Goal: Task Accomplishment & Management: Use online tool/utility

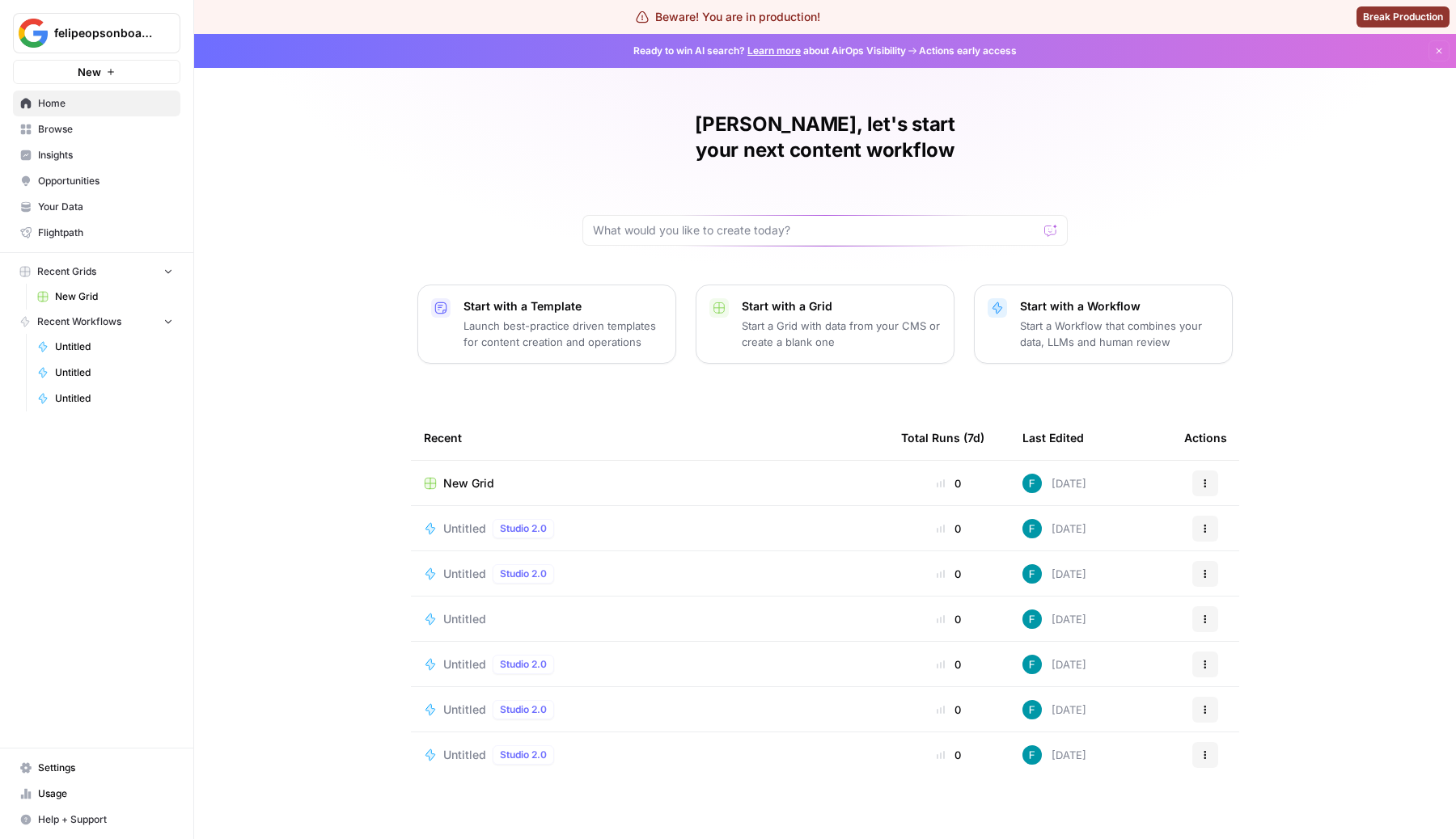
click at [819, 317] on p "Start a Grid with data from your CMS or create a blank one" at bounding box center [841, 333] width 199 height 32
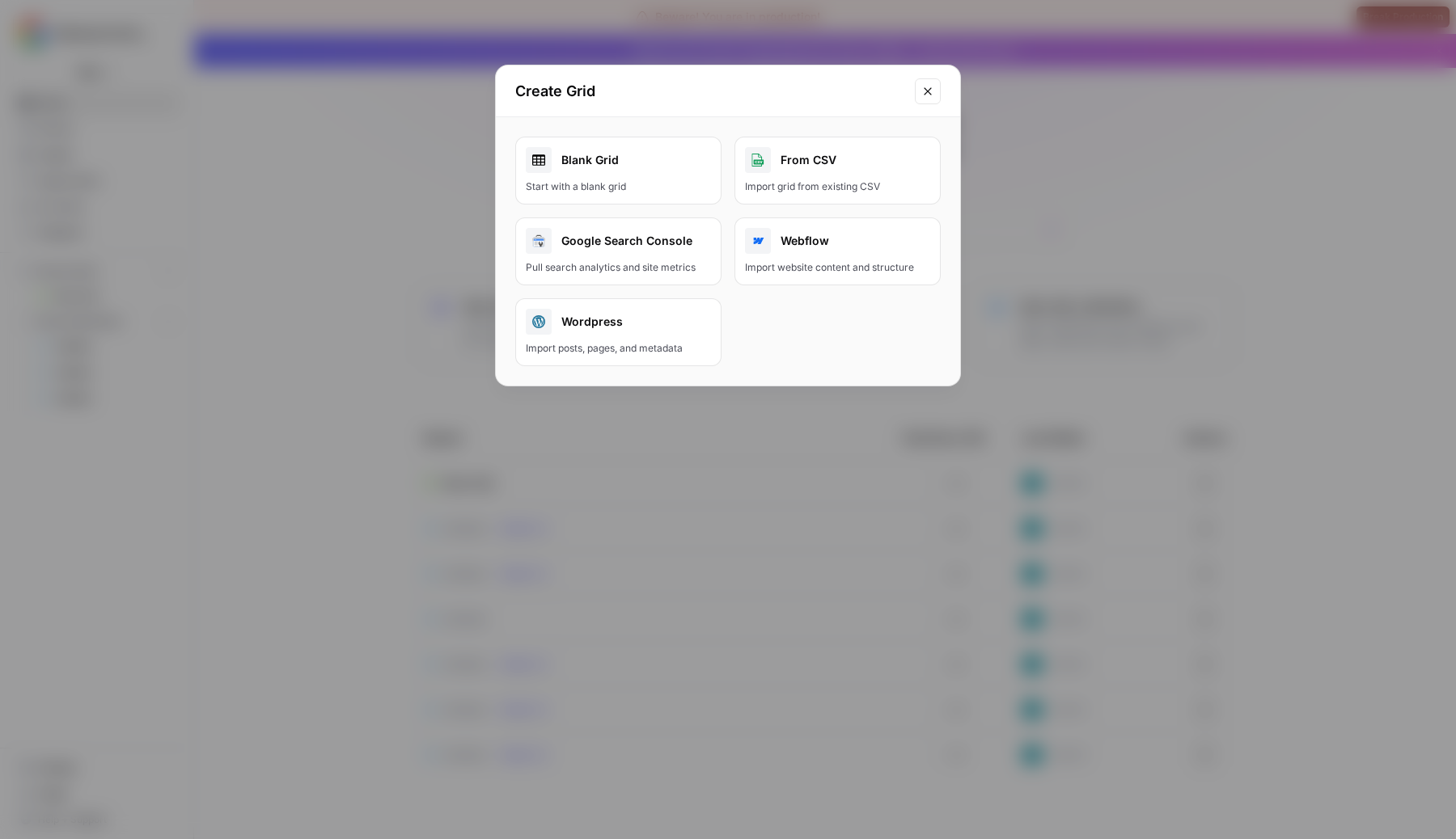
click at [624, 147] on div "Blank Grid" at bounding box center [618, 160] width 185 height 26
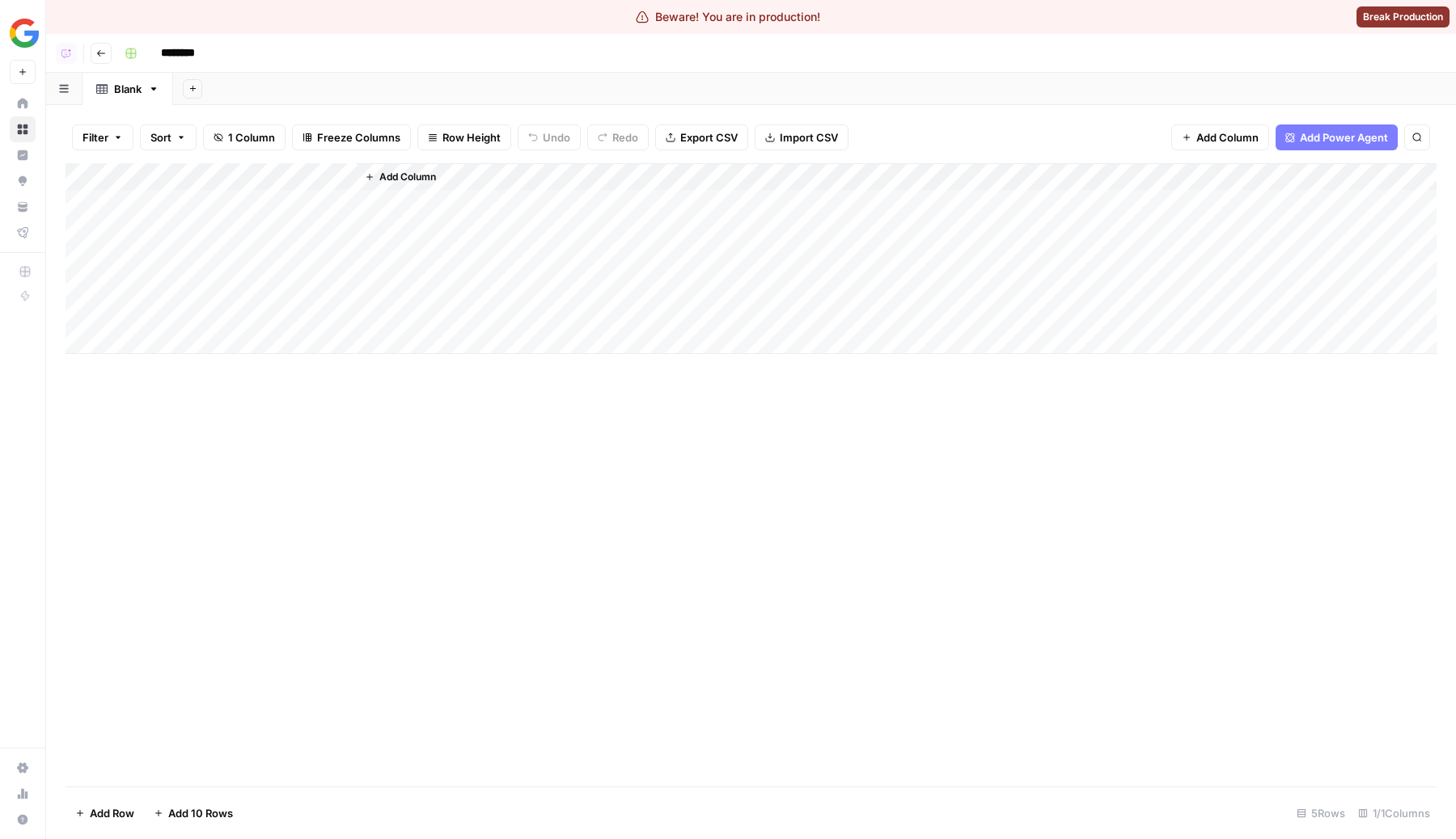
click at [396, 179] on span "Add Column" at bounding box center [407, 177] width 57 height 15
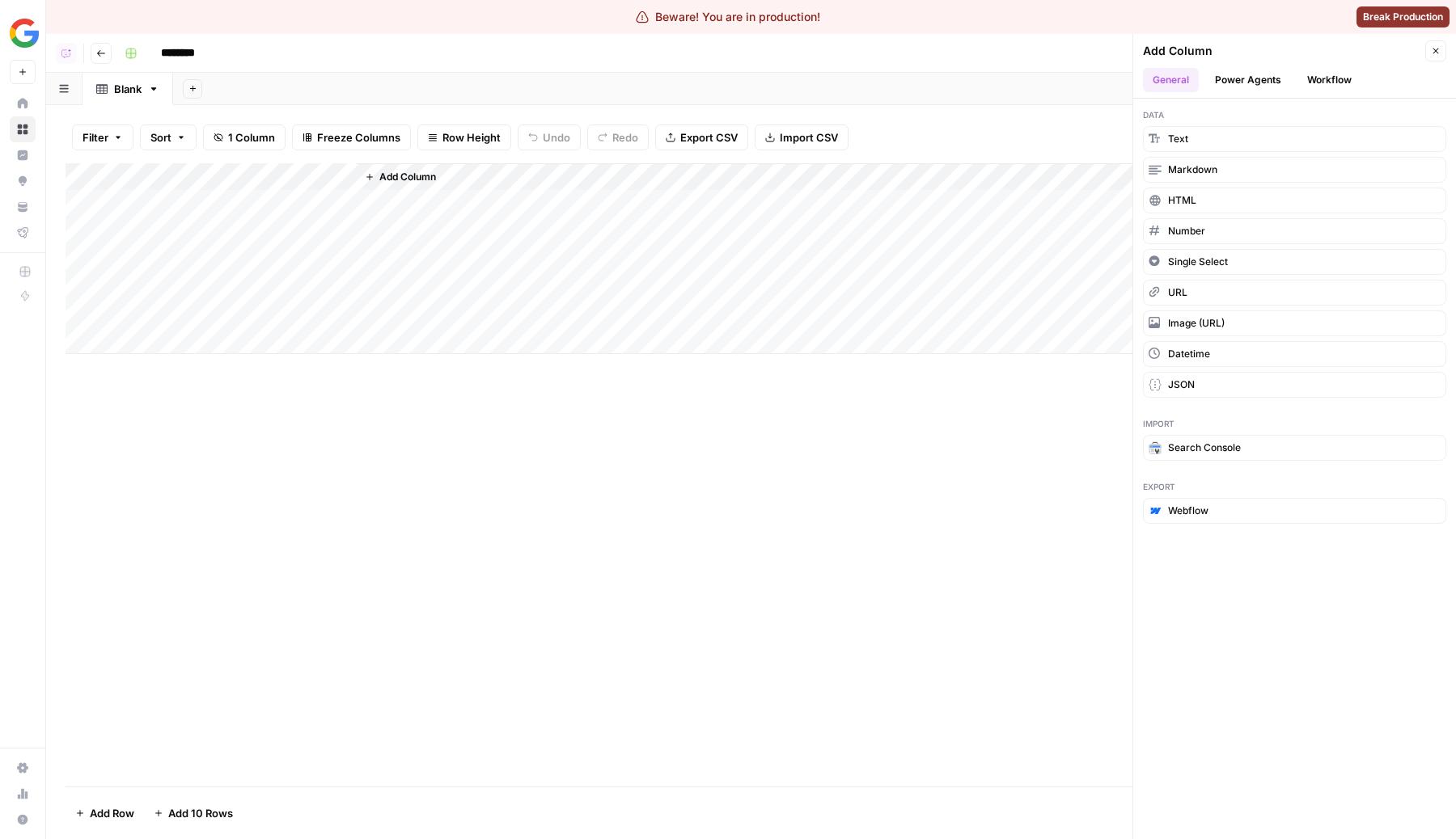
click at [1257, 86] on button "Power Agents" at bounding box center [1248, 80] width 85 height 24
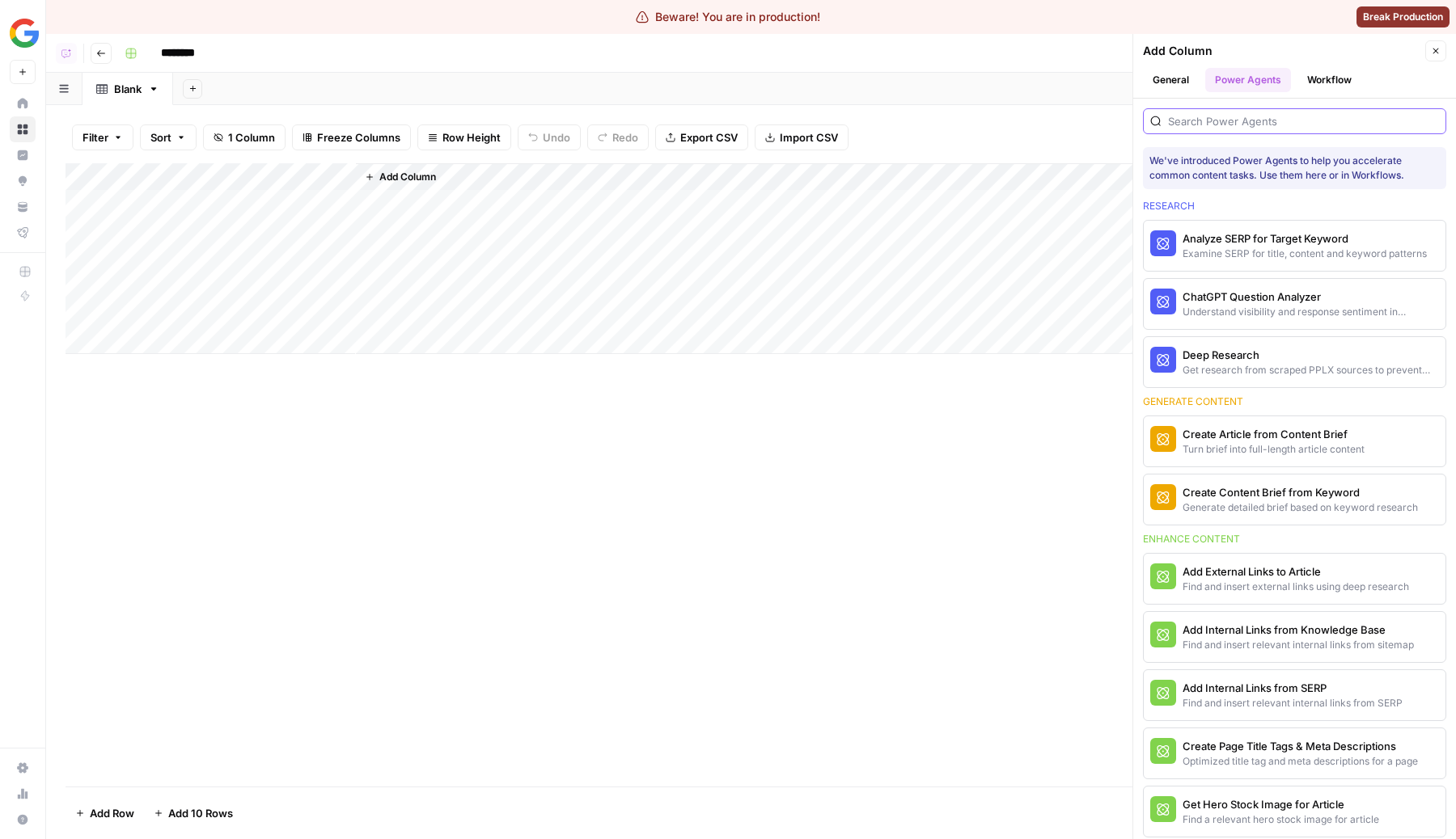
click at [1242, 114] on input "search" at bounding box center [1304, 121] width 271 height 16
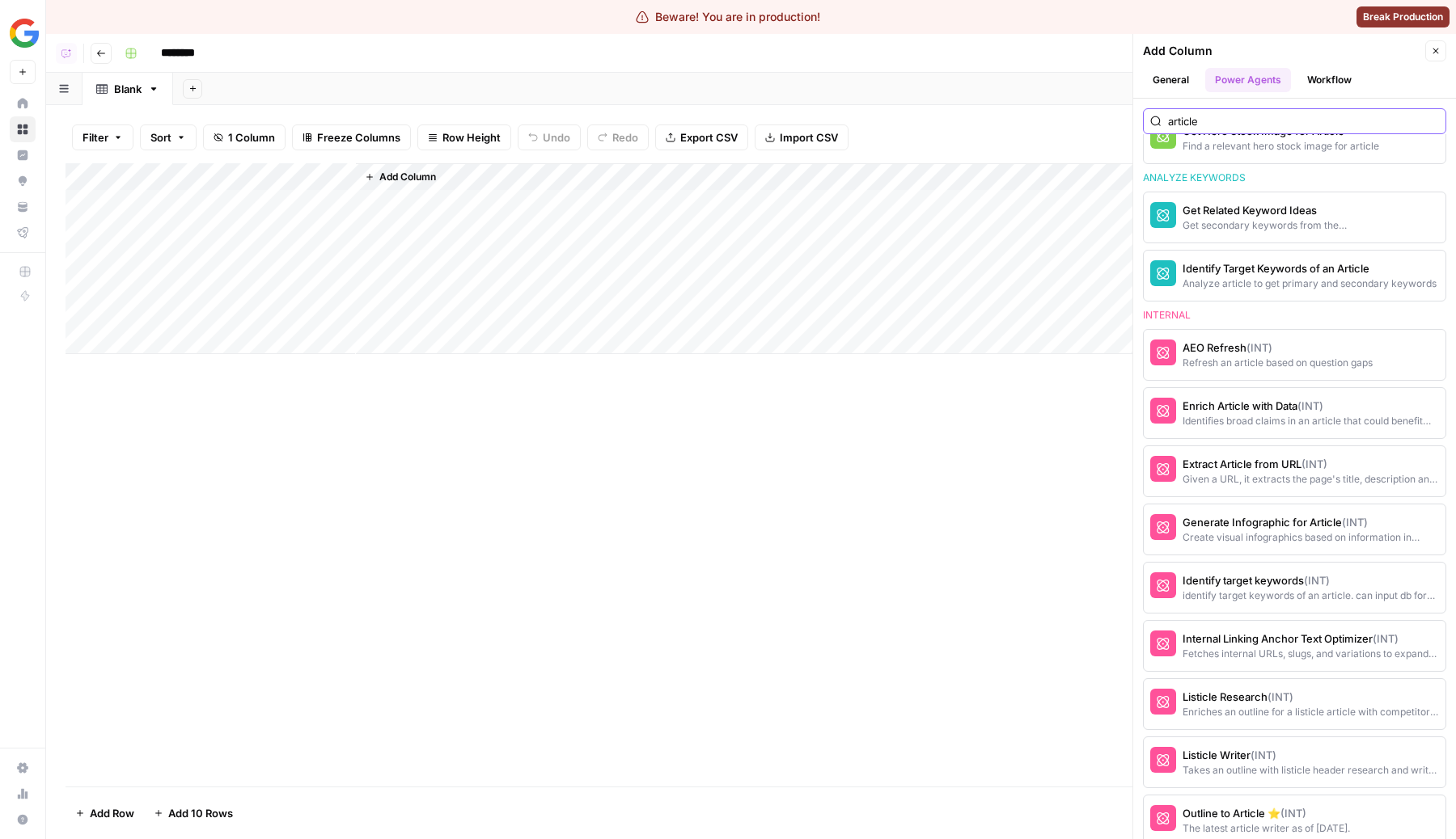
scroll to position [253, 0]
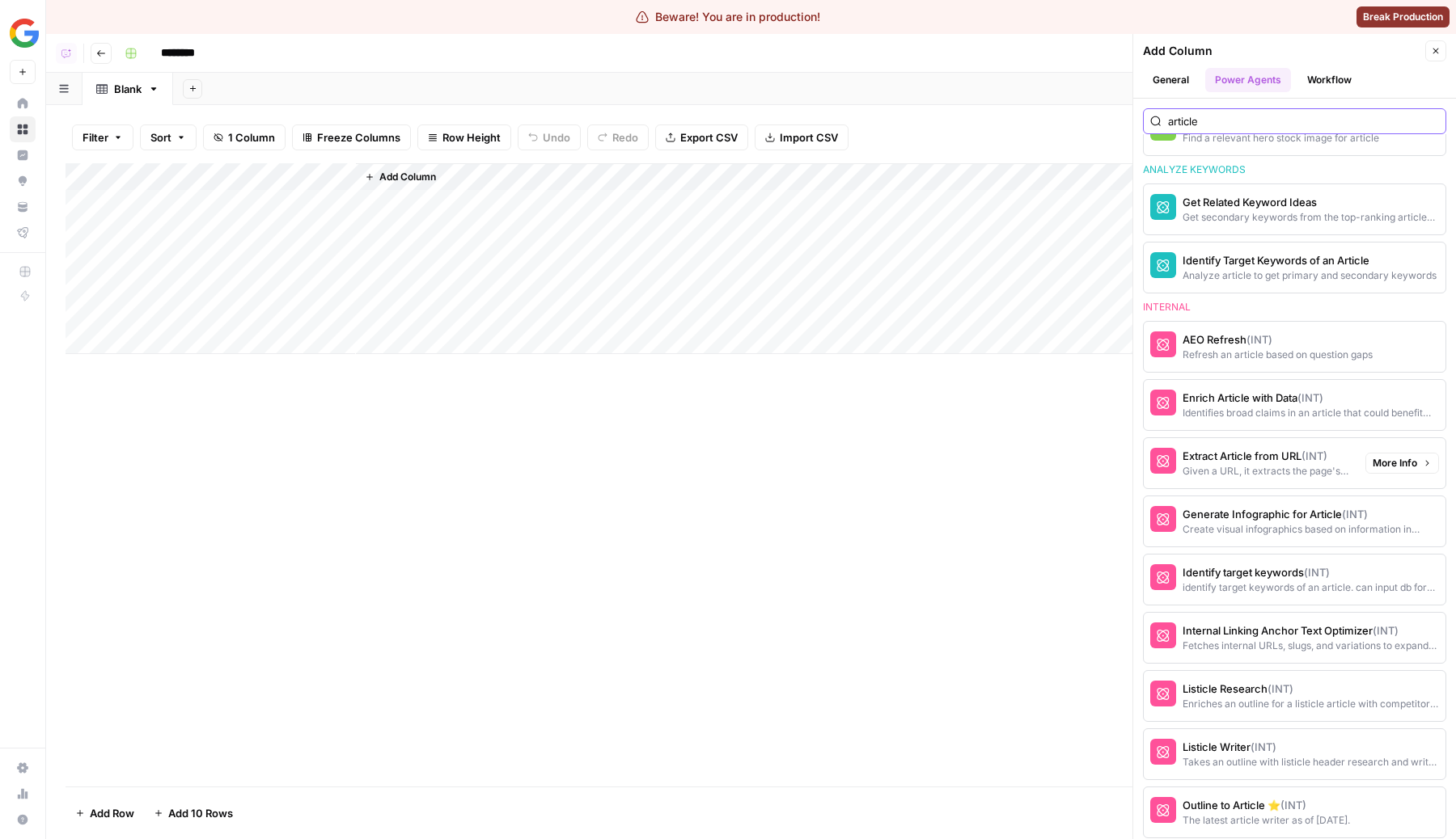
type input "article"
click at [1279, 462] on div "Extract Article from URL (INT)" at bounding box center [1267, 455] width 170 height 16
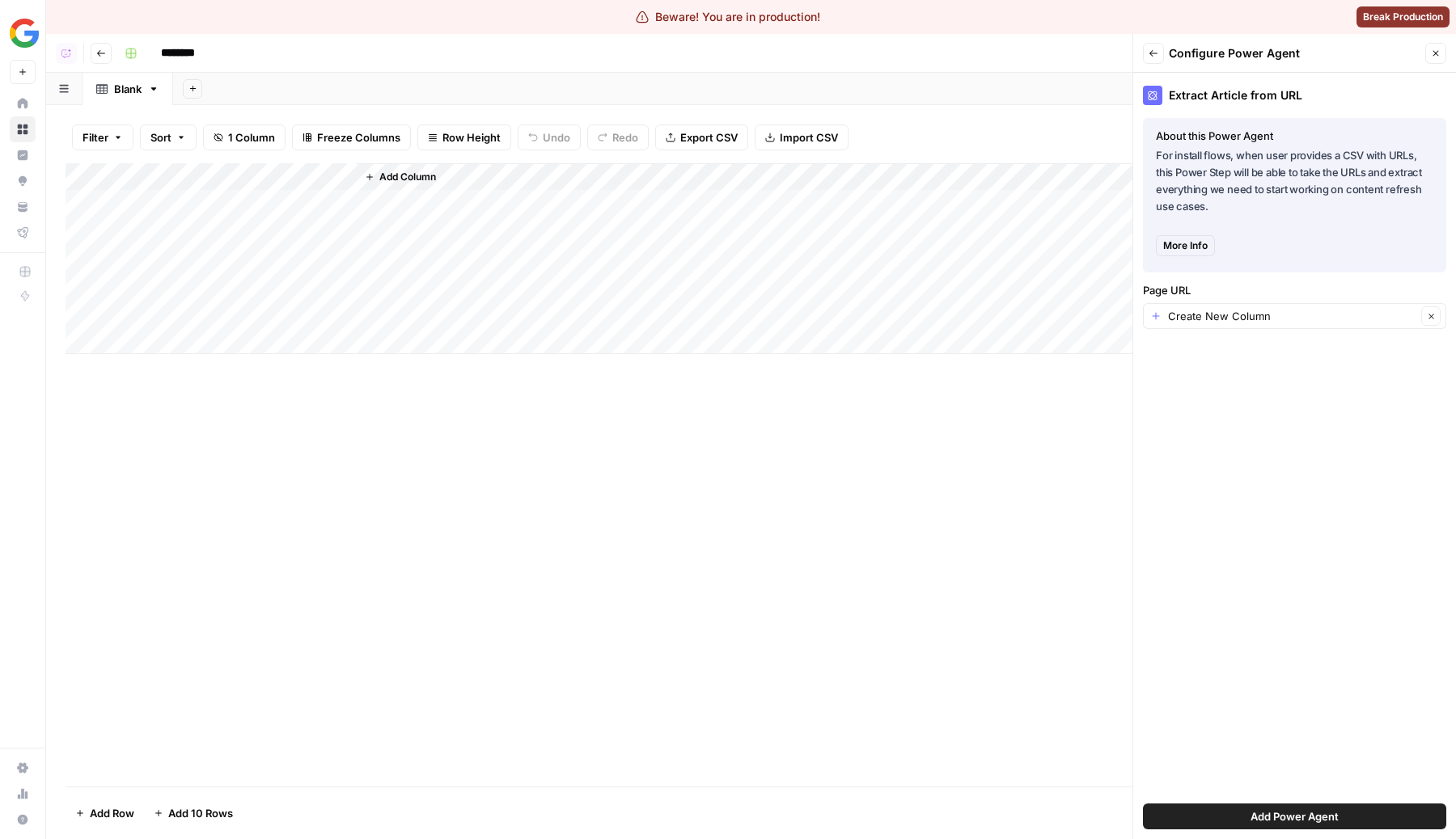
click at [1309, 812] on span "Add Power Agent" at bounding box center [1294, 816] width 88 height 16
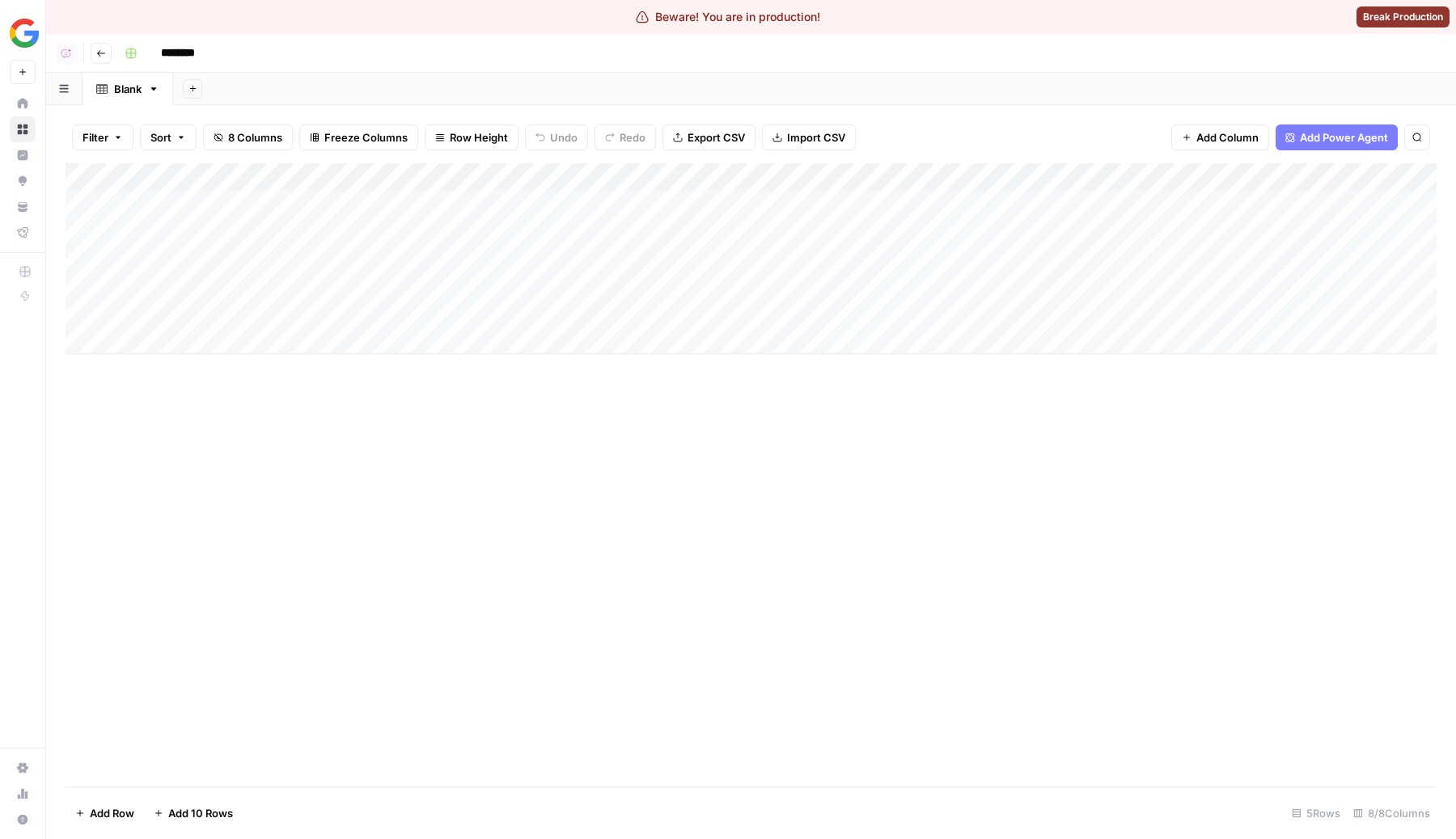
click at [484, 201] on div "Add Column" at bounding box center [751, 259] width 1371 height 191
click at [344, 200] on div "Add Column" at bounding box center [751, 259] width 1371 height 191
click at [357, 204] on textarea at bounding box center [316, 204] width 259 height 22
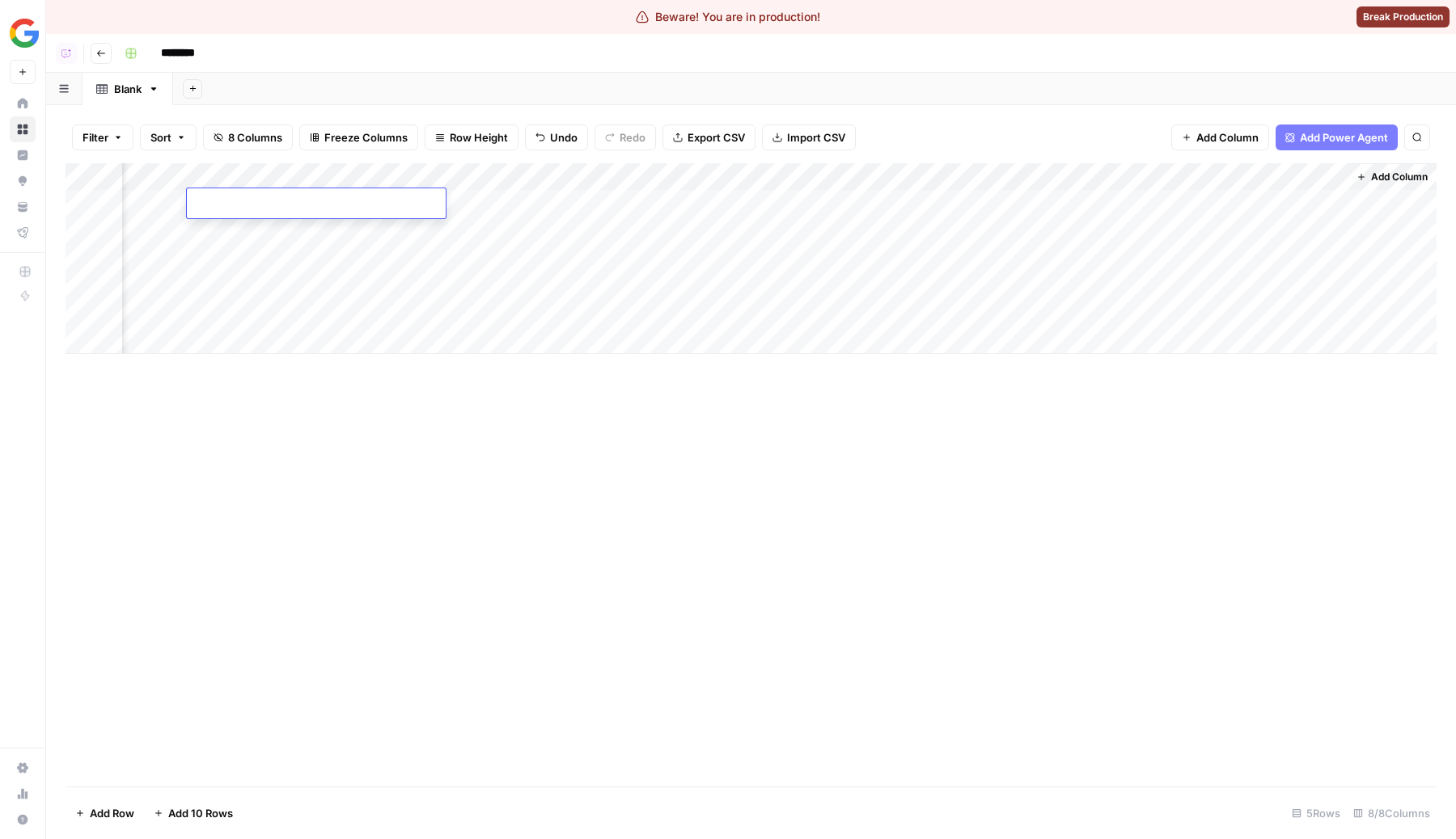
type textarea "**********"
click at [632, 501] on div "Add Column" at bounding box center [751, 474] width 1371 height 623
click at [504, 207] on div "Add Column" at bounding box center [751, 259] width 1371 height 191
click at [577, 204] on div "Add Column" at bounding box center [751, 259] width 1371 height 191
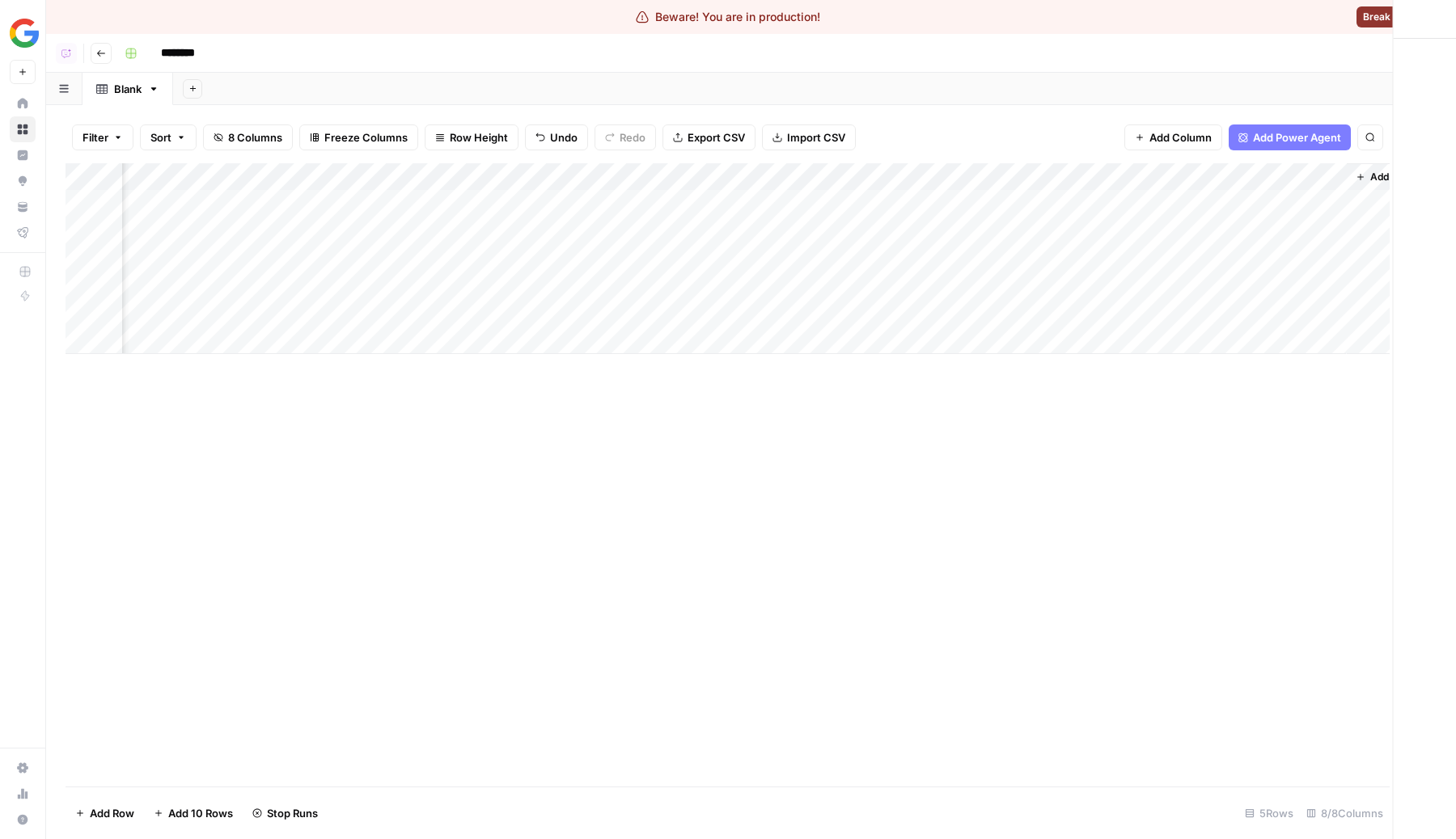
scroll to position [0, 155]
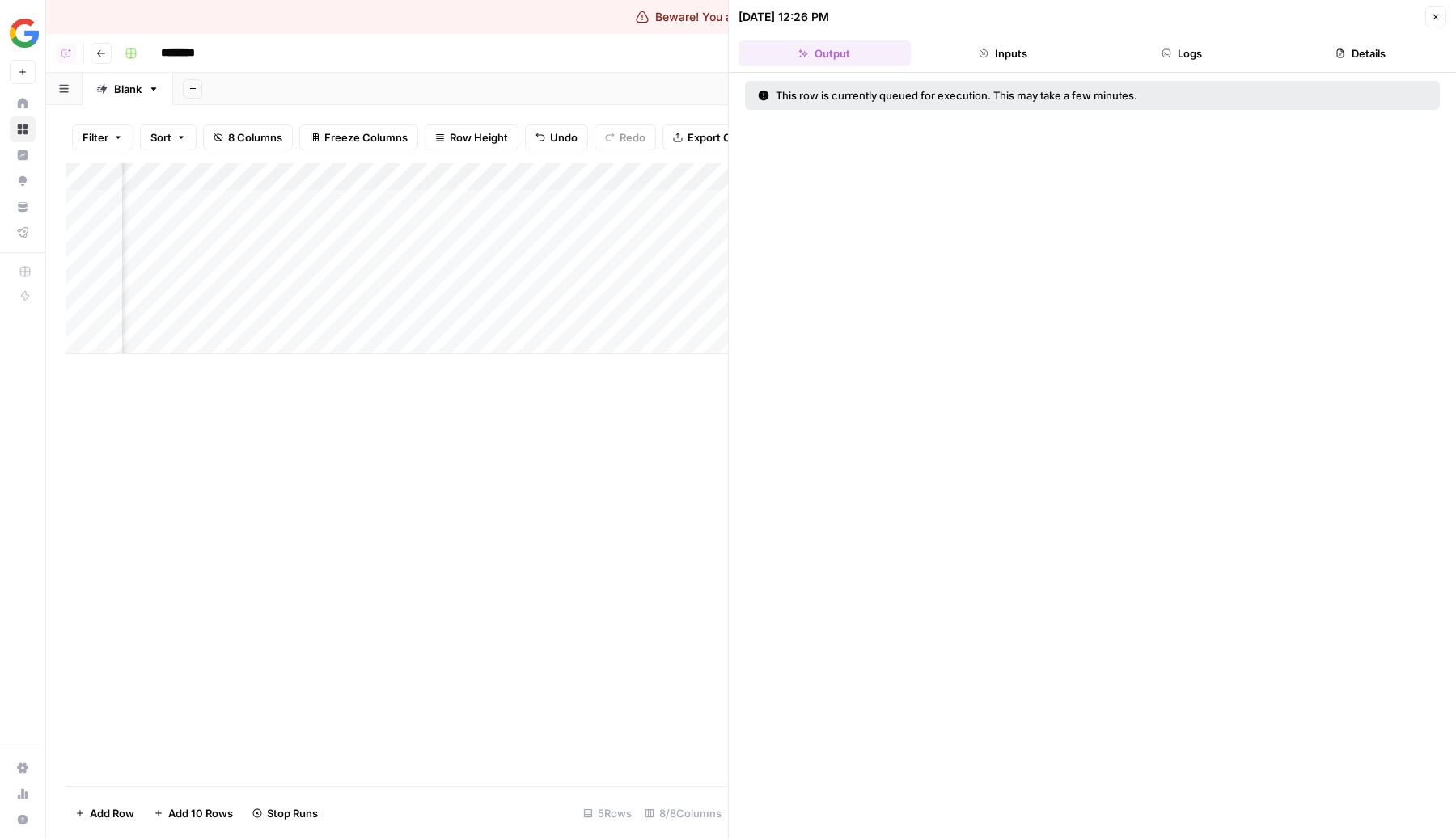
click at [1014, 58] on button "Inputs" at bounding box center [1003, 54] width 172 height 26
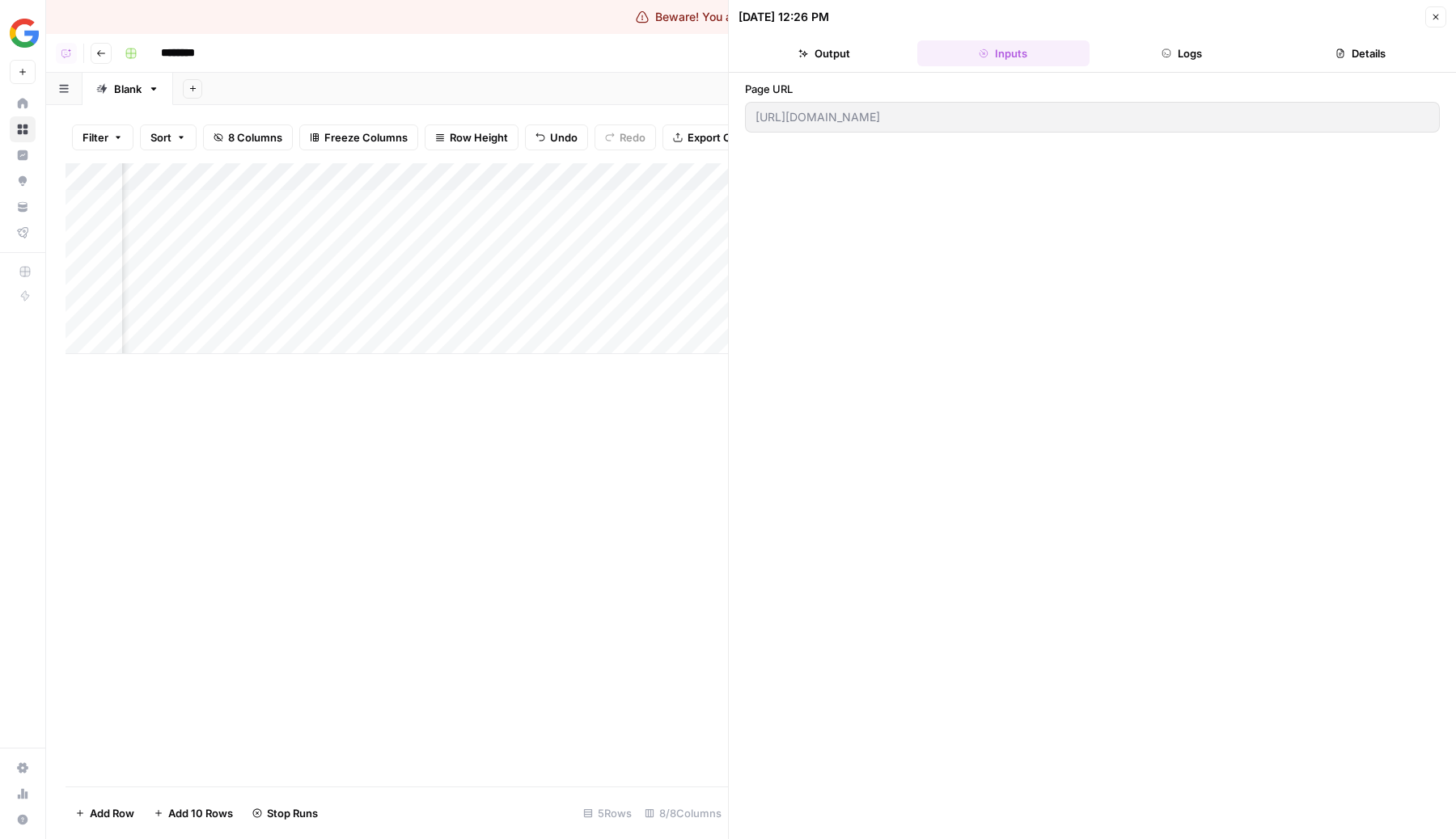
click at [1176, 44] on button "Logs" at bounding box center [1181, 54] width 172 height 26
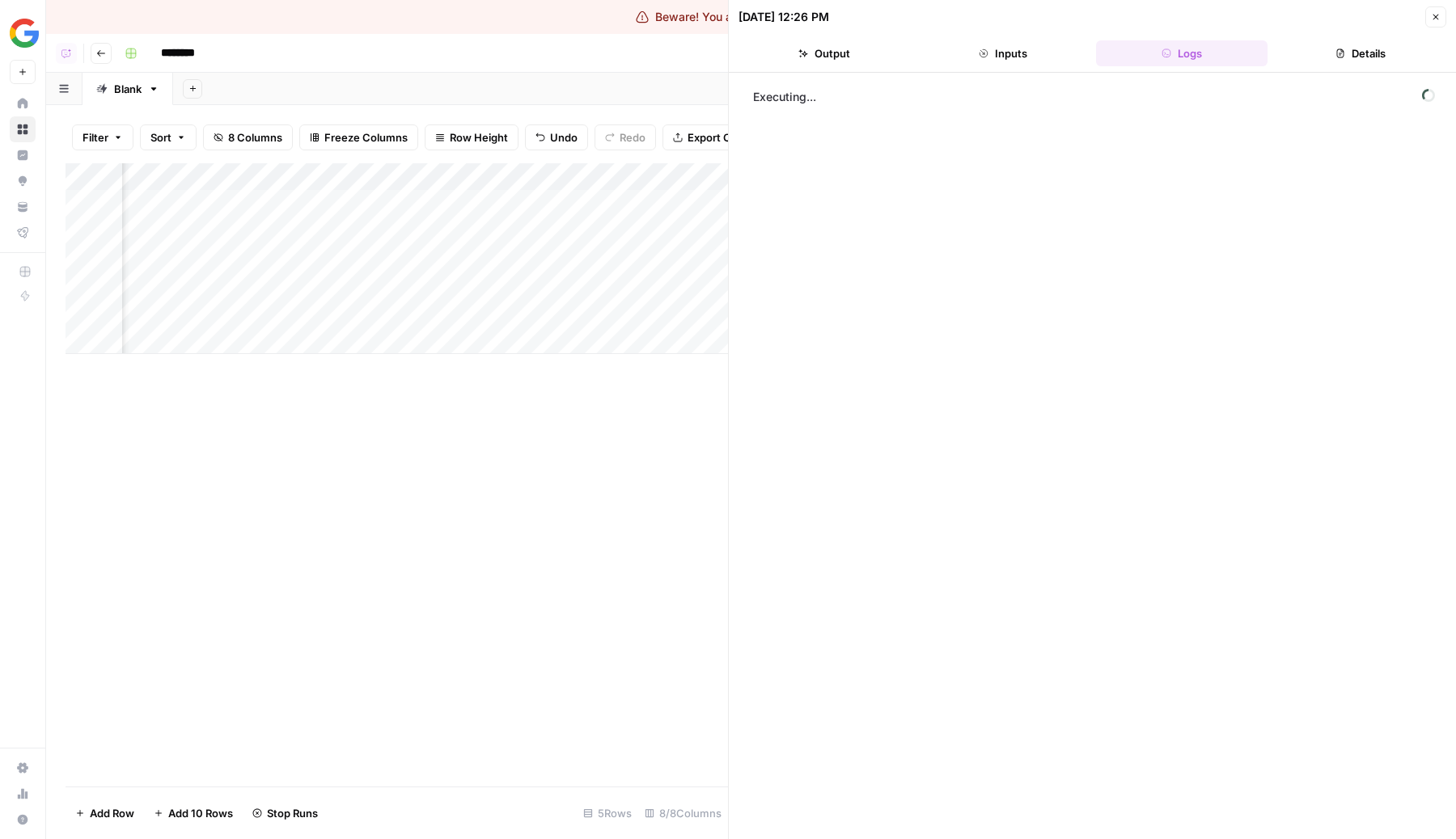
click at [1030, 51] on button "Inputs" at bounding box center [1003, 54] width 172 height 26
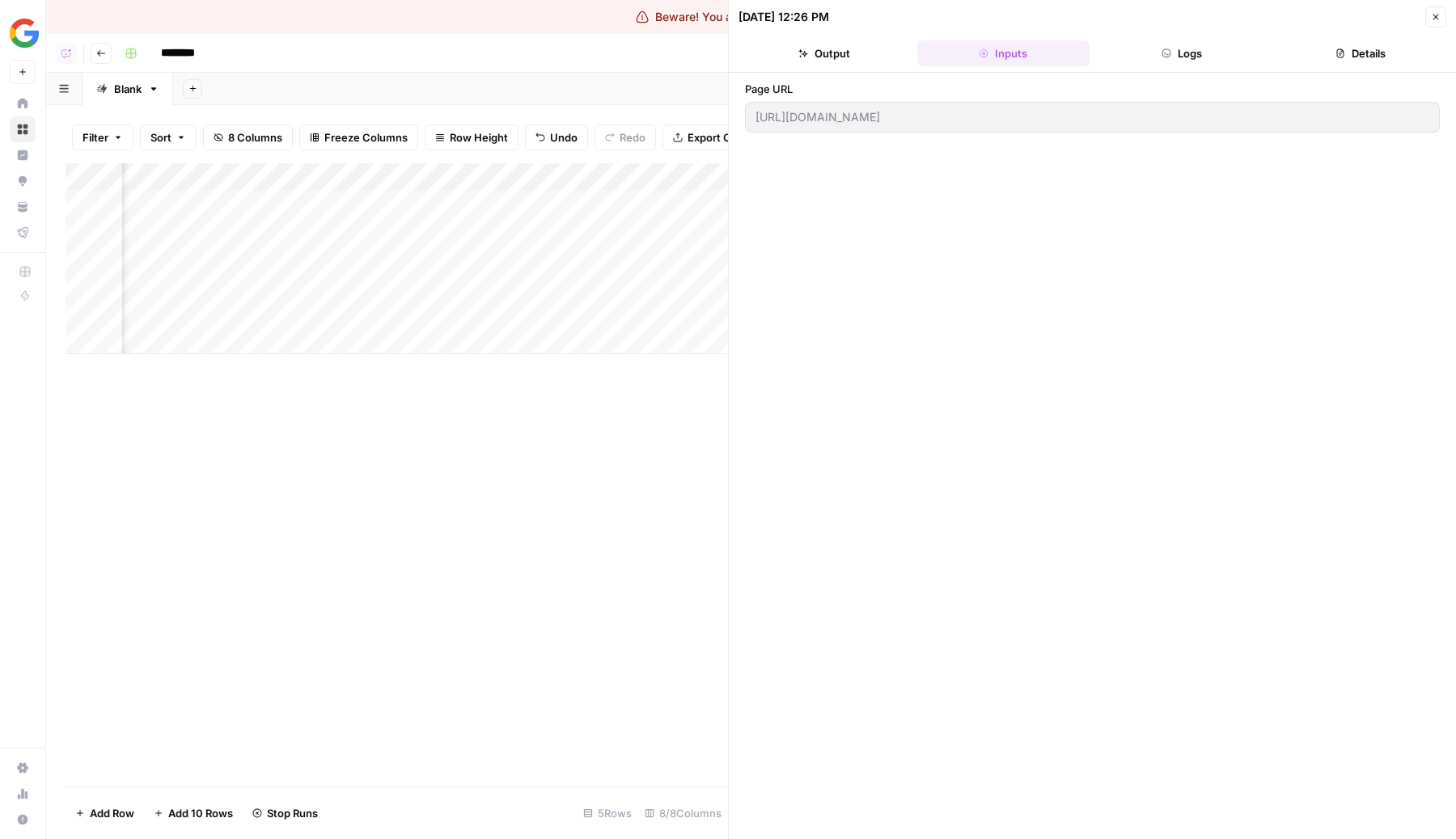
click at [1210, 53] on button "Logs" at bounding box center [1181, 54] width 172 height 26
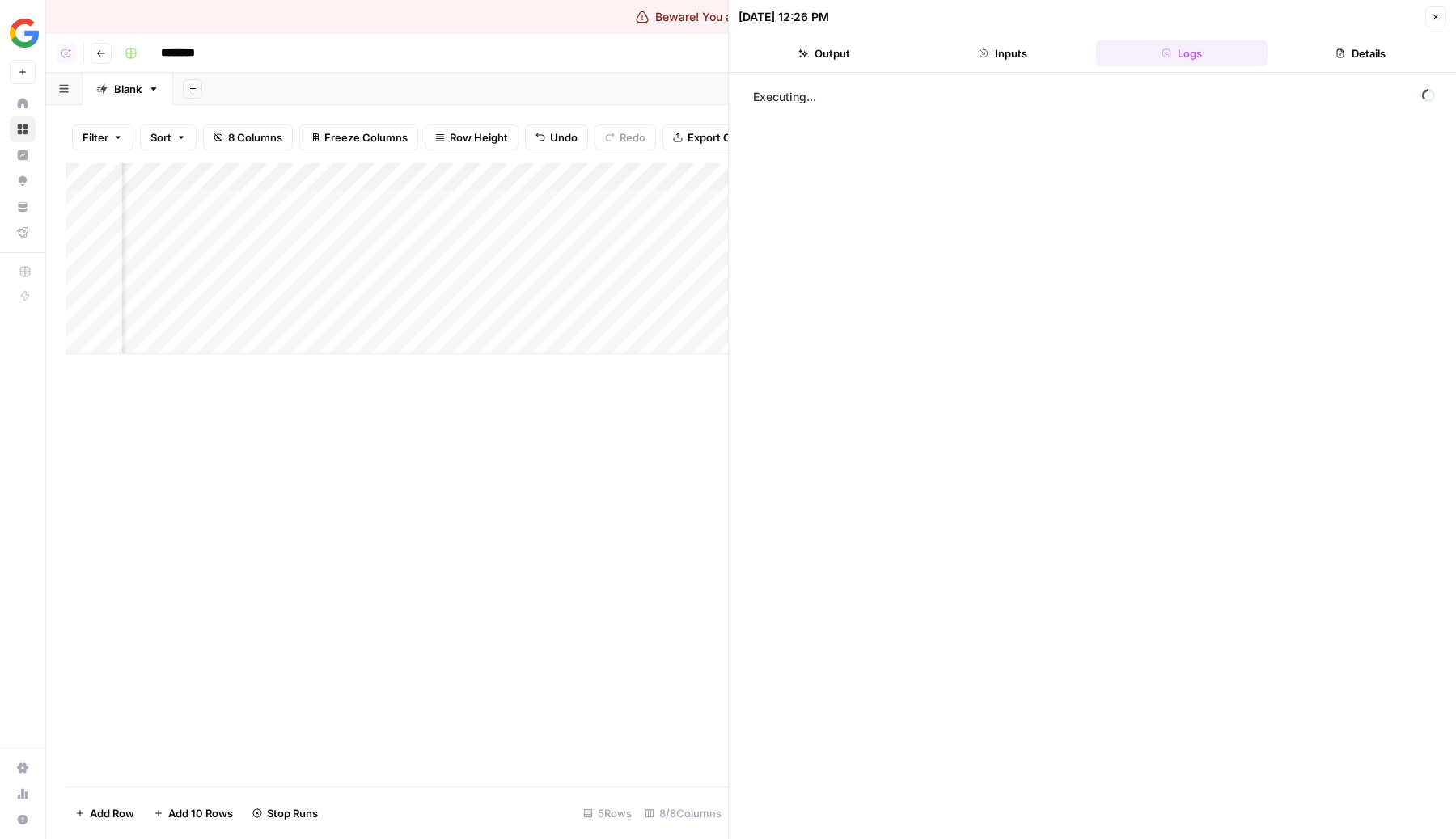
click at [1337, 53] on icon "button" at bounding box center [1340, 53] width 9 height 9
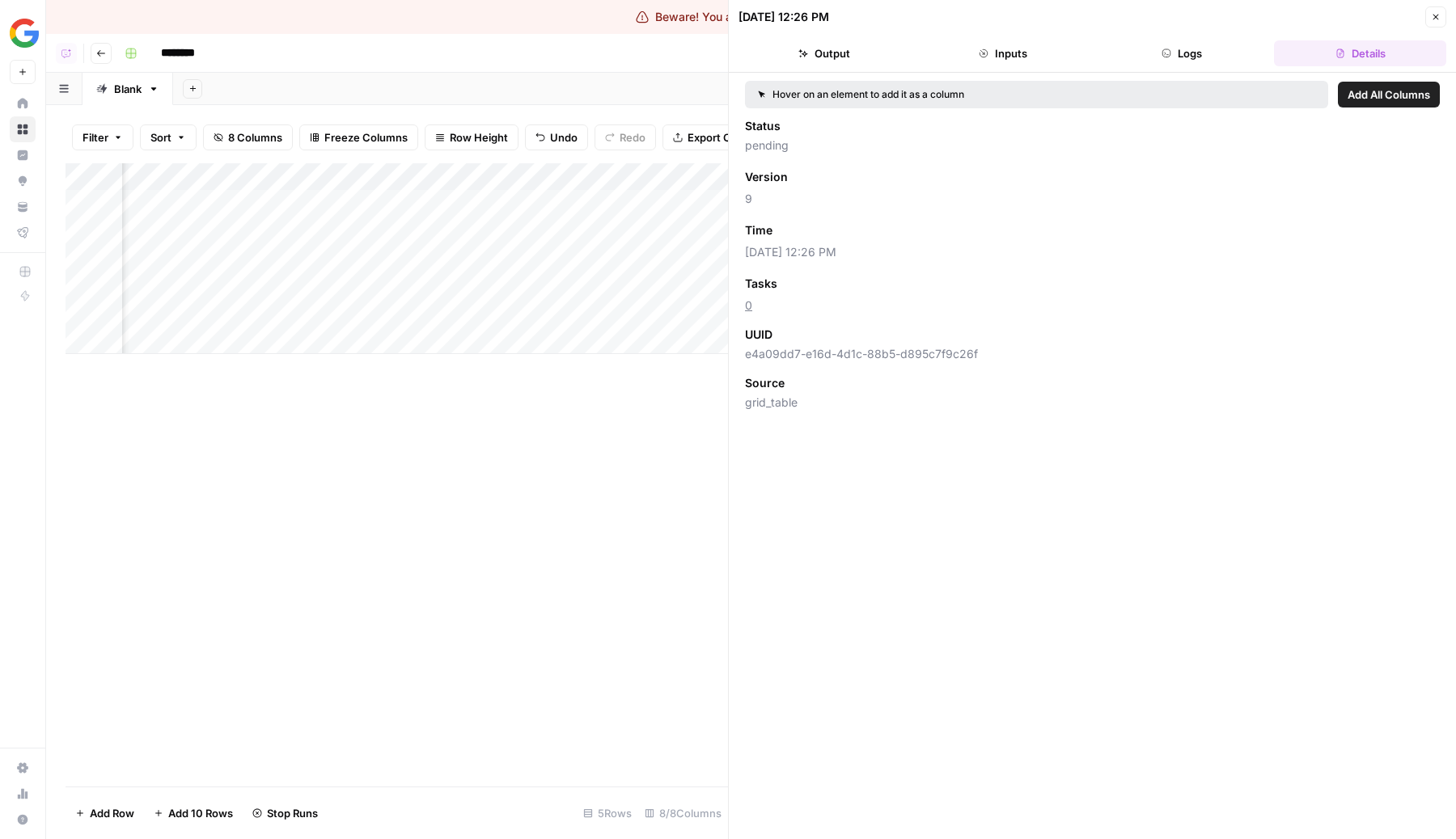
scroll to position [0, 0]
click at [1149, 73] on div "Hover on an element to add it as a column Add All Columns Status running Versio…" at bounding box center [1092, 456] width 727 height 767
click at [1168, 61] on button "Logs" at bounding box center [1181, 54] width 172 height 26
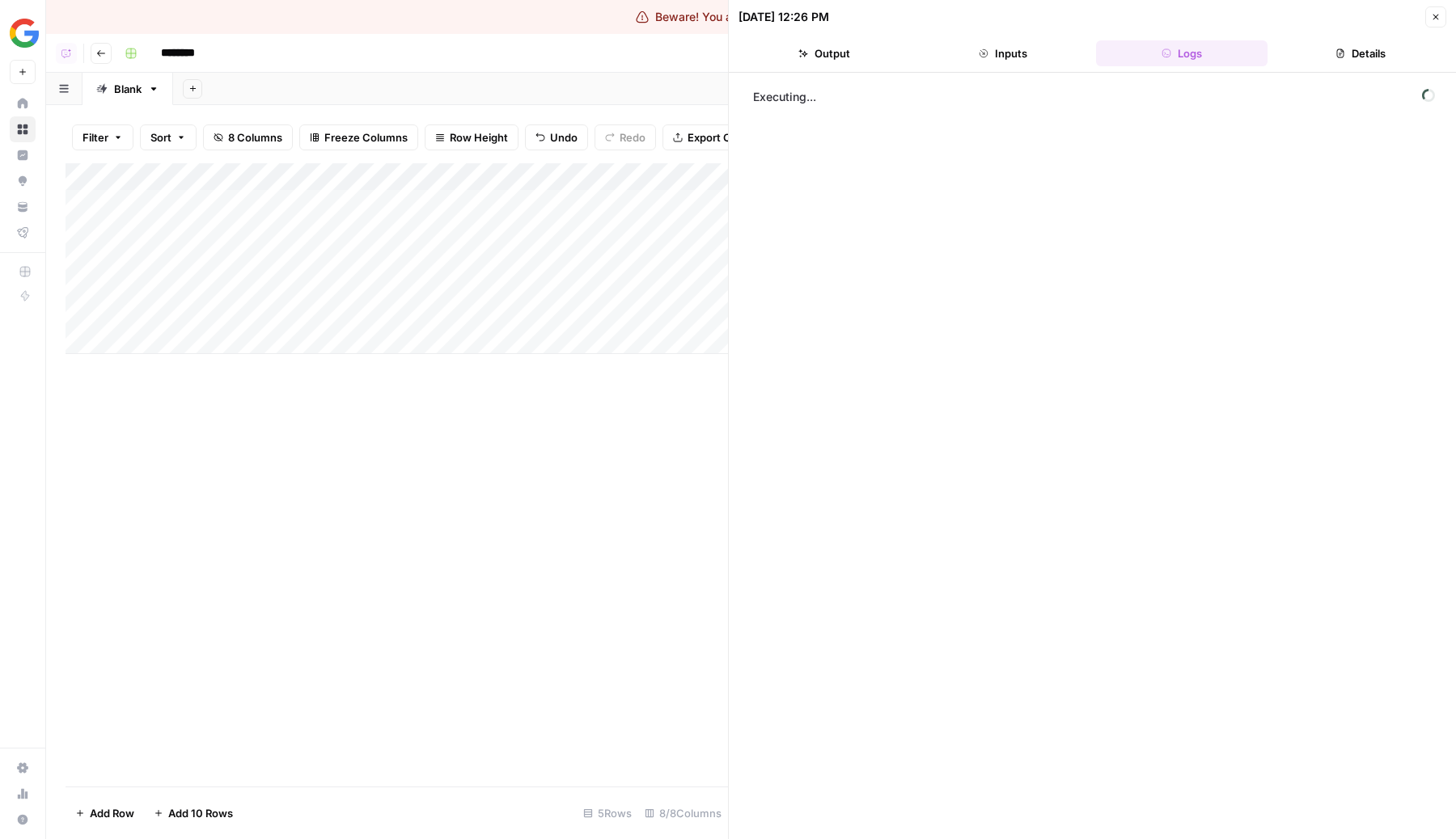
click at [1018, 48] on button "Inputs" at bounding box center [1003, 54] width 172 height 26
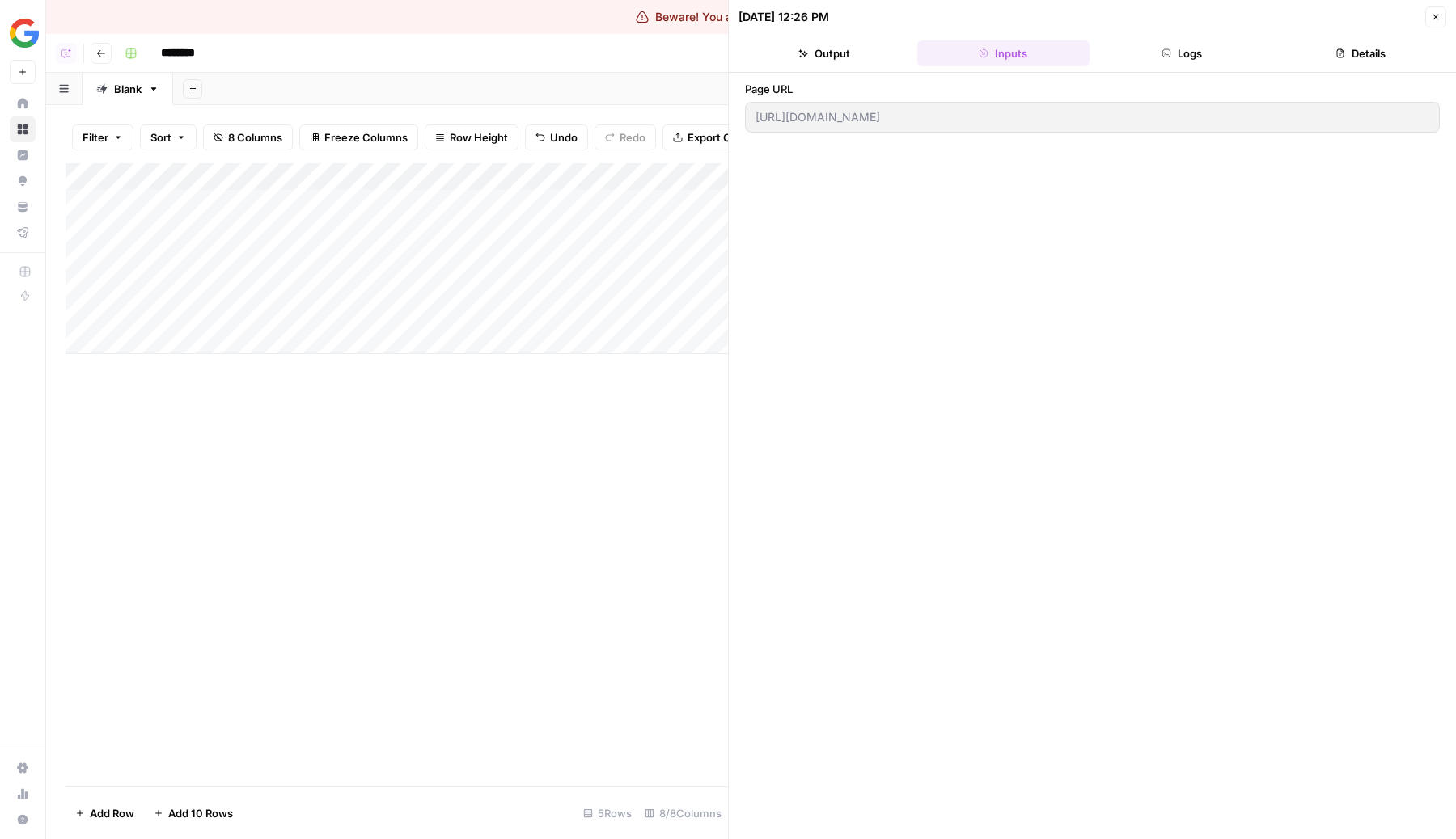
click at [1248, 41] on button "Logs" at bounding box center [1181, 54] width 172 height 26
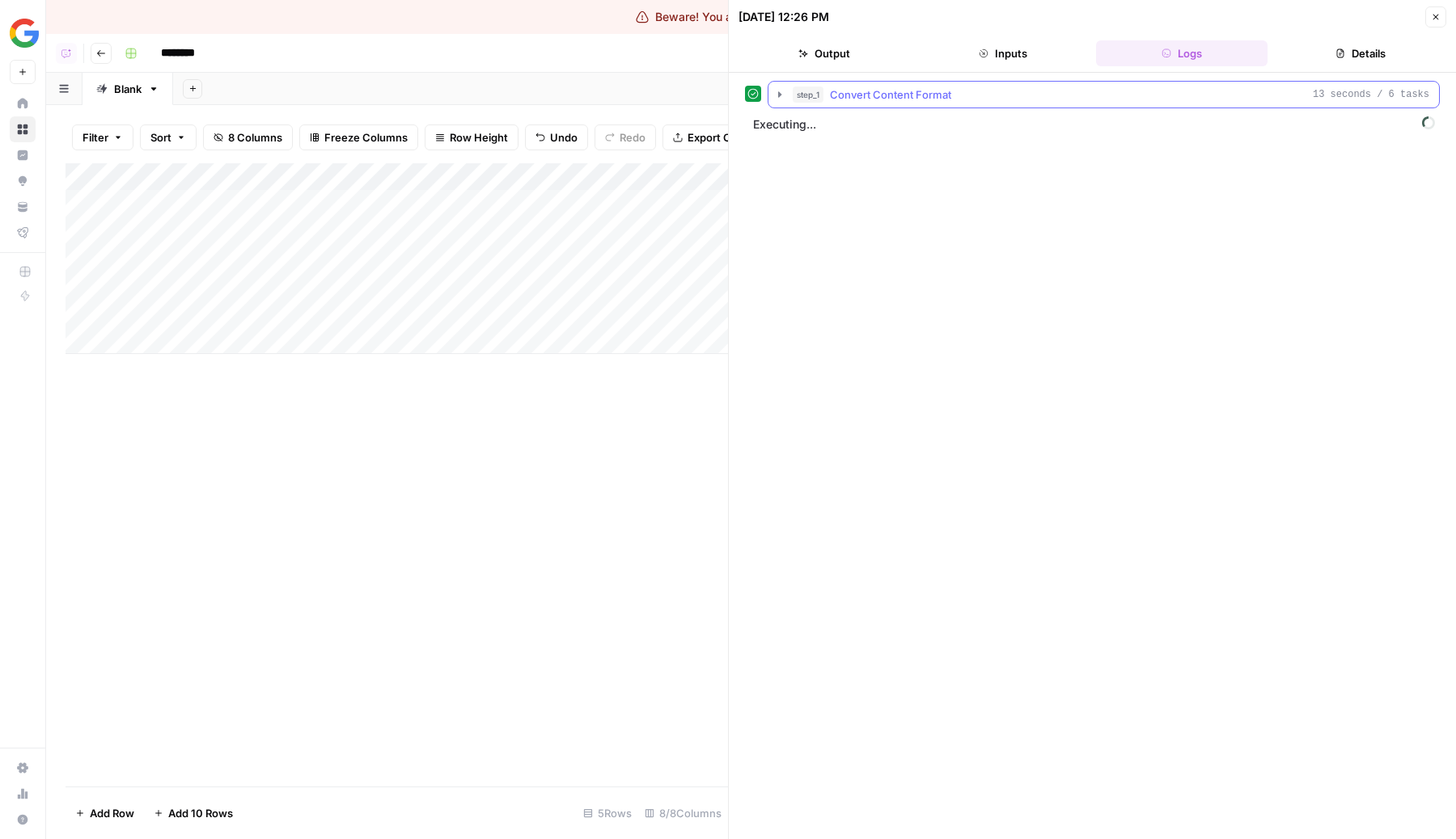
click at [966, 82] on button "step_1 Convert Content Format 13 seconds / 6 tasks" at bounding box center [1103, 95] width 670 height 26
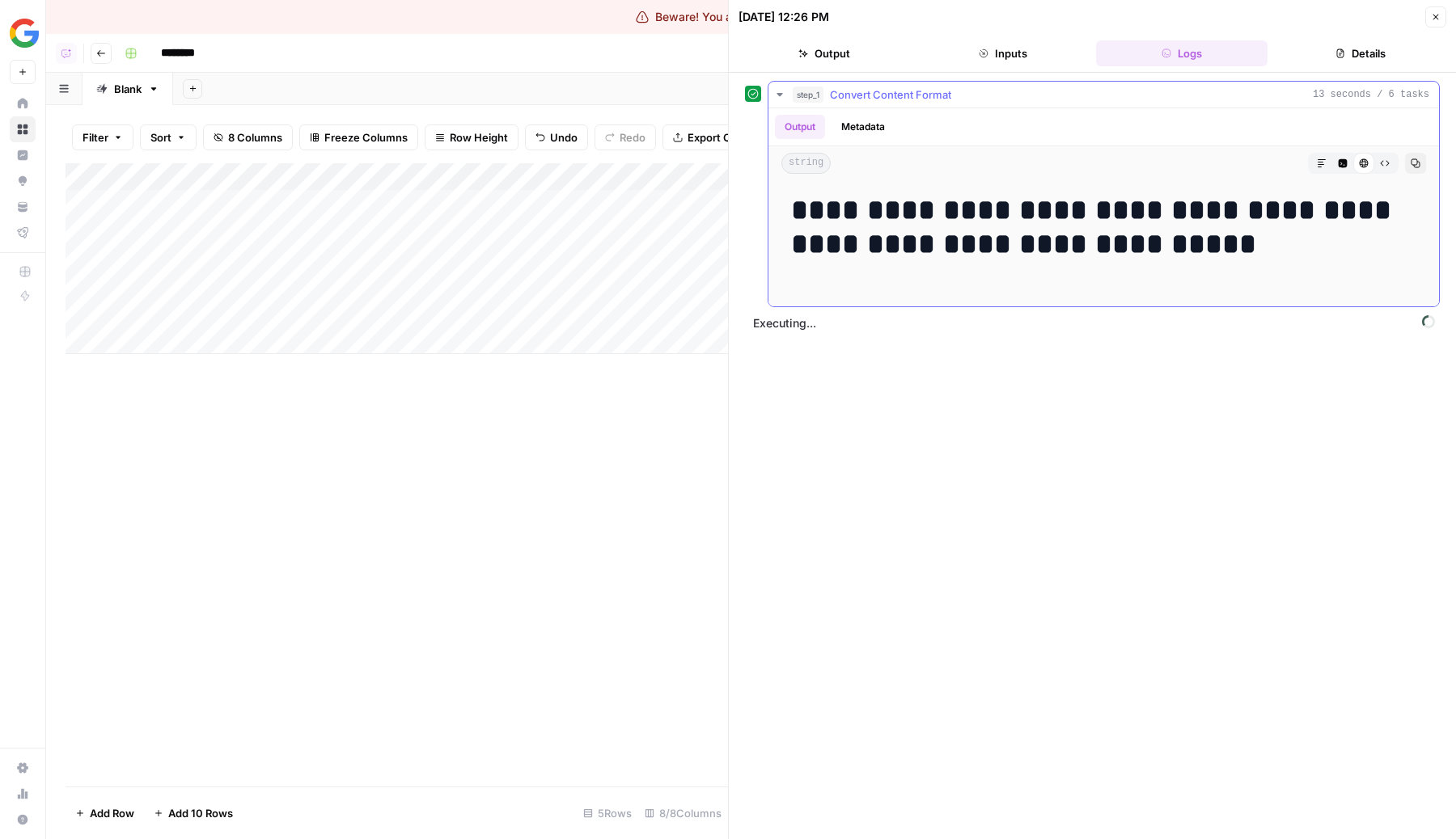
click at [867, 135] on button "Metadata" at bounding box center [863, 127] width 63 height 24
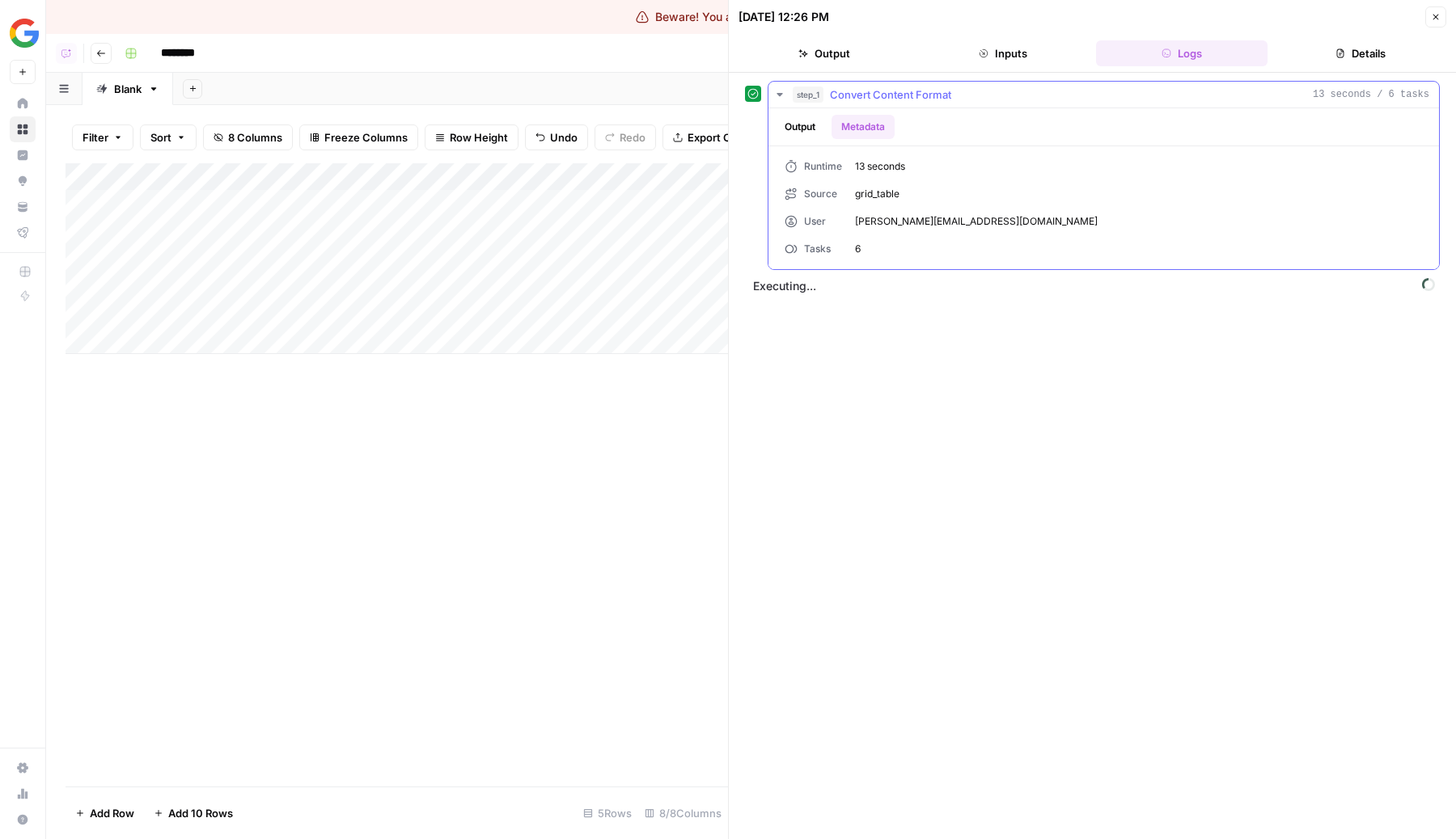
click at [817, 135] on button "Output" at bounding box center [800, 127] width 50 height 24
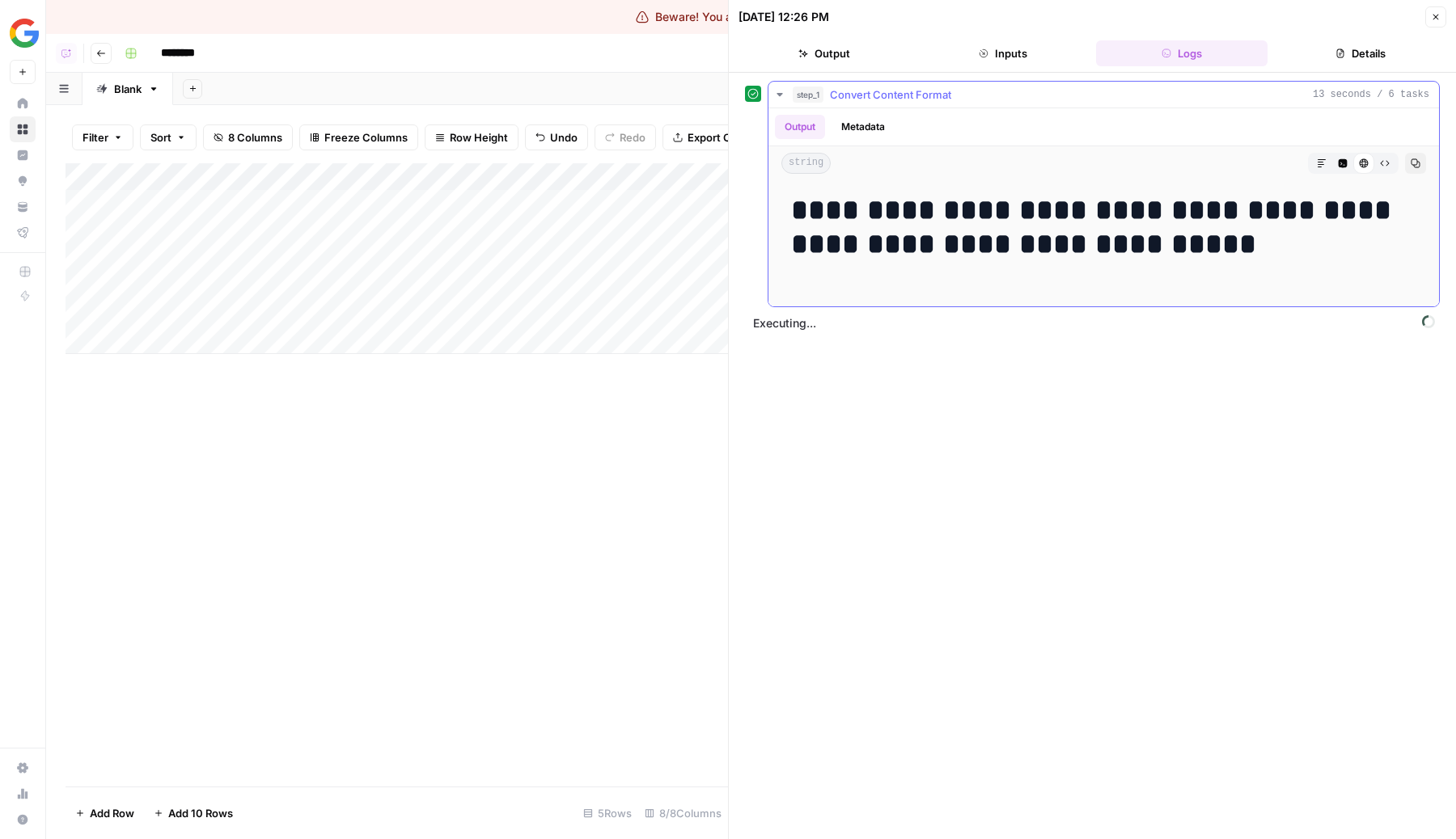
click at [785, 91] on icon "button" at bounding box center [780, 95] width 13 height 13
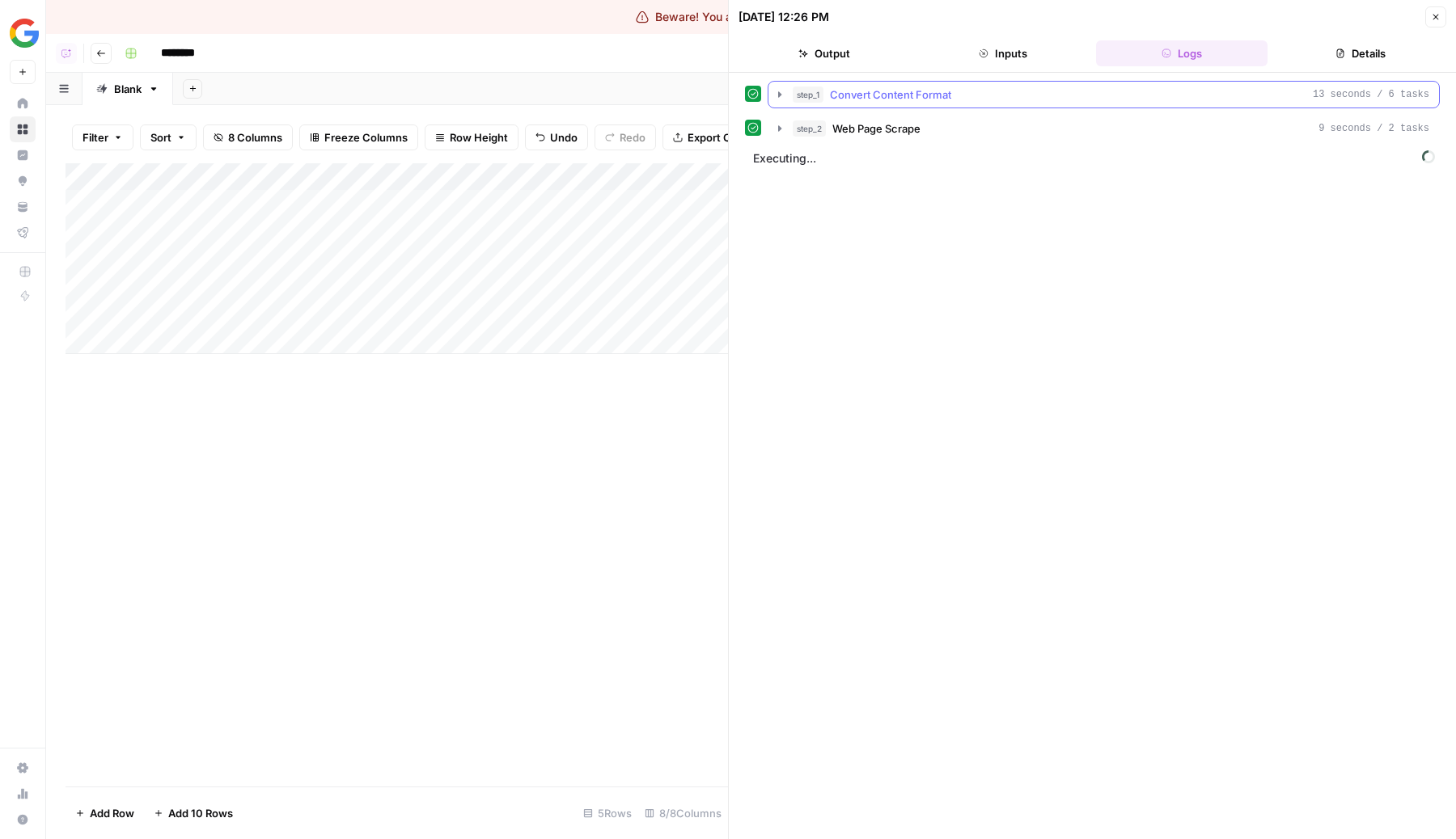
click at [782, 102] on button "step_1 Convert Content Format 13 seconds / 6 tasks" at bounding box center [1103, 95] width 670 height 26
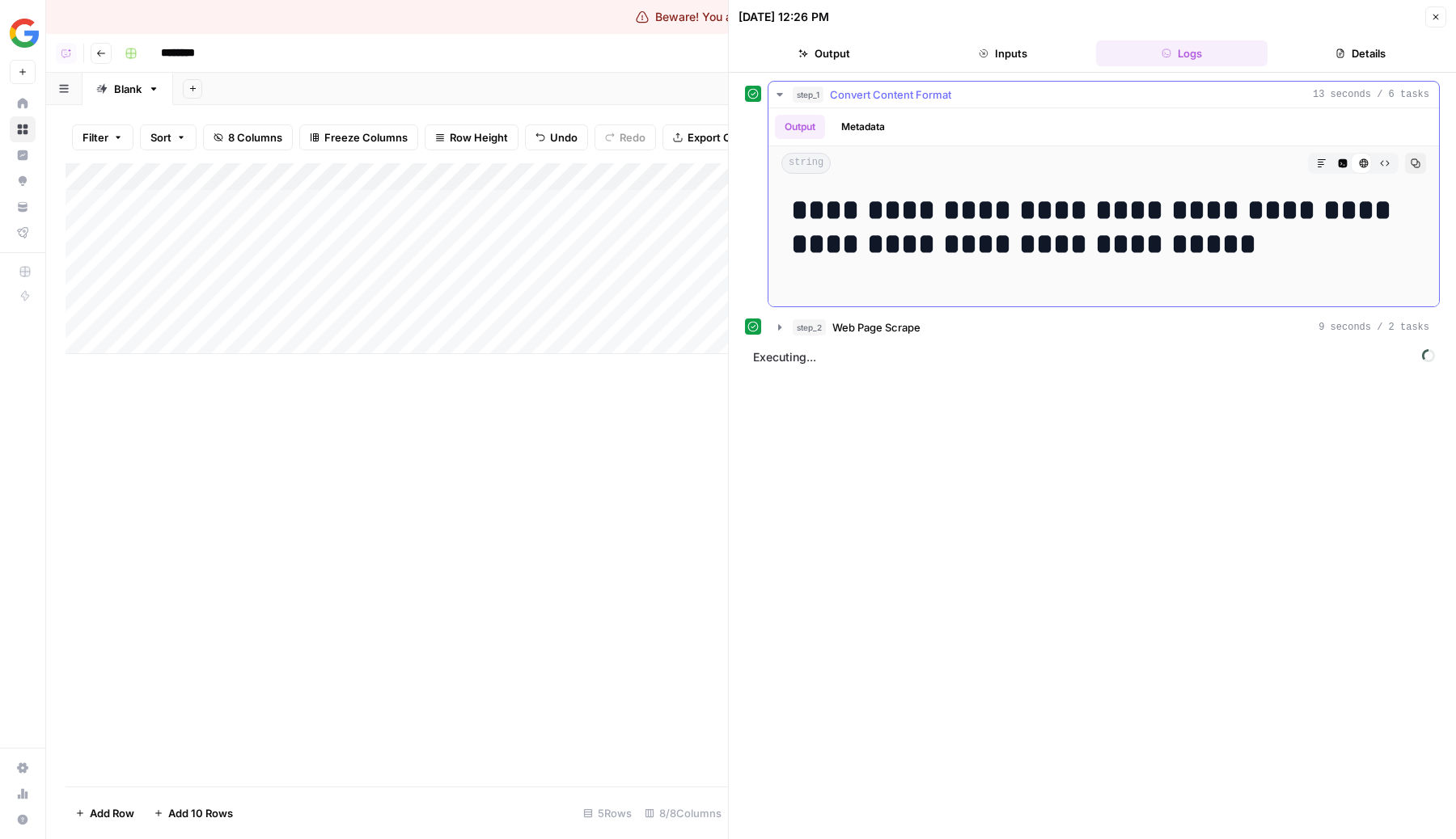
click at [782, 102] on button "step_1 Convert Content Format 13 seconds / 6 tasks" at bounding box center [1103, 95] width 670 height 26
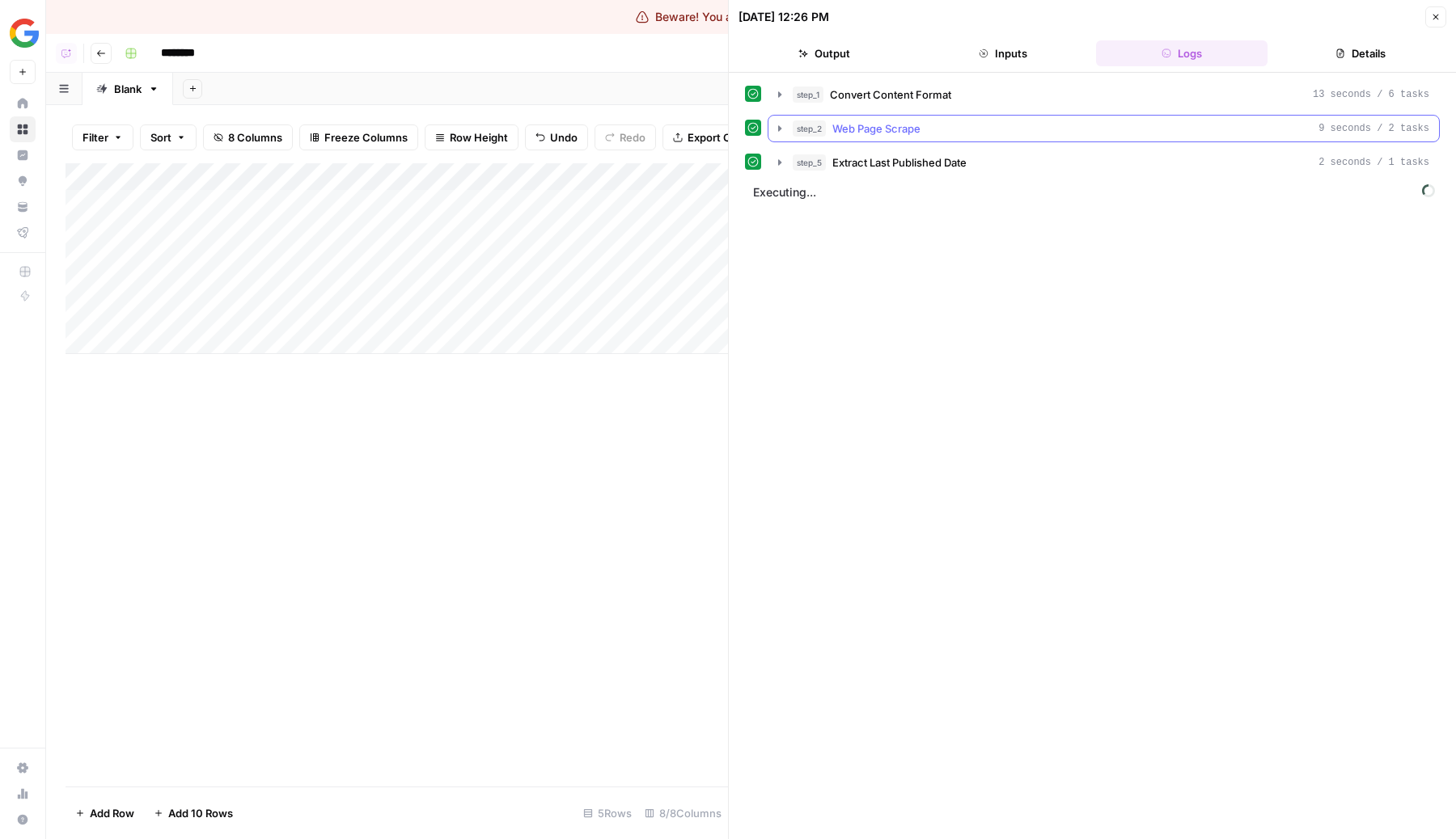
click at [806, 132] on span "step_2" at bounding box center [809, 128] width 33 height 16
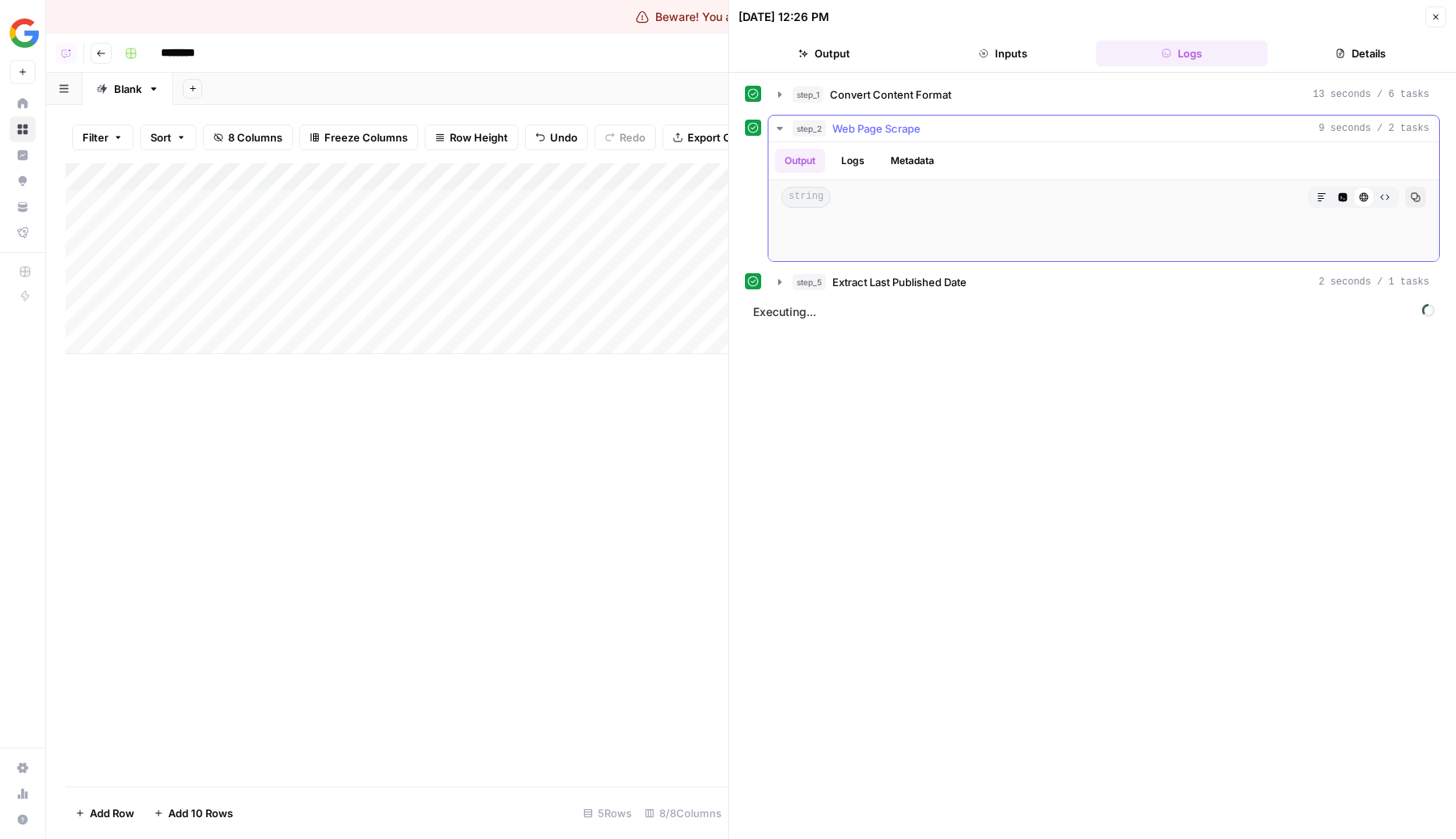
click at [854, 164] on button "Logs" at bounding box center [852, 161] width 43 height 24
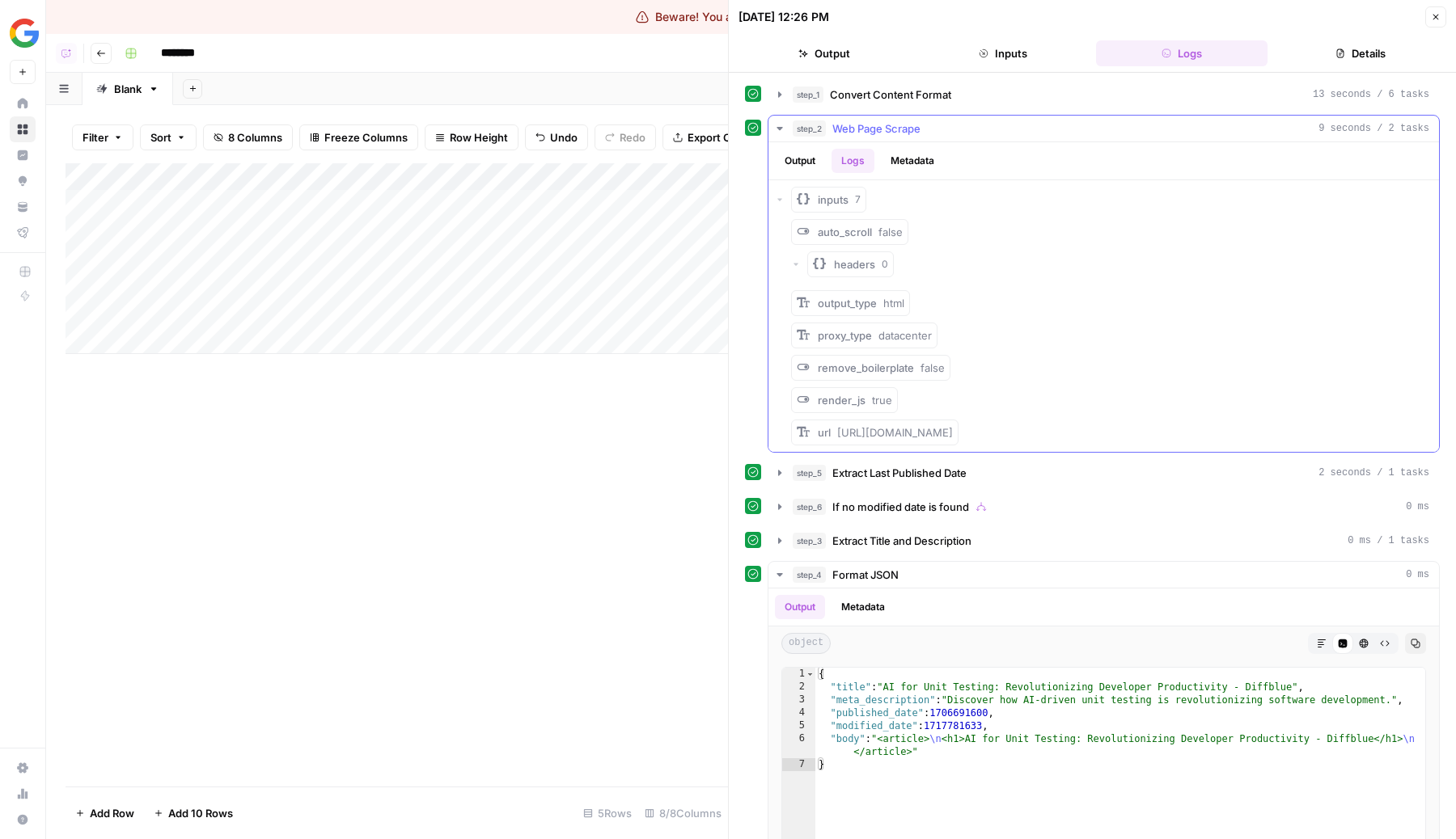
click at [839, 166] on button "Logs" at bounding box center [852, 161] width 43 height 24
click at [1003, 742] on div "{ "title" : "AI for Unit Testing: Revolutionizing Developer Productivity - Diff…" at bounding box center [1120, 839] width 610 height 343
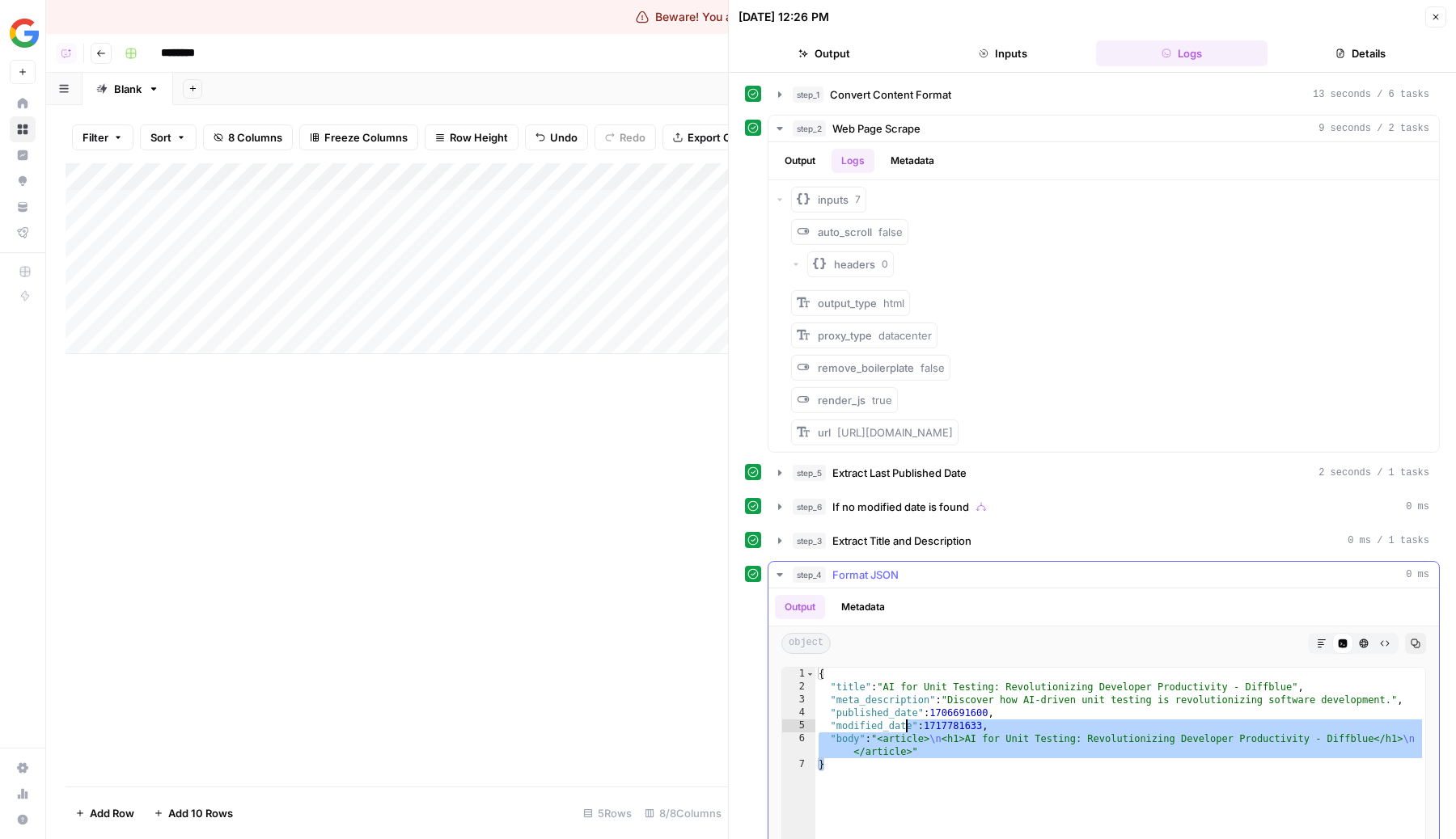
drag, startPoint x: 1014, startPoint y: 779, endPoint x: 822, endPoint y: 641, distance: 236.4
click at [823, 642] on div "**********" at bounding box center [1103, 790] width 670 height 404
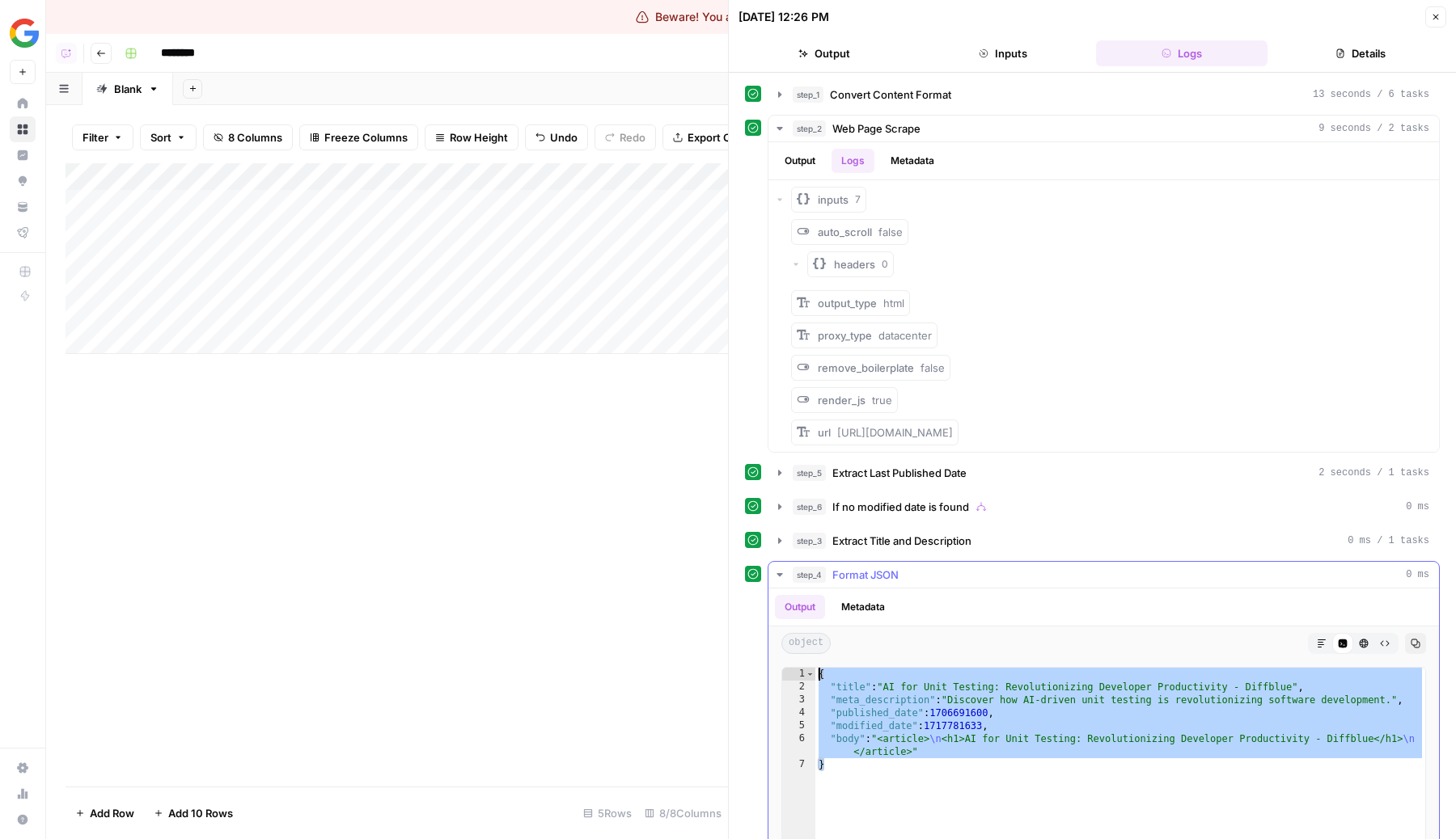
click at [930, 793] on div "{ "title" : "AI for Unit Testing: Revolutionizing Developer Productivity - Diff…" at bounding box center [1120, 839] width 610 height 343
drag, startPoint x: 944, startPoint y: 791, endPoint x: 787, endPoint y: 646, distance: 213.7
click at [787, 646] on div "Output Metadata object Markdown Code Editor HTML Viewer Raw Output Copy * 1 2 3…" at bounding box center [1103, 790] width 670 height 404
type textarea "**********"
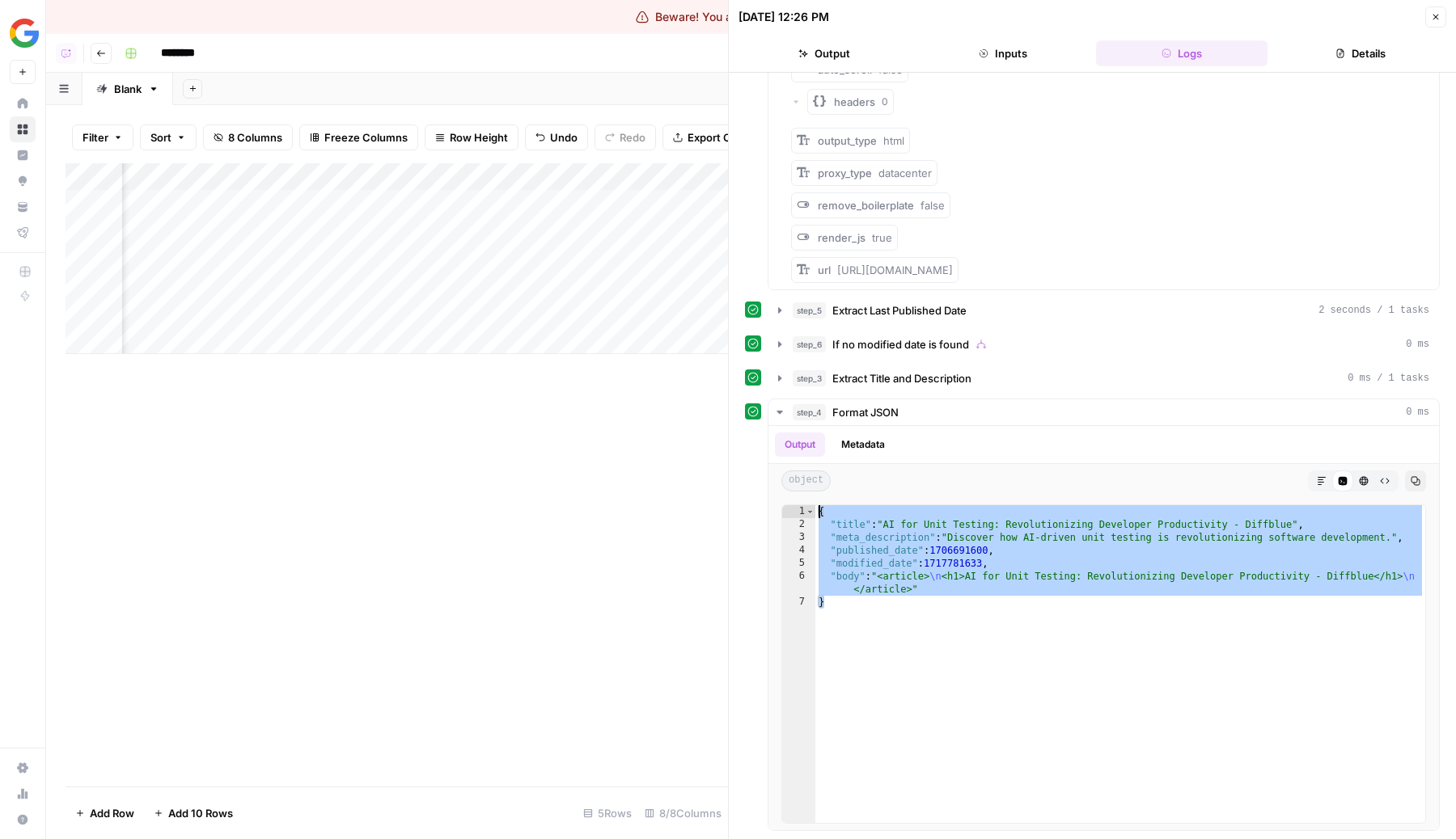
scroll to position [0, 240]
click at [514, 173] on div "Add Column" at bounding box center [396, 259] width 662 height 191
click at [448, 329] on span "Fork Power Agent" at bounding box center [450, 335] width 141 height 16
click at [559, 199] on div "Add Column" at bounding box center [396, 259] width 662 height 191
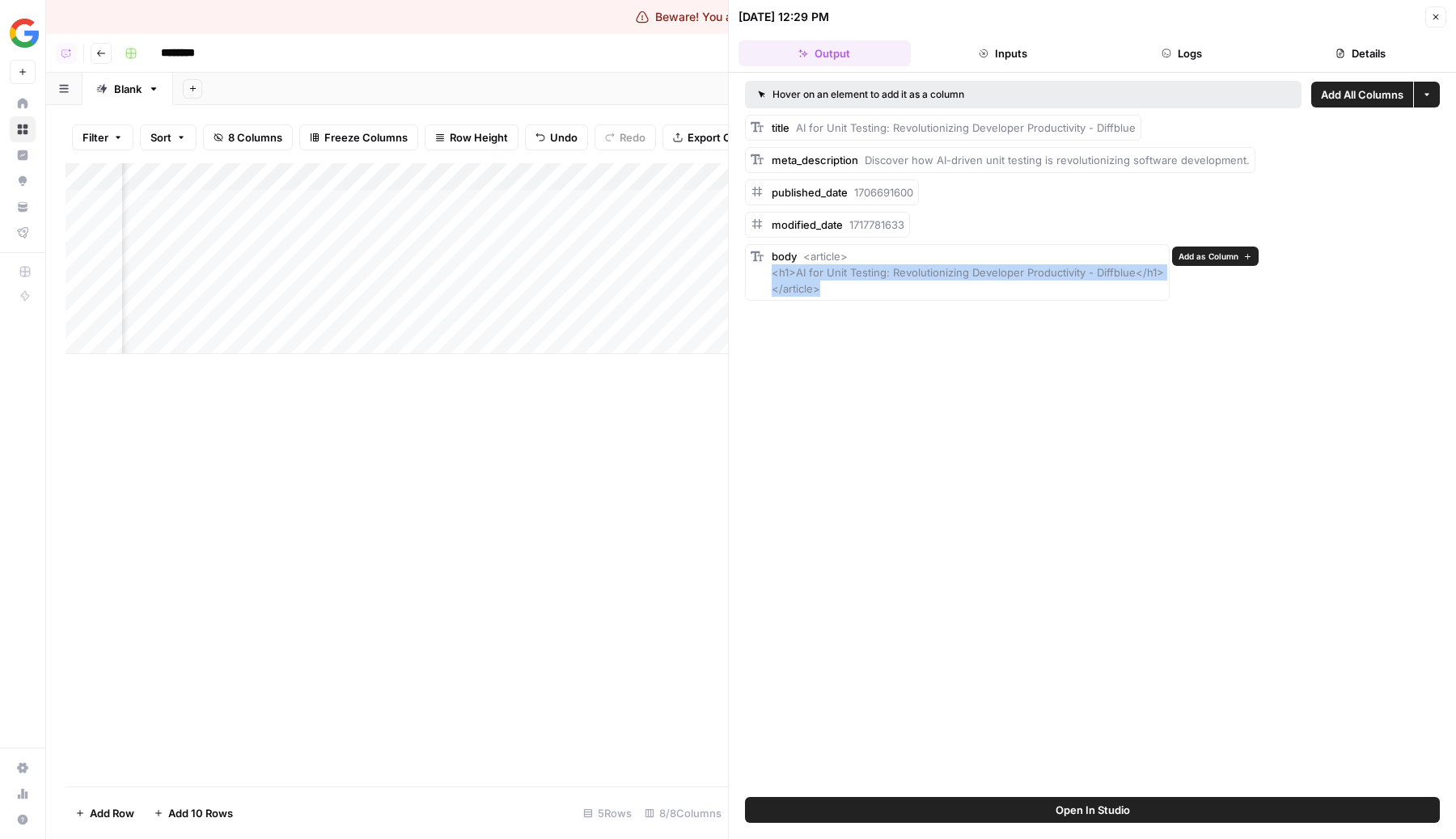
drag, startPoint x: 889, startPoint y: 288, endPoint x: 765, endPoint y: 279, distance: 124.3
click at [765, 279] on div "body <article> <h1>AI for Unit Testing: Revolutionizing Developer Productivity …" at bounding box center [956, 272] width 424 height 57
click at [867, 297] on div "body <article> <h1>AI for Unit Testing: Revolutionizing Developer Productivity …" at bounding box center [956, 272] width 424 height 57
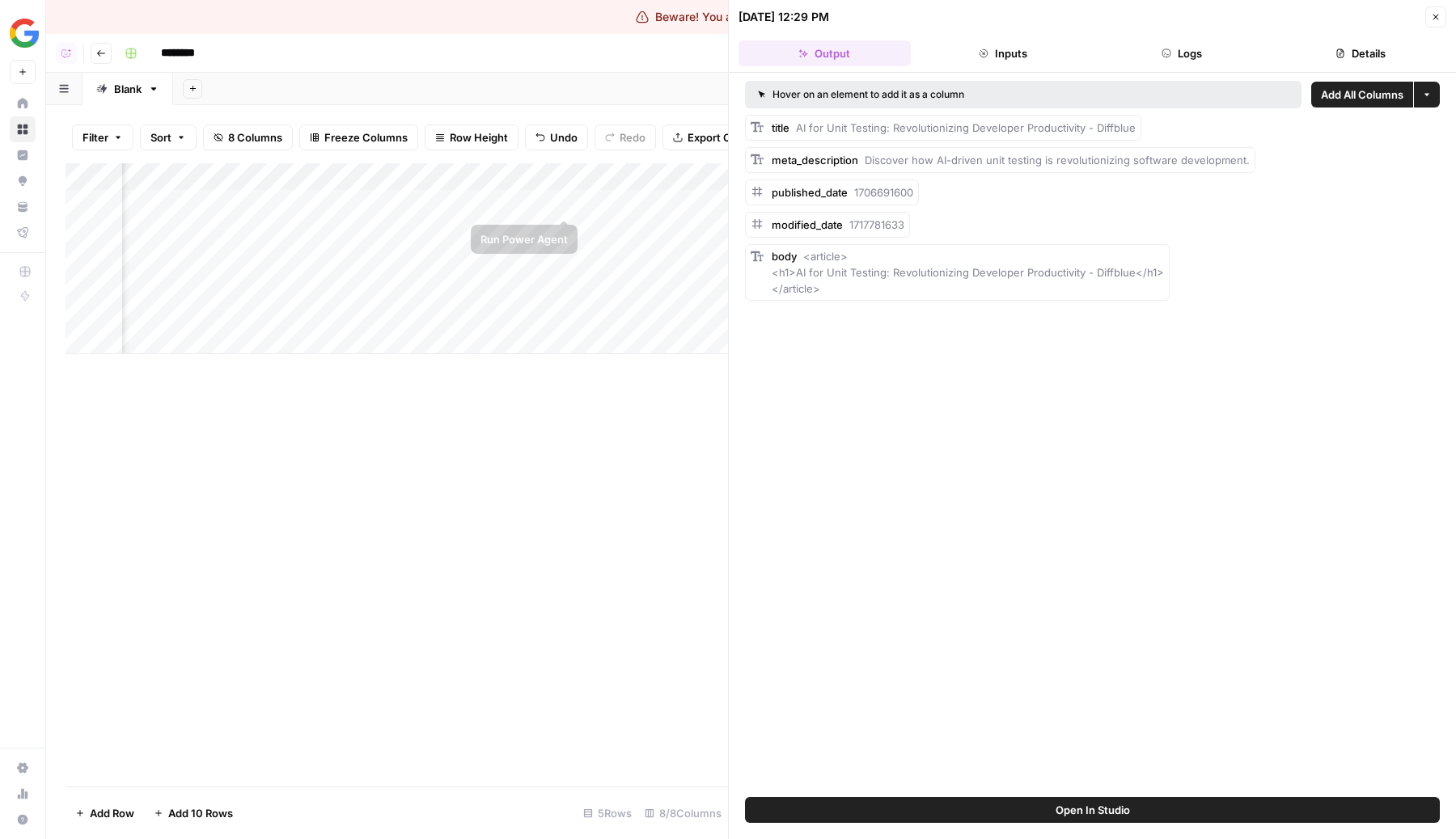
click at [566, 201] on div "Add Column" at bounding box center [396, 259] width 662 height 191
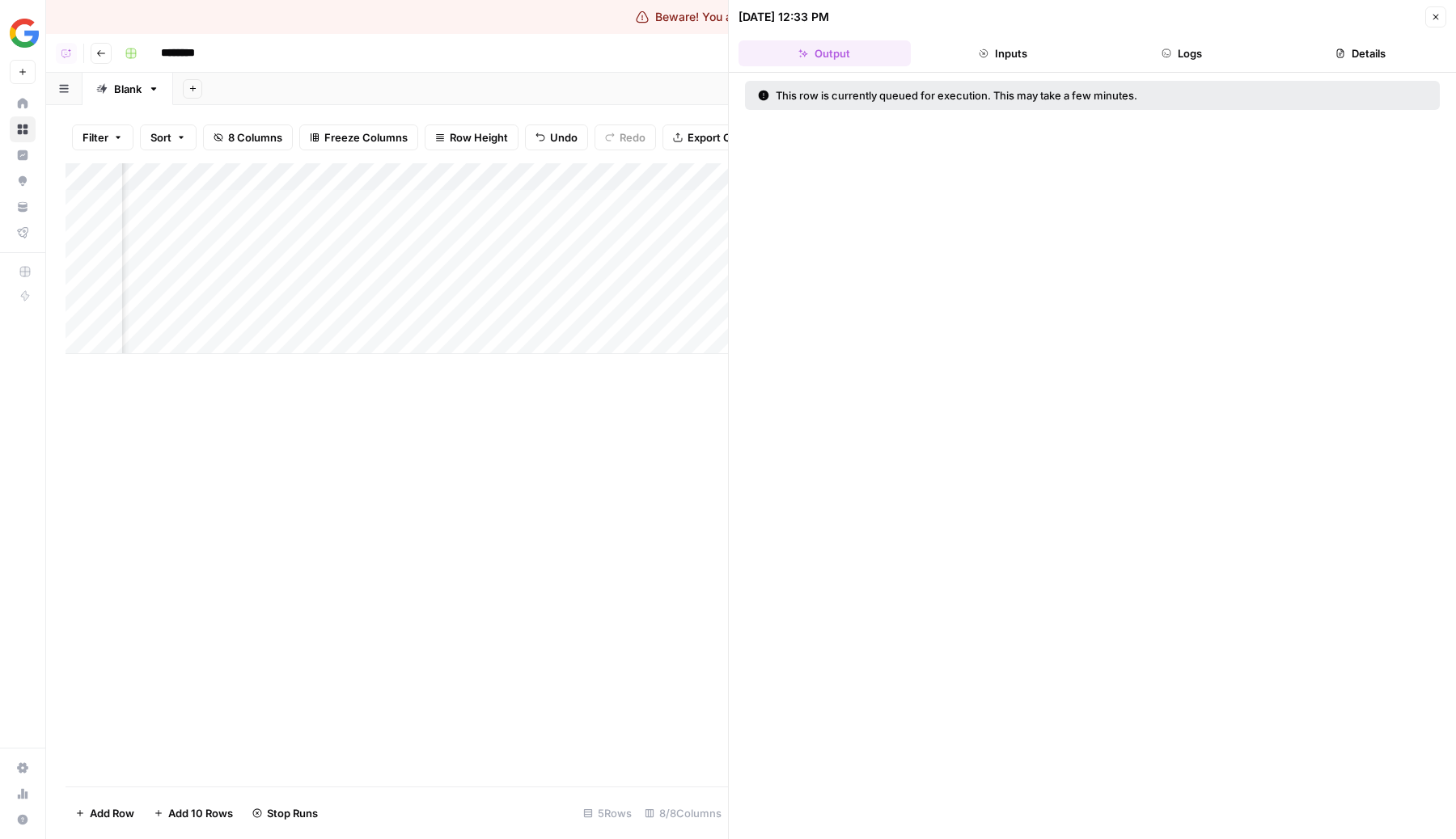
click at [547, 180] on div "Add Column" at bounding box center [396, 259] width 662 height 191
click at [380, 631] on div "Add Column" at bounding box center [396, 474] width 662 height 623
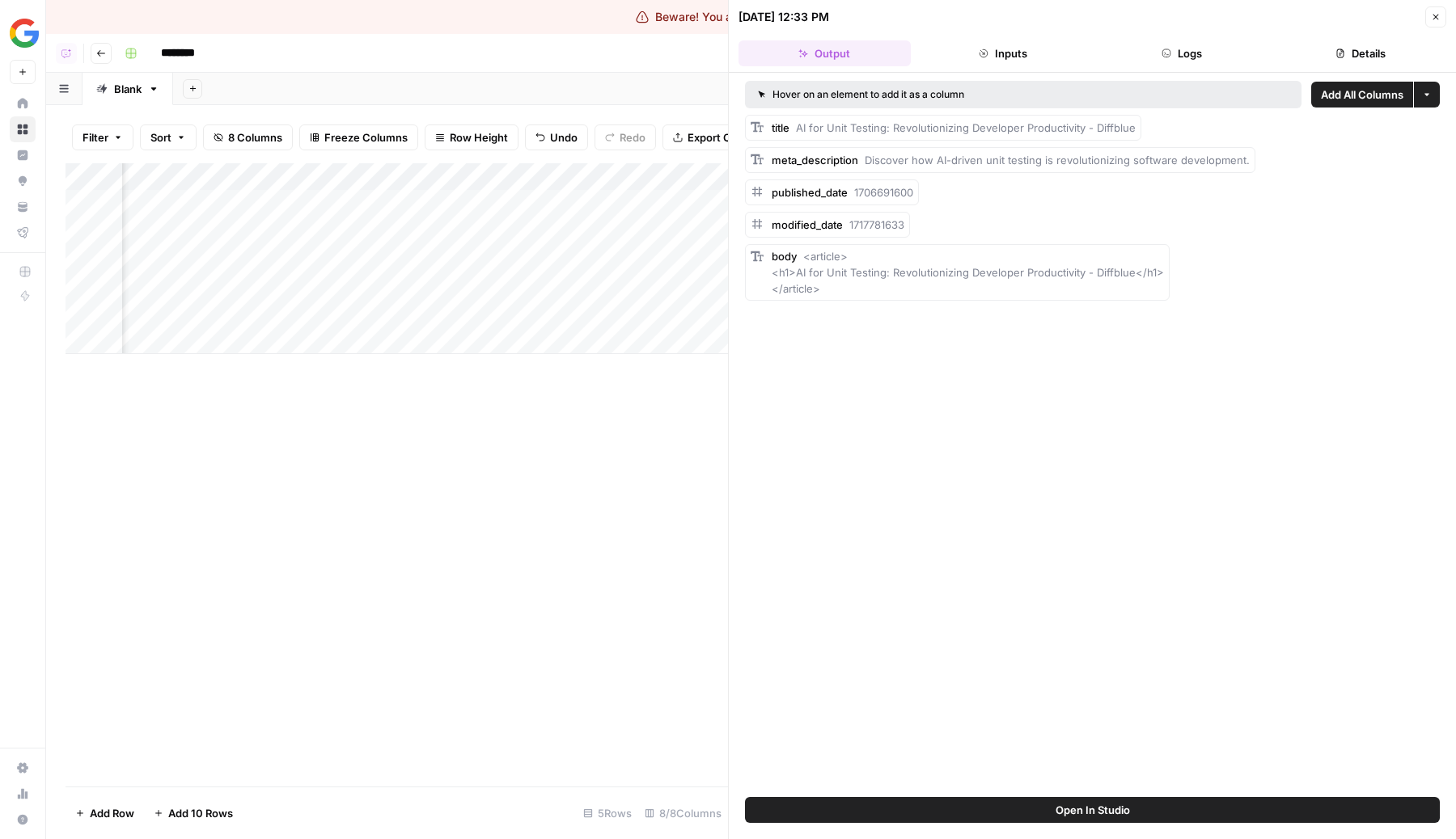
click at [1011, 57] on button "Inputs" at bounding box center [1003, 54] width 172 height 26
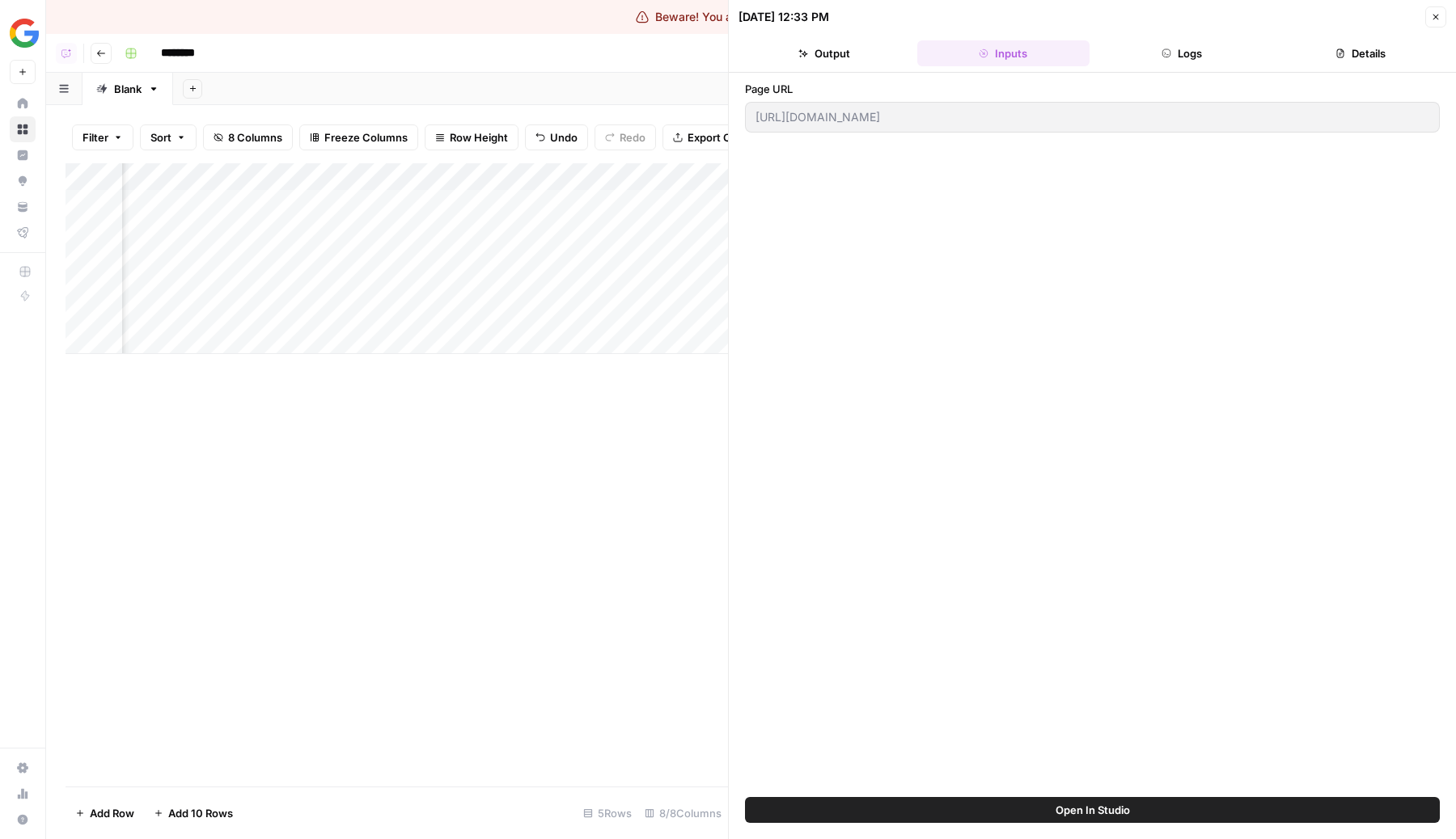
click at [867, 57] on button "Output" at bounding box center [824, 54] width 172 height 26
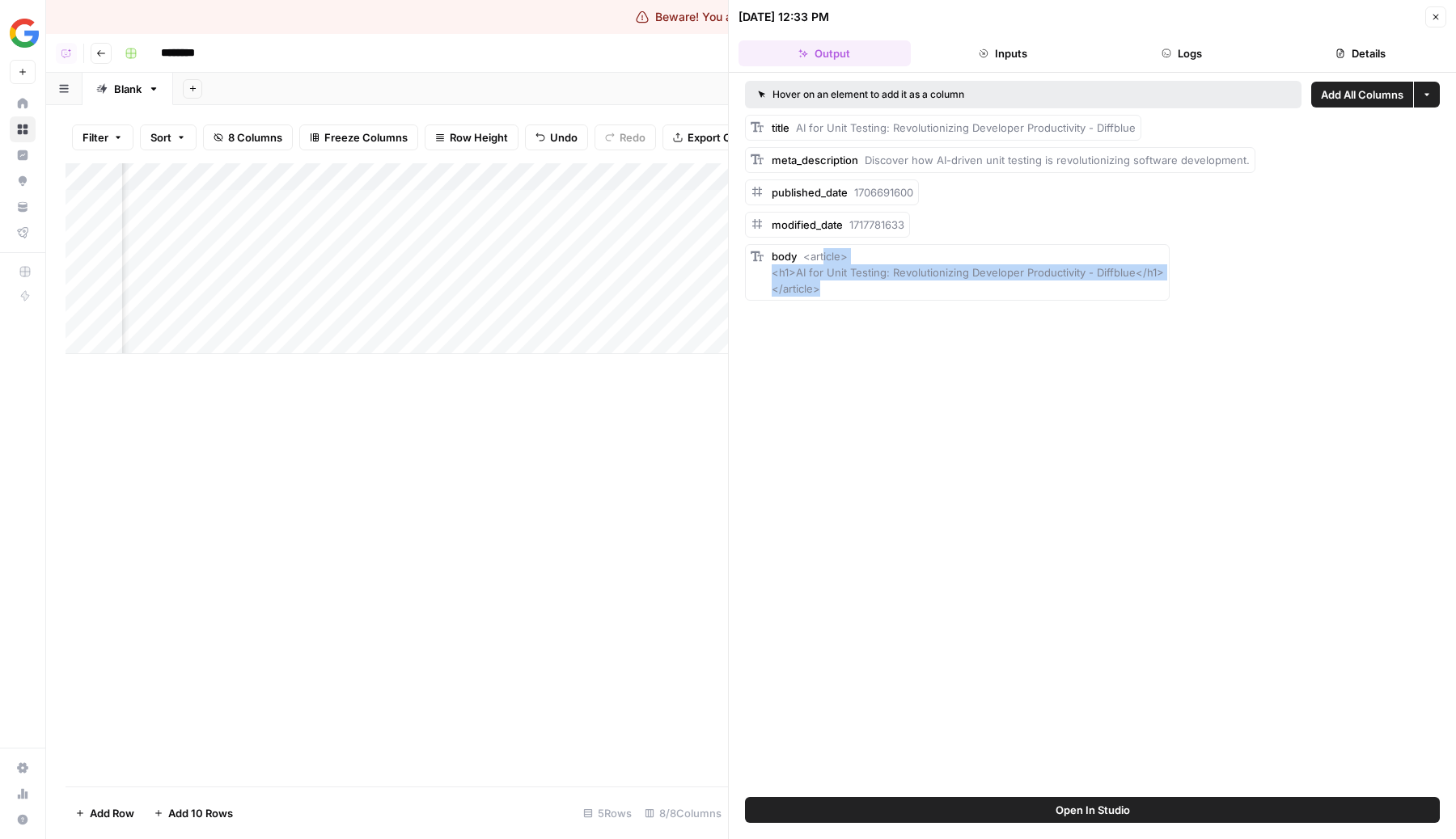
drag, startPoint x: 910, startPoint y: 284, endPoint x: 824, endPoint y: 252, distance: 91.8
click at [824, 252] on div "body <article> <h1>AI for Unit Testing: Revolutionizing Developer Productivity …" at bounding box center [968, 272] width 392 height 48
click at [837, 265] on span "<article> <h1>AI for Unit Testing: Revolutionizing Developer Productivity - Dif…" at bounding box center [968, 272] width 392 height 45
drag, startPoint x: 866, startPoint y: 291, endPoint x: 767, endPoint y: 220, distance: 121.8
click at [767, 220] on div "title AI for Unit Testing: Revolutionizing Developer Productivity - Diffblue me…" at bounding box center [1092, 208] width 695 height 186
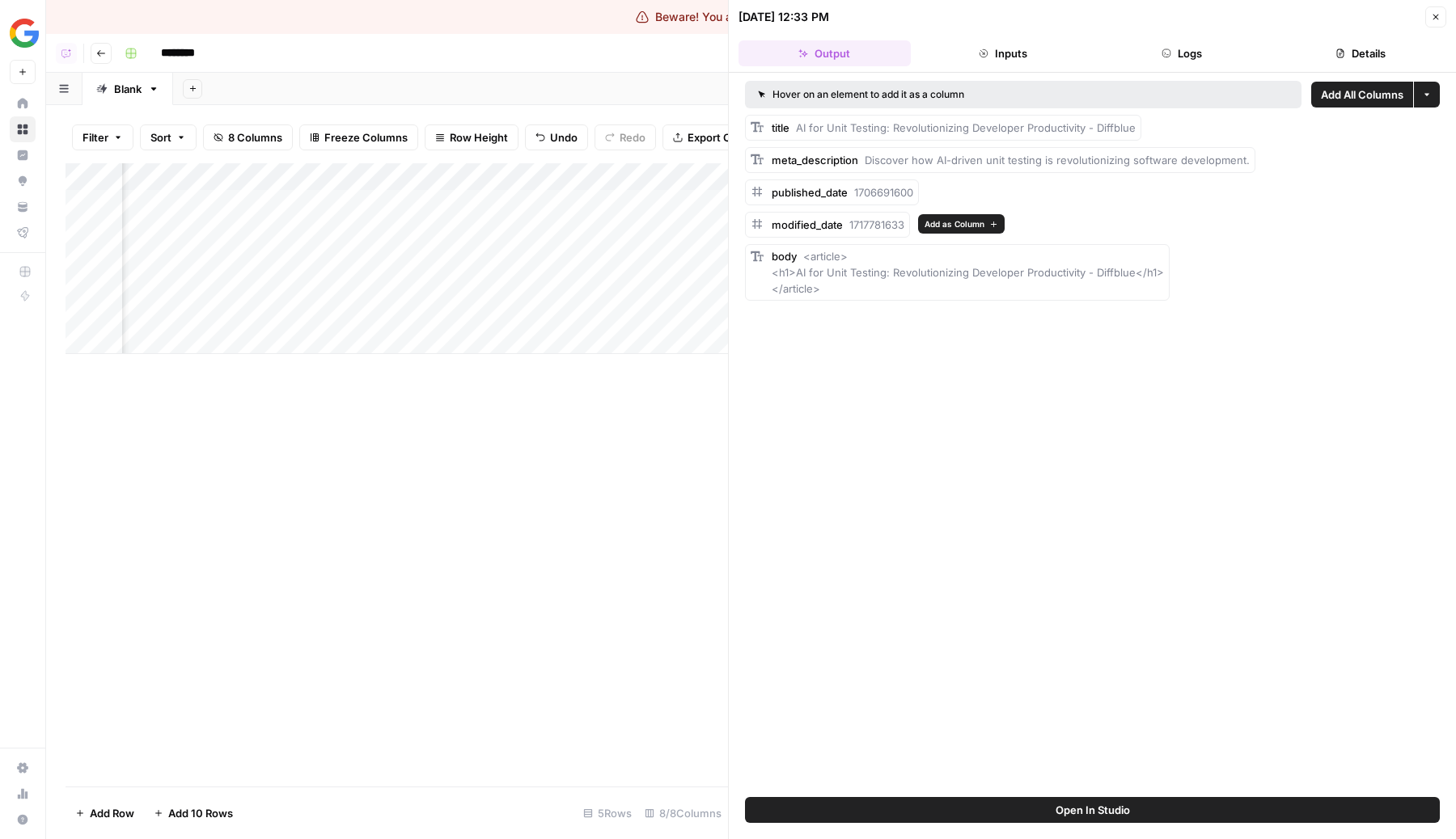
click at [911, 284] on div "body <article> <h1>AI for Unit Testing: Revolutionizing Developer Productivity …" at bounding box center [968, 272] width 392 height 48
click at [1155, 50] on button "Logs" at bounding box center [1181, 54] width 172 height 26
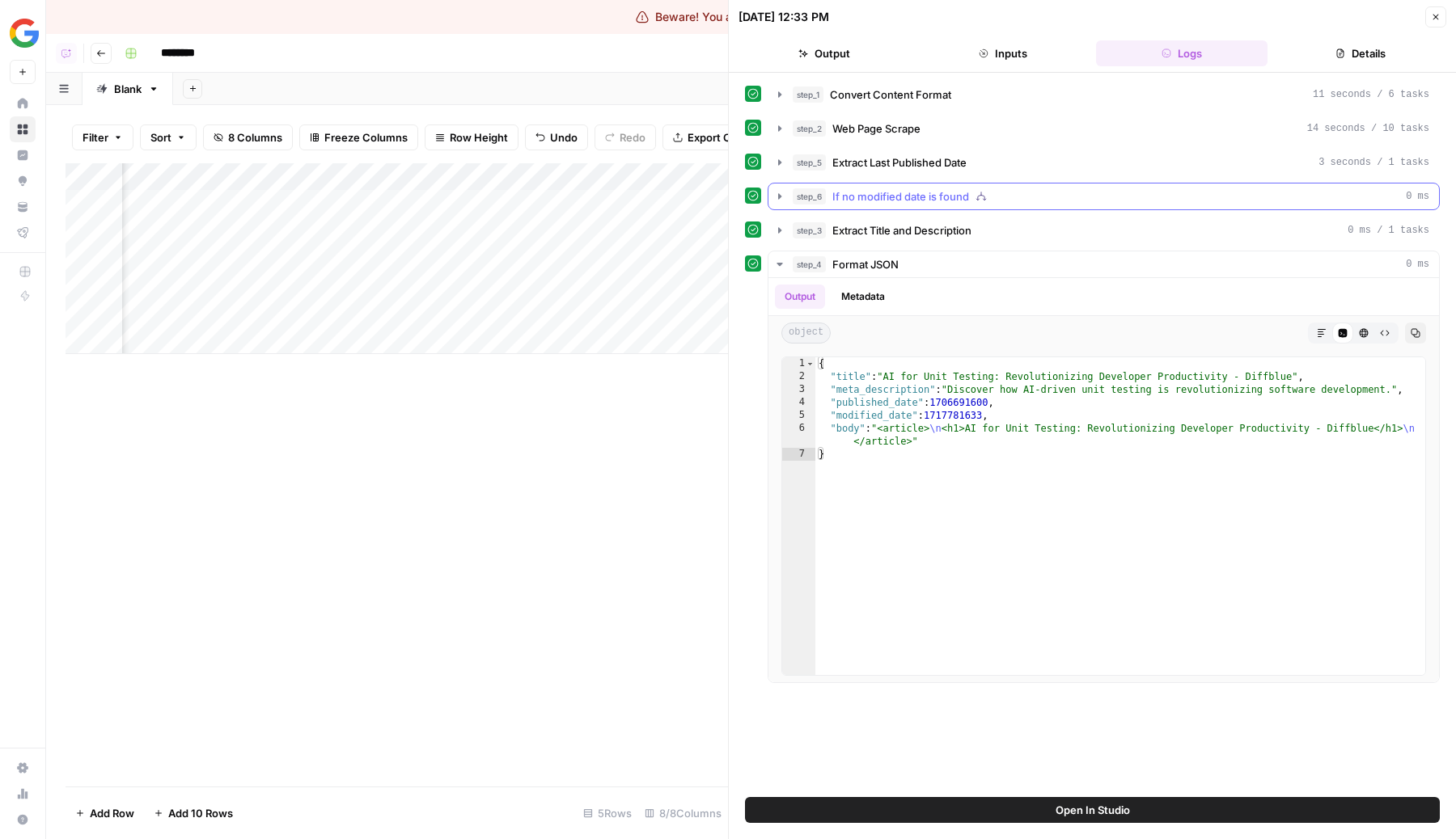
click at [896, 190] on span "If no modified date is found" at bounding box center [900, 196] width 136 height 16
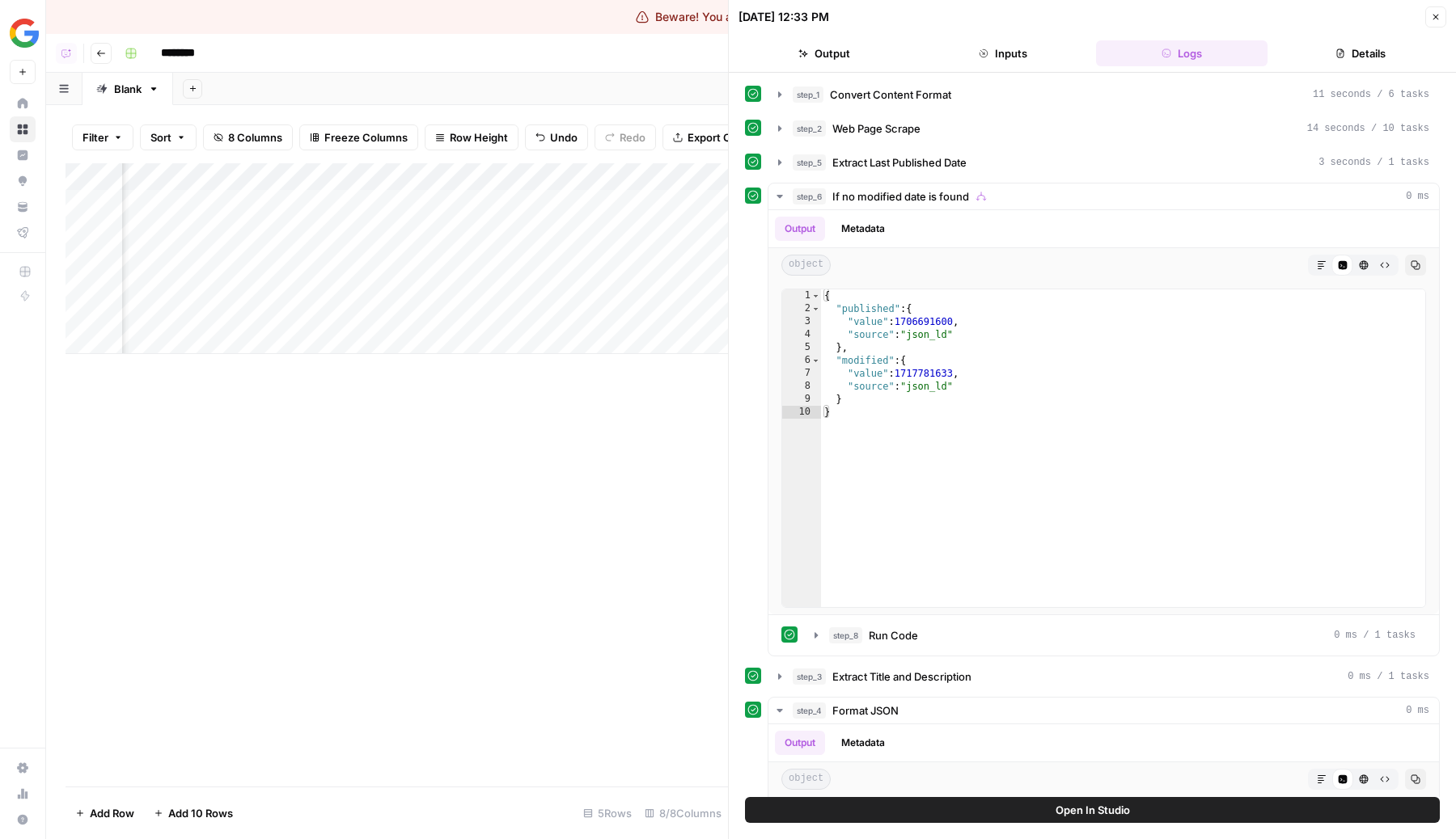
click at [912, 147] on div "step_1 Convert Content Format 11 seconds / 6 tasks step_2 Web Page Scrape 14 se…" at bounding box center [1092, 604] width 695 height 1048
click at [901, 126] on span "Web Page Scrape" at bounding box center [876, 128] width 88 height 16
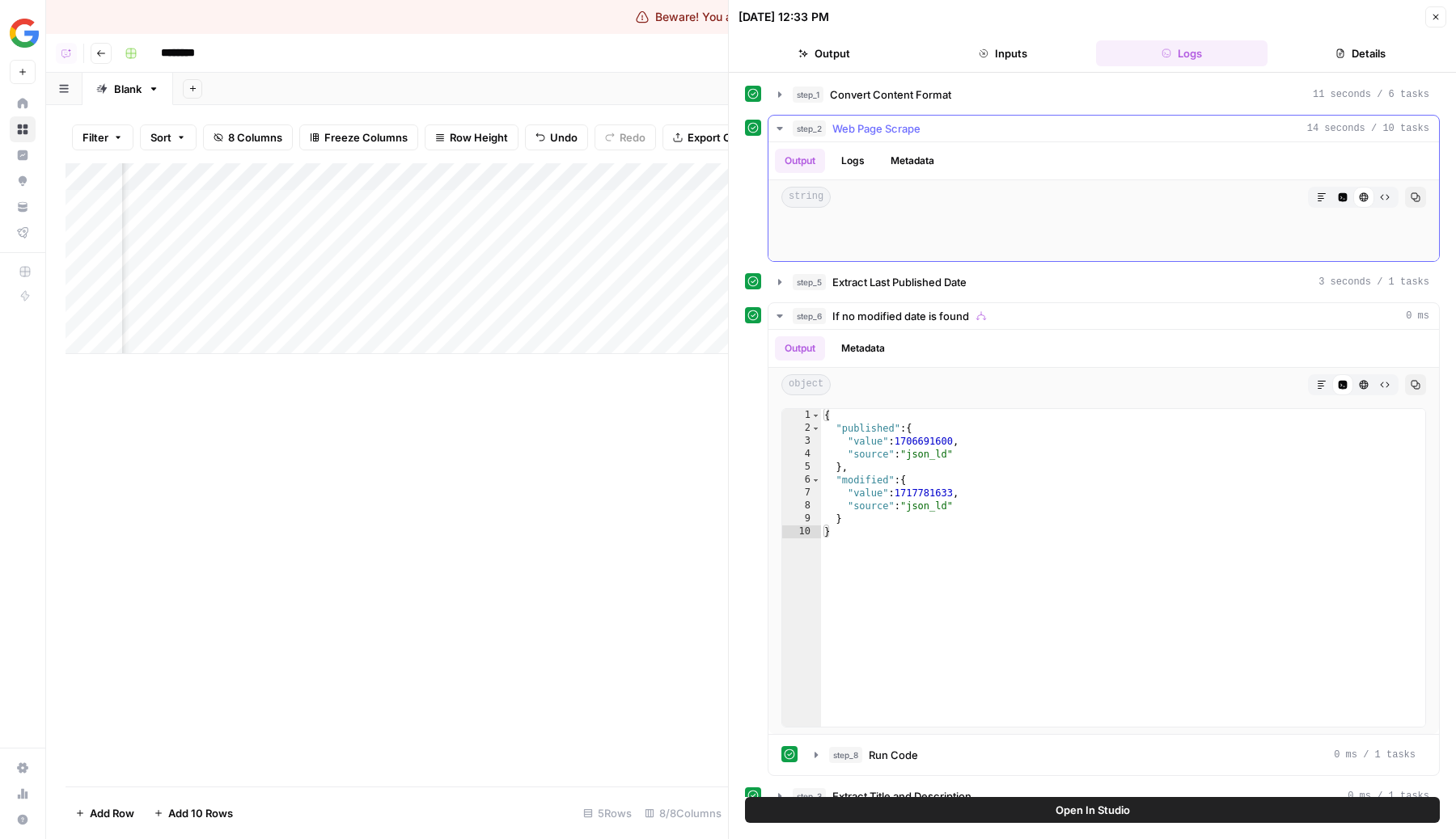
click at [901, 126] on span "Web Page Scrape" at bounding box center [876, 128] width 88 height 16
click at [861, 164] on button "Logs" at bounding box center [852, 161] width 43 height 24
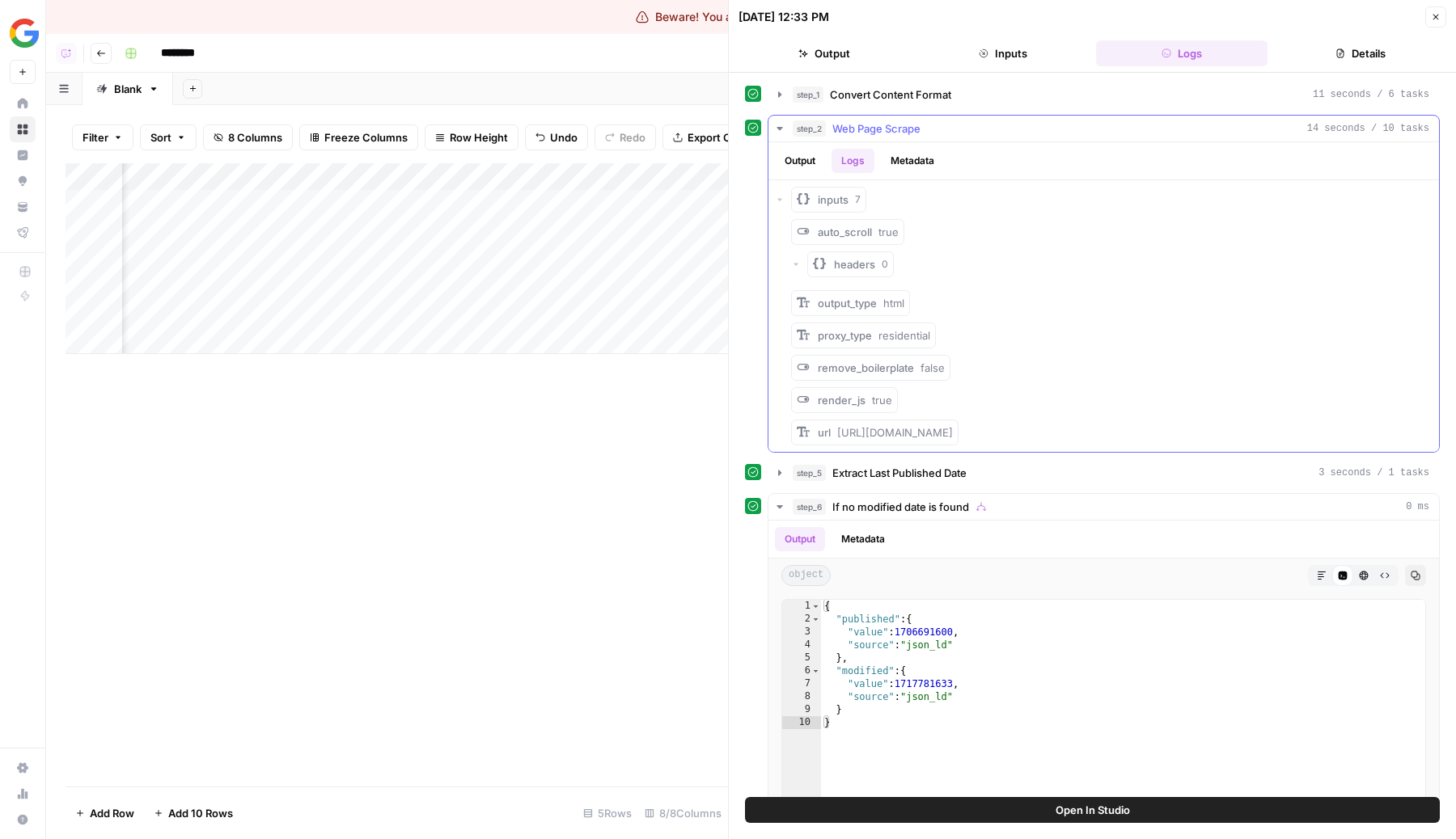
click at [906, 170] on button "Metadata" at bounding box center [912, 161] width 63 height 24
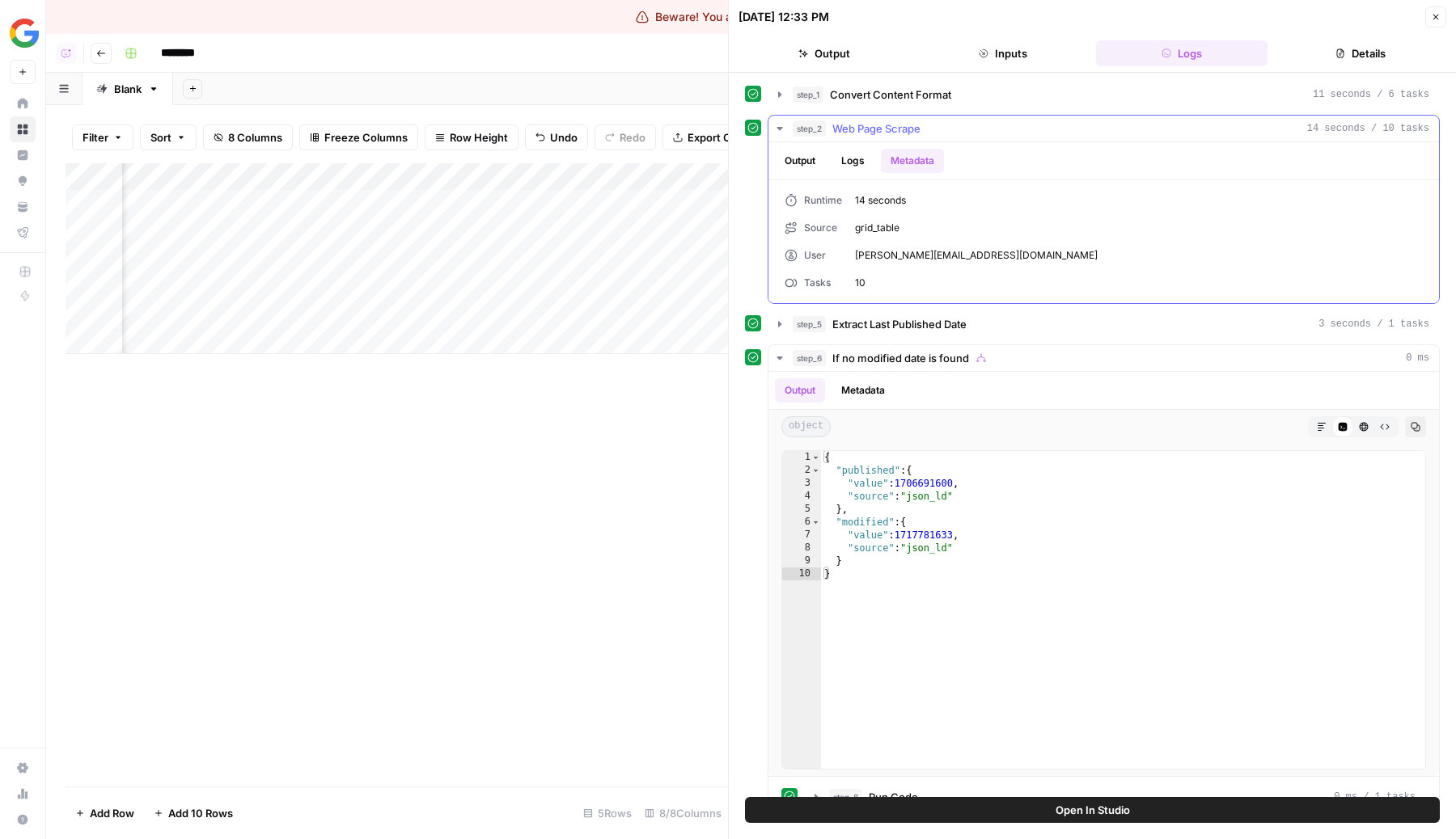
click at [867, 165] on button "Logs" at bounding box center [852, 161] width 43 height 24
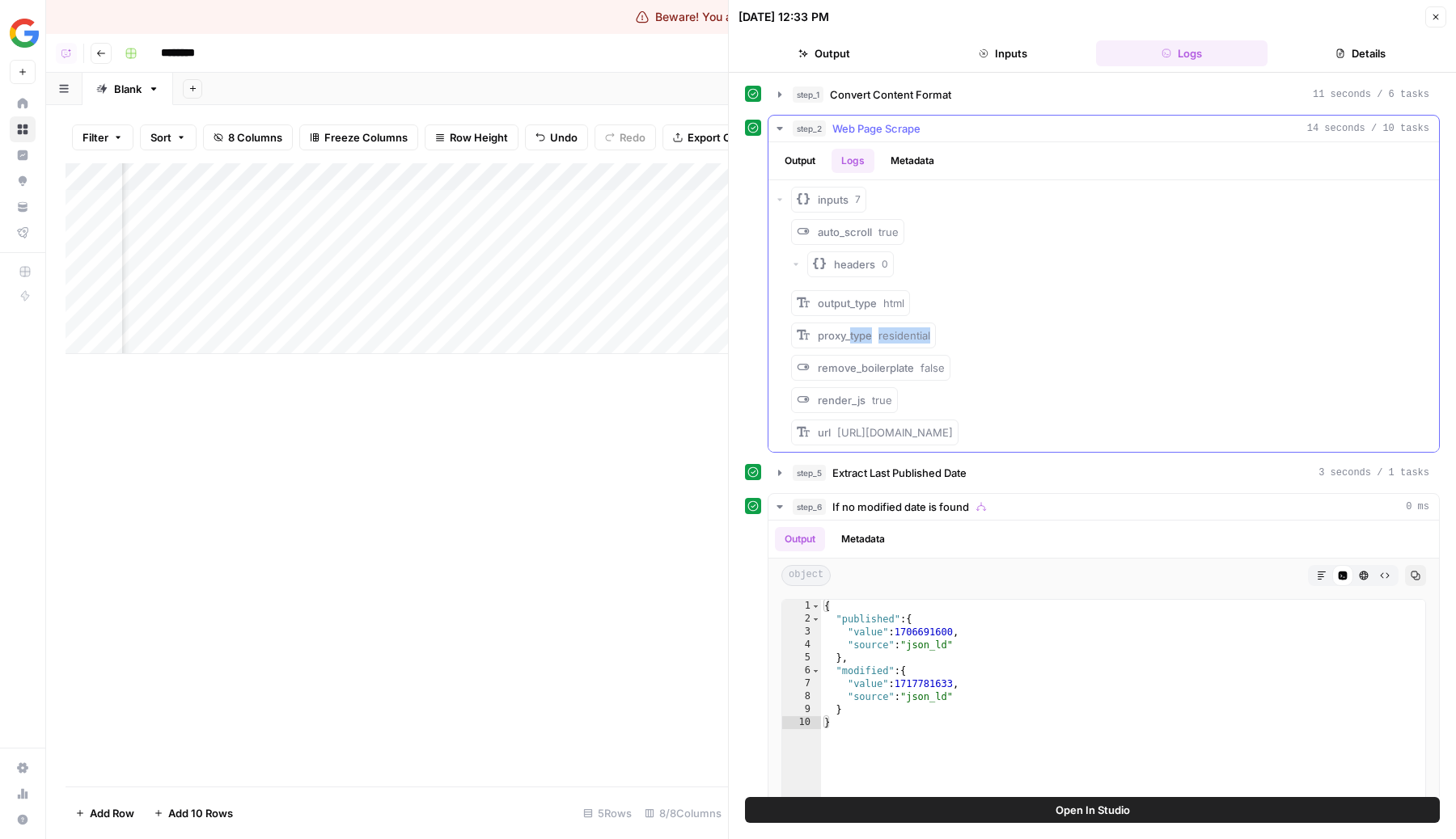
drag, startPoint x: 971, startPoint y: 358, endPoint x: 852, endPoint y: 330, distance: 122.2
click at [852, 330] on div "auto_scroll true headers 0 output_type html proxy_type residential remove_boile…" at bounding box center [1112, 332] width 642 height 226
click at [866, 164] on button "Logs" at bounding box center [852, 161] width 43 height 24
click at [852, 164] on button "Logs" at bounding box center [852, 161] width 43 height 24
click at [890, 93] on span "Convert Content Format" at bounding box center [890, 94] width 122 height 16
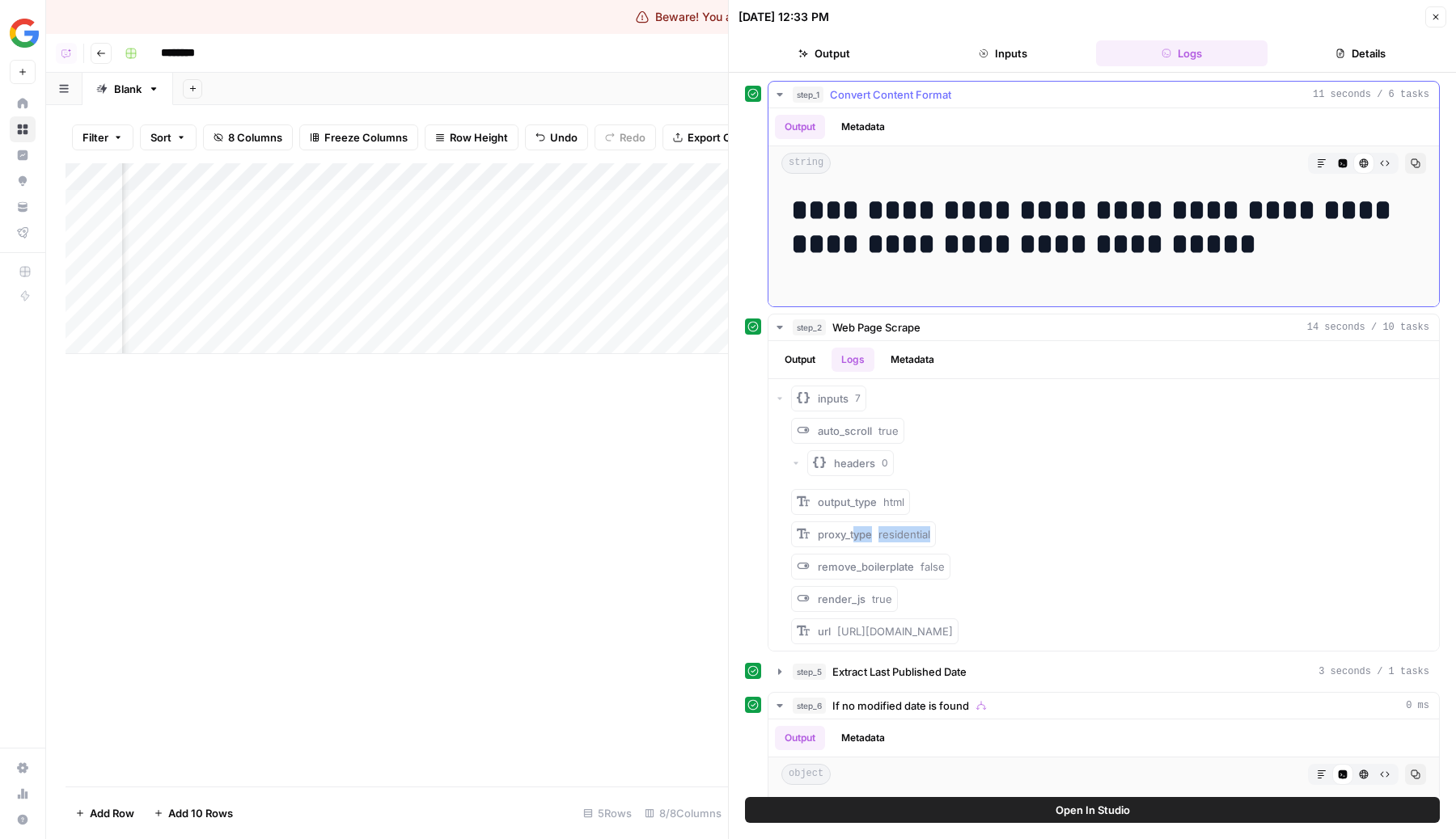
click at [863, 129] on button "Metadata" at bounding box center [863, 127] width 63 height 24
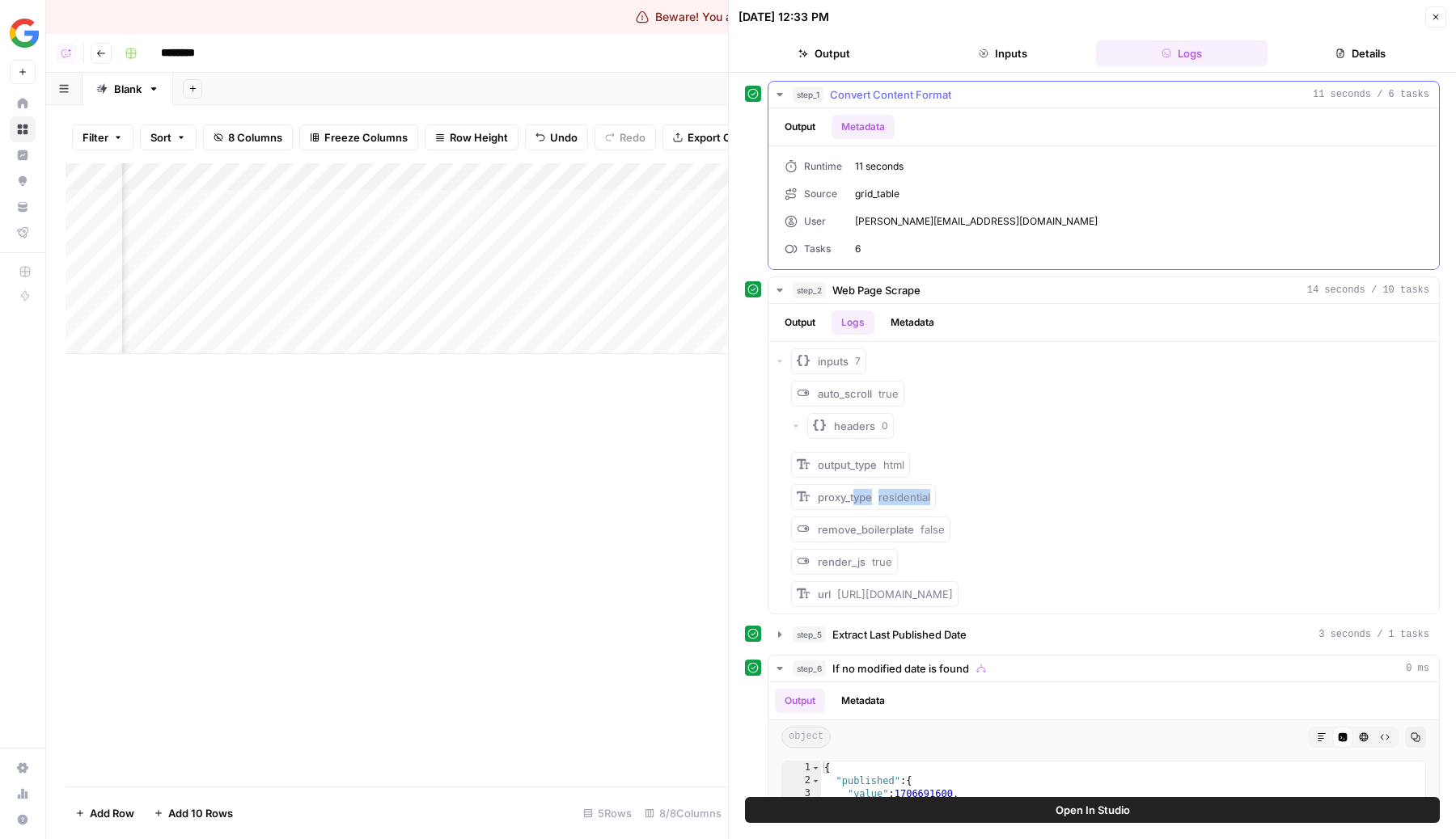
click at [808, 132] on button "Output" at bounding box center [800, 127] width 50 height 24
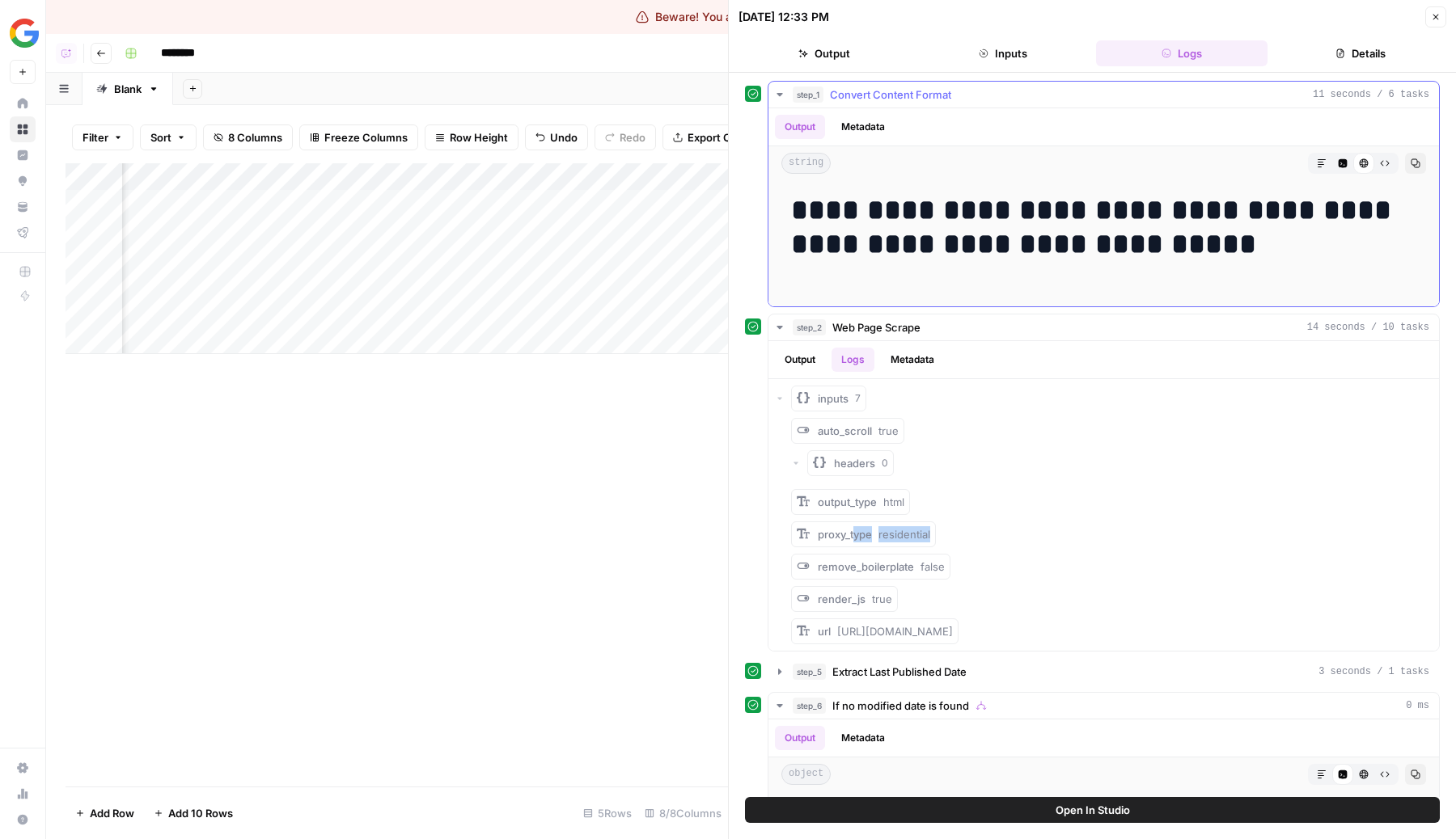
click at [876, 122] on button "Metadata" at bounding box center [863, 127] width 63 height 24
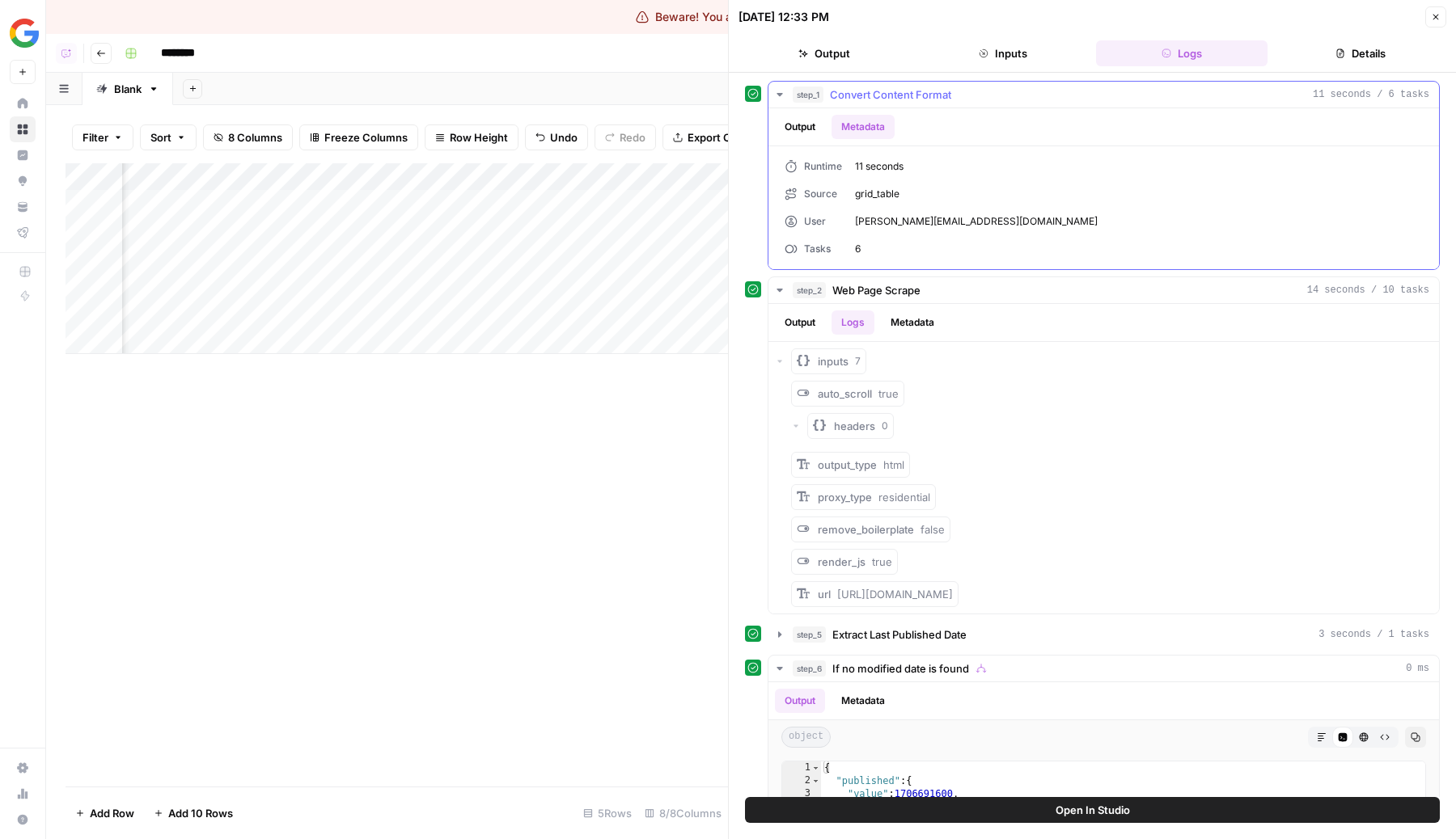
click at [831, 122] on ul "Output Metadata" at bounding box center [834, 127] width 120 height 24
click at [803, 128] on button "Output" at bounding box center [800, 127] width 50 height 24
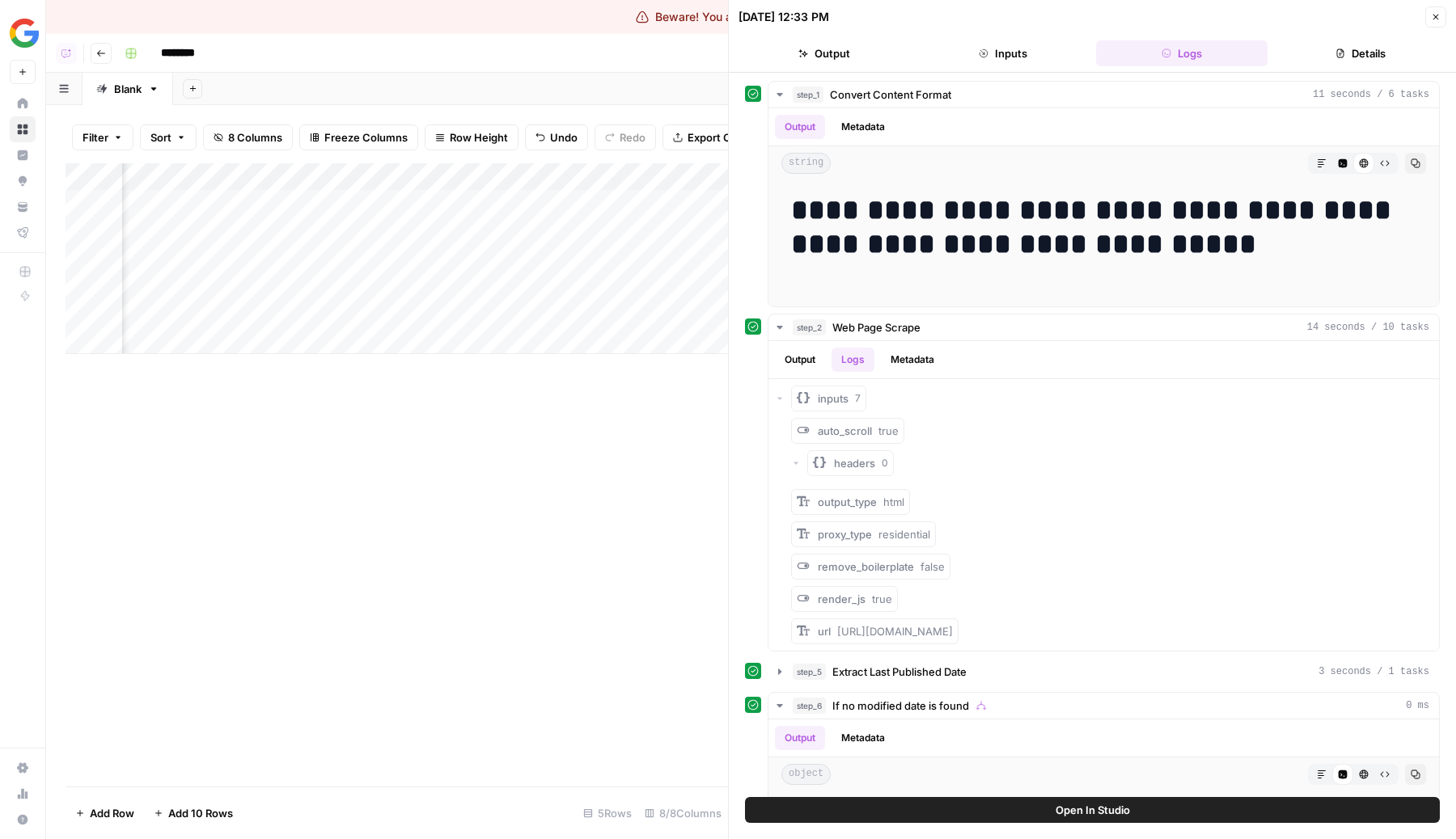
click at [283, 202] on div "Add Column" at bounding box center [396, 259] width 662 height 191
click at [283, 202] on textarea "**********" at bounding box center [277, 213] width 323 height 39
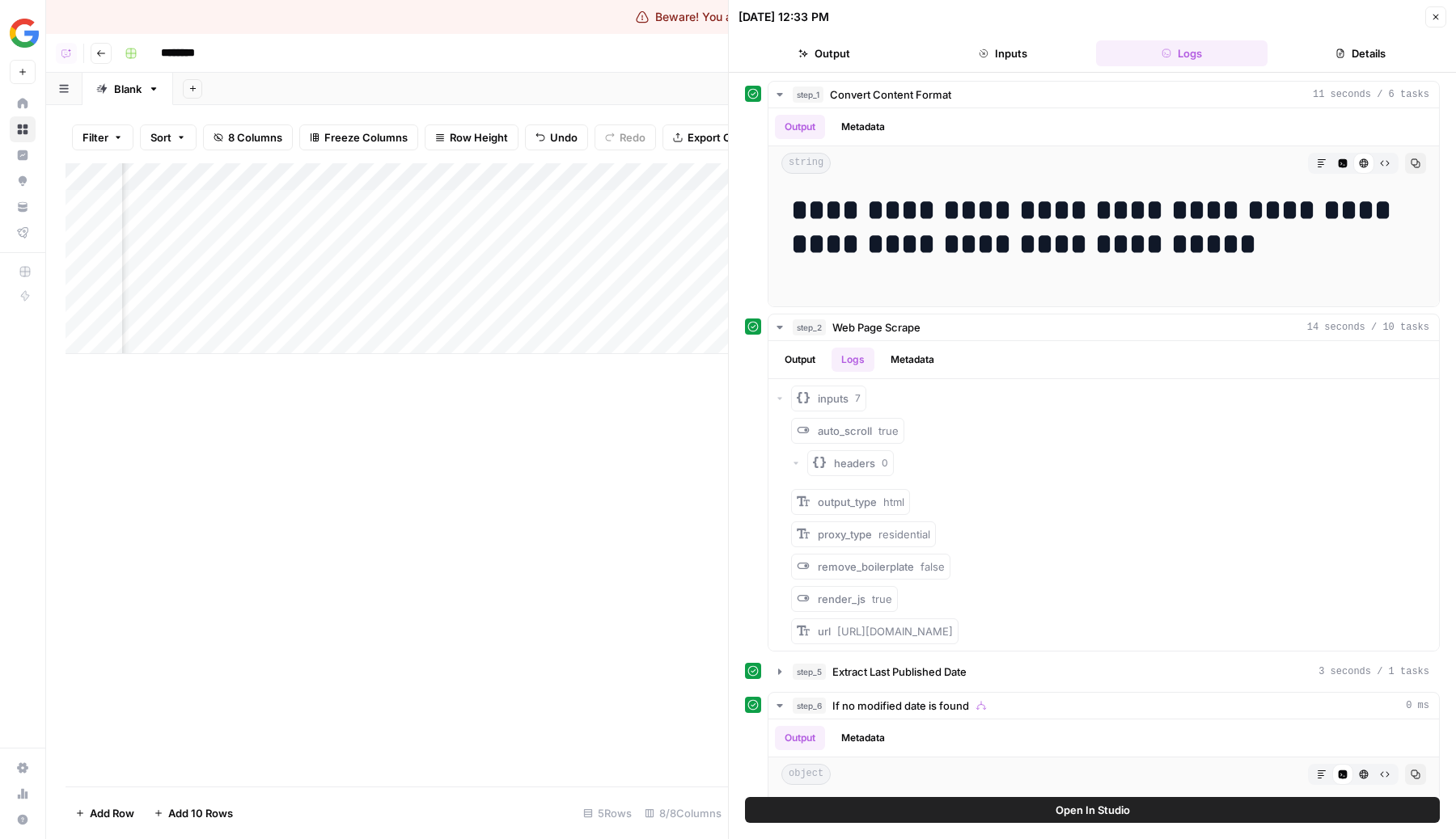
click at [470, 432] on div "Add Column" at bounding box center [396, 474] width 662 height 623
click at [251, 202] on div "Add Column" at bounding box center [396, 259] width 662 height 191
click at [272, 206] on textarea "**********" at bounding box center [277, 213] width 323 height 39
drag, startPoint x: 321, startPoint y: 225, endPoint x: 98, endPoint y: 203, distance: 224.1
click at [98, 203] on body "**********" at bounding box center [728, 420] width 1456 height 839
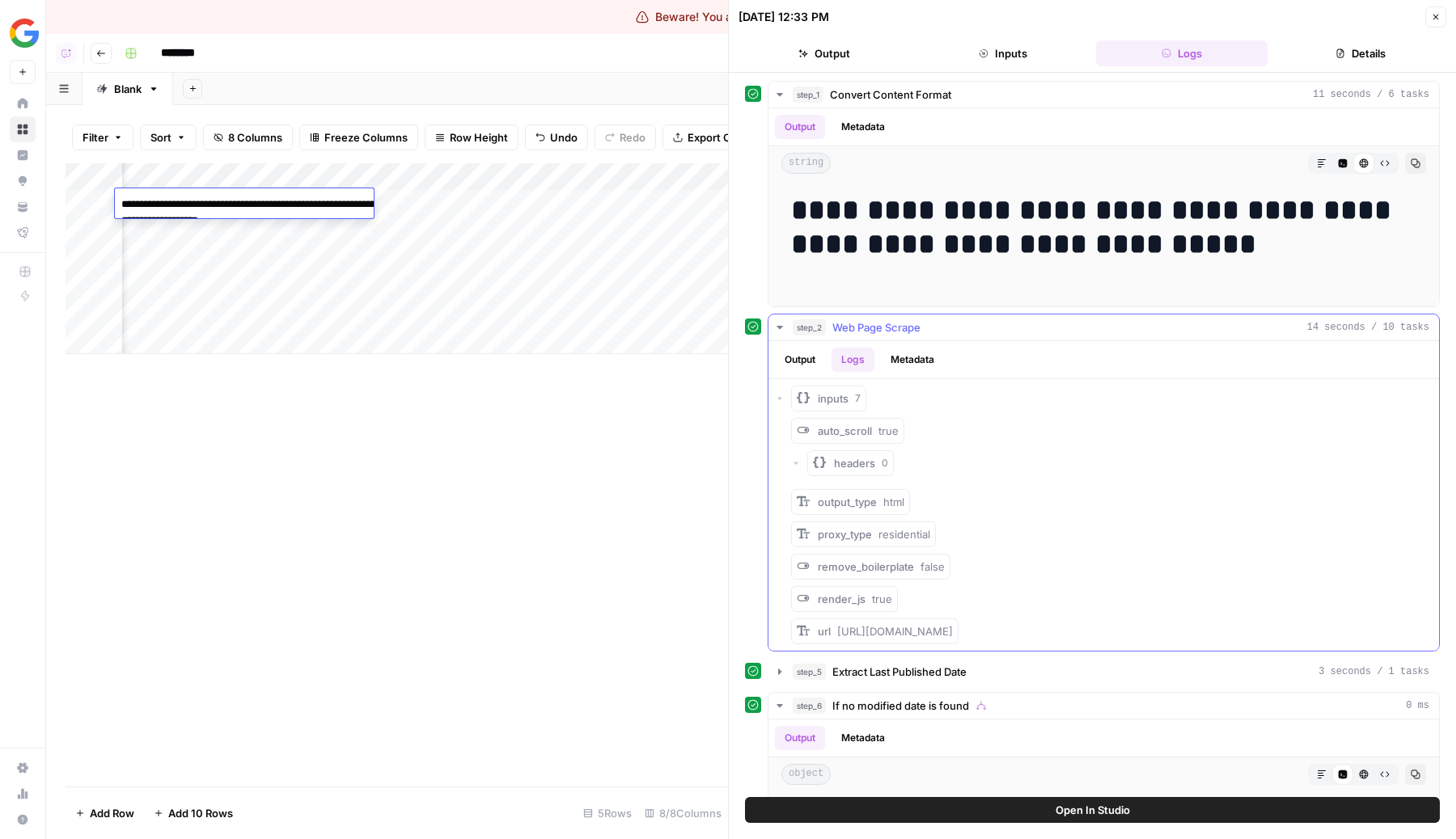
click at [815, 356] on button "Output" at bounding box center [800, 359] width 50 height 24
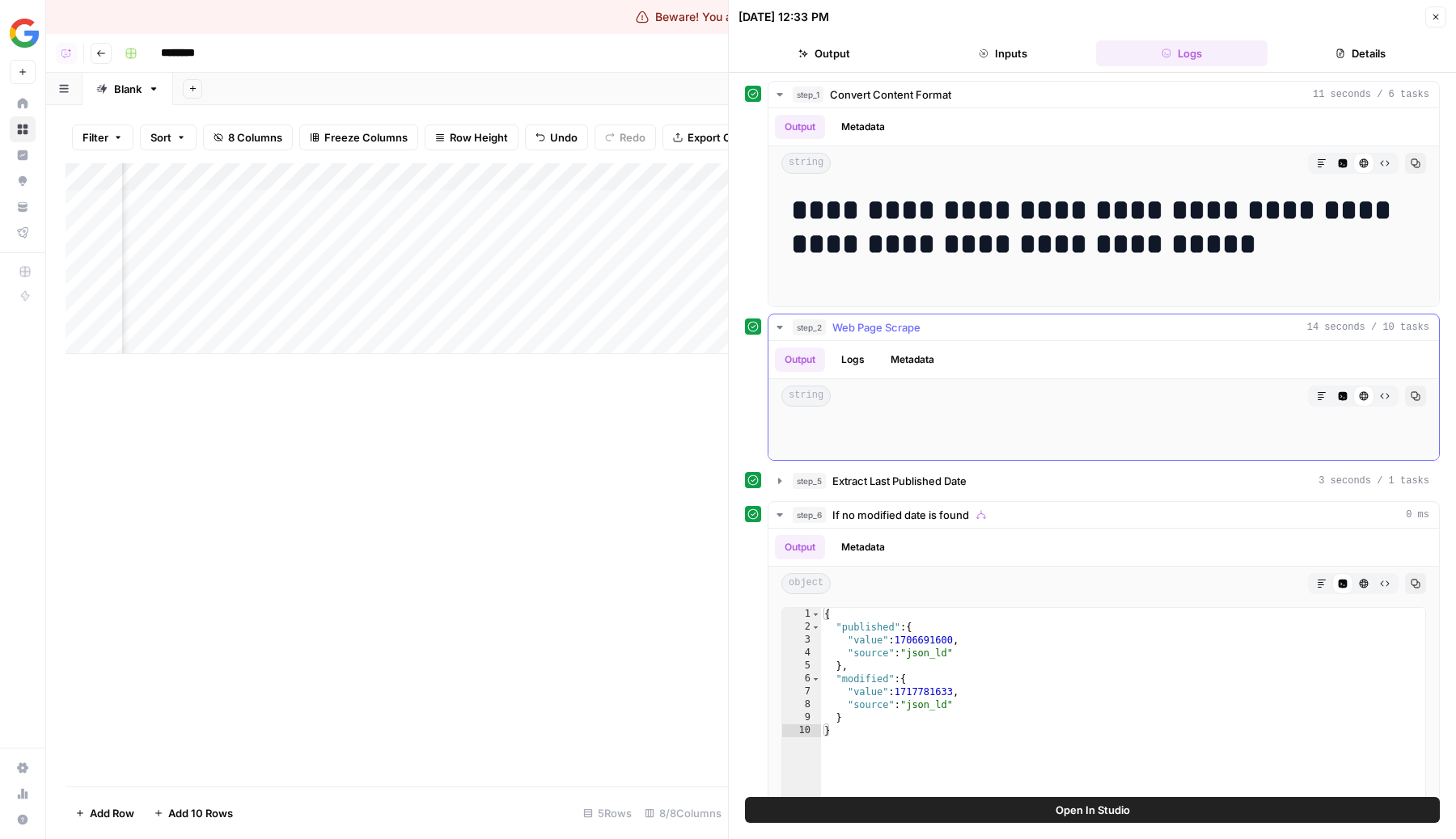
click at [849, 354] on button "Logs" at bounding box center [852, 359] width 43 height 24
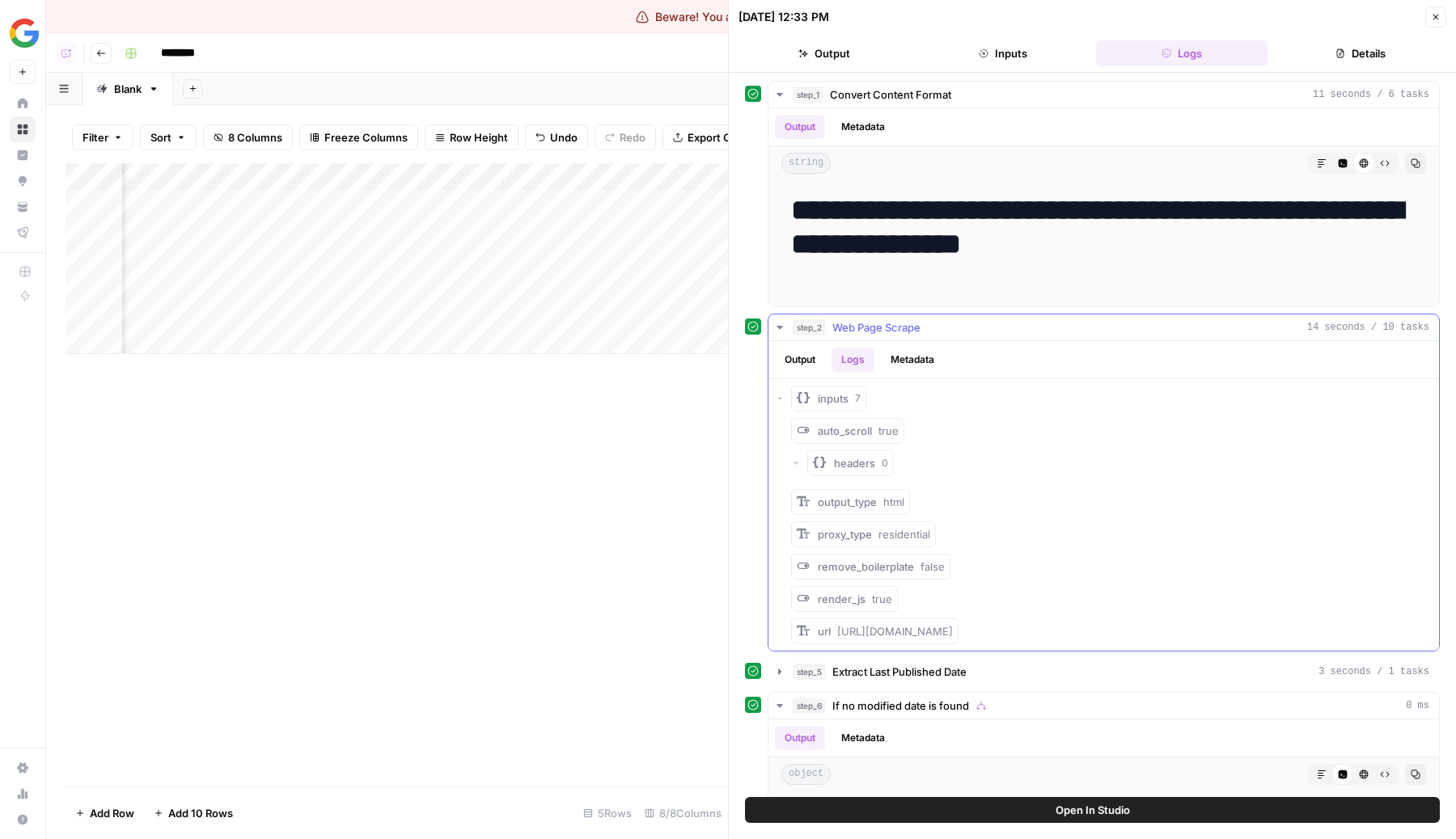
click at [786, 348] on button "Output" at bounding box center [800, 359] width 50 height 24
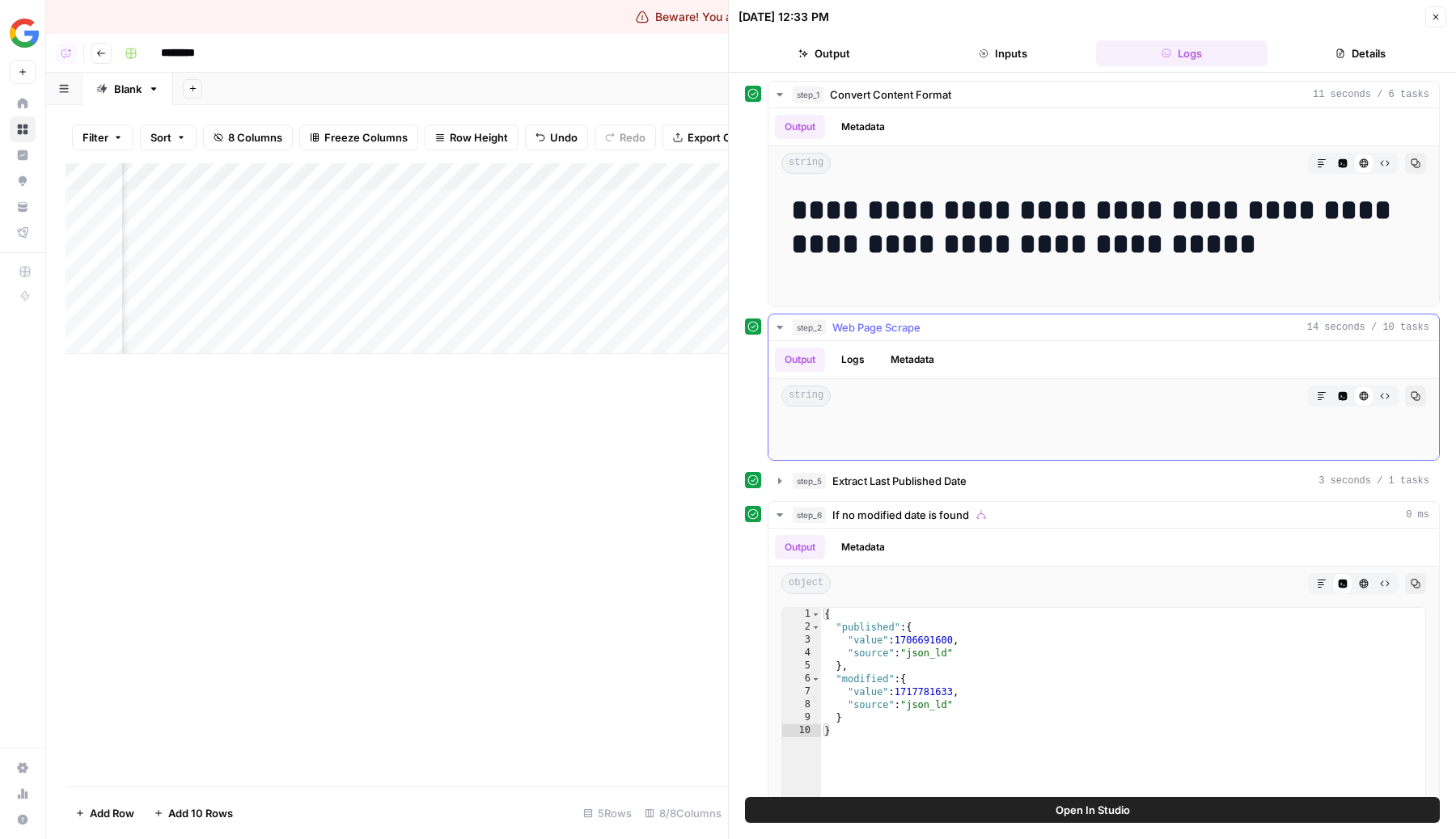
click at [1384, 392] on icon "button" at bounding box center [1384, 395] width 9 height 9
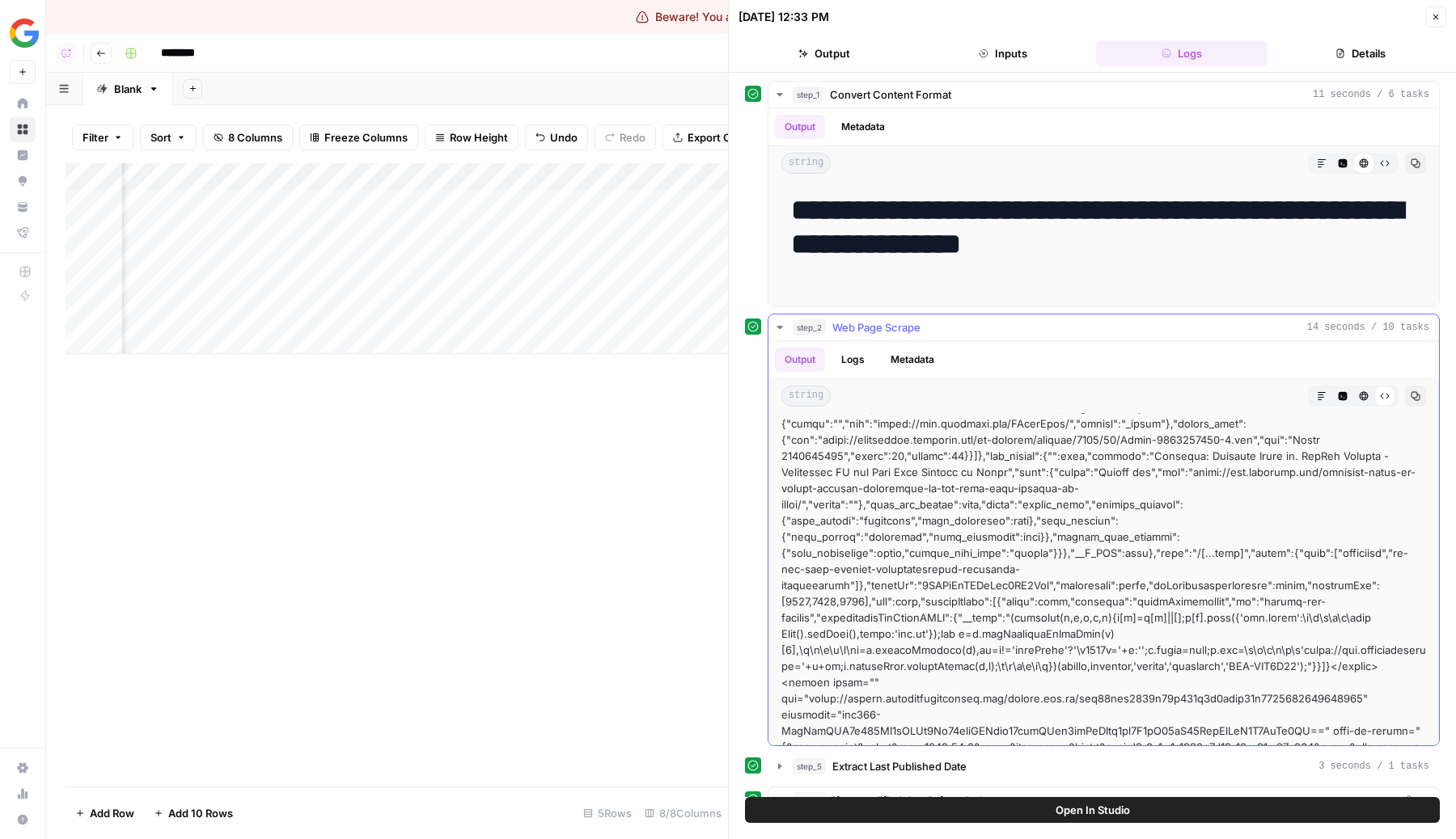
scroll to position [5, 0]
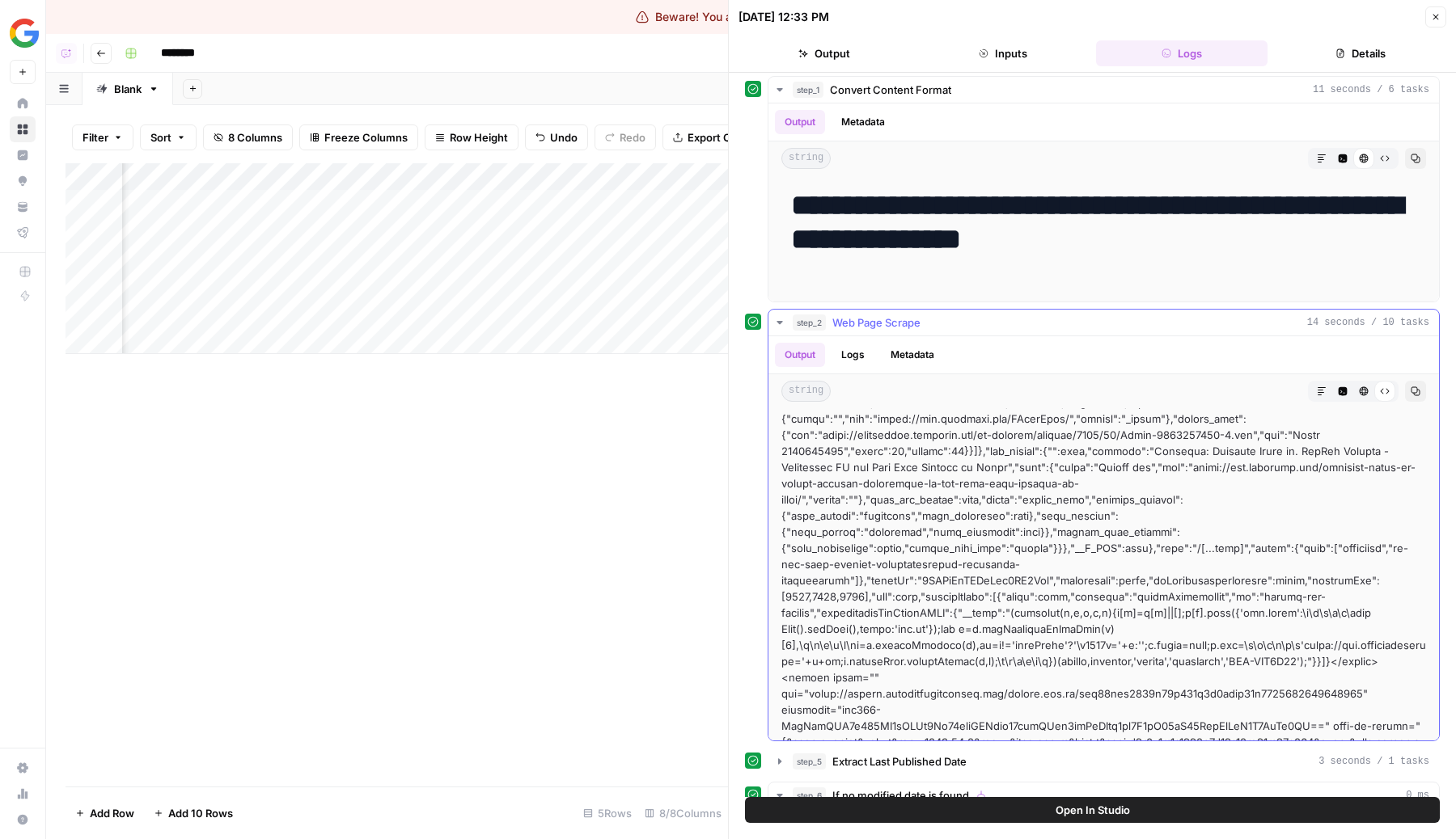
drag, startPoint x: 1317, startPoint y: 729, endPoint x: 1025, endPoint y: 447, distance: 405.9
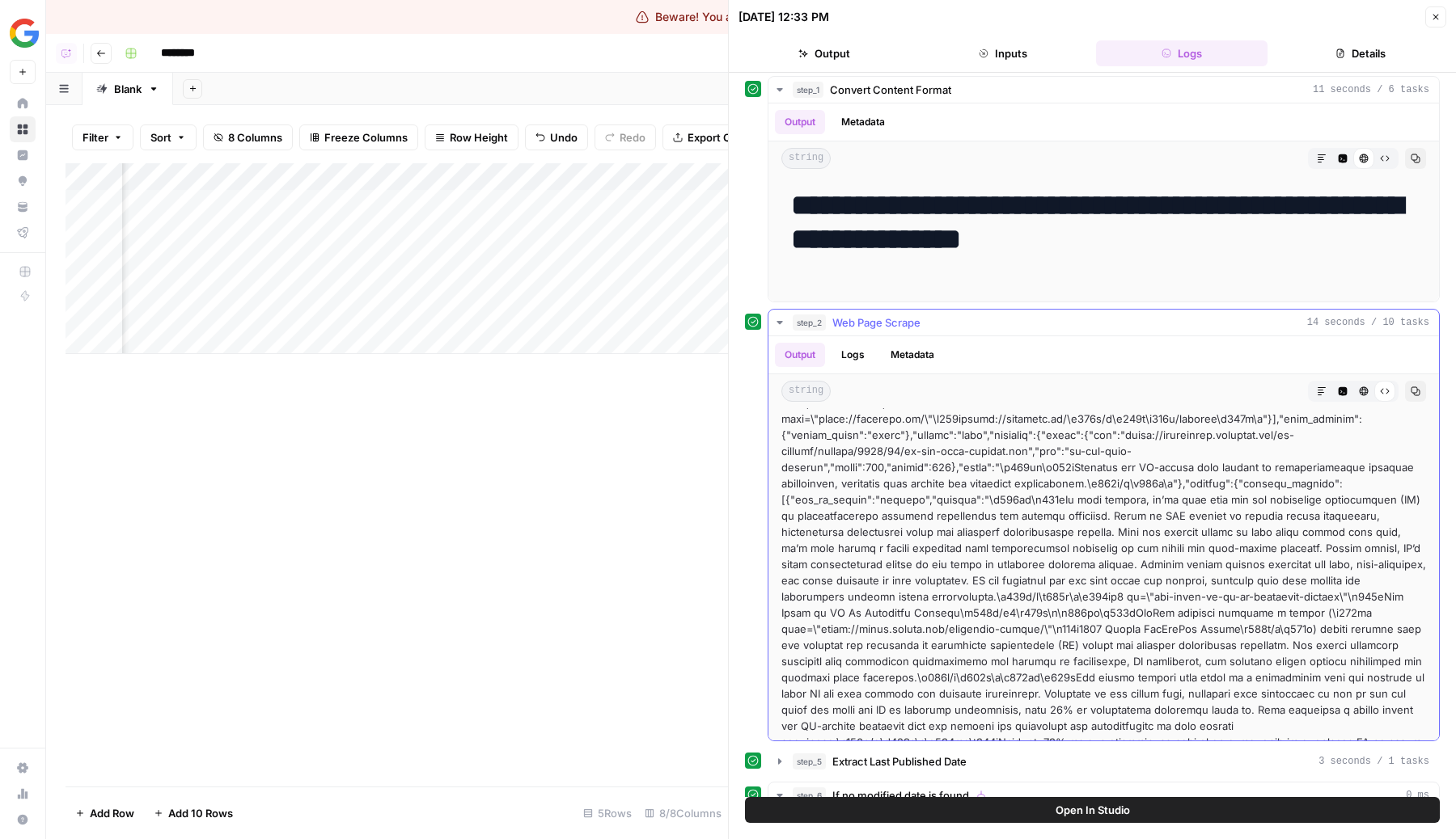
scroll to position [14993, 0]
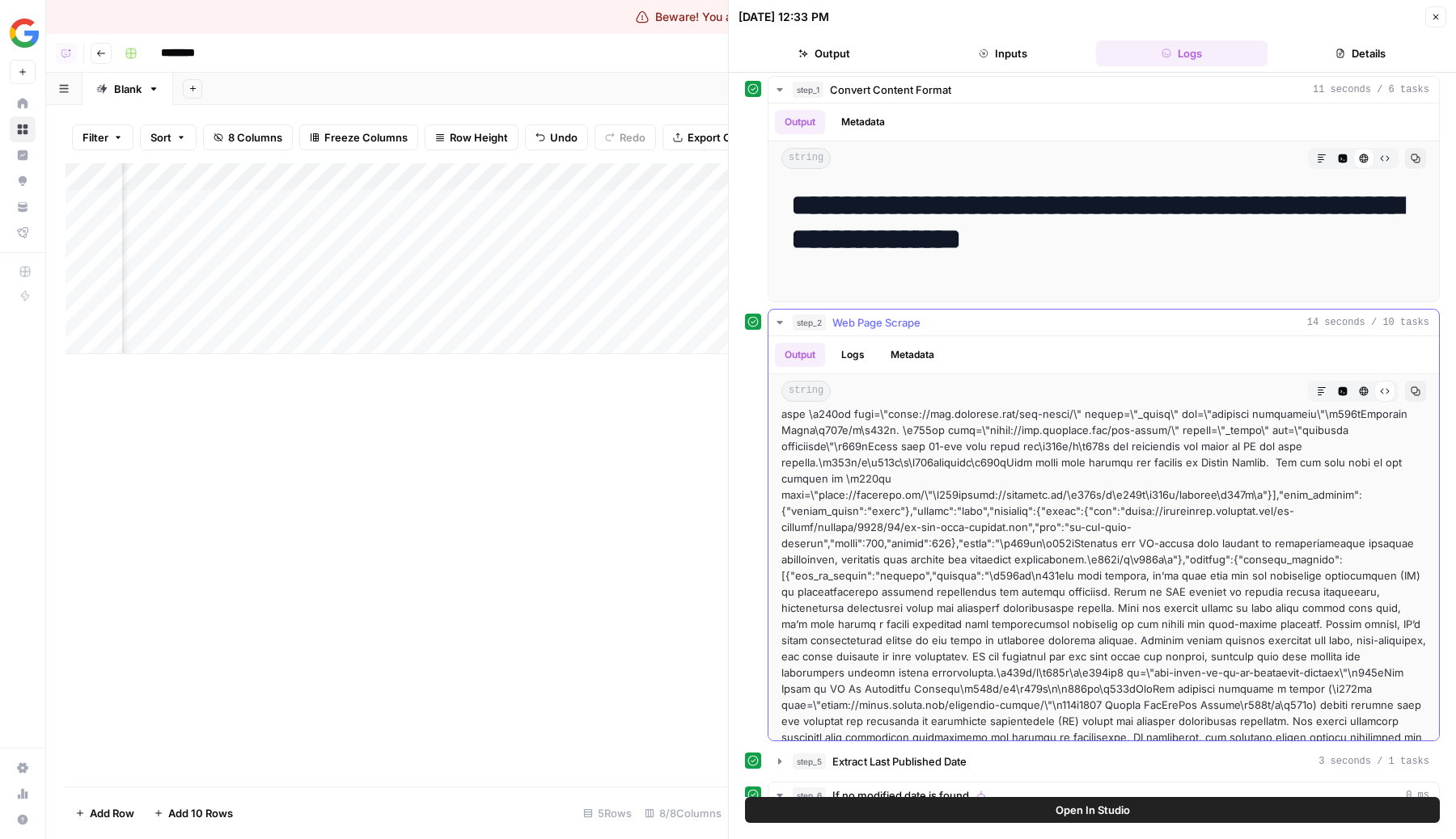
drag, startPoint x: 900, startPoint y: 442, endPoint x: 1085, endPoint y: 656, distance: 282.9
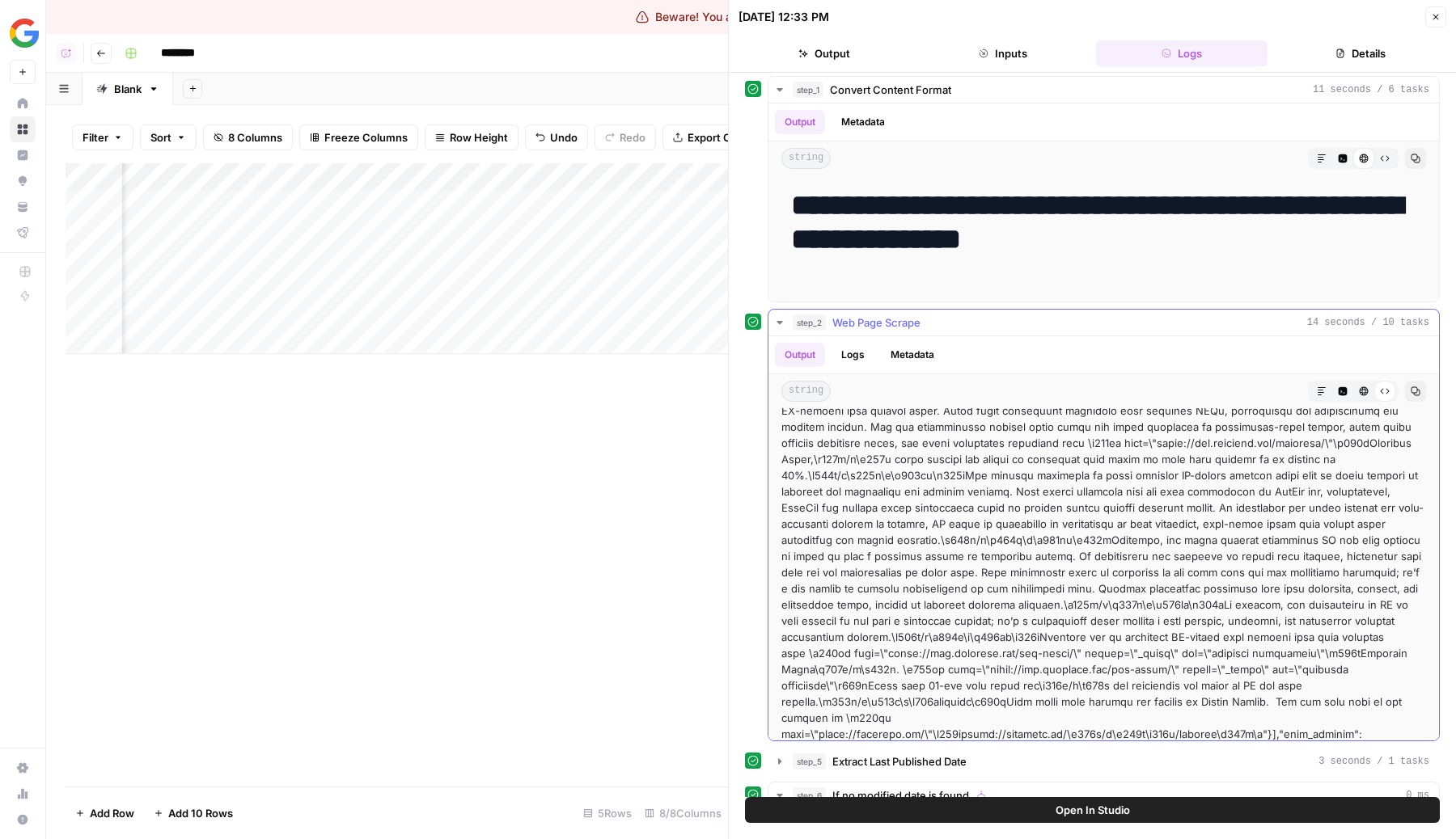
scroll to position [14718, 0]
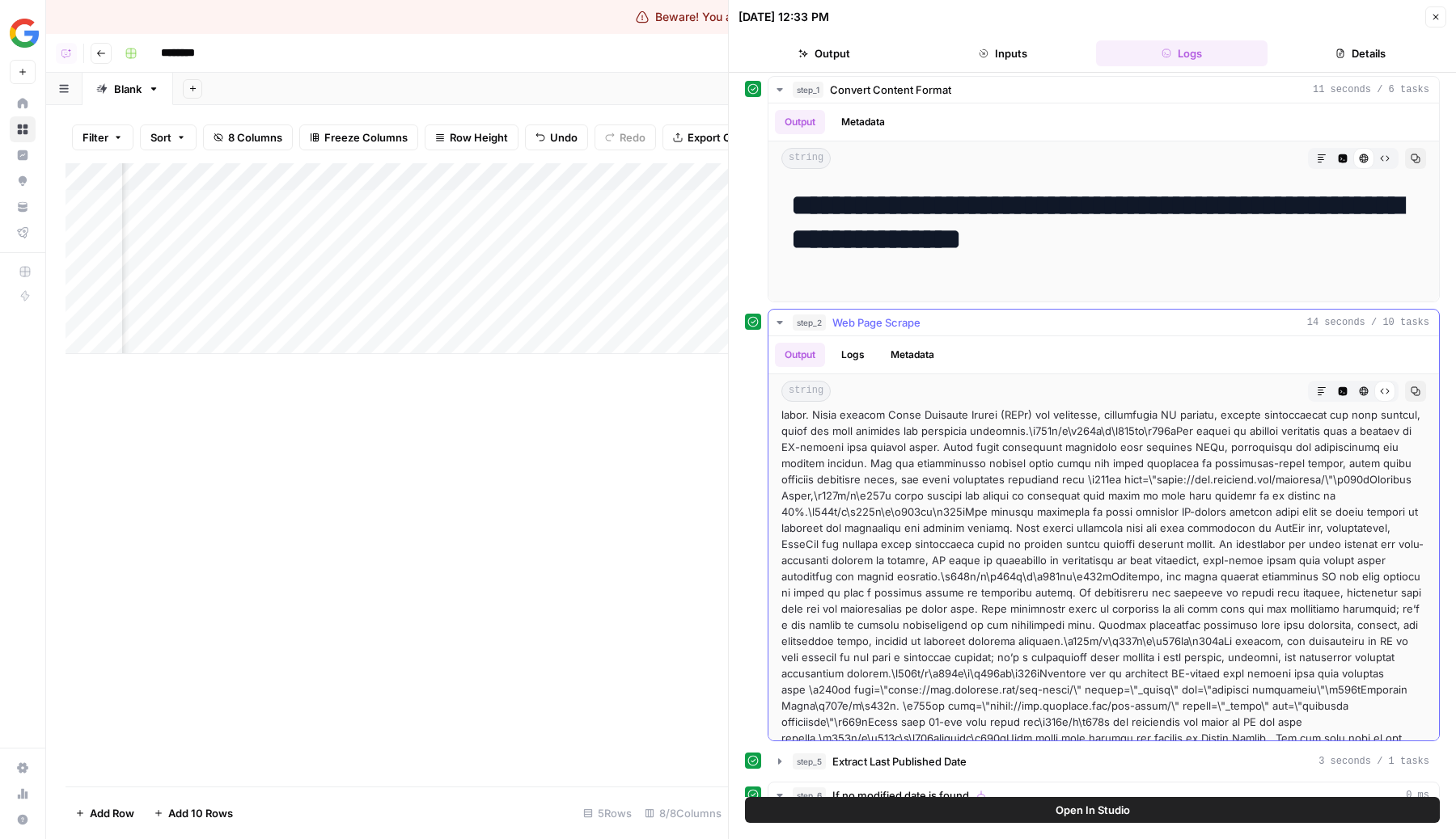
drag, startPoint x: 815, startPoint y: 575, endPoint x: 951, endPoint y: 620, distance: 143.3
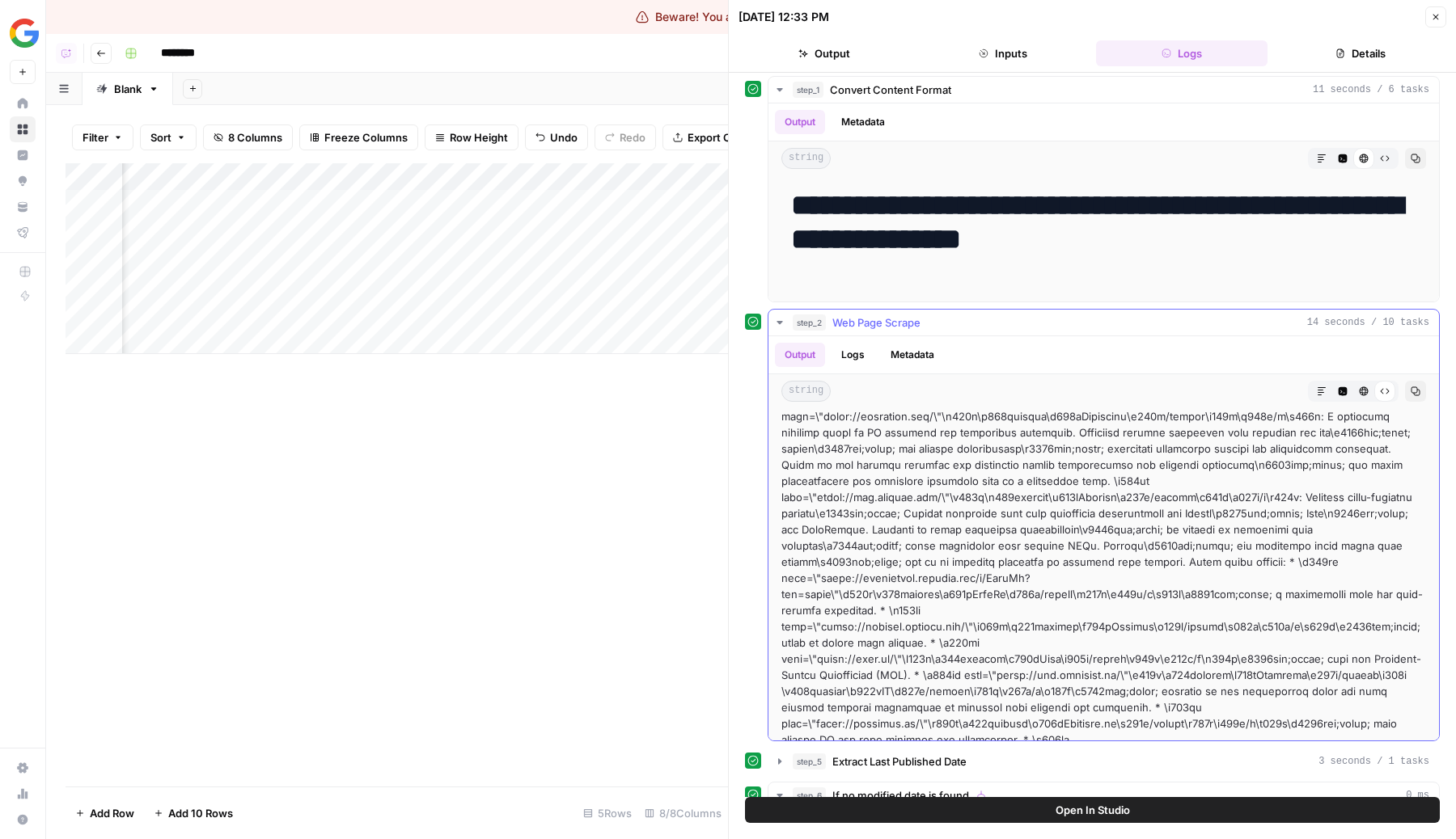
scroll to position [11424, 0]
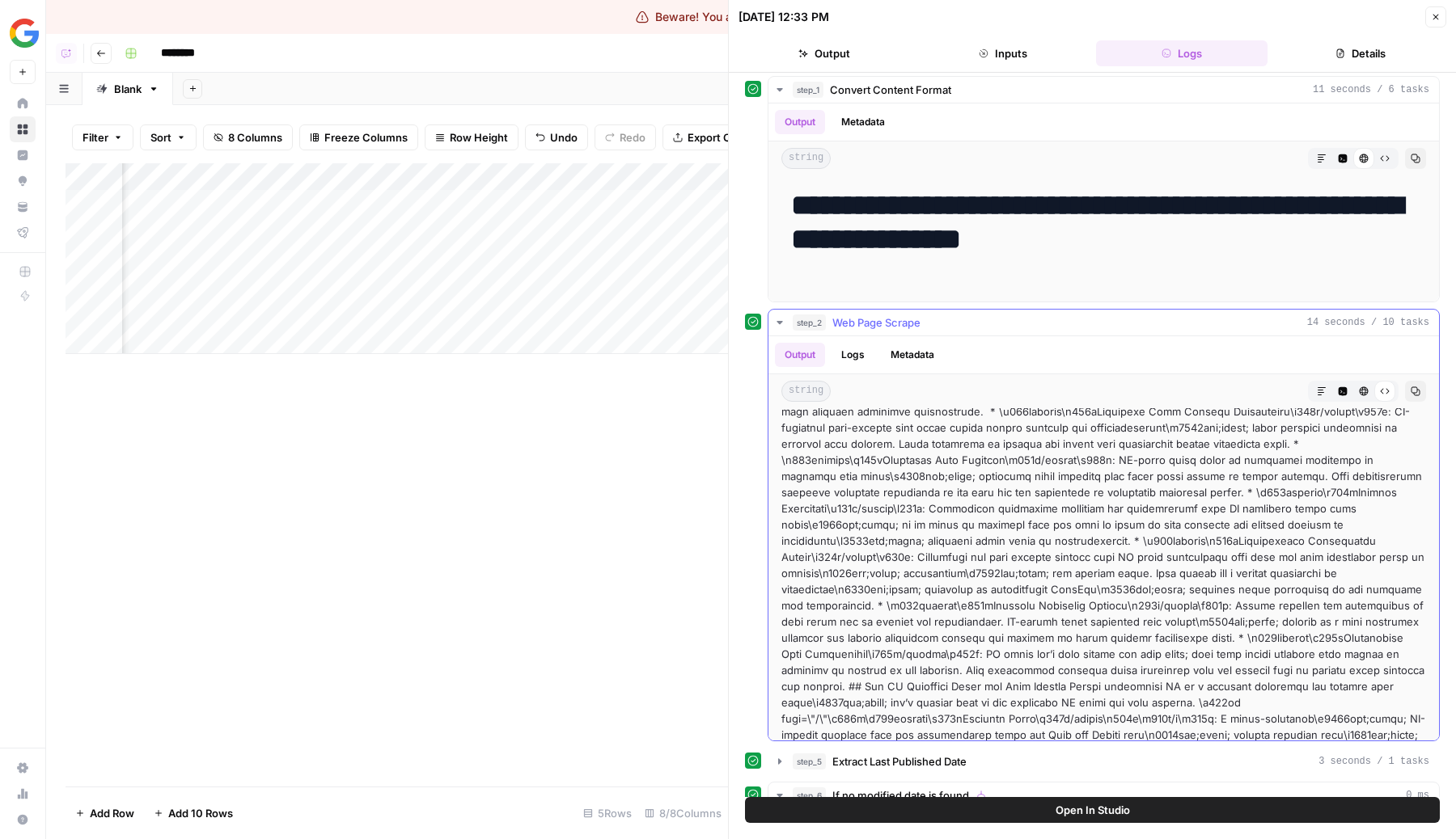
click at [1343, 396] on button "Code Editor" at bounding box center [1342, 391] width 21 height 21
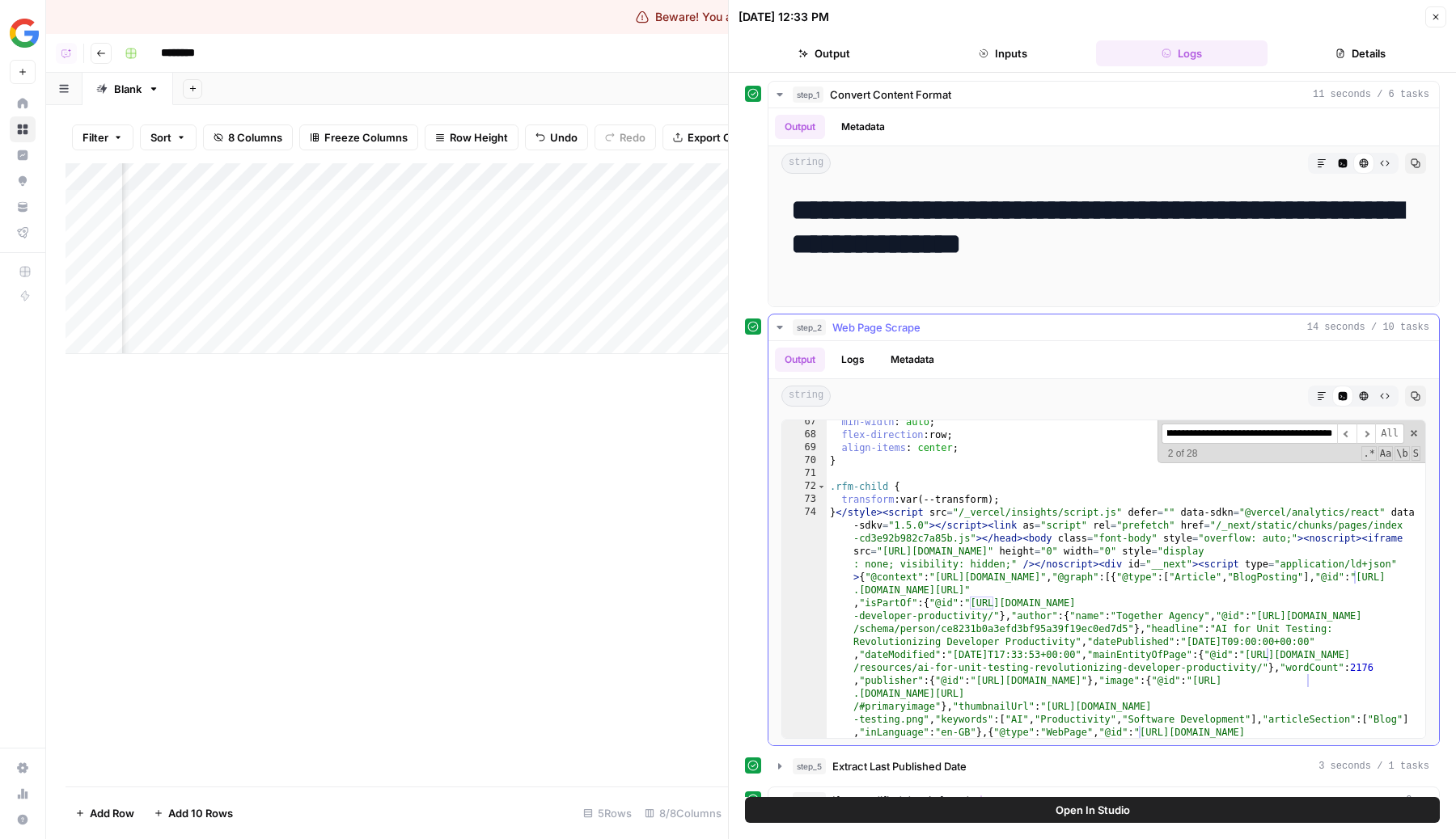
scroll to position [1634, 0]
type input "**********"
type textarea "**********"
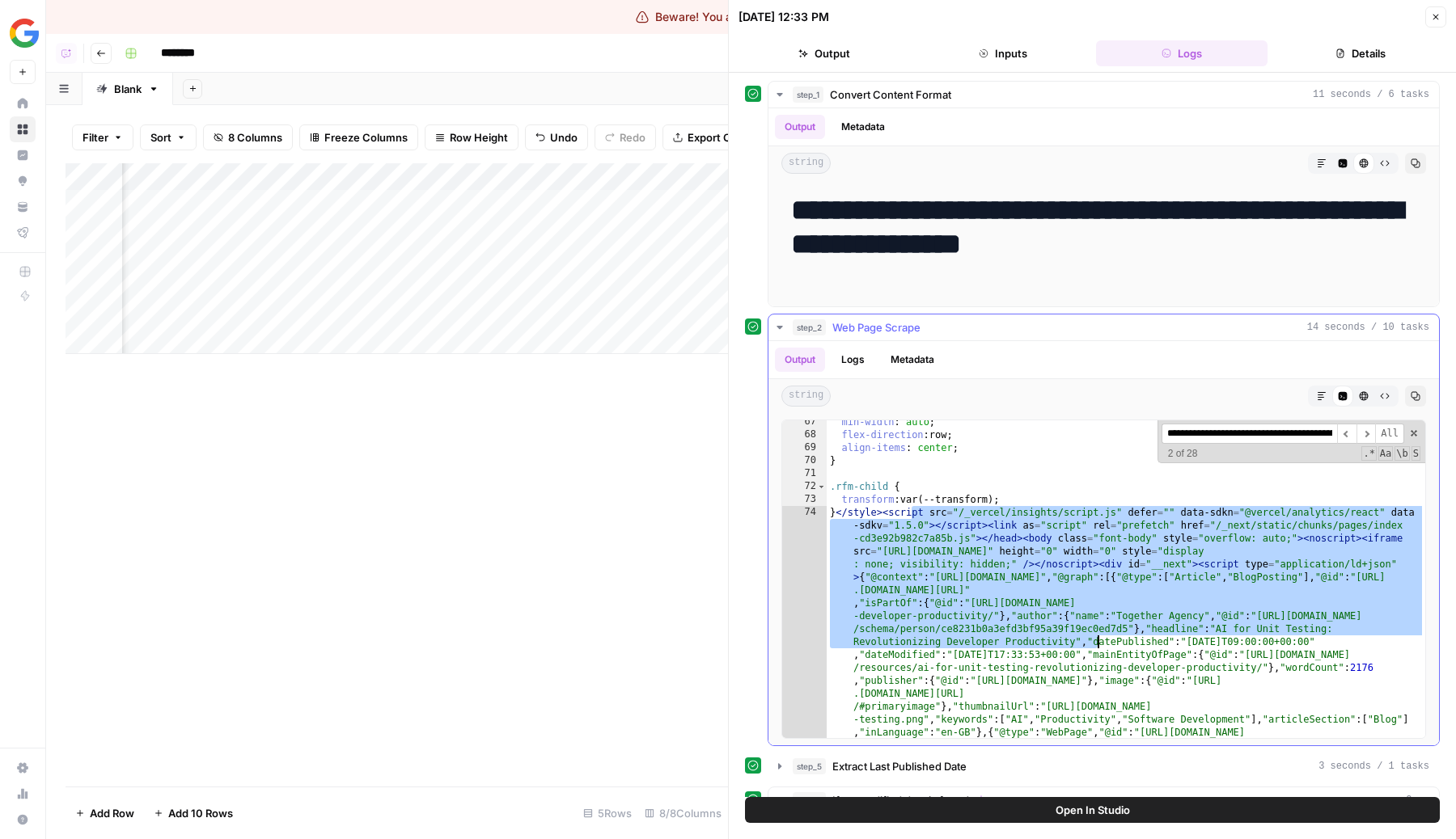
drag, startPoint x: 983, startPoint y: 523, endPoint x: 1103, endPoint y: 657, distance: 179.9
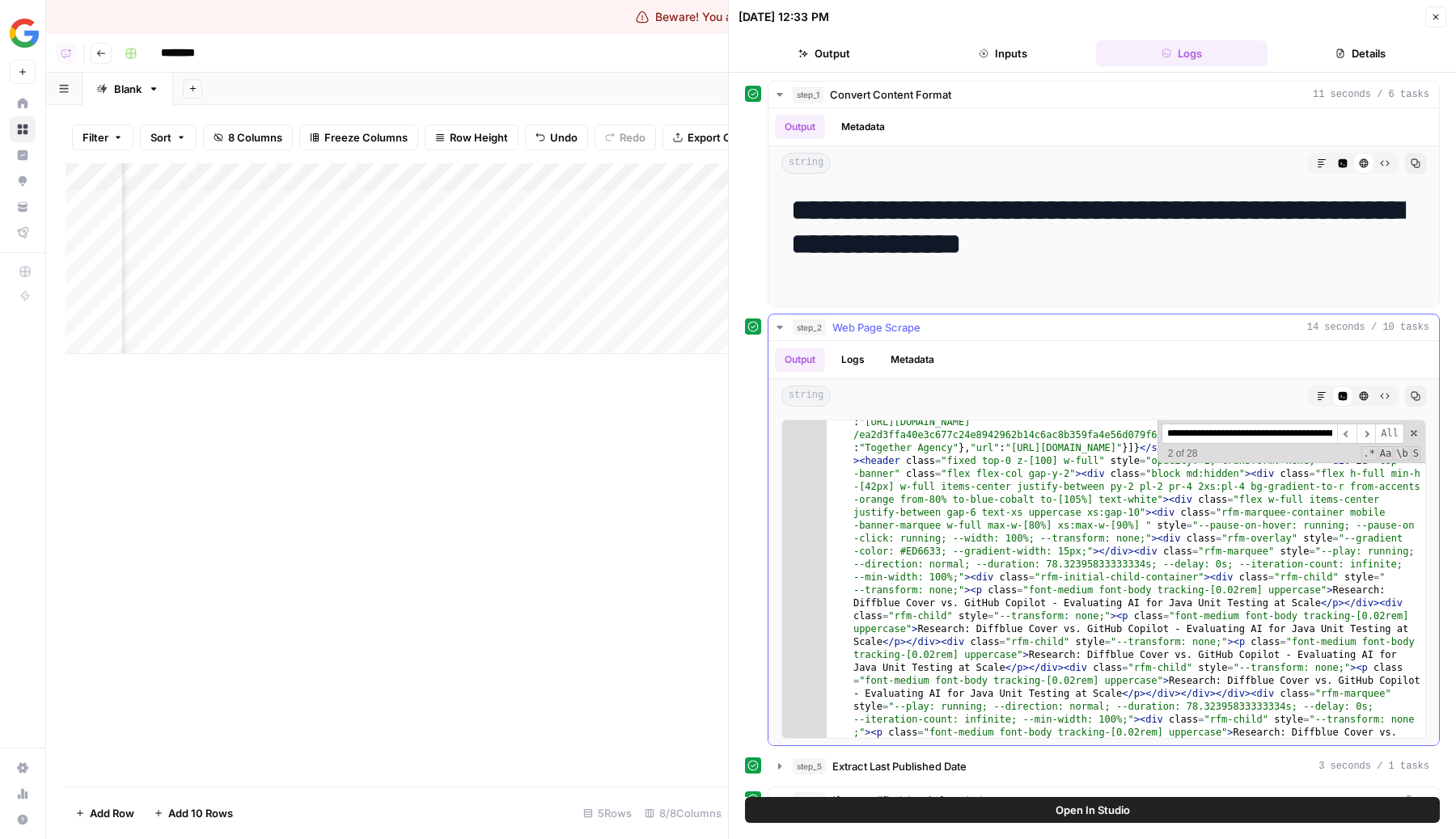
scroll to position [2423, 0]
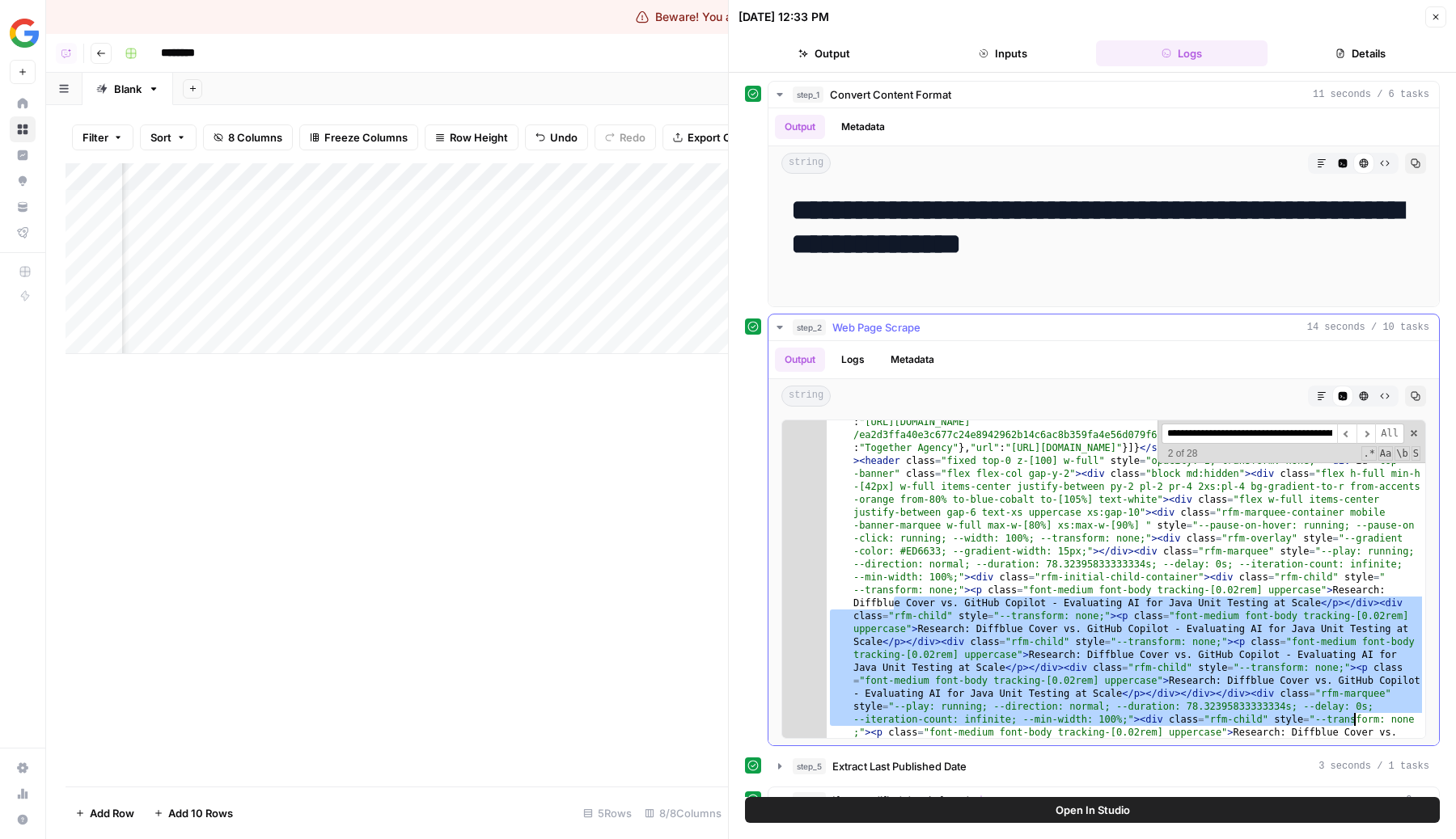
drag, startPoint x: 894, startPoint y: 606, endPoint x: 1351, endPoint y: 726, distance: 472.5
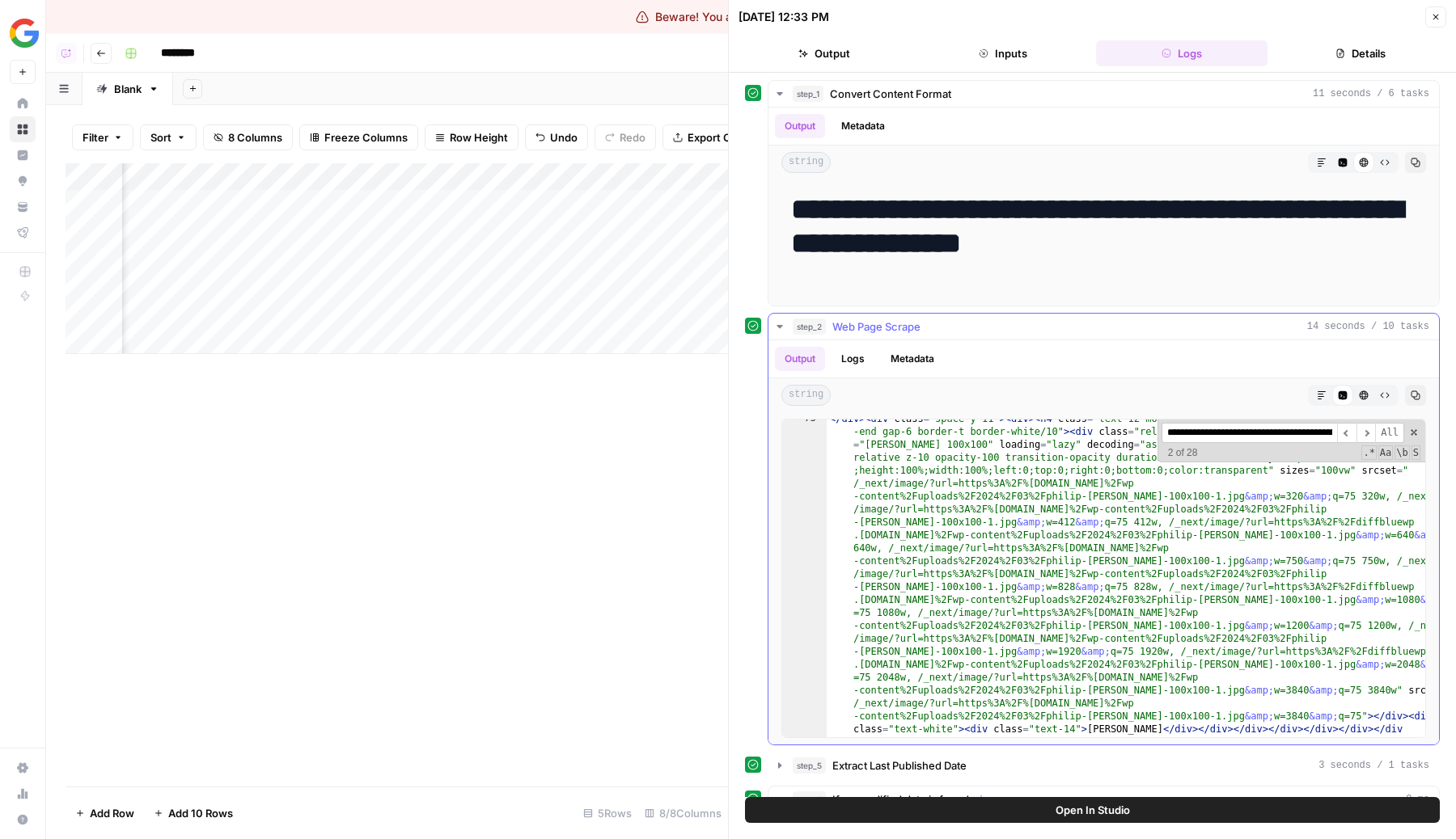
scroll to position [4861, 0]
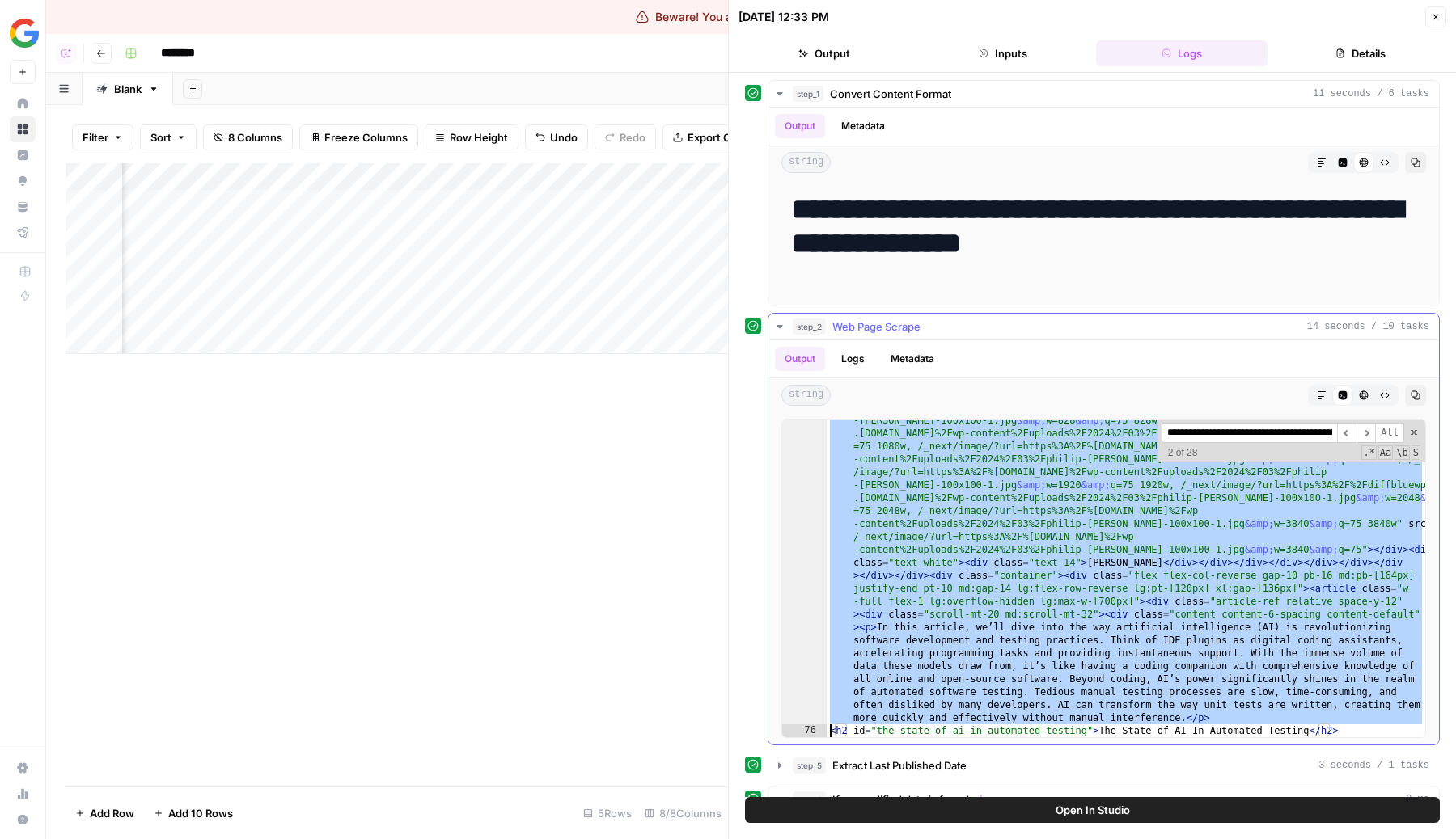
scroll to position [5023, 0]
click at [1039, 635] on div "</ div > < div class = "space-y-11" > < div > < h4 class = "text-12-mono mb-4" …" at bounding box center [1125, 676] width 598 height 860
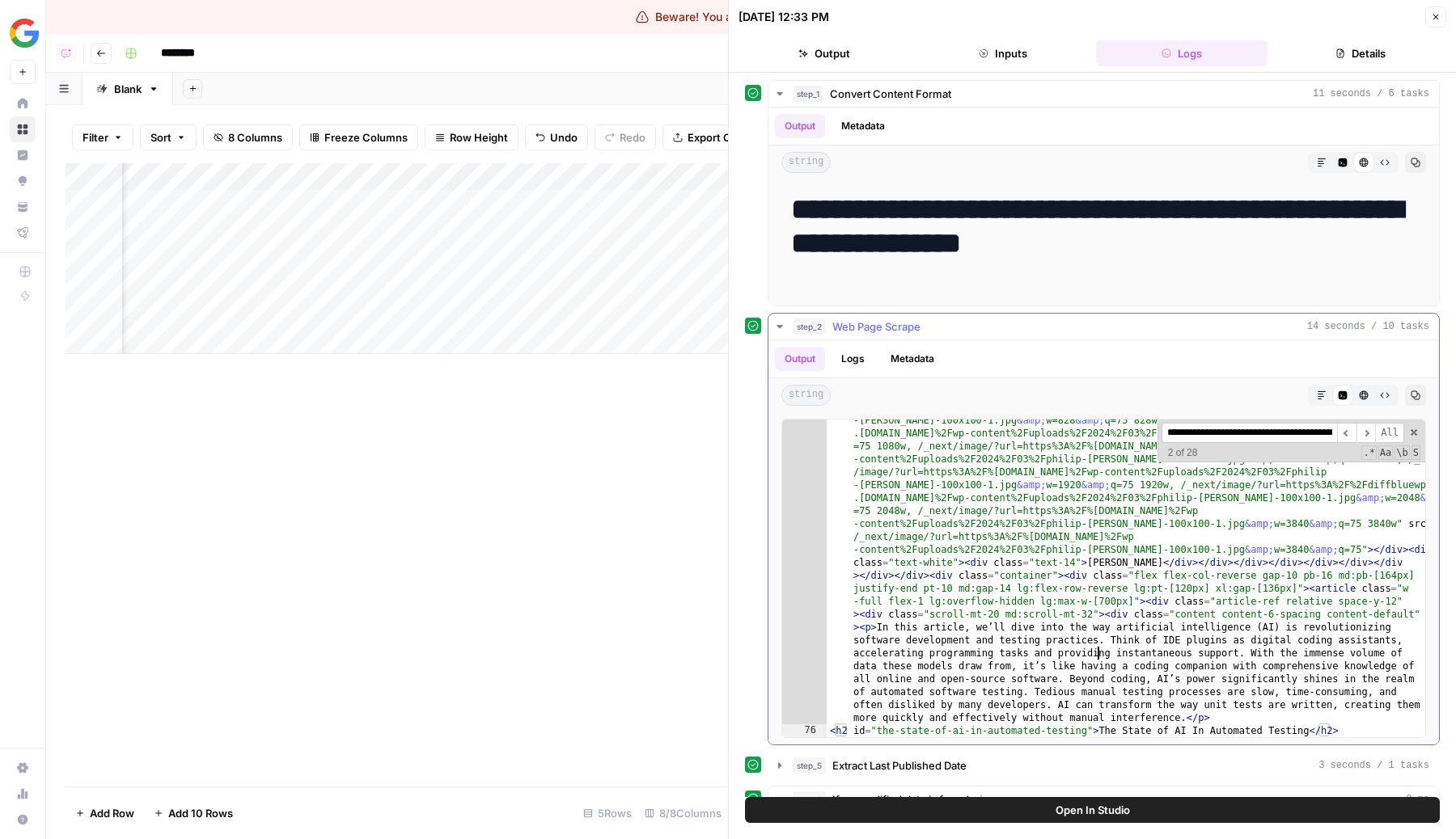
click at [1096, 653] on div "</ div > < div class = "space-y-11" > < div > < h4 class = "text-12-mono mb-4" …" at bounding box center [1125, 676] width 598 height 860
click at [1095, 653] on div "</ div > < div class = "space-y-11" > < div > < h4 class = "text-12-mono mb-4" …" at bounding box center [1125, 676] width 598 height 860
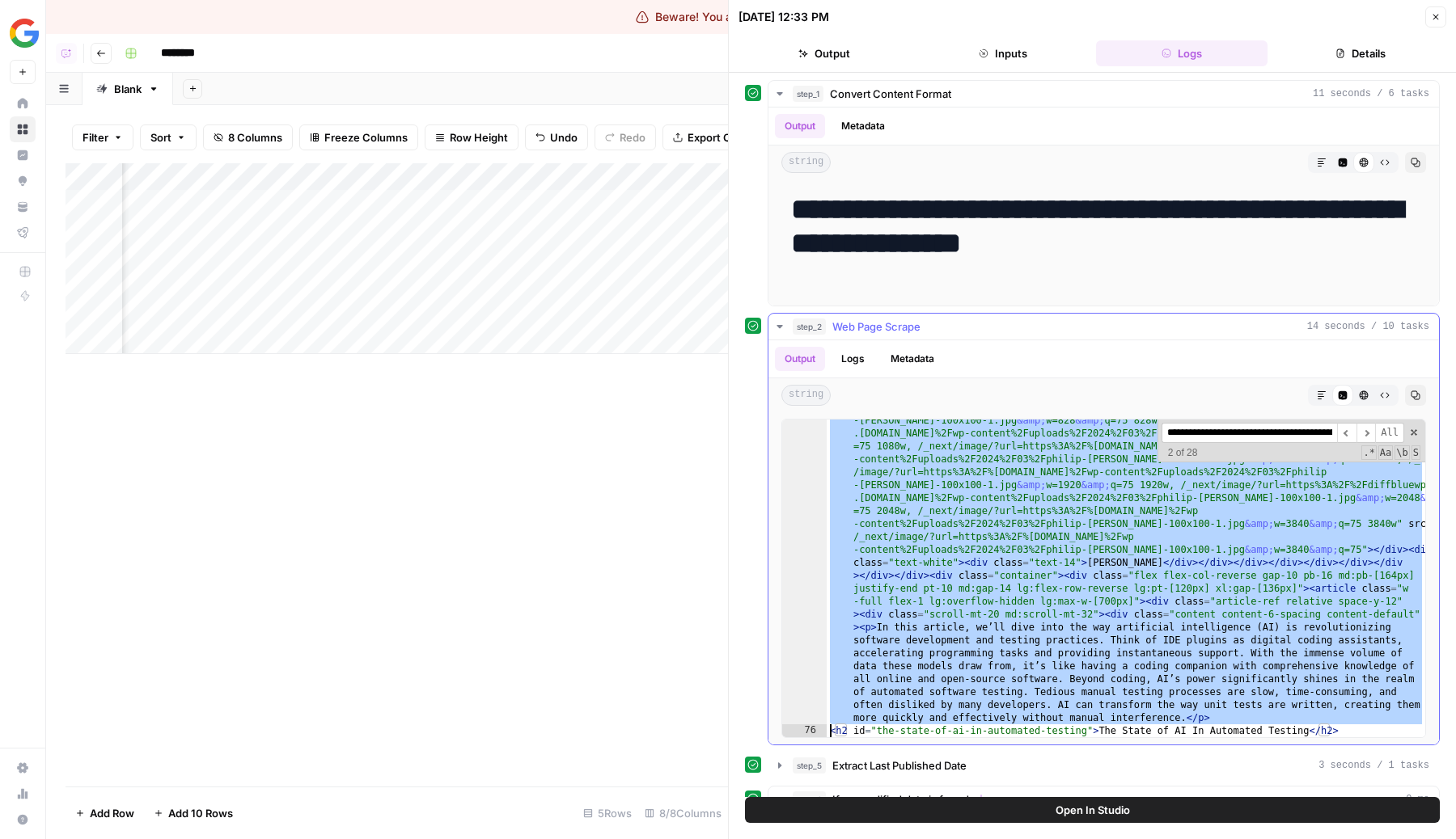
click at [1111, 693] on div "</ div > < div class = "space-y-11" > < div > < h4 class = "text-12-mono mb-4" …" at bounding box center [1125, 676] width 598 height 860
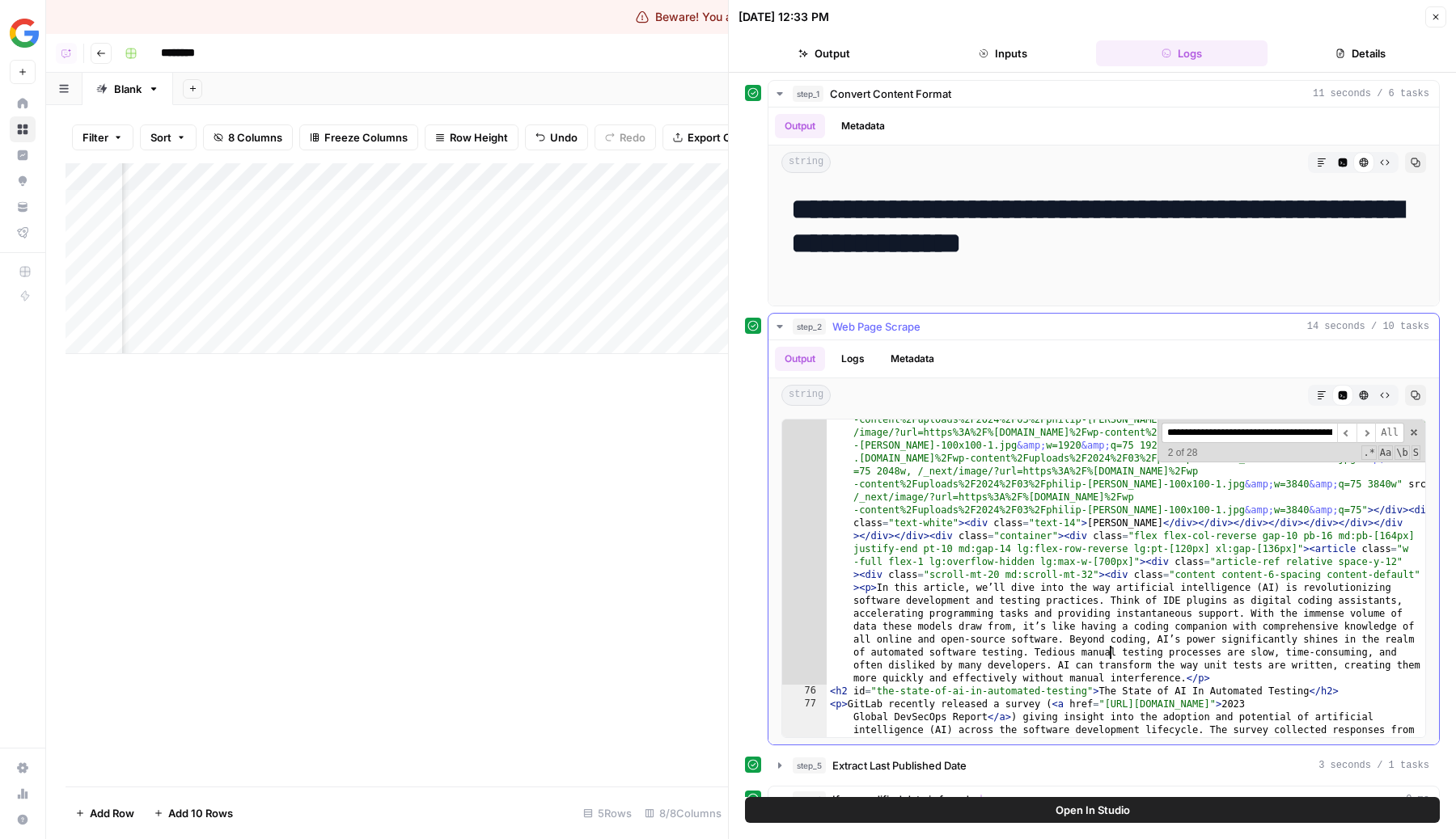
scroll to position [5082, 0]
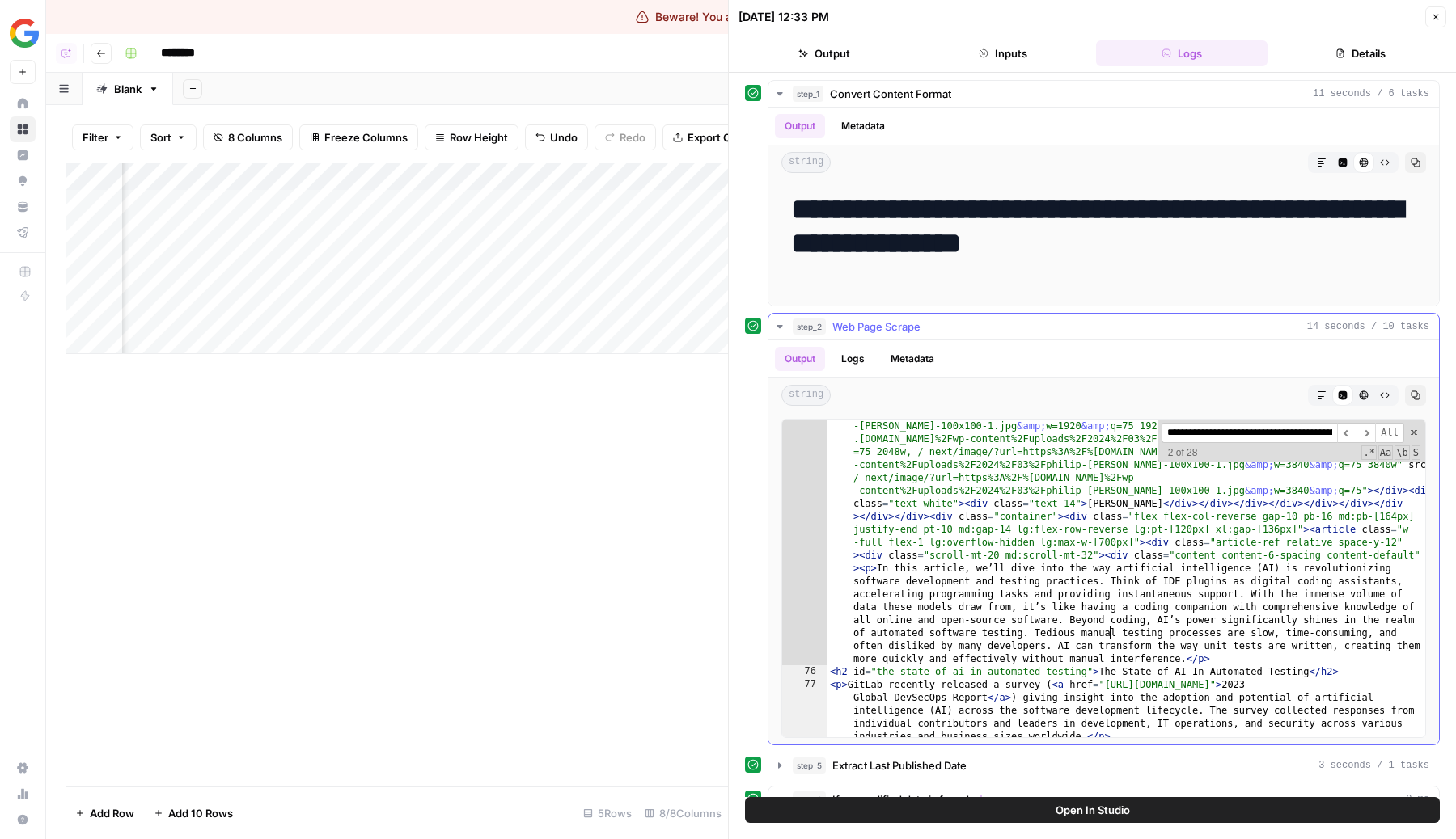
click at [1098, 682] on div "</ div > < div class = "space-y-11" > < div > < h4 class = "text-12-mono mb-4" …" at bounding box center [1125, 616] width 598 height 860
type textarea "**********"
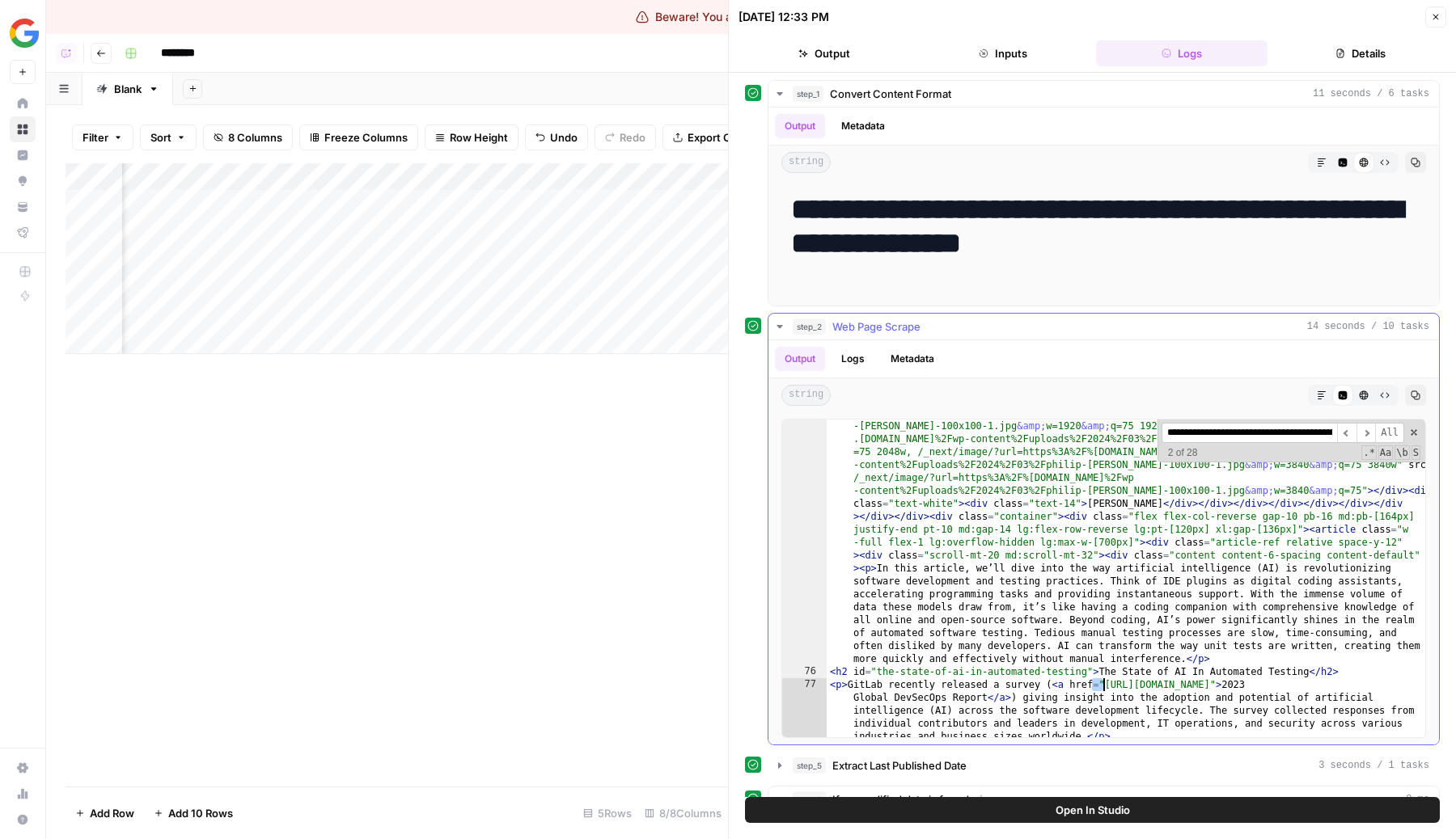
click at [1098, 682] on div "</ div > < div class = "space-y-11" > < div > < h4 class = "text-12-mono mb-4" …" at bounding box center [1125, 616] width 598 height 860
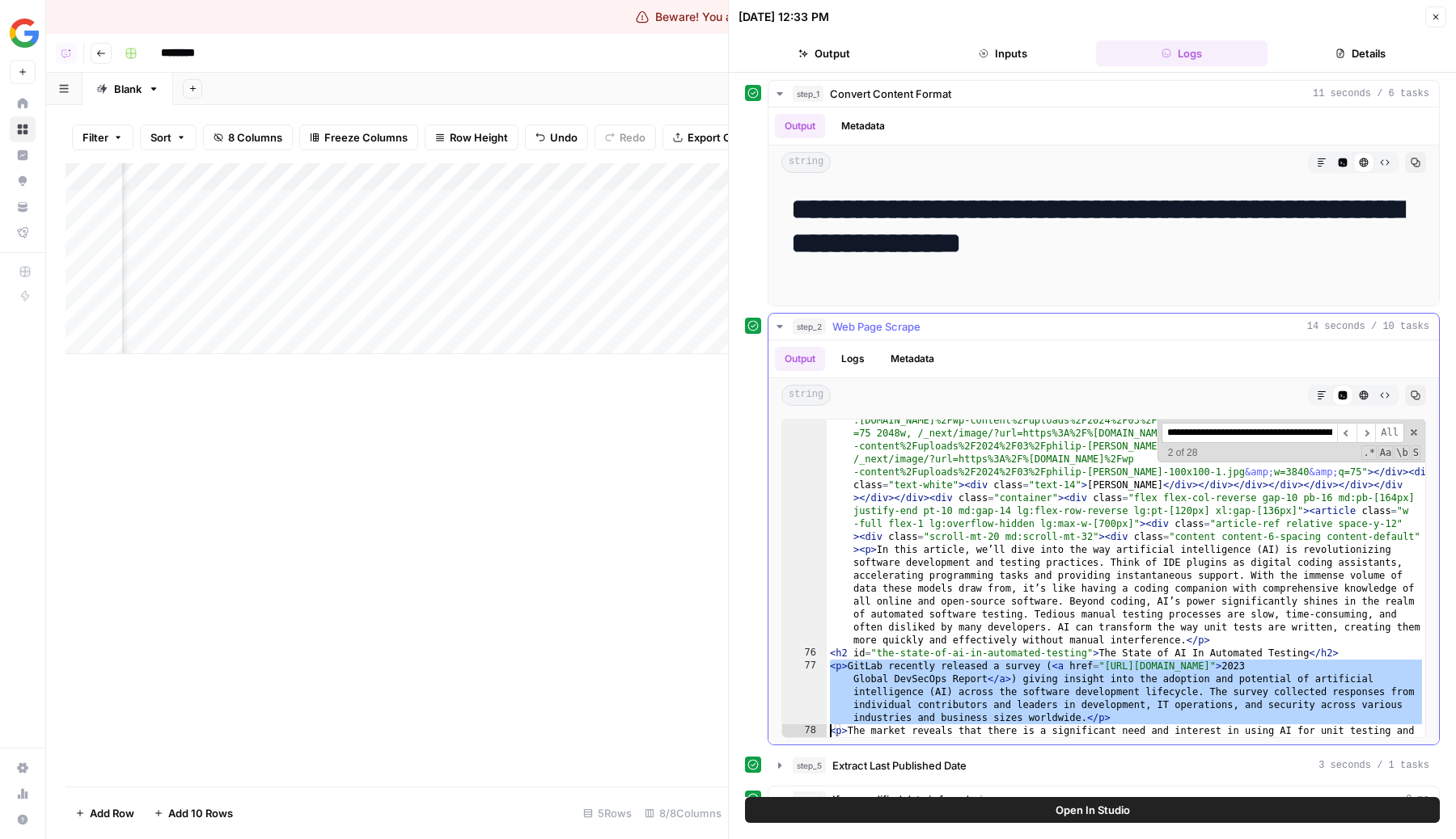
click at [1004, 654] on div "</ div > < div class = "space-y-11" > < div > < h4 class = "text-12-mono mb-4" …" at bounding box center [1125, 598] width 598 height 860
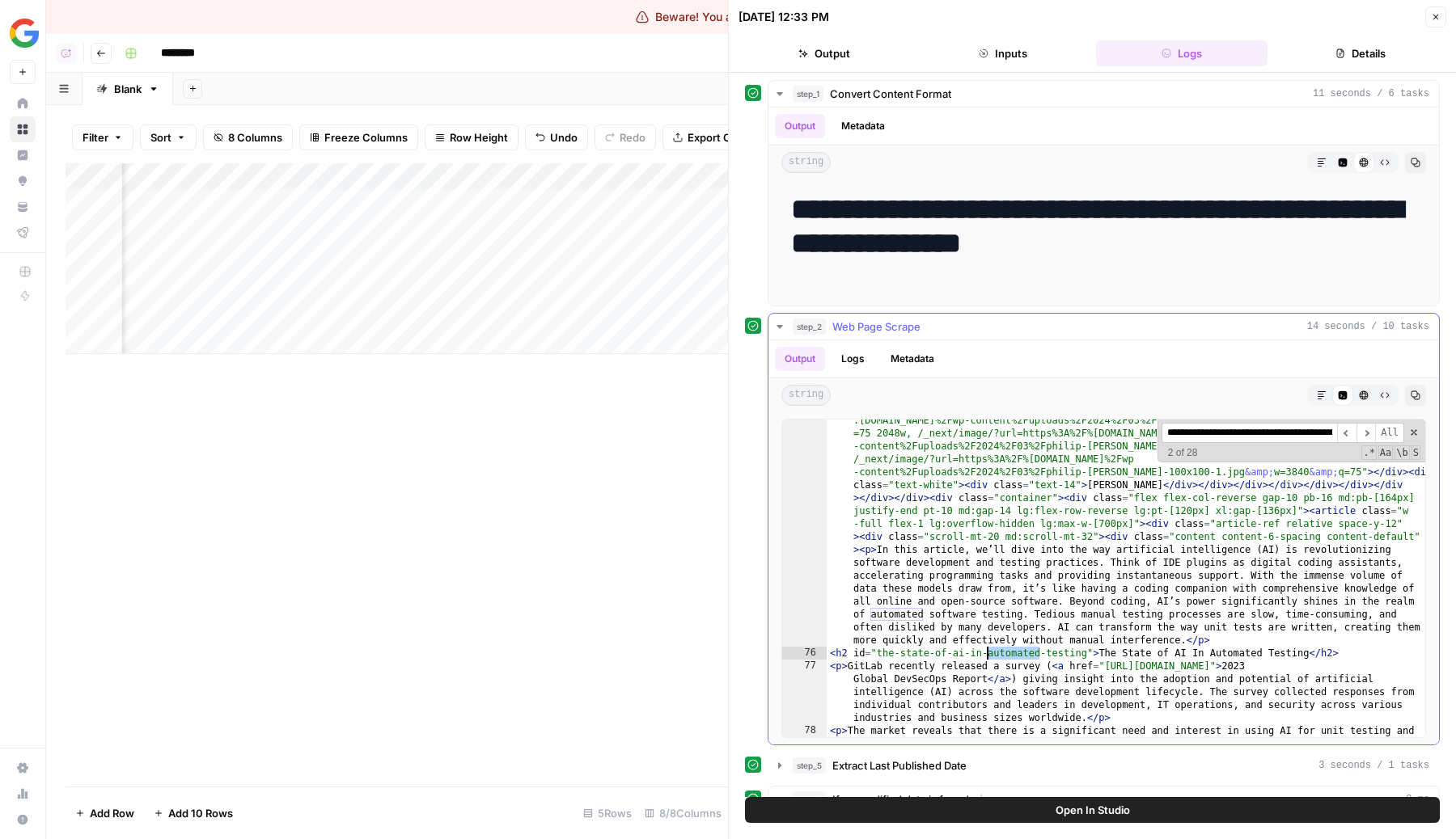
click at [1004, 654] on div "</ div > < div class = "space-y-11" > < div > < h4 class = "text-12-mono mb-4" …" at bounding box center [1125, 598] width 598 height 860
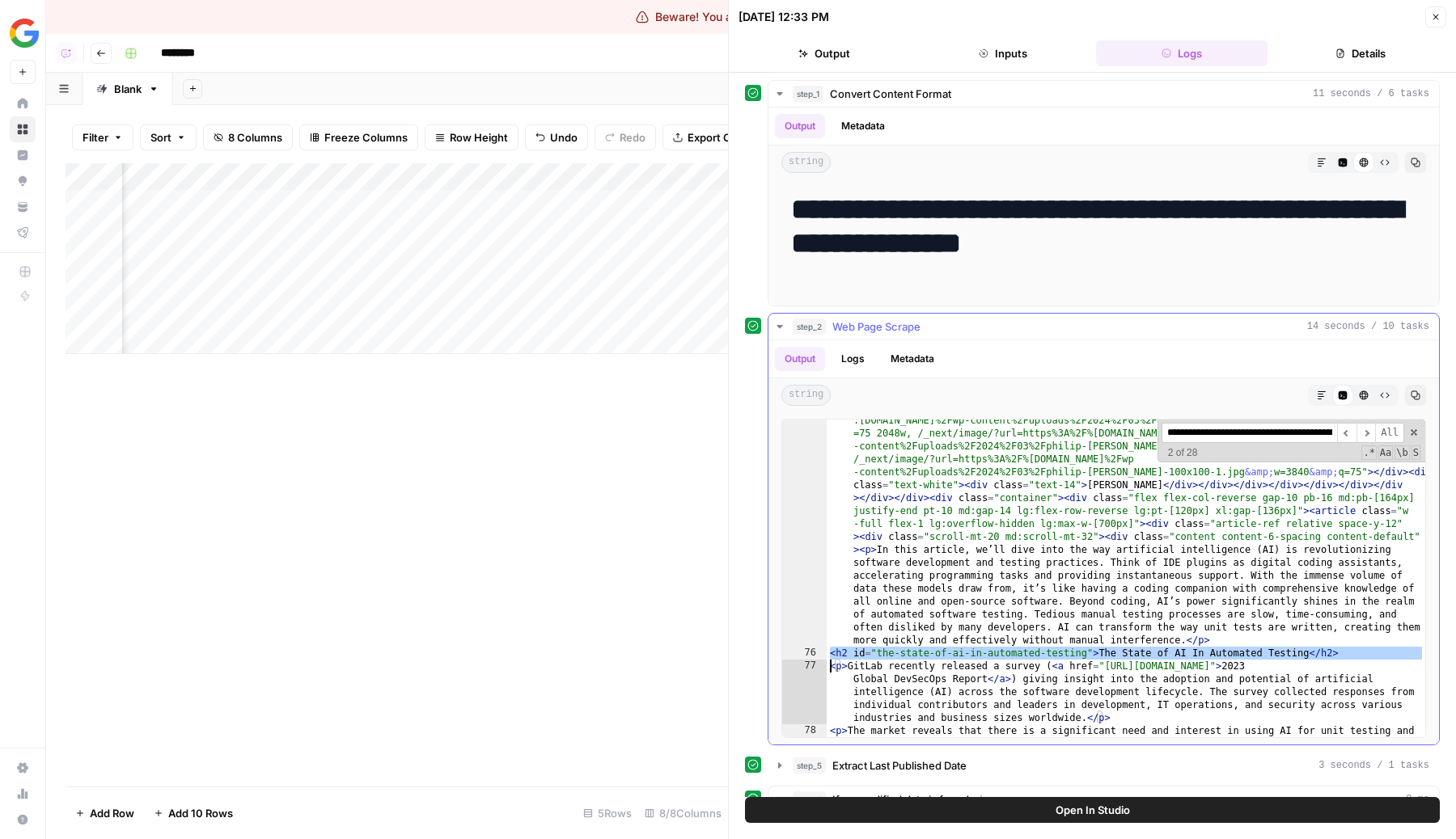
click at [1004, 654] on div "</ div > < div class = "space-y-11" > < div > < h4 class = "text-12-mono mb-4" …" at bounding box center [1125, 598] width 598 height 860
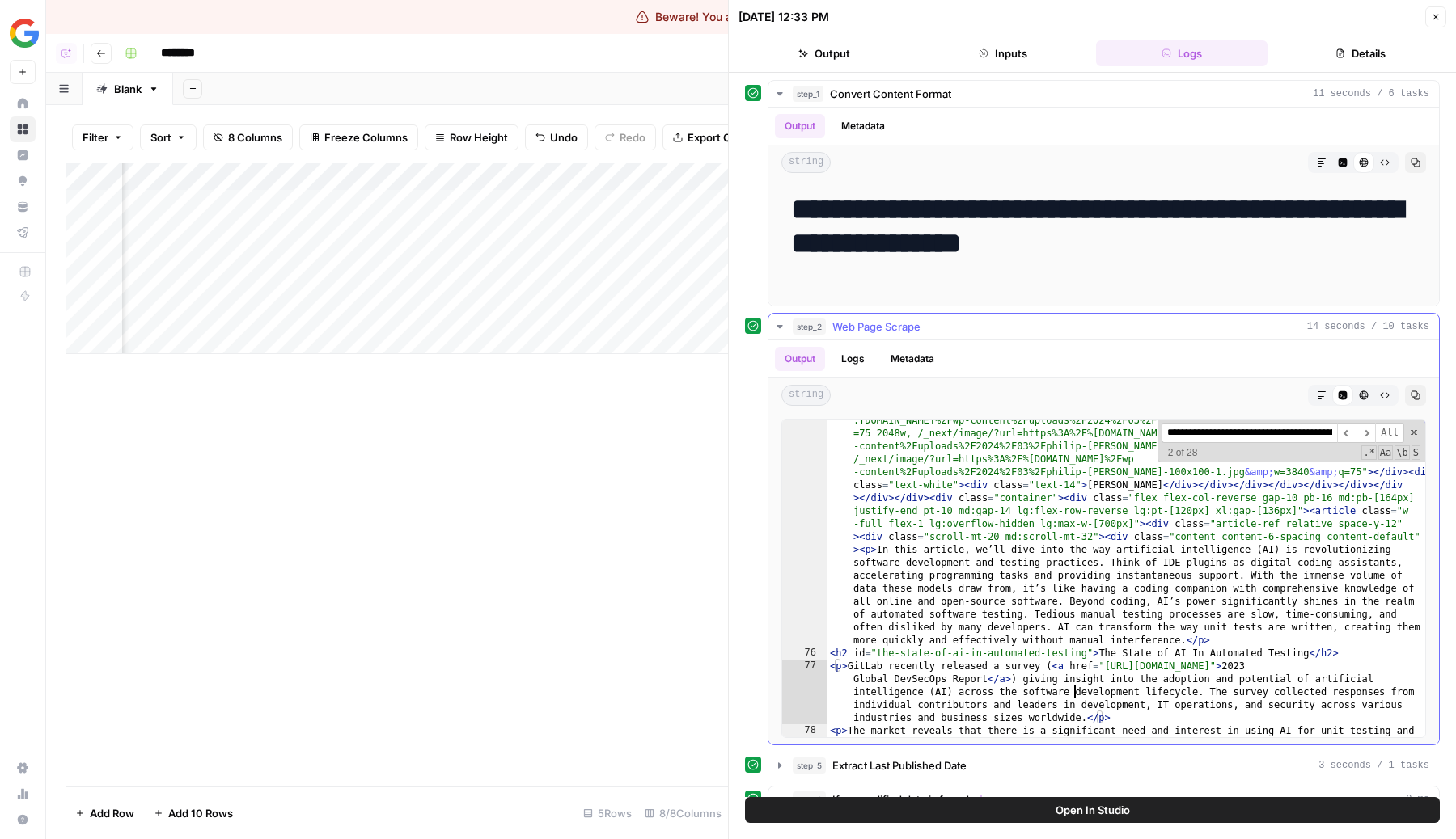
click at [1074, 693] on div "</ div > < div class = "space-y-11" > < div > < h4 class = "text-12-mono mb-4" …" at bounding box center [1125, 598] width 598 height 860
type textarea "**********"
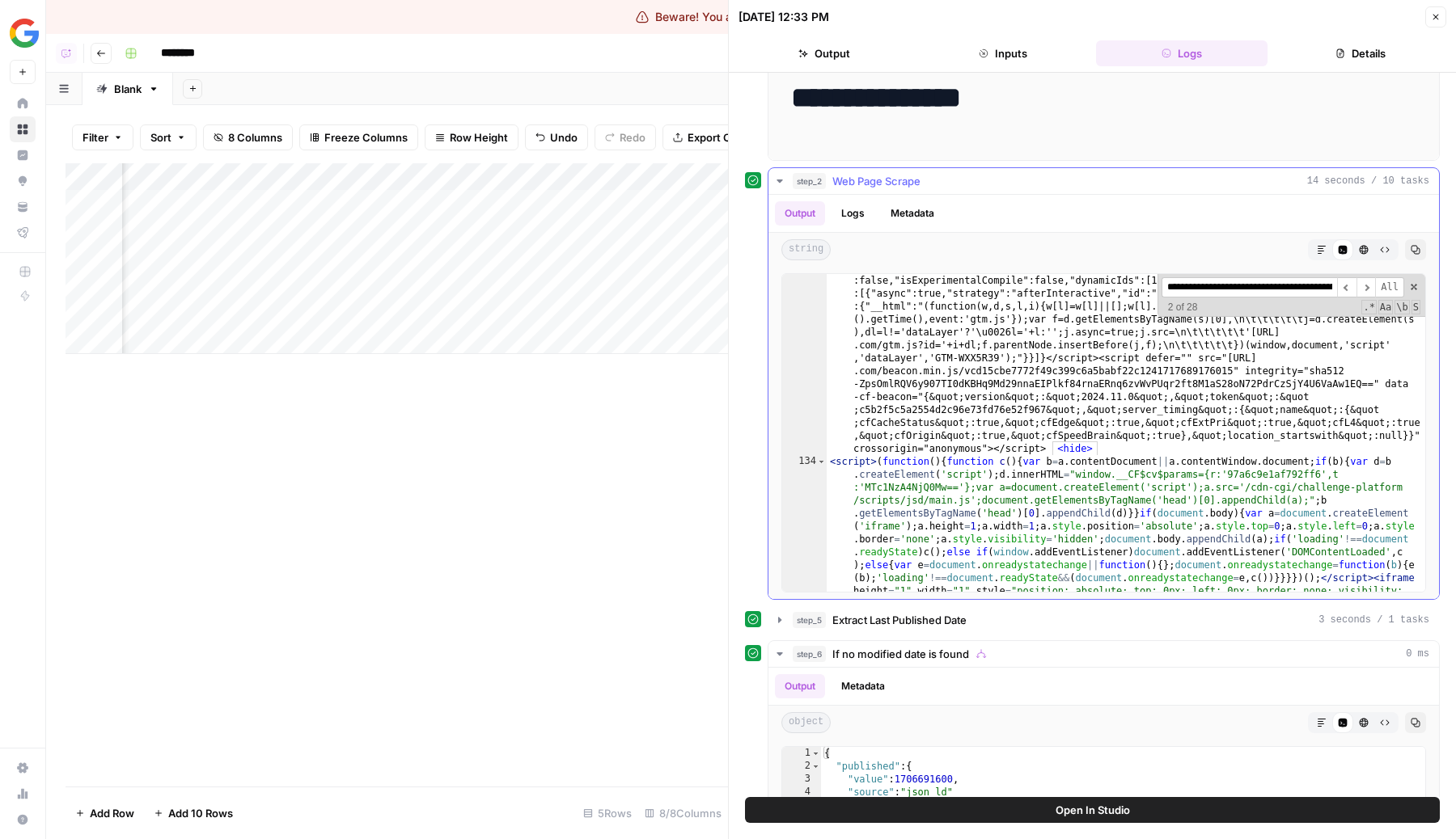
scroll to position [21540, 0]
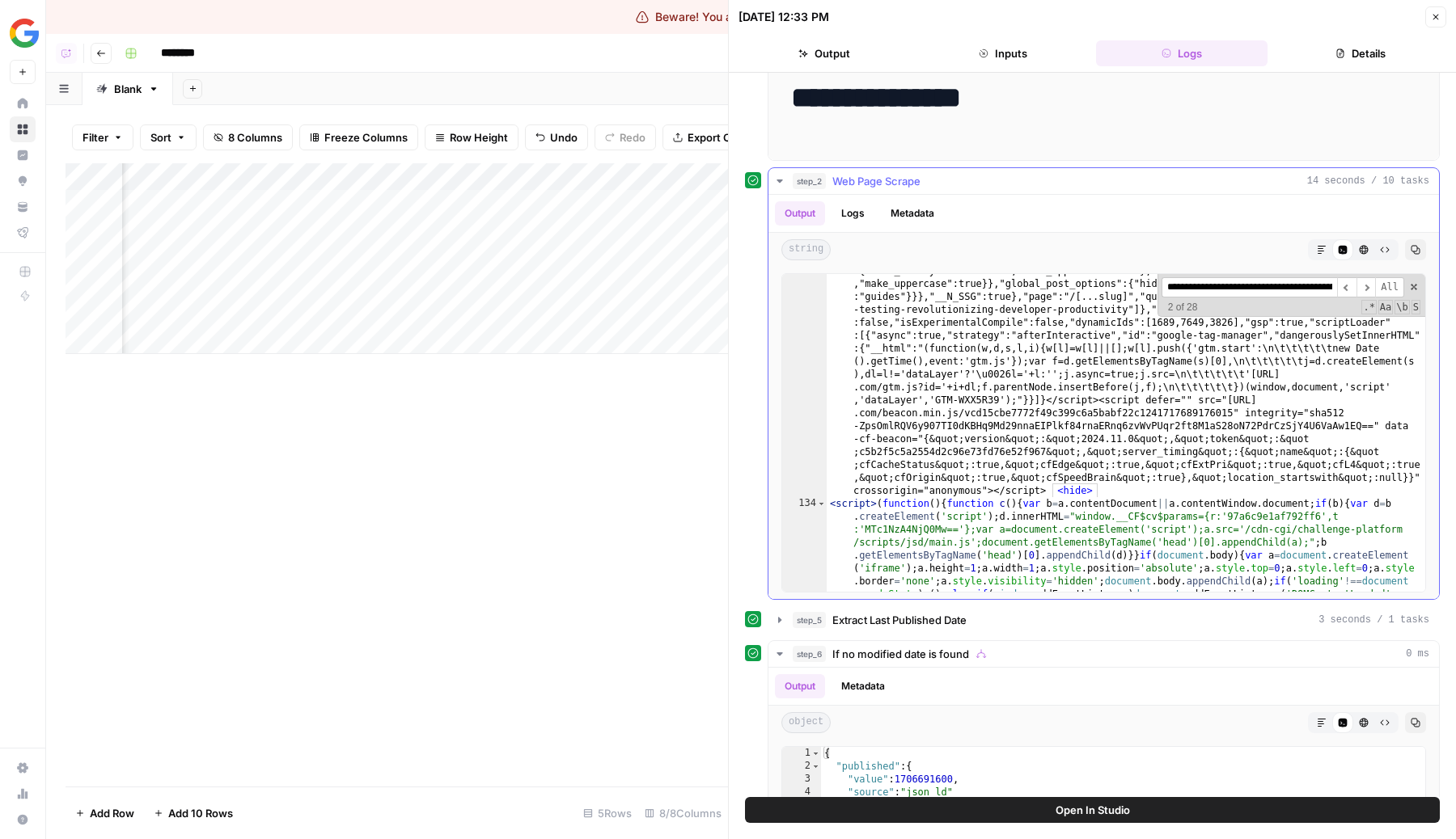
click at [856, 212] on button "Logs" at bounding box center [852, 213] width 43 height 24
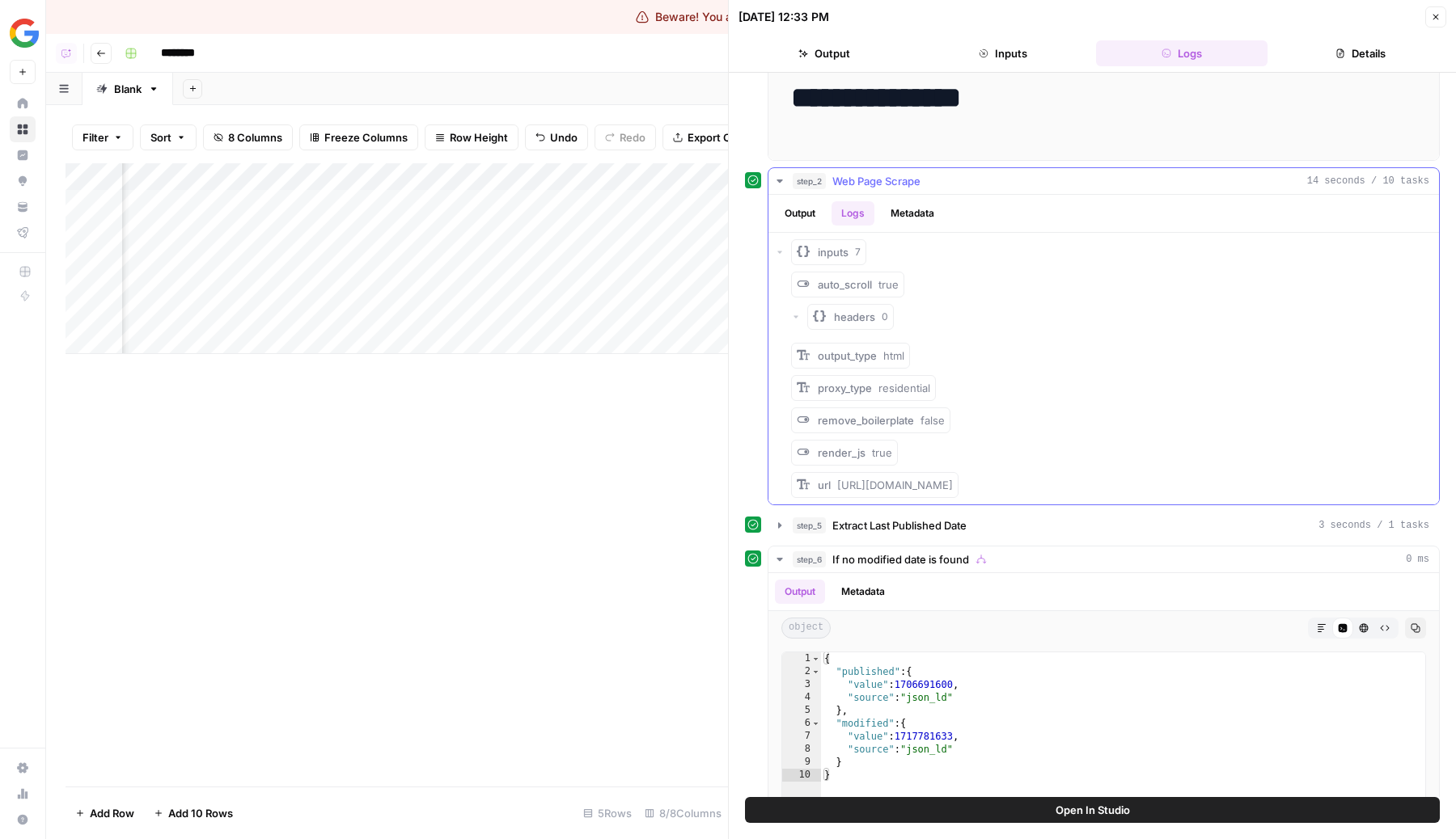
click at [792, 209] on button "Output" at bounding box center [800, 213] width 50 height 24
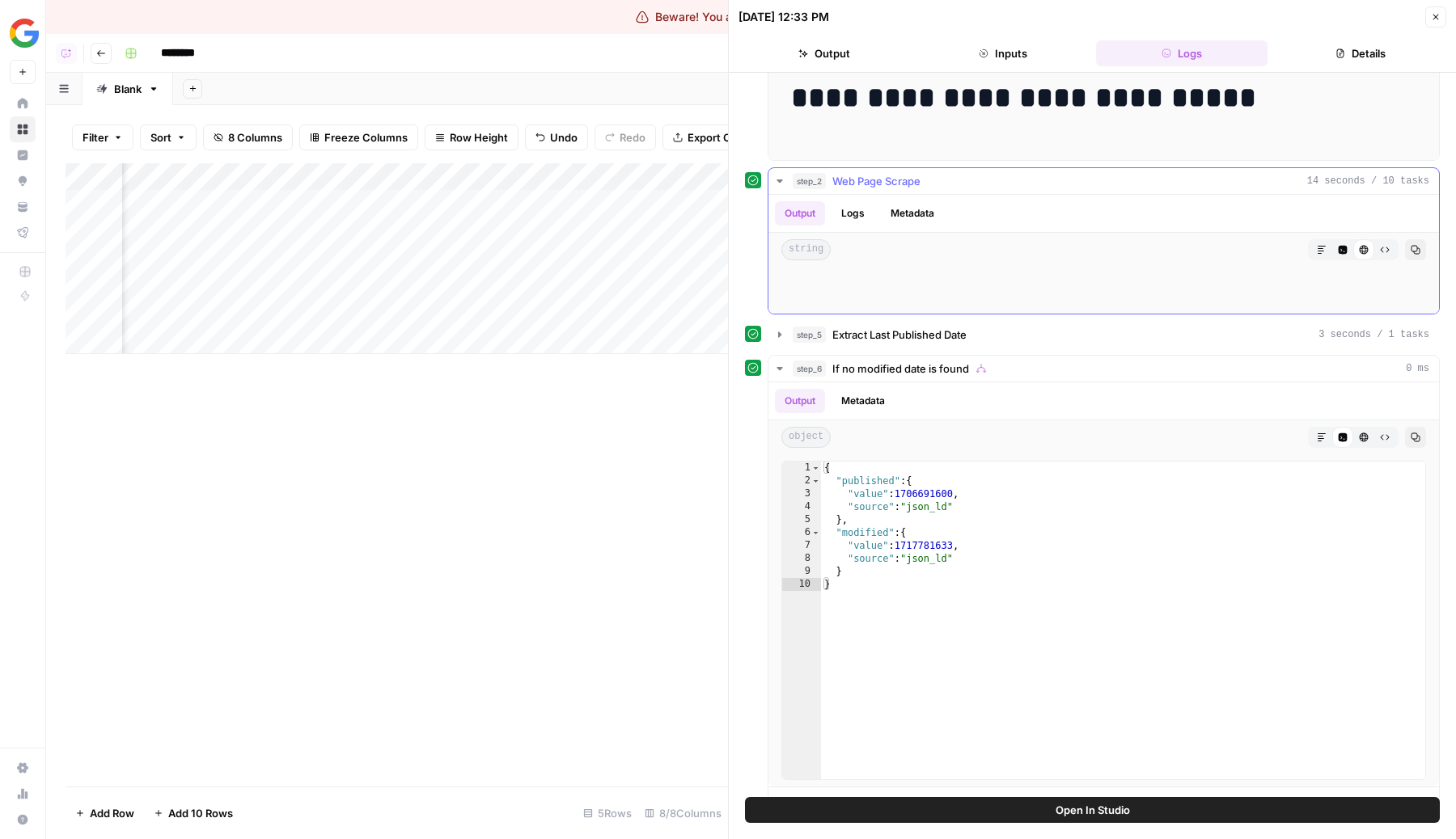
click at [1381, 243] on button "Raw Output" at bounding box center [1384, 250] width 21 height 21
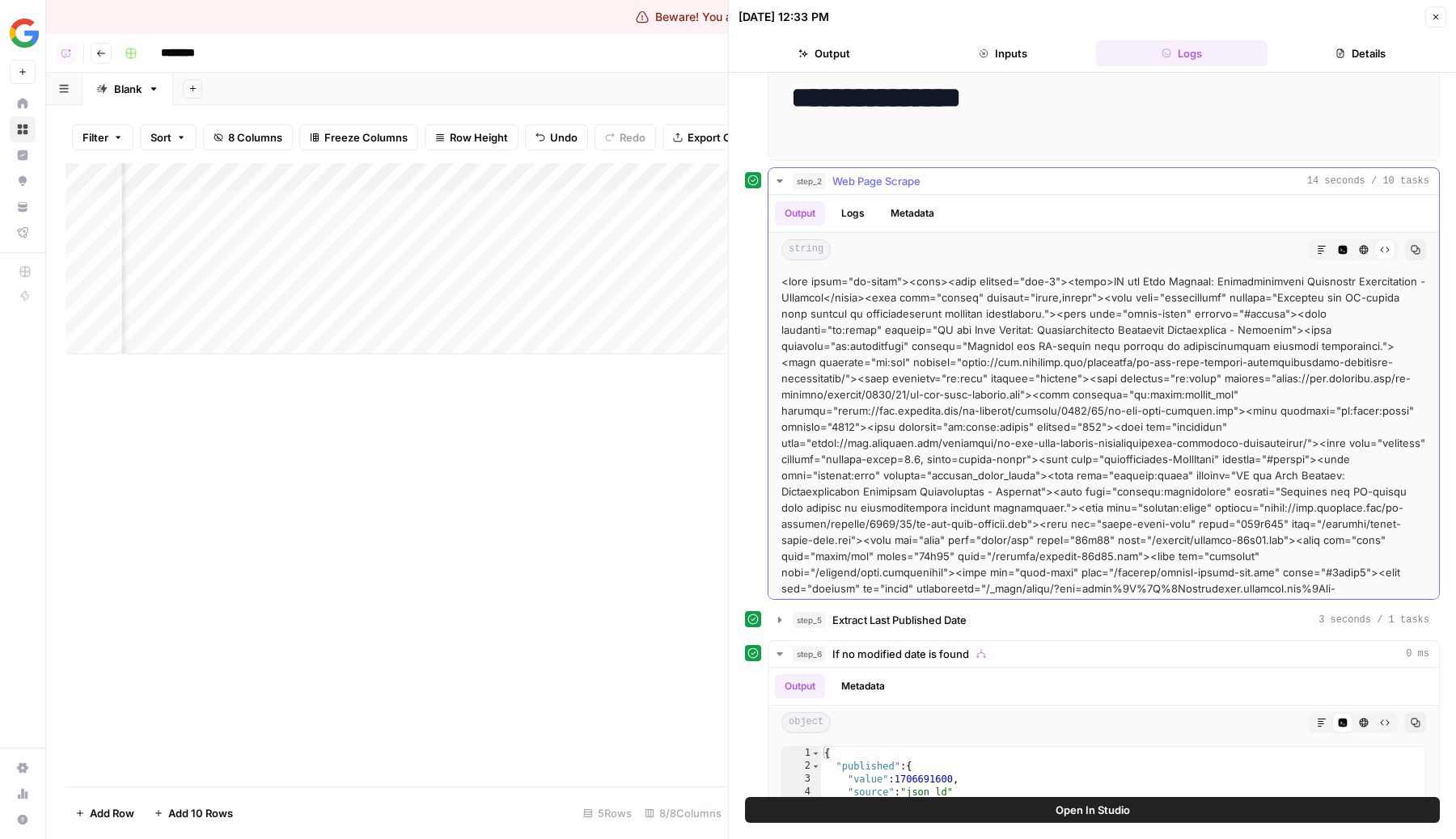
click at [1324, 252] on icon "button" at bounding box center [1321, 250] width 9 height 9
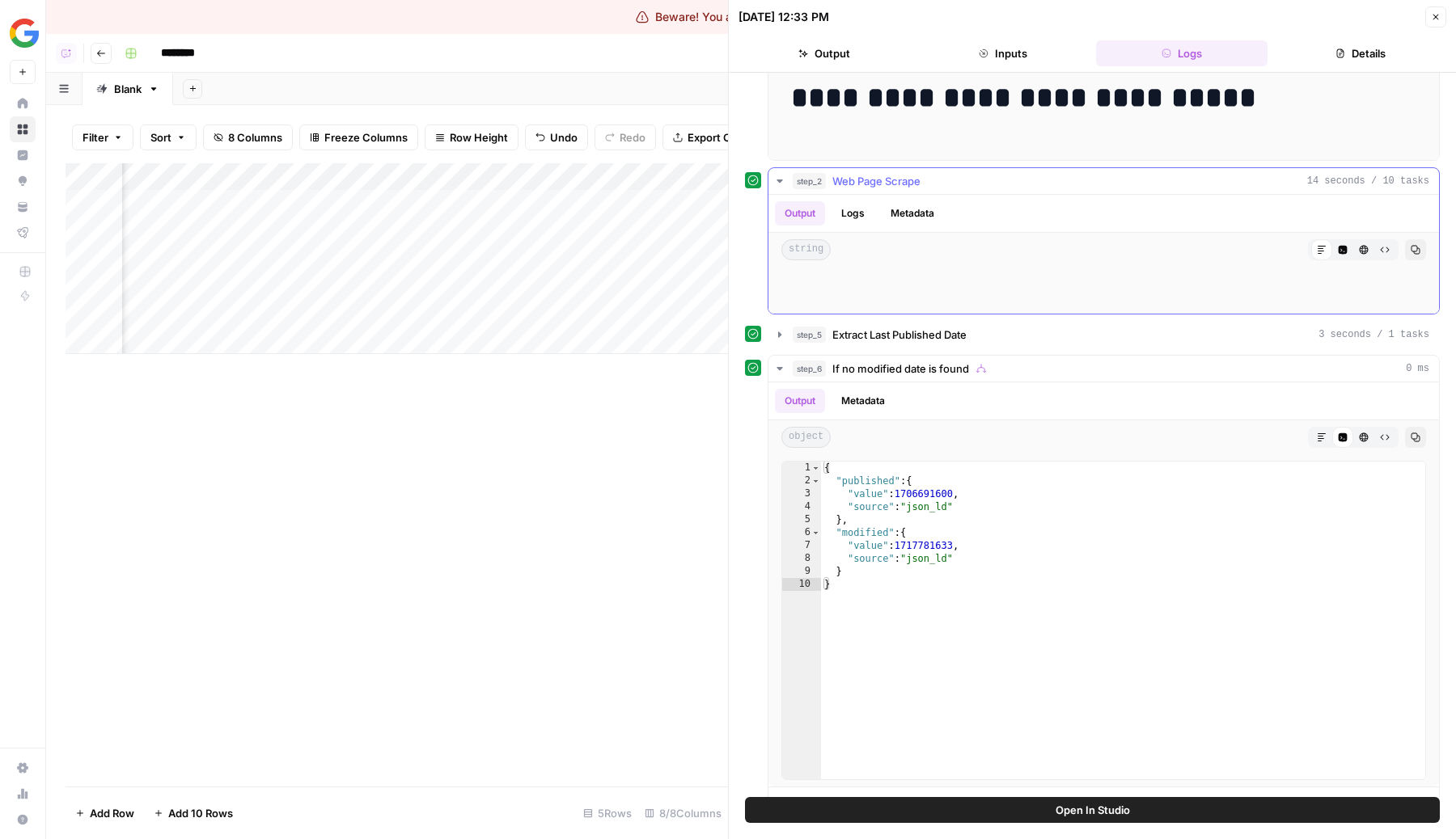
drag, startPoint x: 851, startPoint y: 286, endPoint x: 838, endPoint y: 253, distance: 35.5
click at [838, 256] on div "Output Logs Metadata string Markdown Code Editor HTML Viewer Raw Output Copy" at bounding box center [1103, 254] width 670 height 119
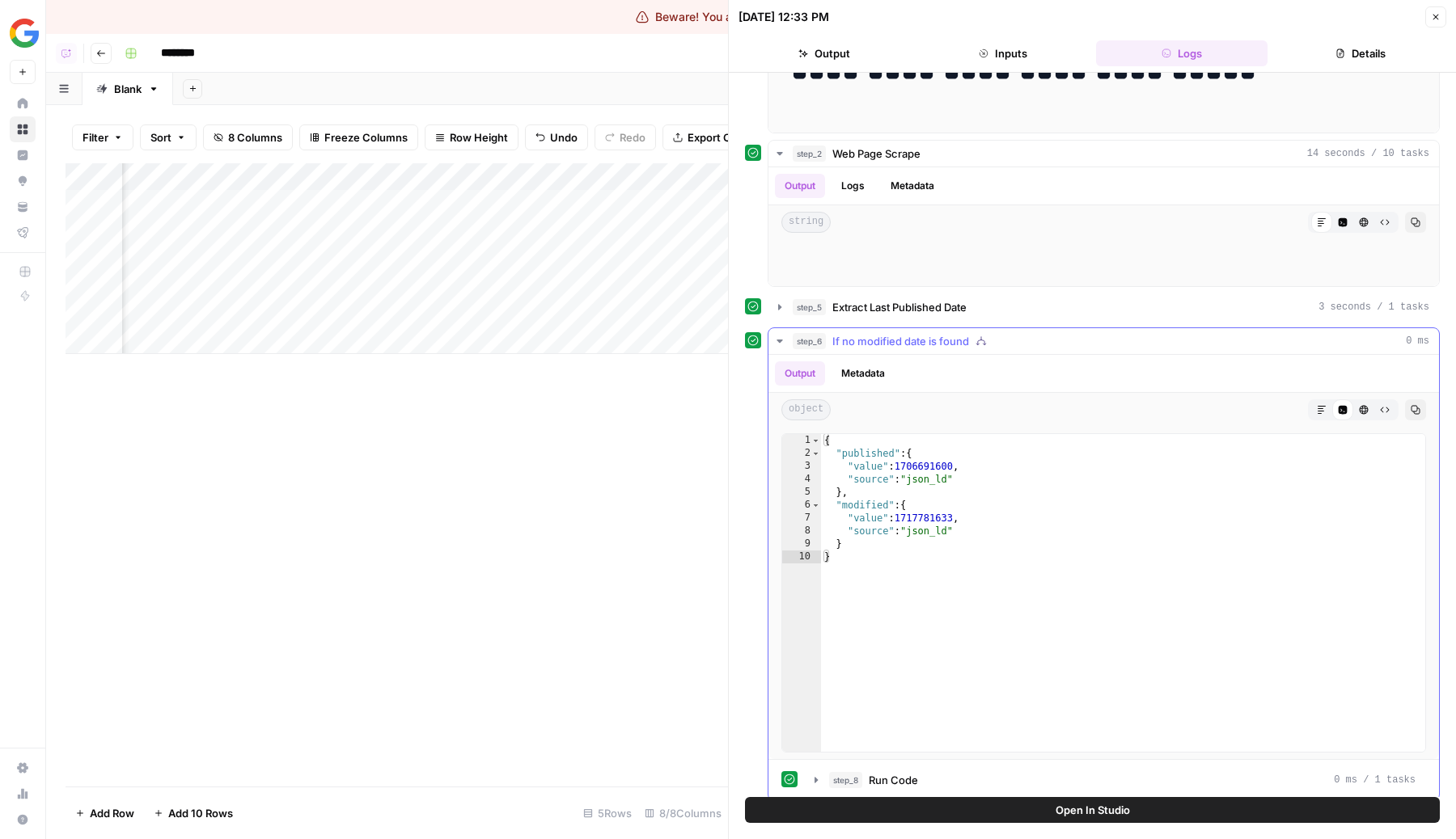
scroll to position [185, 0]
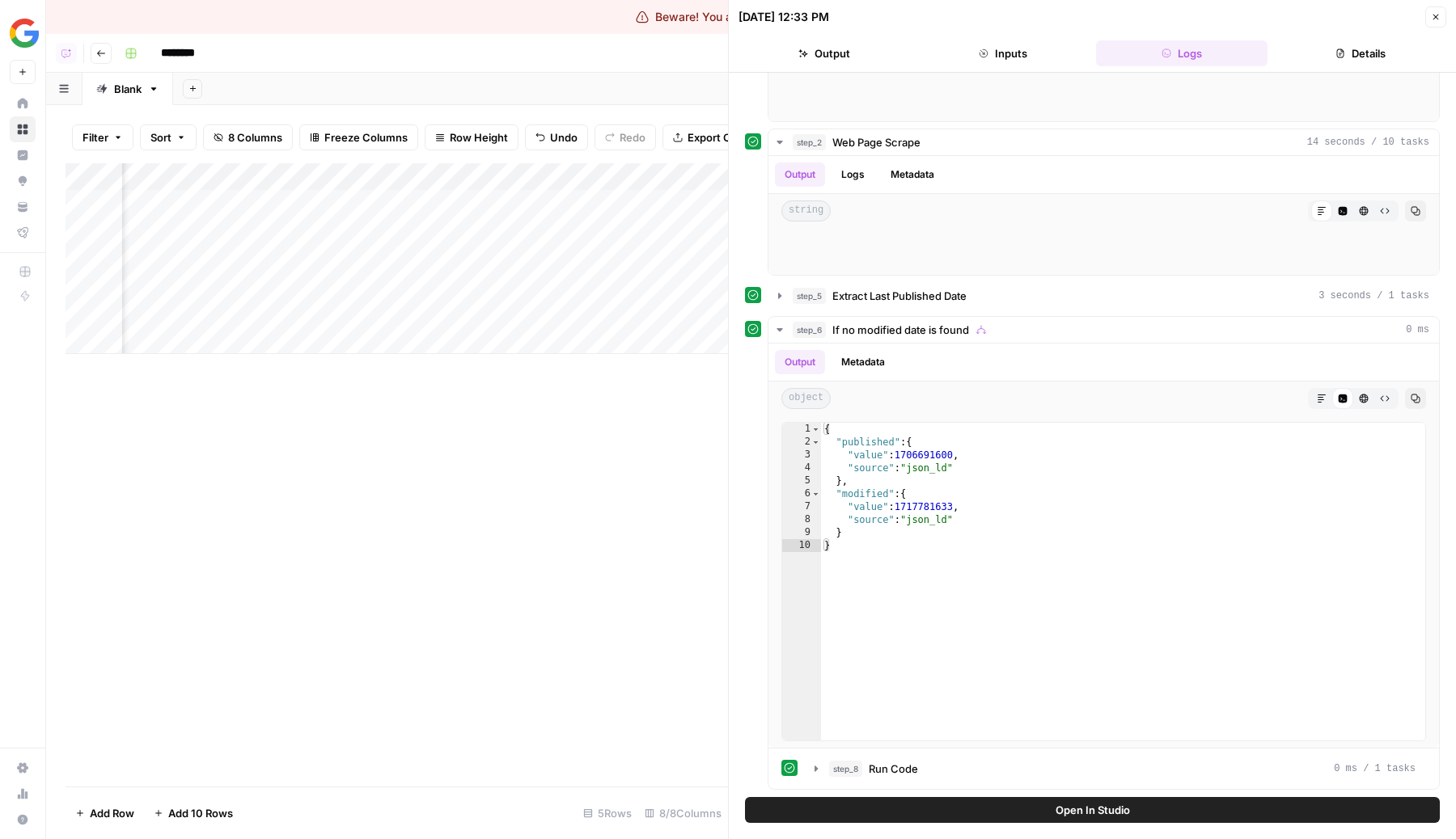
click at [419, 197] on div "Add Column" at bounding box center [396, 259] width 662 height 191
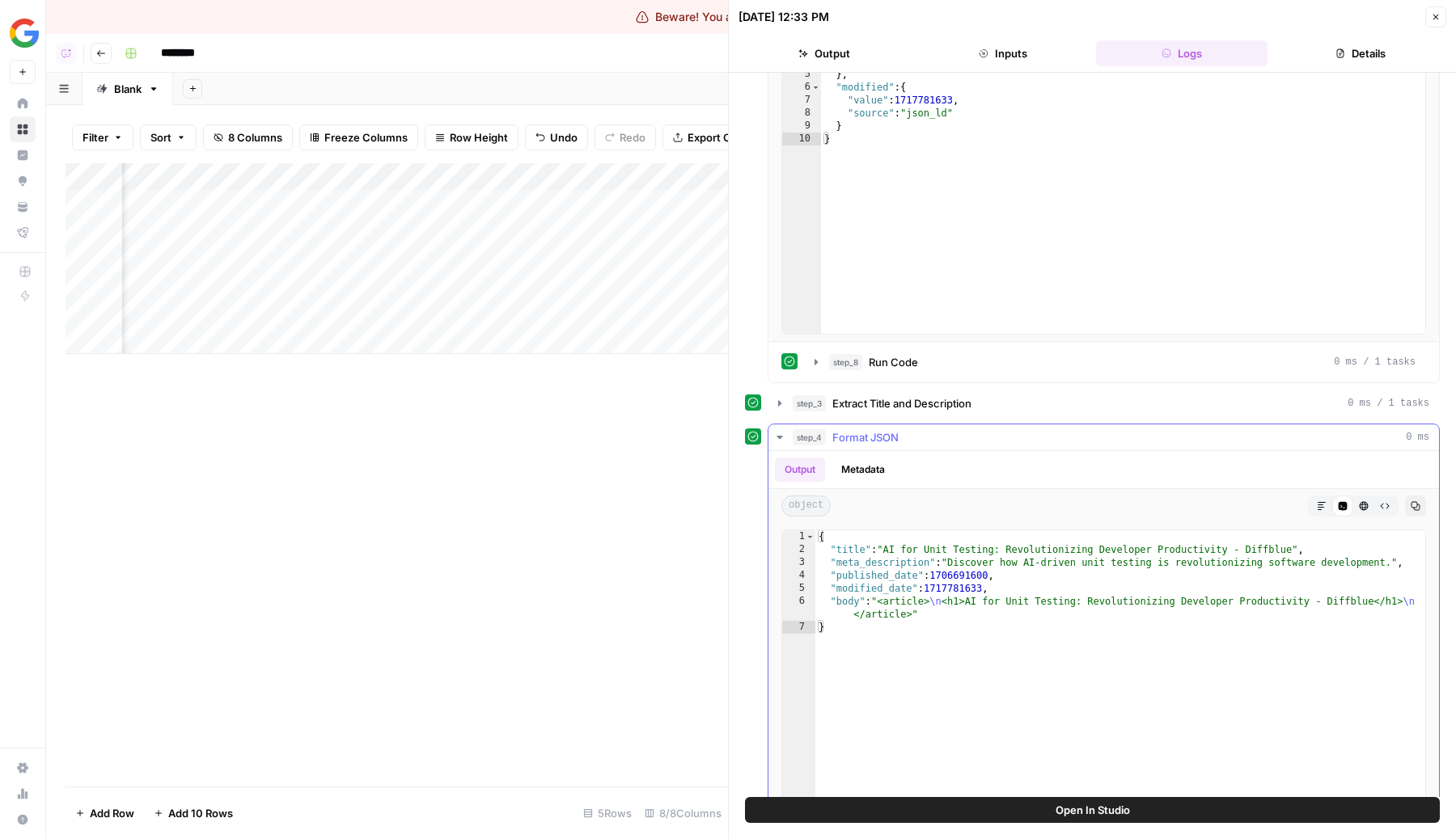
scroll to position [659, 0]
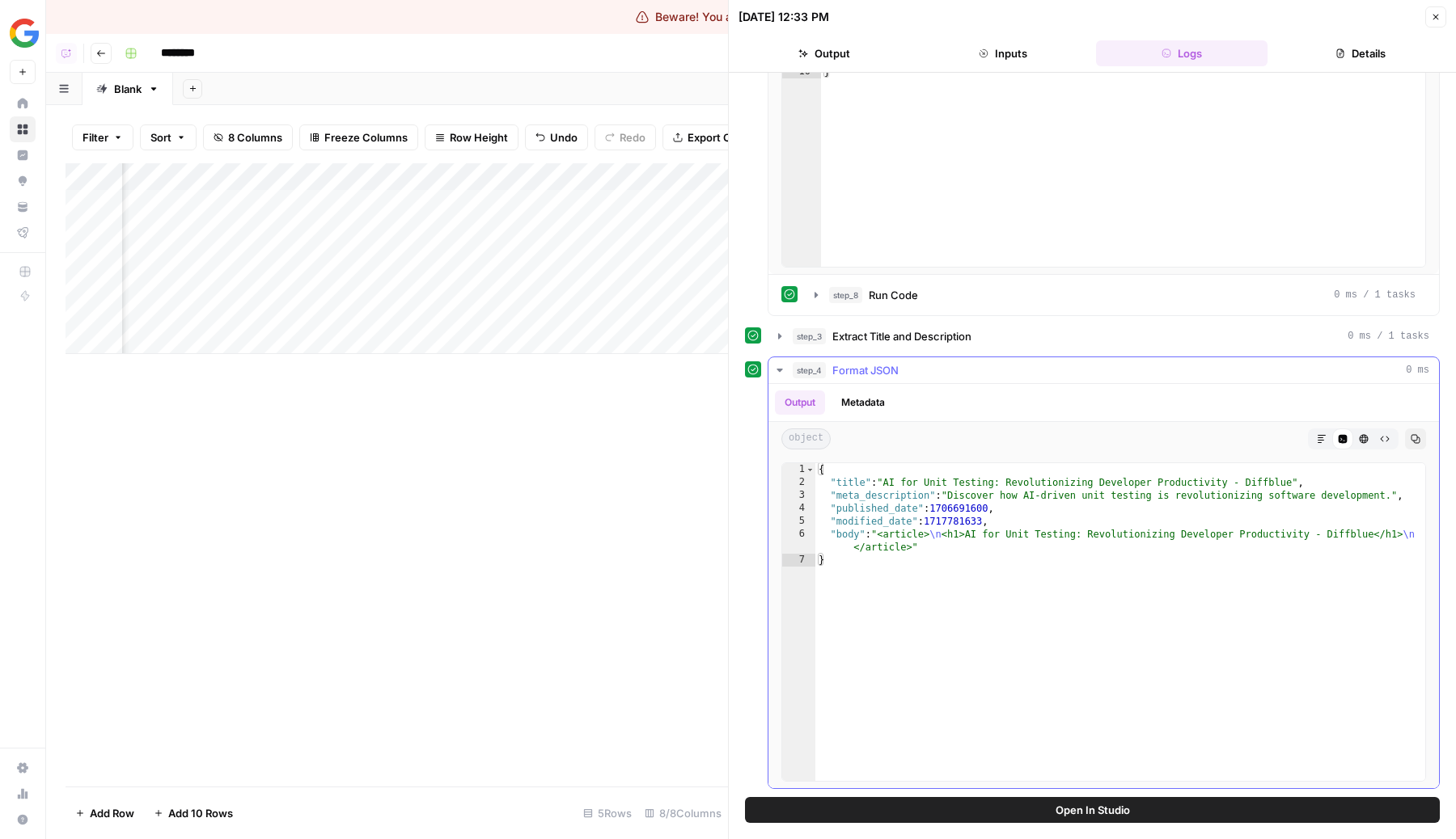
type textarea "**********"
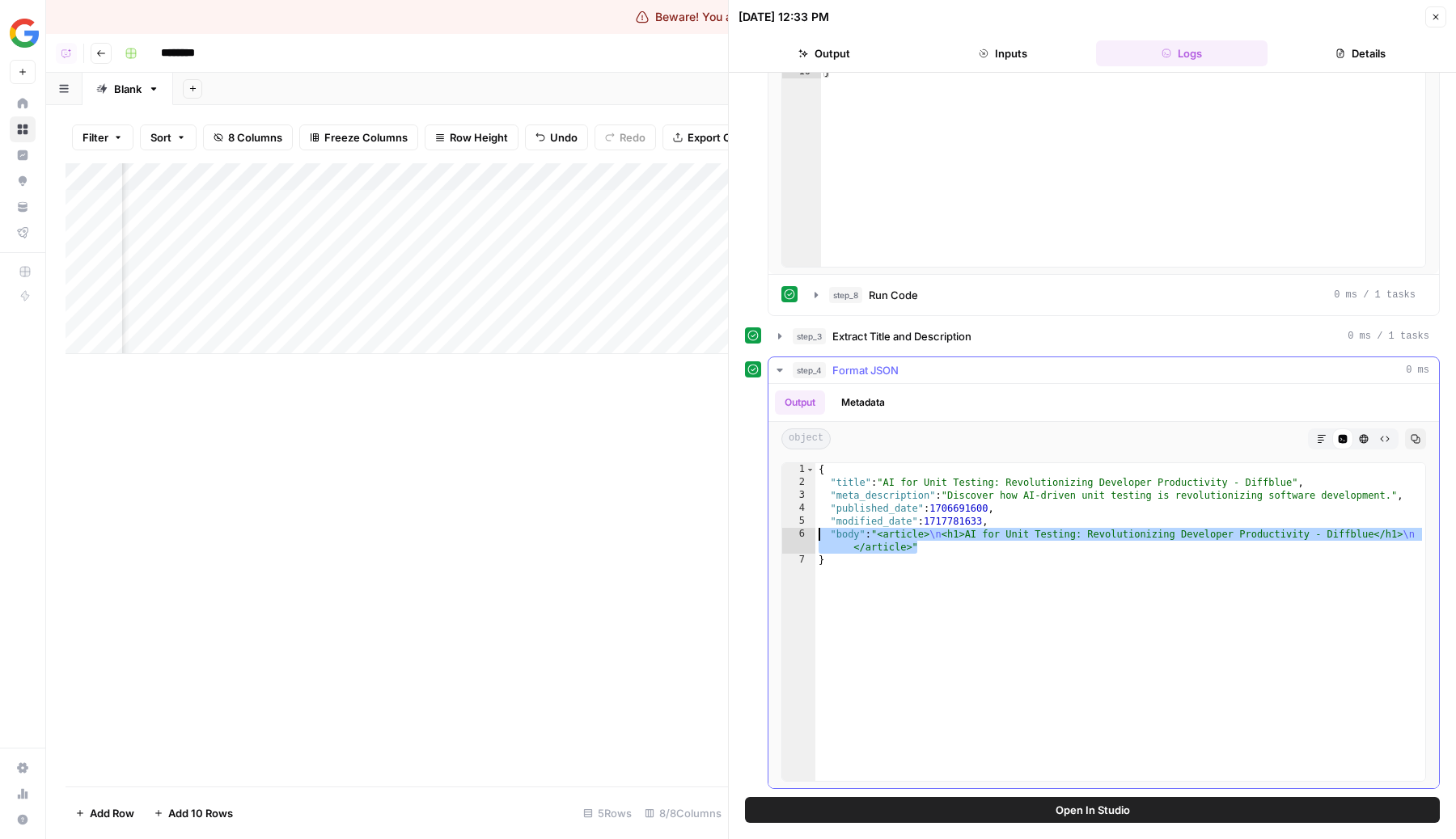
drag, startPoint x: 959, startPoint y: 547, endPoint x: 805, endPoint y: 536, distance: 154.4
click at [805, 536] on div "**********" at bounding box center [1103, 622] width 644 height 319
click at [1002, 547] on div "{ "title" : "AI for Unit Testing: Revolutionizing Developer Productivity - Diff…" at bounding box center [1120, 635] width 610 height 343
drag, startPoint x: 1002, startPoint y: 547, endPoint x: 722, endPoint y: 533, distance: 280.3
click at [728, 533] on div "**********" at bounding box center [1092, 420] width 728 height 839
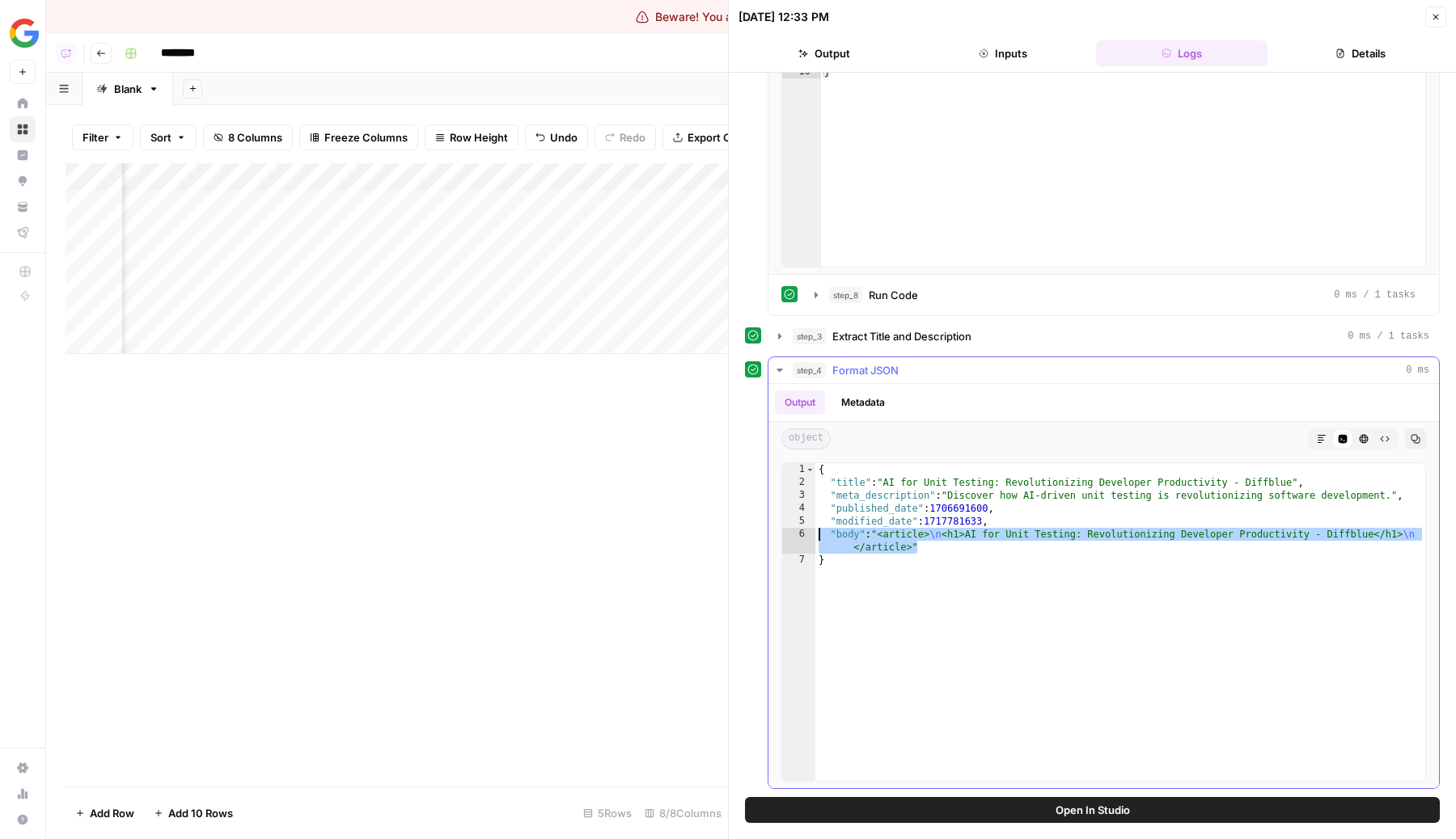
click at [872, 402] on button "Metadata" at bounding box center [863, 403] width 63 height 24
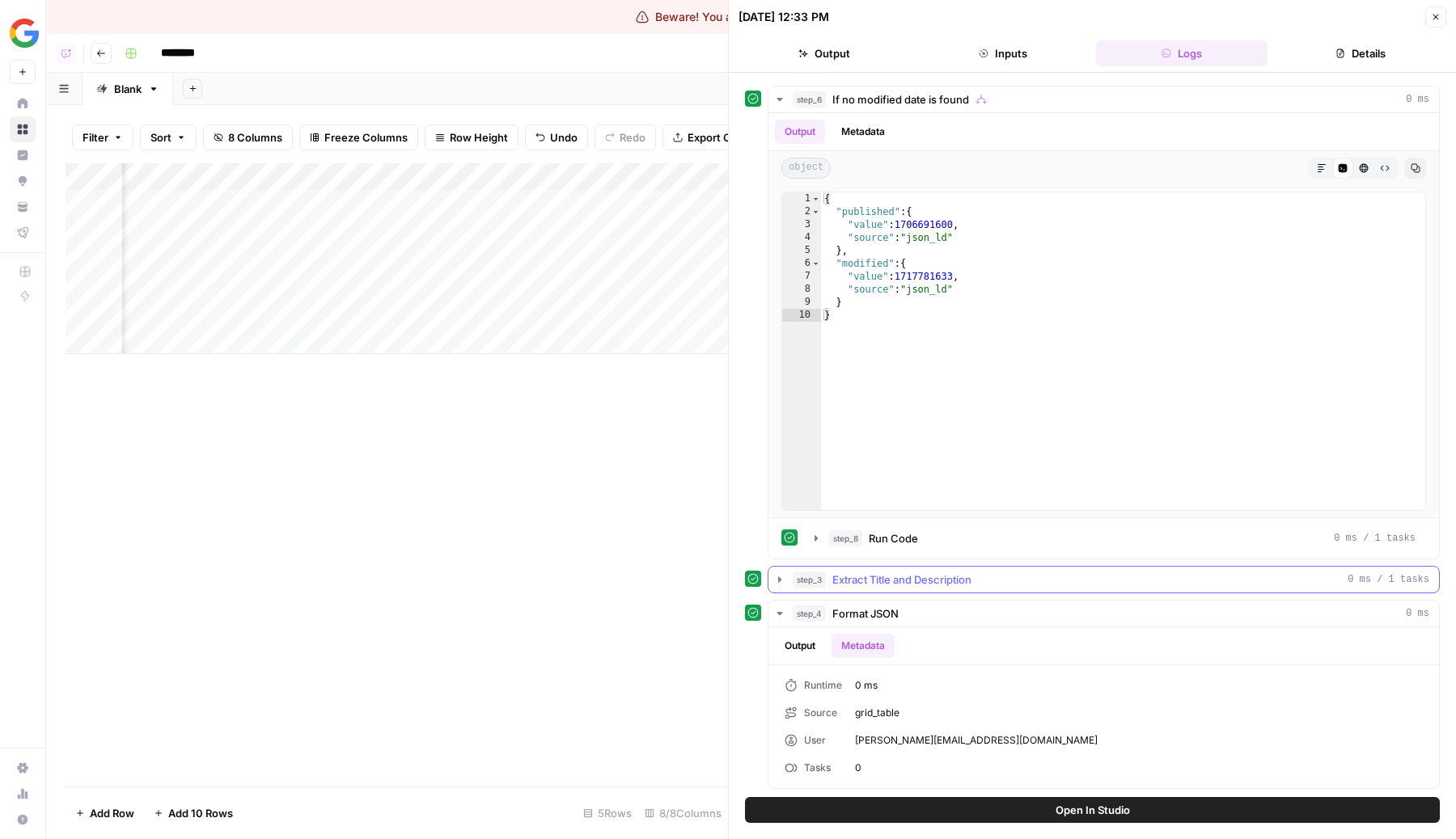
click at [887, 569] on button "step_3 Extract Title and Description 0 ms / 1 tasks" at bounding box center [1103, 579] width 670 height 26
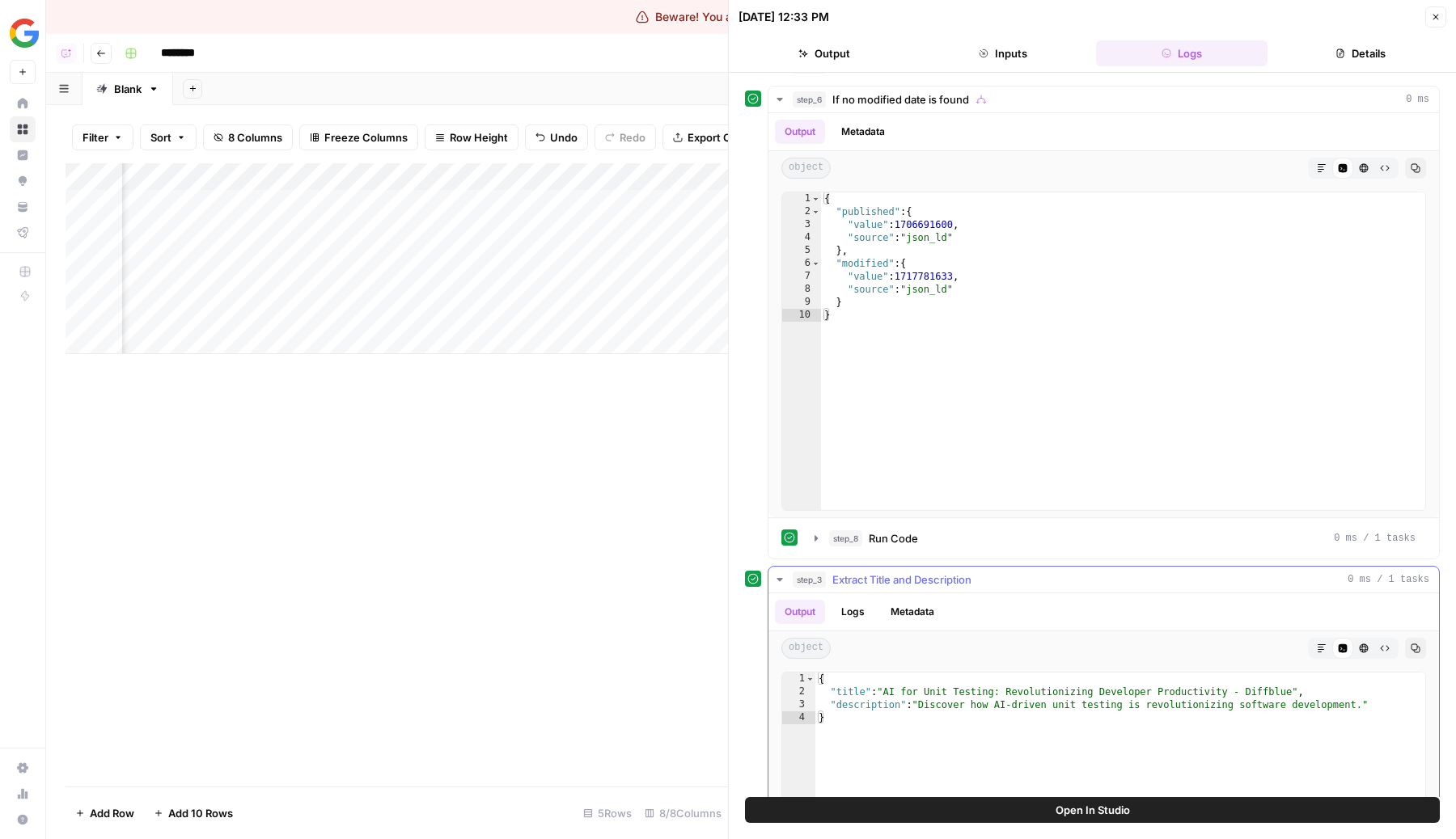
click at [855, 572] on span "Extract Title and Description" at bounding box center [902, 579] width 139 height 16
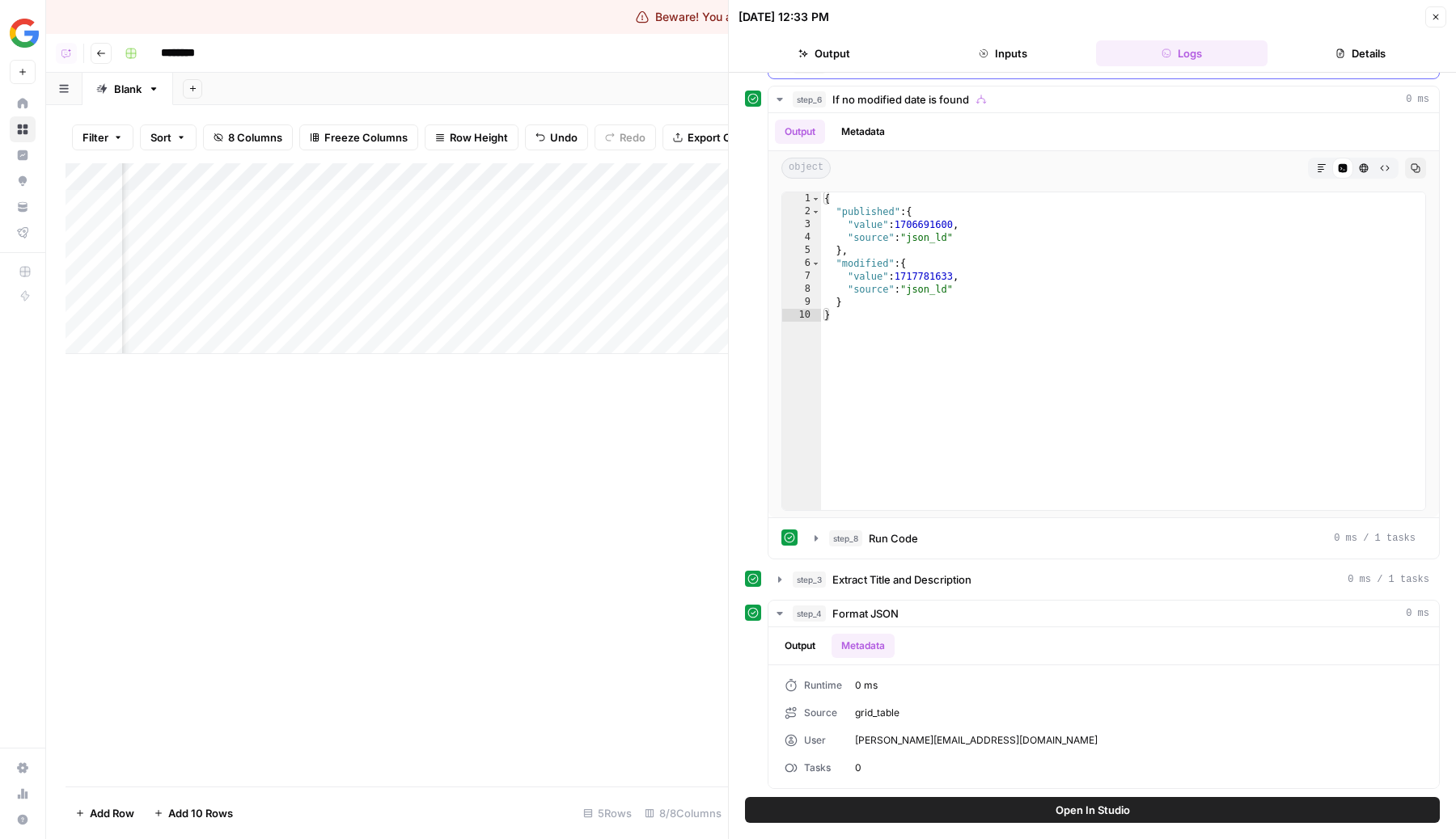
click at [874, 77] on button "step_5 Extract Last Published Date 3 seconds / 1 tasks" at bounding box center [1103, 66] width 670 height 26
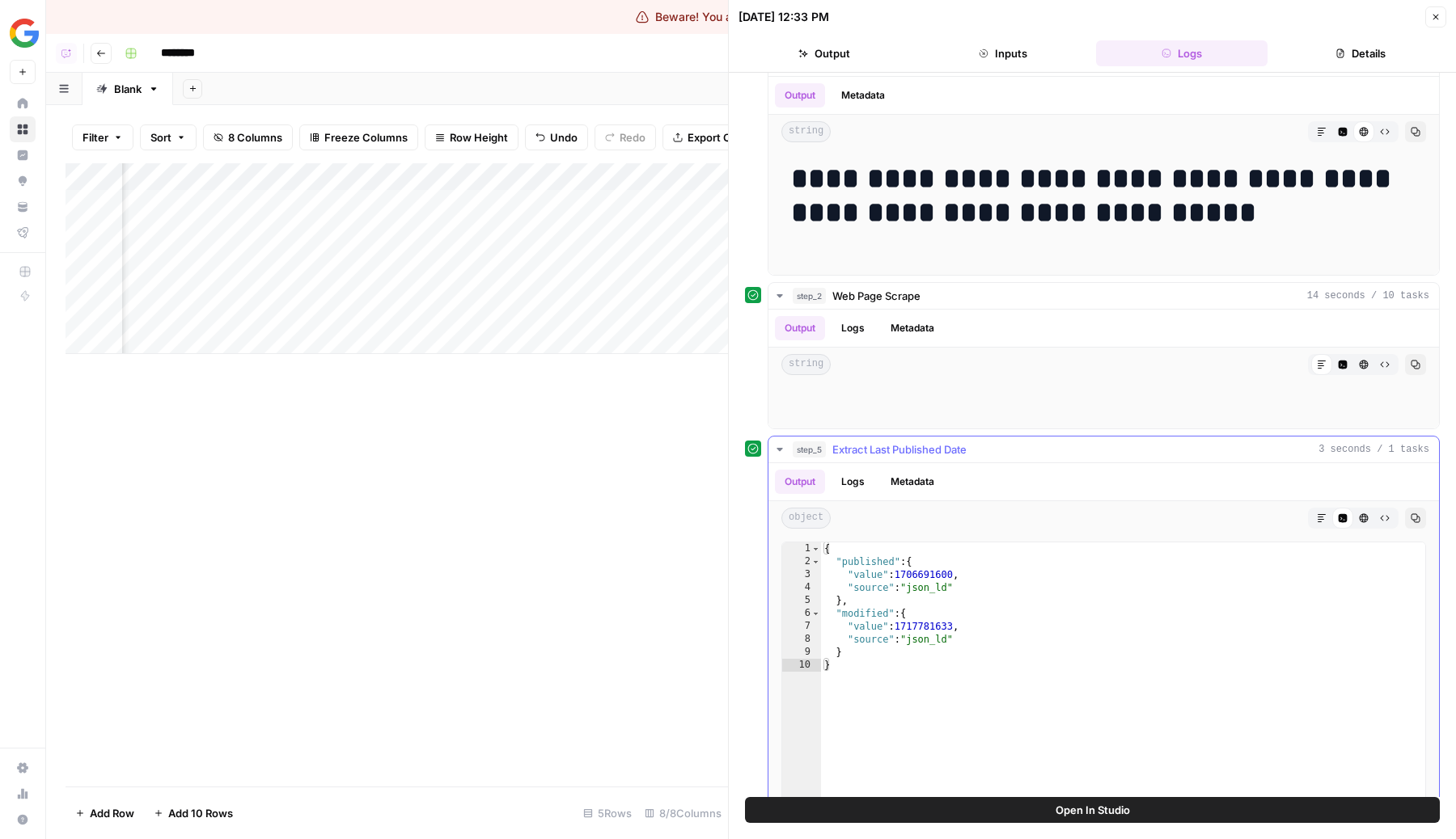
scroll to position [0, 0]
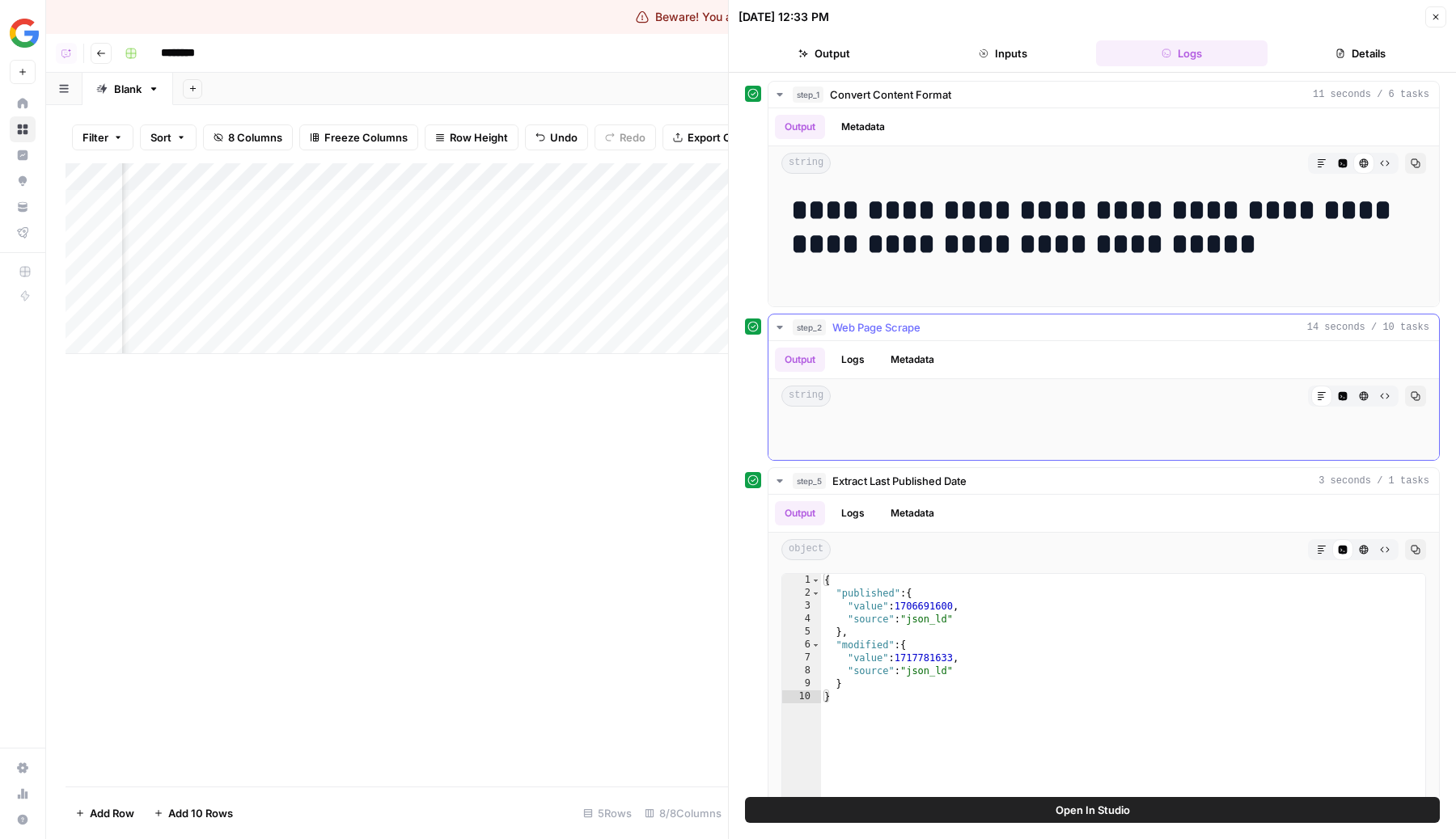
click at [920, 356] on button "Metadata" at bounding box center [912, 359] width 63 height 24
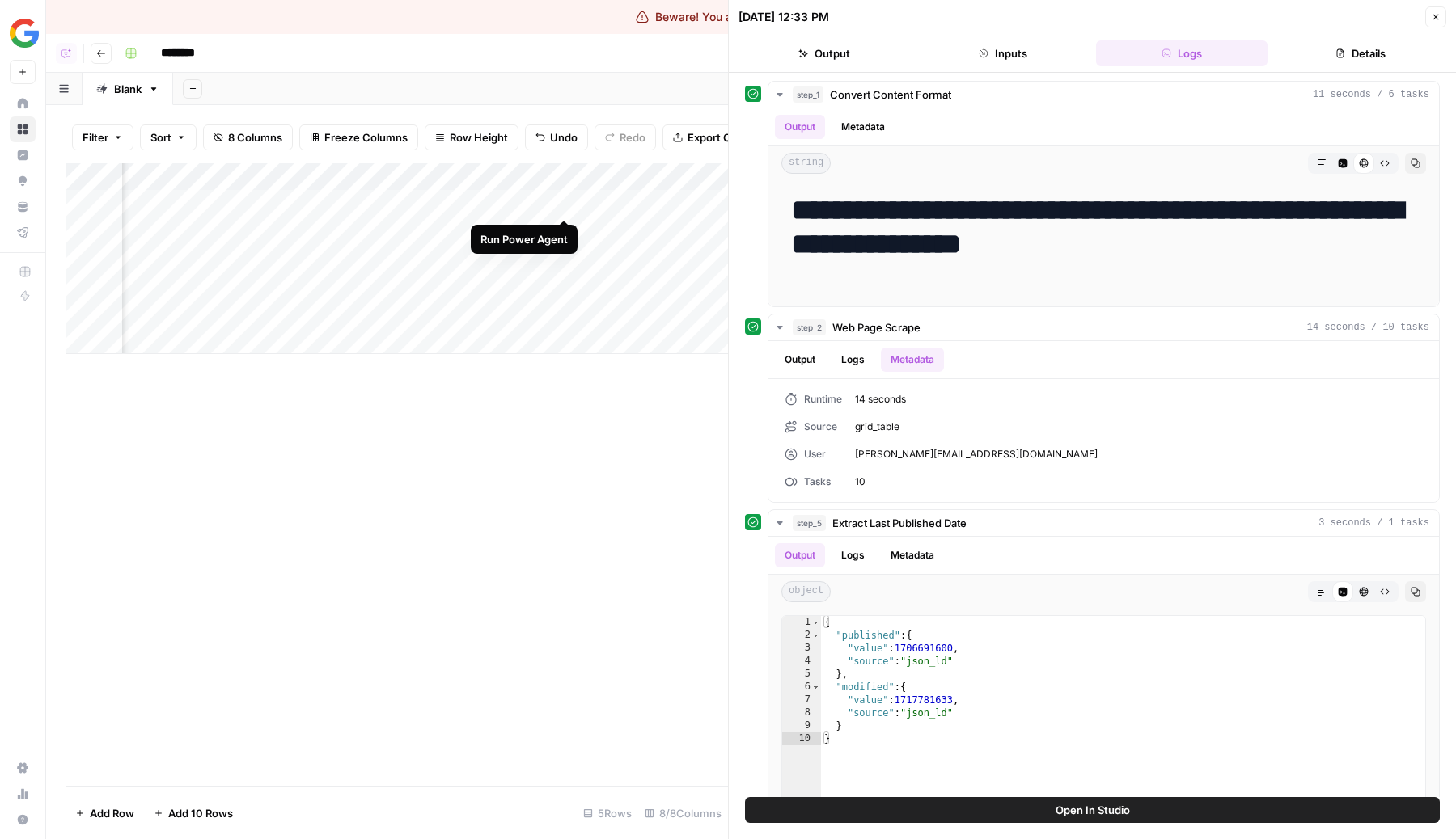
click at [560, 199] on div "Add Column" at bounding box center [396, 259] width 662 height 191
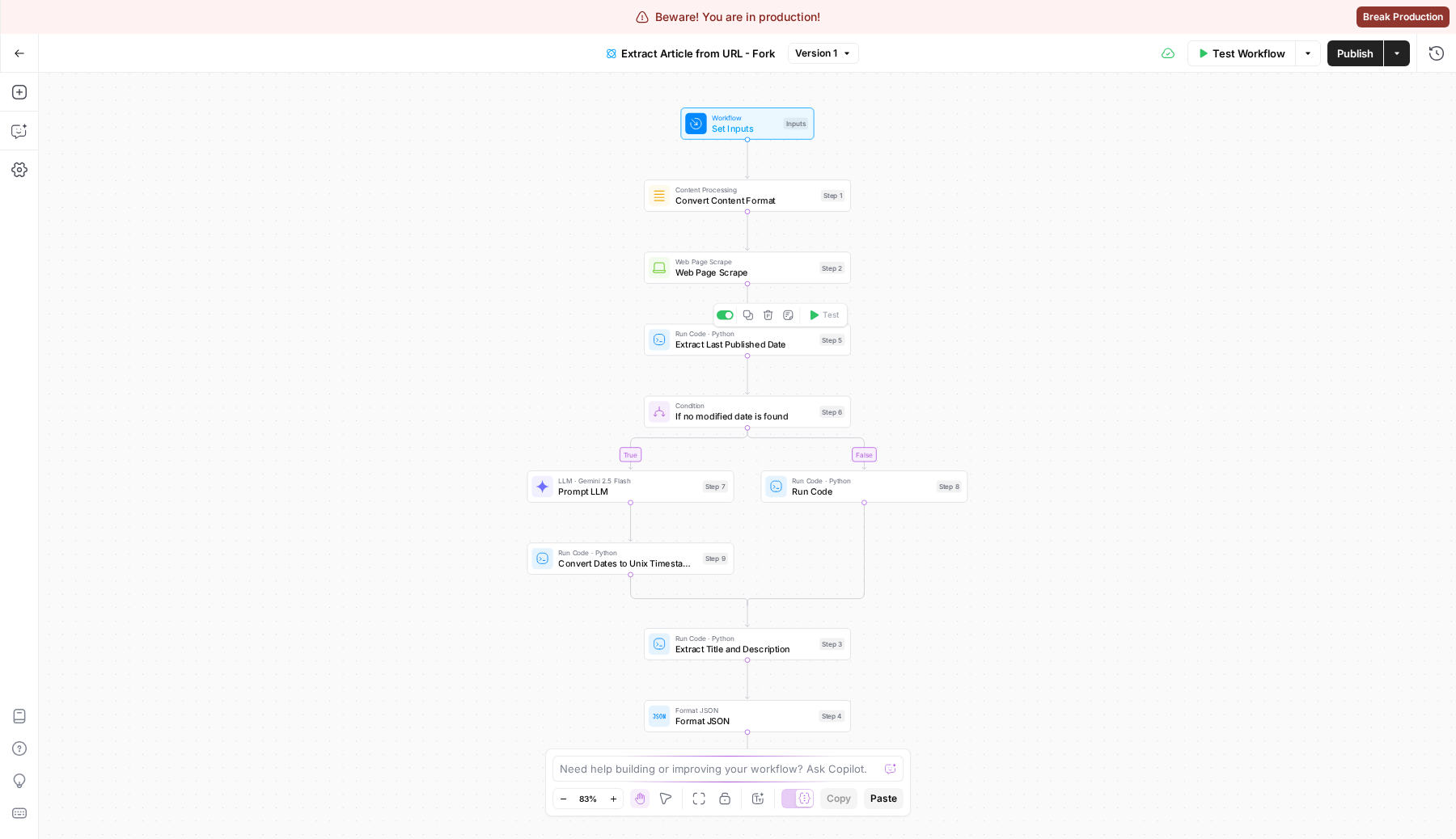
click at [682, 350] on span "Extract Last Published Date" at bounding box center [745, 344] width 139 height 14
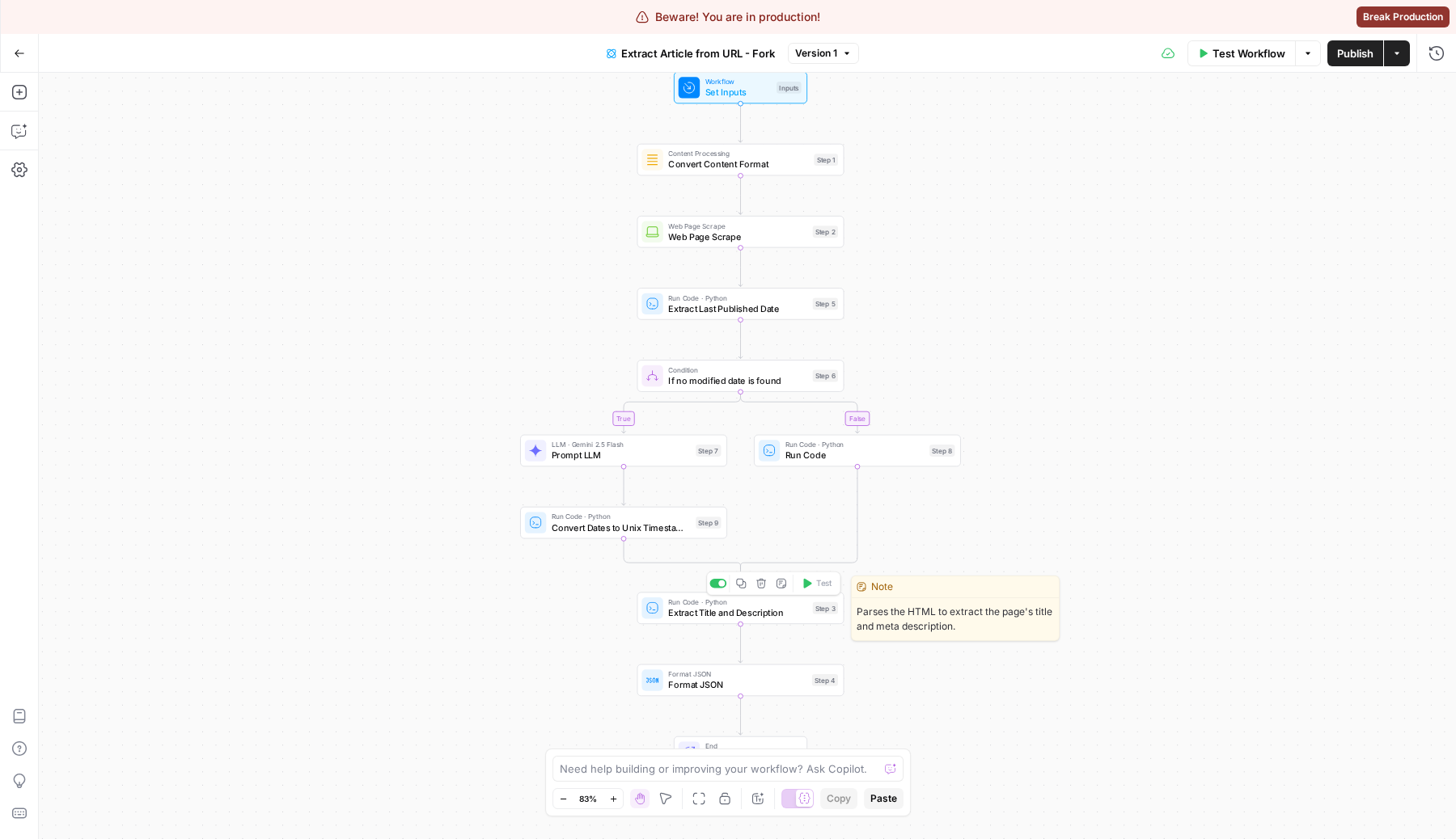
click at [670, 616] on span "Extract Title and Description" at bounding box center [737, 613] width 139 height 14
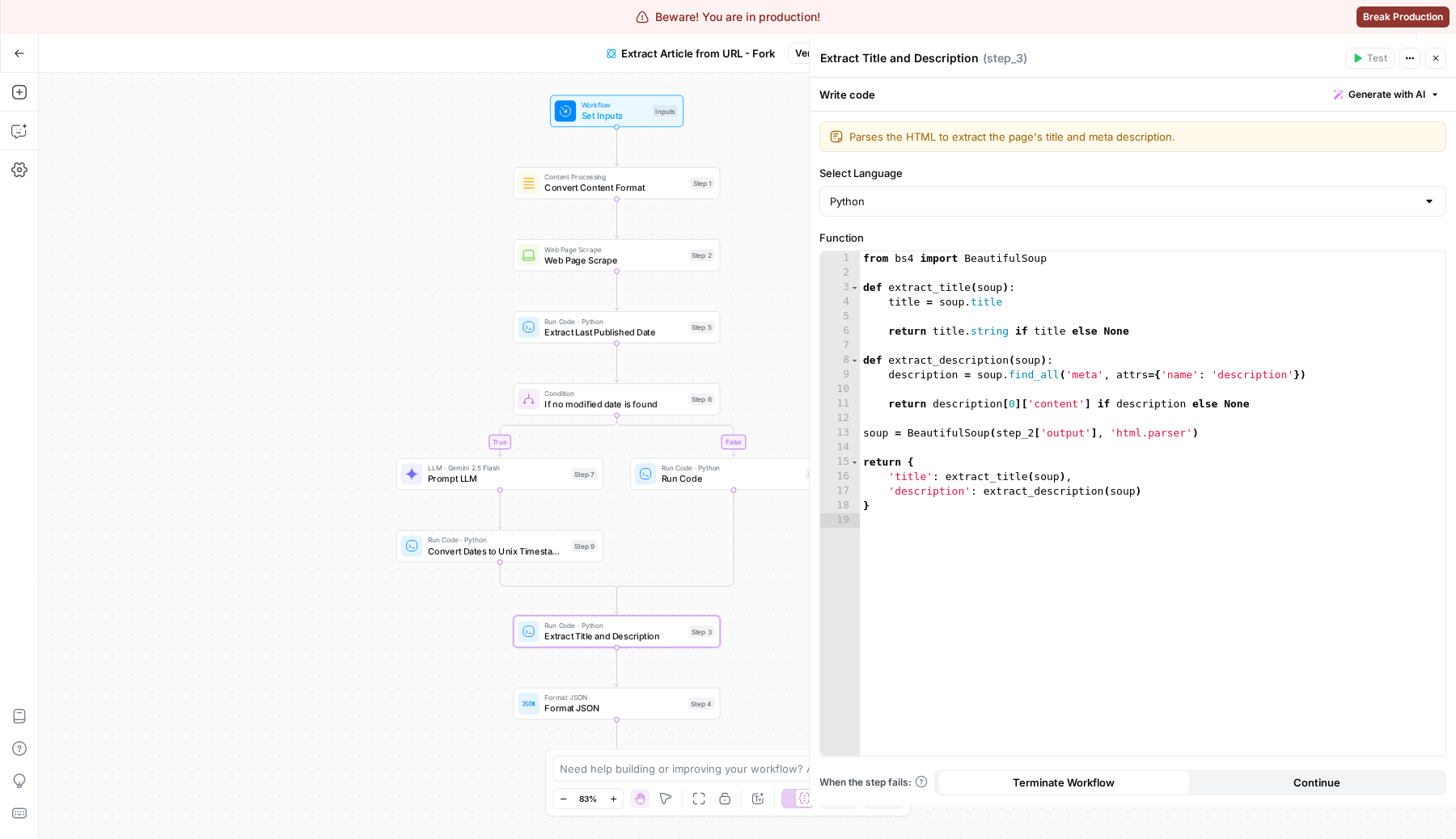
drag, startPoint x: 561, startPoint y: 335, endPoint x: 436, endPoint y: 358, distance: 127.1
click at [436, 358] on div "true false Workflow Set Inputs Inputs Content Processing Convert Content Format…" at bounding box center [748, 456] width 1417 height 767
click at [540, 260] on div "Web Page Scrape Web Page Scrape Step 2 Copy step Delete step Edit Note Test" at bounding box center [615, 255] width 197 height 22
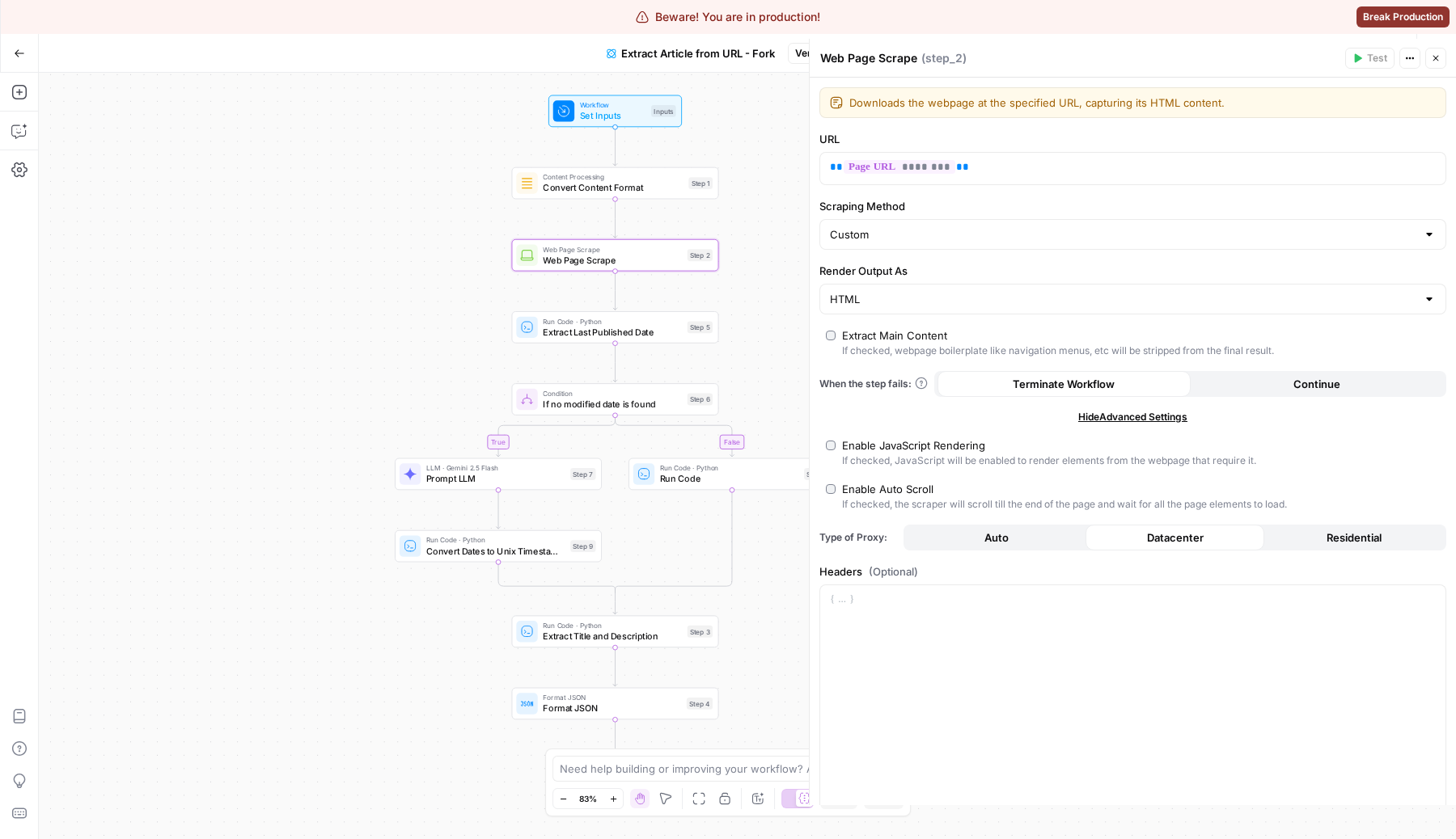
click at [1121, 417] on span "Hide Advanced Settings" at bounding box center [1133, 418] width 110 height 15
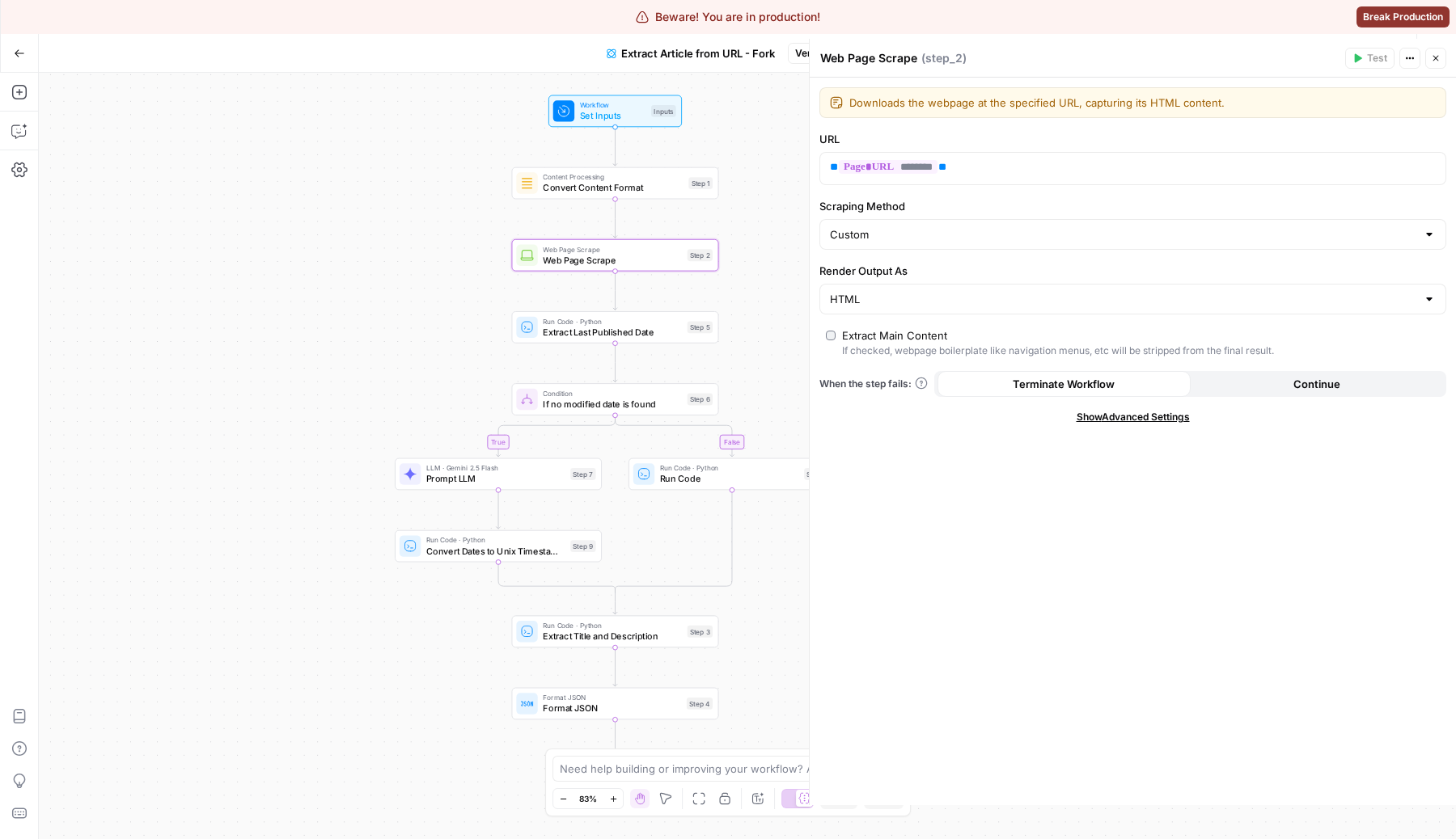
click at [1121, 417] on span "Show Advanced Settings" at bounding box center [1133, 418] width 113 height 15
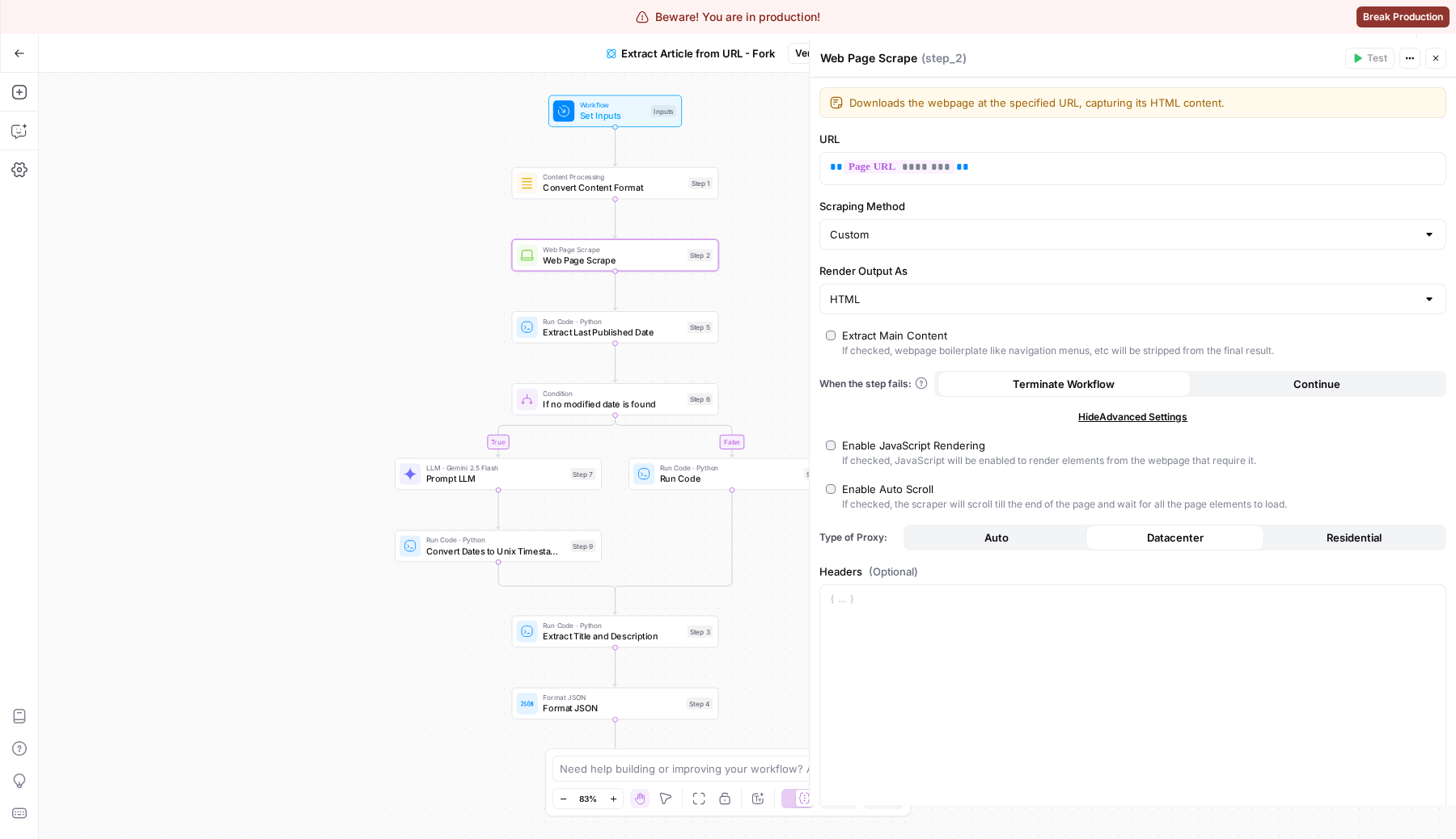
click at [947, 494] on div "Enable Auto Scroll" at bounding box center [1064, 488] width 445 height 16
click at [474, 190] on div "true false Workflow Set Inputs Inputs Content Processing Convert Content Format…" at bounding box center [748, 456] width 1417 height 767
click at [1443, 67] on button "Close" at bounding box center [1435, 58] width 21 height 21
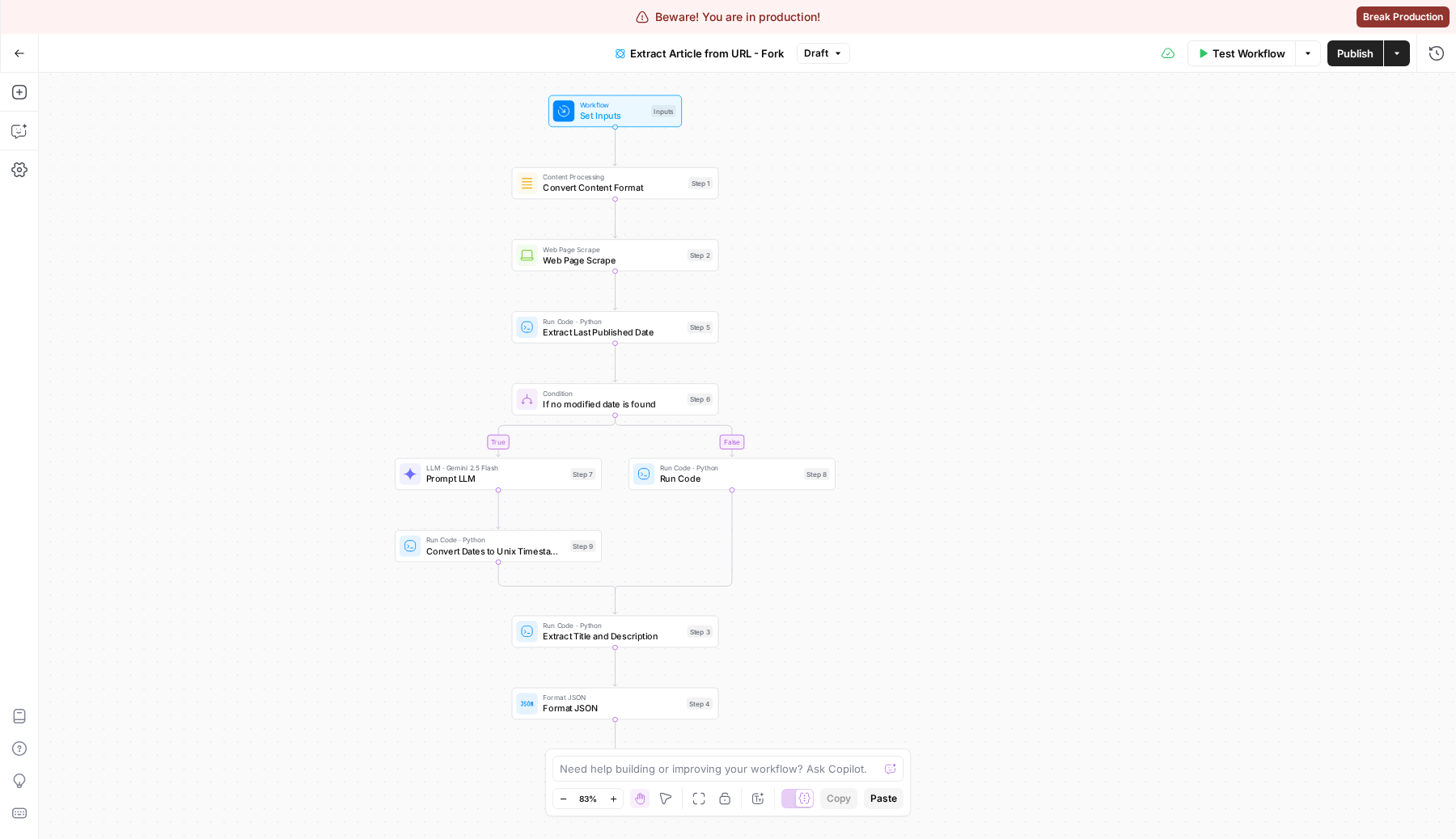
click at [1372, 57] on span "Publish" at bounding box center [1355, 53] width 36 height 16
click at [613, 268] on div "Web Page Scrape Web Page Scrape Step 2 Copy step Delete step Edit Note Test" at bounding box center [615, 255] width 207 height 32
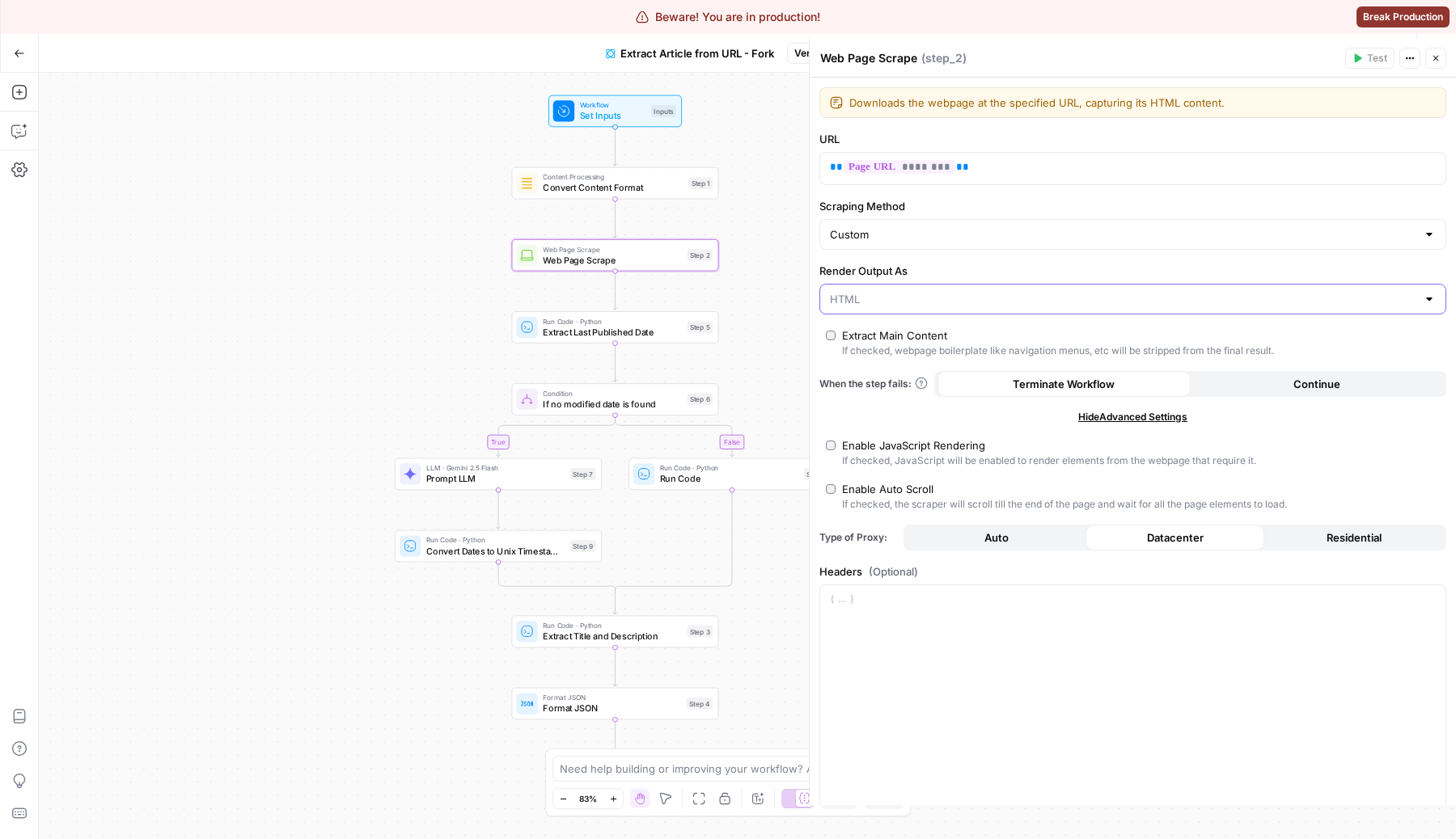
click at [945, 291] on input "Render Output As" at bounding box center [1122, 299] width 586 height 16
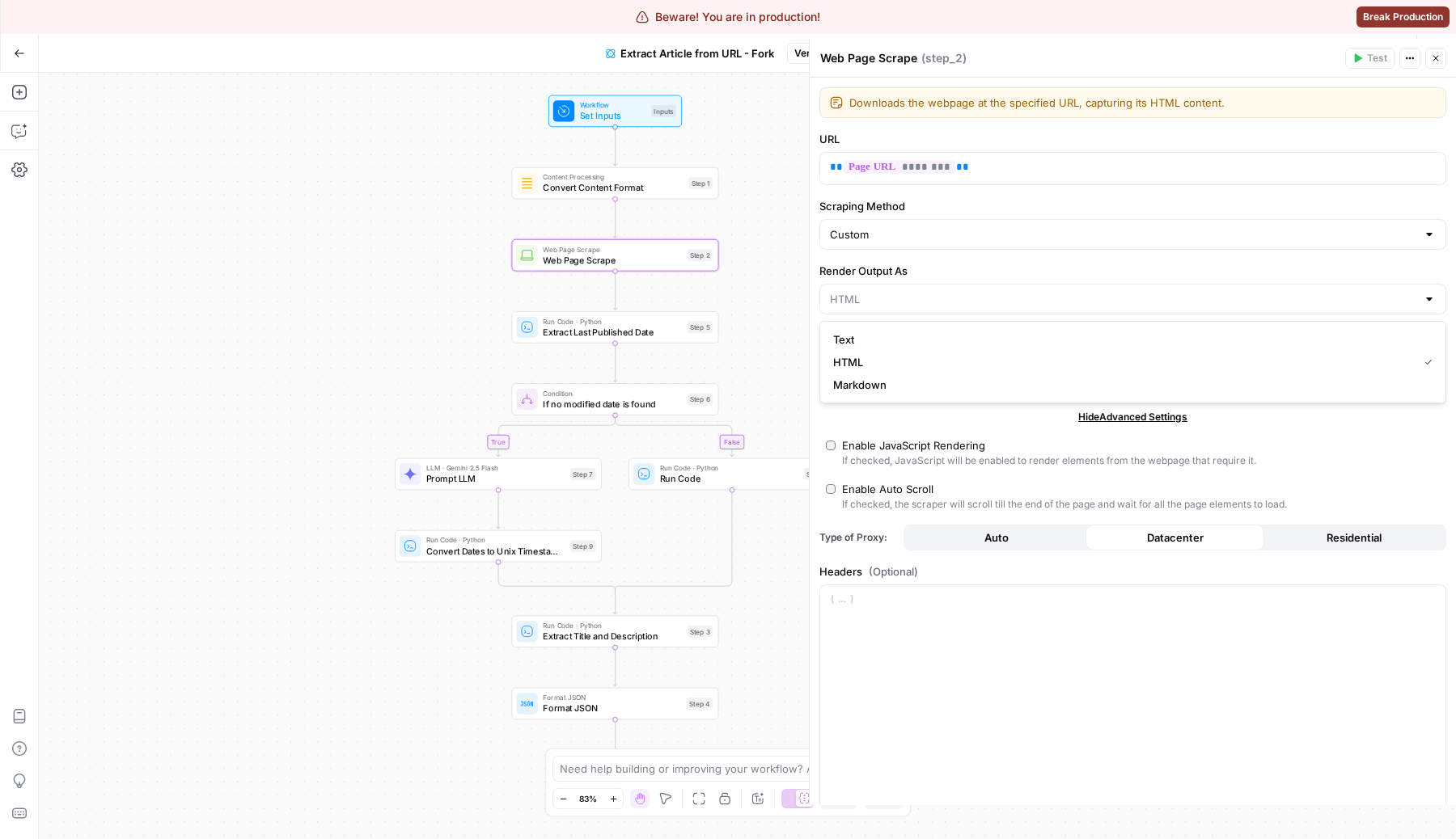
type input "HTML"
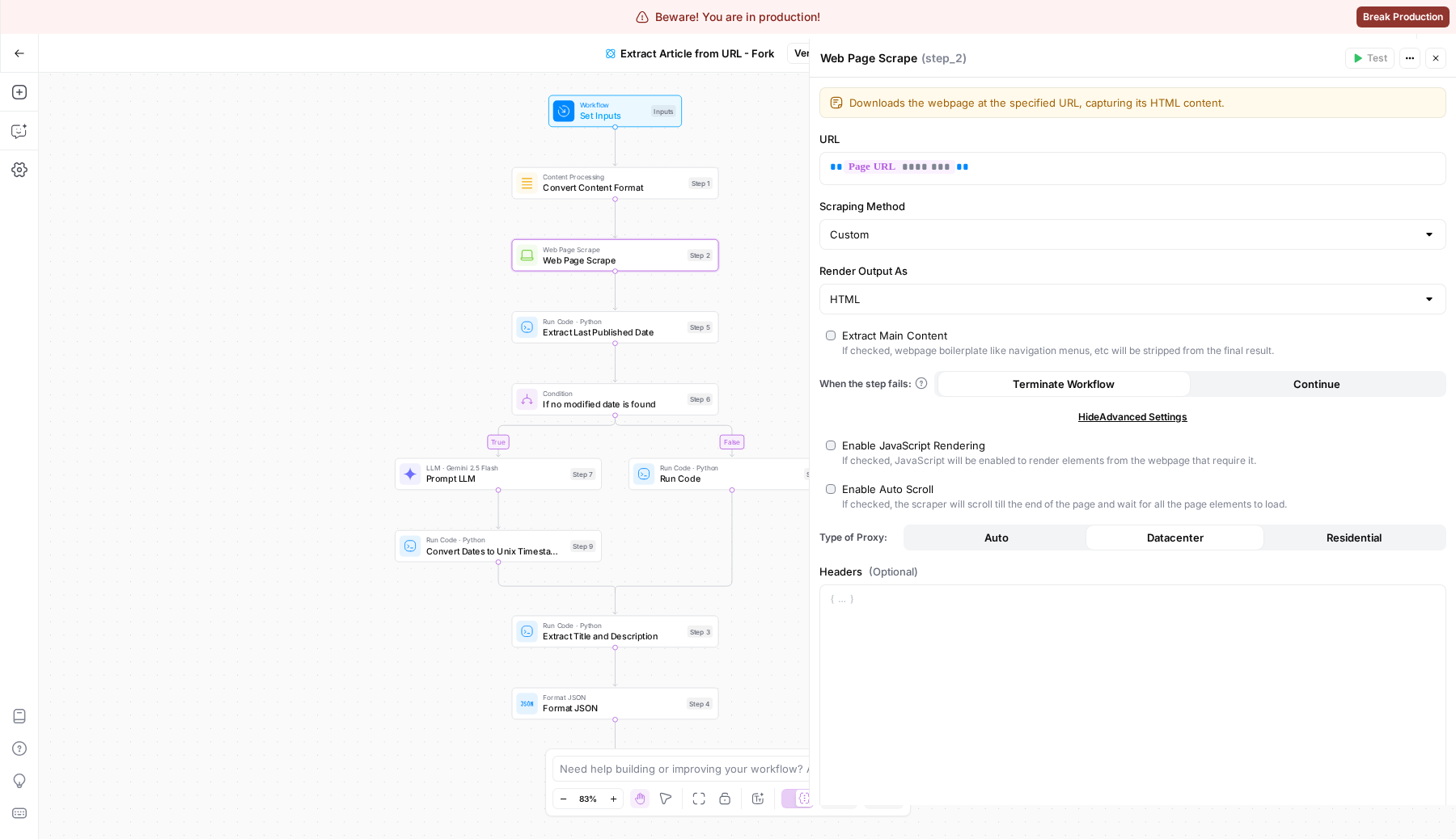
click at [950, 263] on label "Render Output As" at bounding box center [1132, 270] width 627 height 16
click at [950, 291] on input "HTML" at bounding box center [1122, 299] width 586 height 16
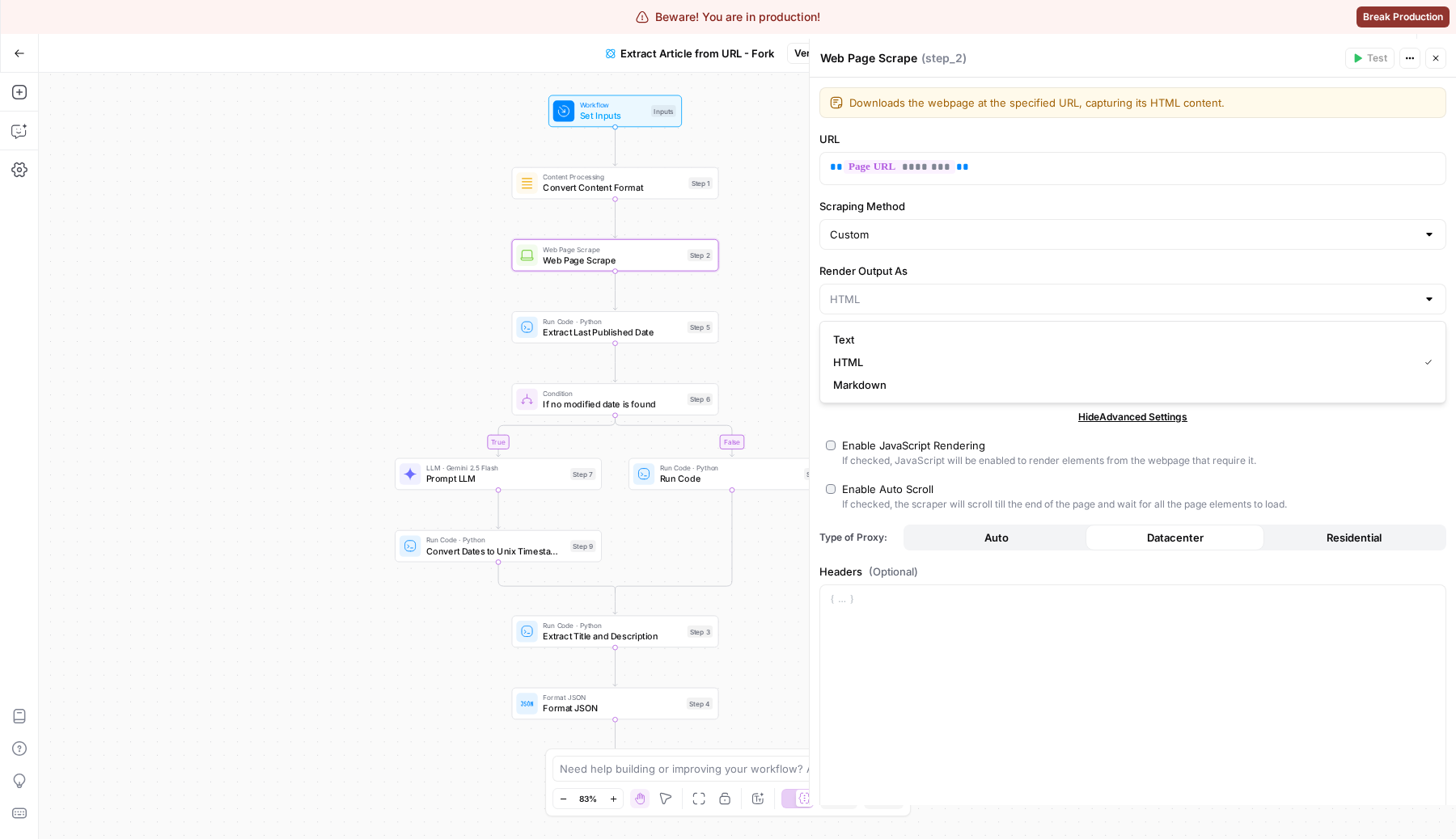
type input "HTML"
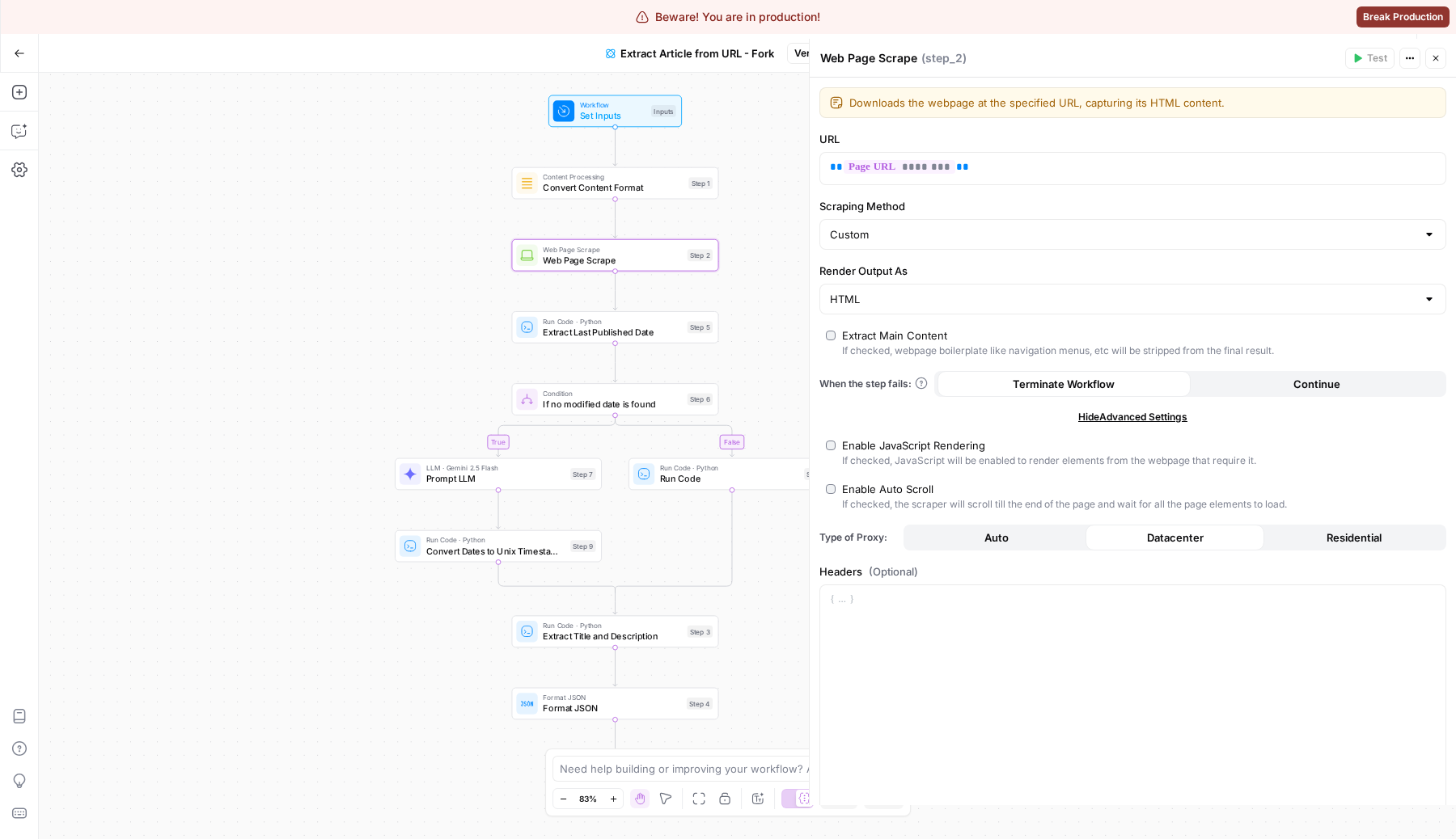
click at [936, 244] on div "Custom" at bounding box center [1132, 234] width 627 height 31
type input "Custom"
click at [926, 414] on div "Hide Advanced Settings" at bounding box center [1132, 418] width 627 height 15
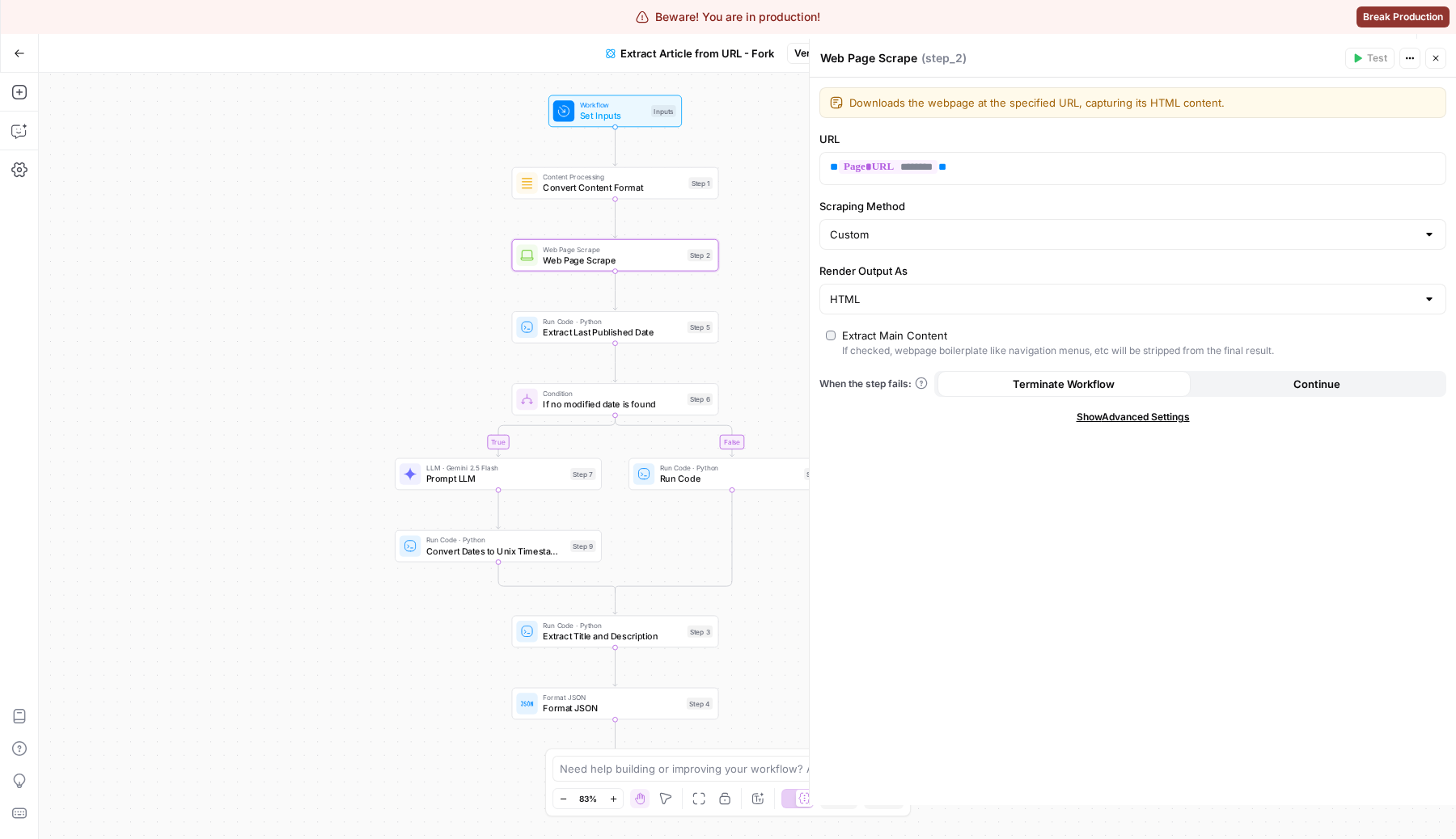
click at [897, 390] on span "When the step fails:" at bounding box center [873, 384] width 109 height 15
click at [893, 295] on input "Render Output As" at bounding box center [1122, 299] width 586 height 16
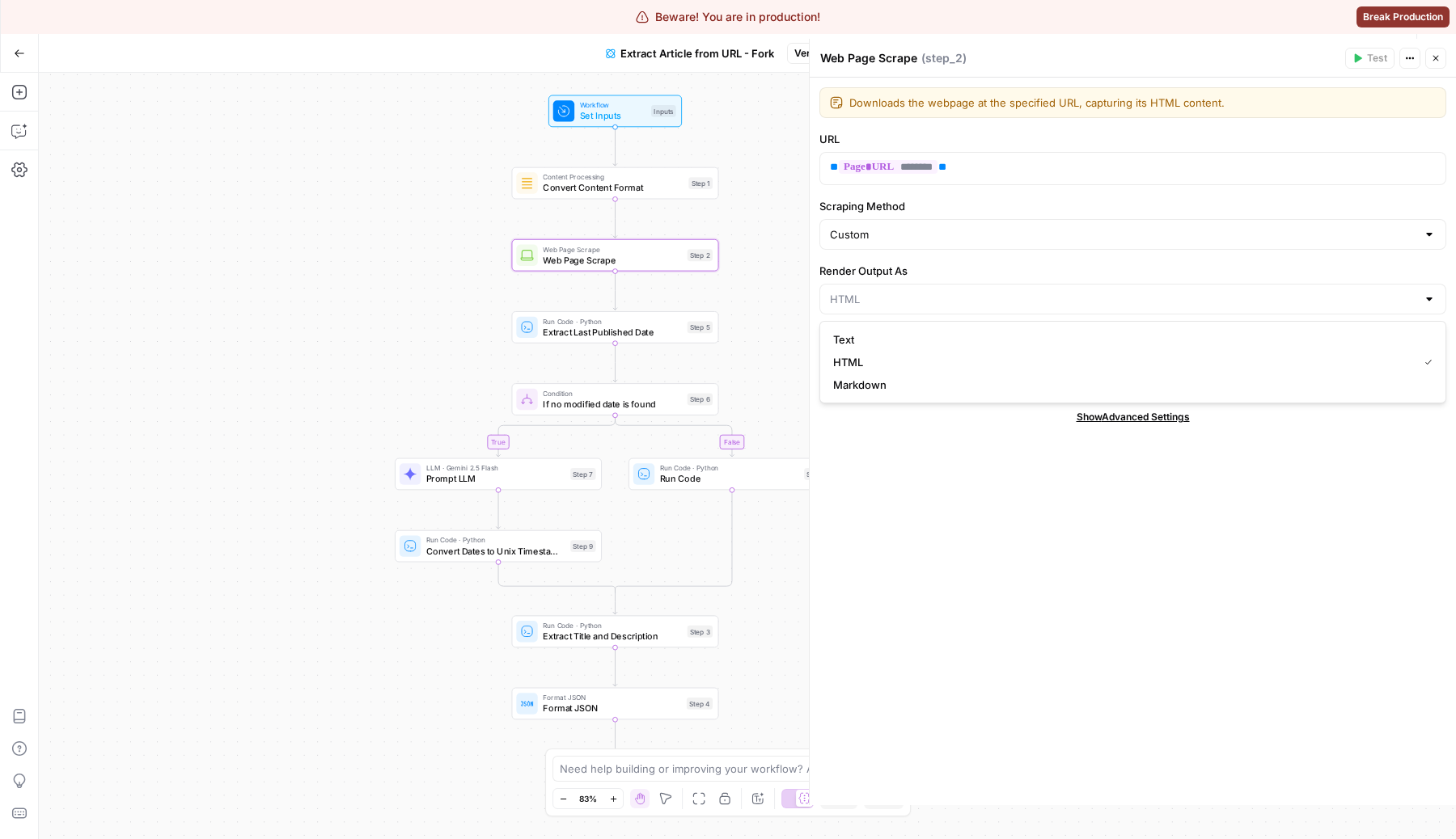
type input "HTML"
click at [892, 472] on div "Downloads the webpage at the specified URL, capturing its HTML content. Downloa…" at bounding box center [1133, 442] width 646 height 728
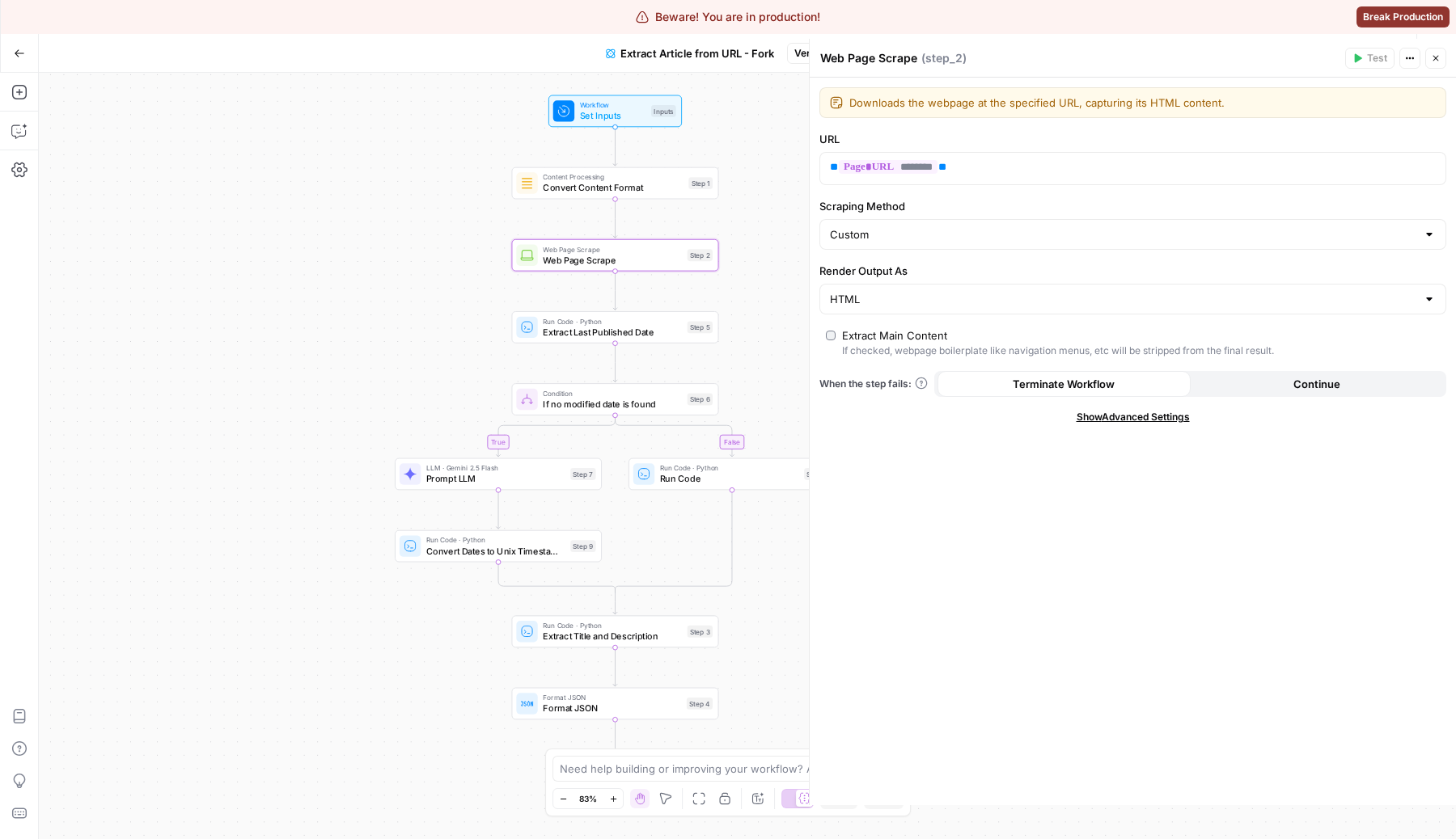
click at [1119, 417] on span "Show Advanced Settings" at bounding box center [1133, 418] width 113 height 15
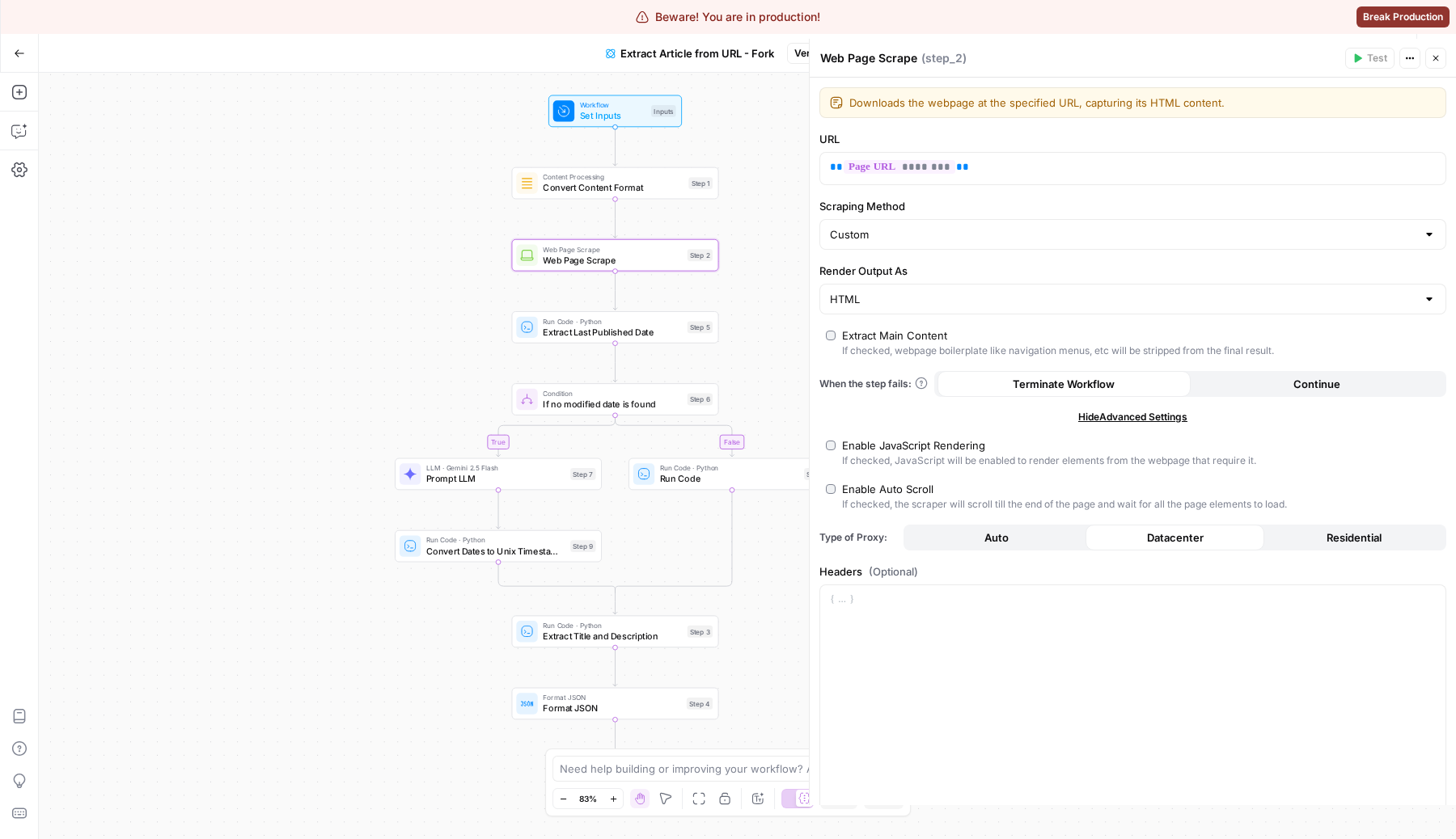
click at [1354, 536] on span "Residential" at bounding box center [1353, 536] width 55 height 16
click at [1441, 55] on button "Close" at bounding box center [1435, 58] width 21 height 21
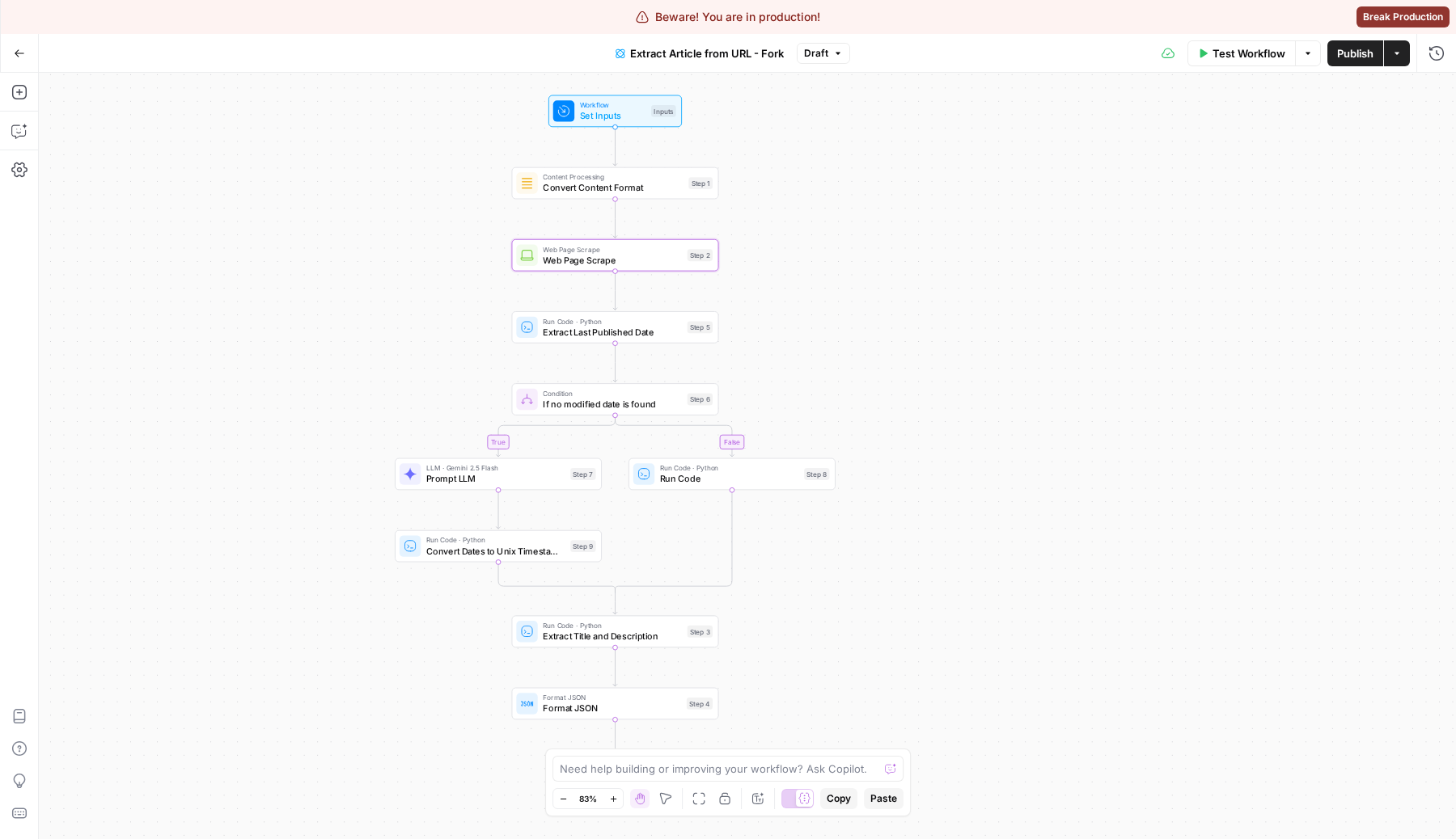
click at [1360, 54] on span "Publish" at bounding box center [1355, 53] width 36 height 16
click at [662, 190] on span "Convert Content Format" at bounding box center [612, 187] width 140 height 14
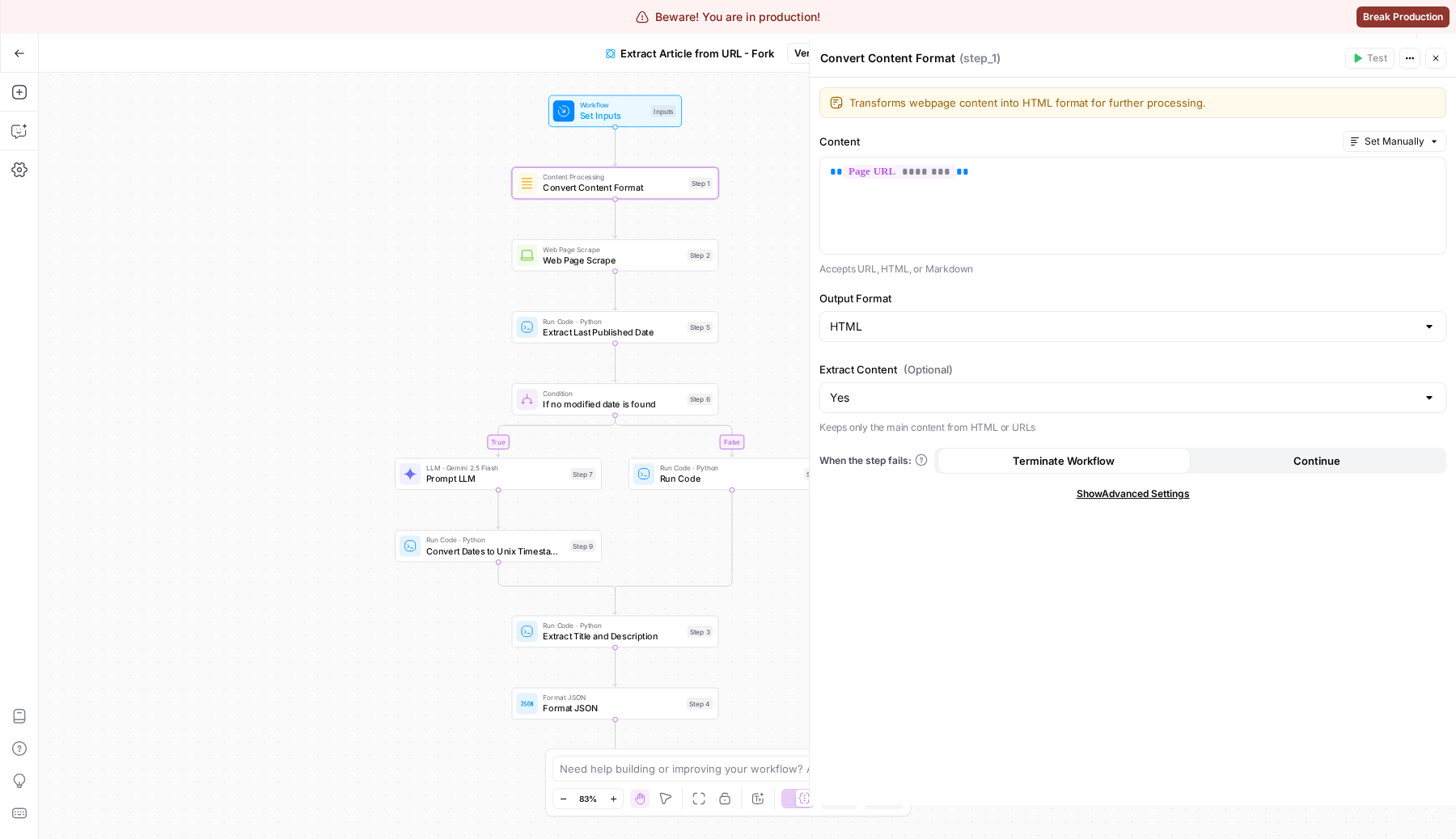
click at [934, 408] on div "Yes" at bounding box center [1132, 397] width 627 height 31
click at [934, 408] on div at bounding box center [1132, 397] width 627 height 31
type input "Yes"
click at [1075, 666] on div "Transforms webpage content into HTML format for further processing. Transforms …" at bounding box center [1133, 442] width 646 height 728
click at [1125, 509] on div "Transforms webpage content into HTML format for further processing. Transforms …" at bounding box center [1133, 442] width 646 height 728
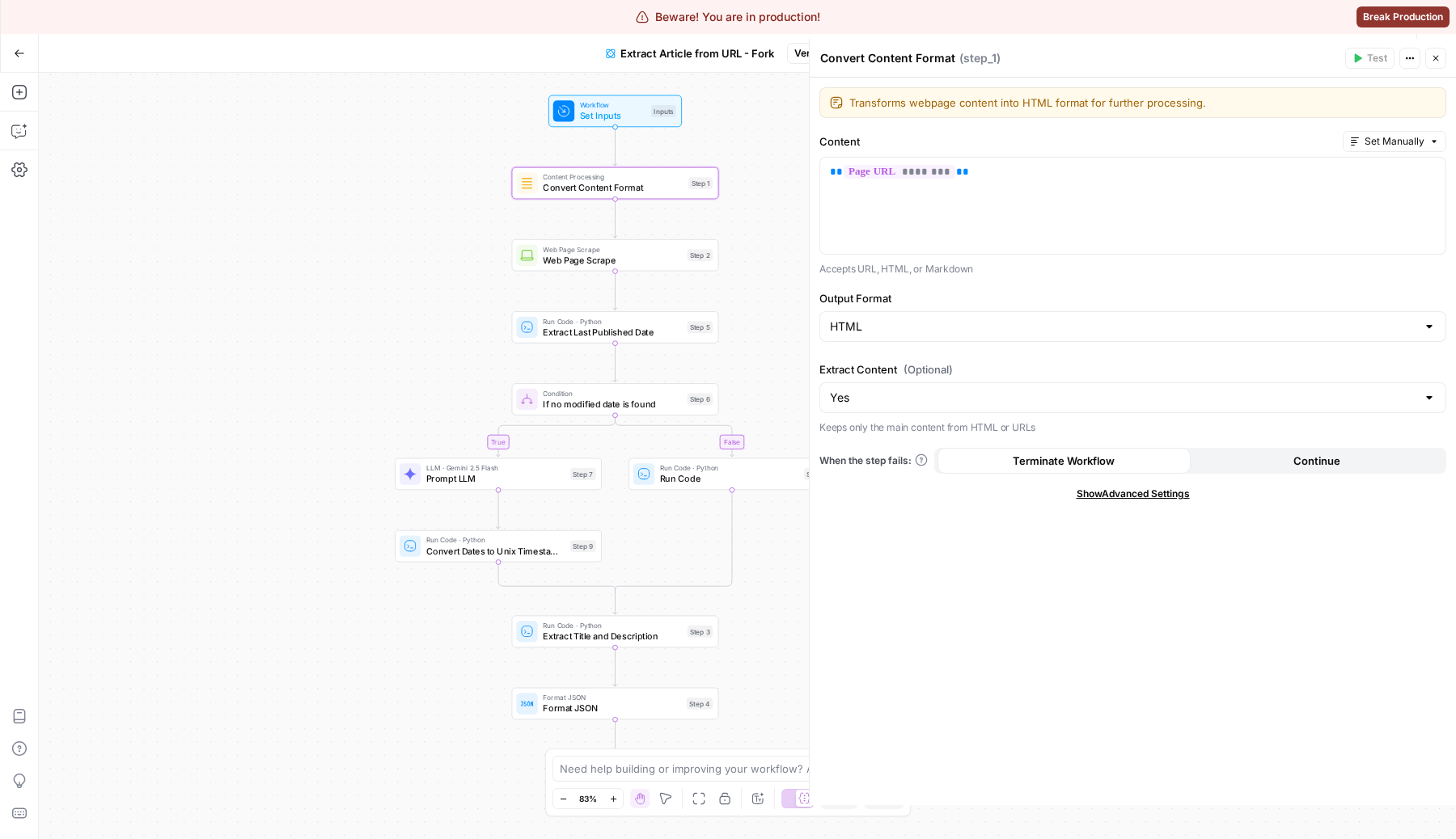
click at [1132, 501] on div "Transforms webpage content into HTML format for further processing. Transforms …" at bounding box center [1133, 442] width 646 height 728
click at [1142, 491] on span "Show Advanced Settings" at bounding box center [1133, 494] width 113 height 15
click at [1142, 491] on span "Hide Advanced Settings" at bounding box center [1133, 494] width 110 height 15
click at [1142, 491] on span "Show Advanced Settings" at bounding box center [1133, 494] width 113 height 15
click at [1065, 547] on input "Select Version" at bounding box center [1122, 549] width 586 height 16
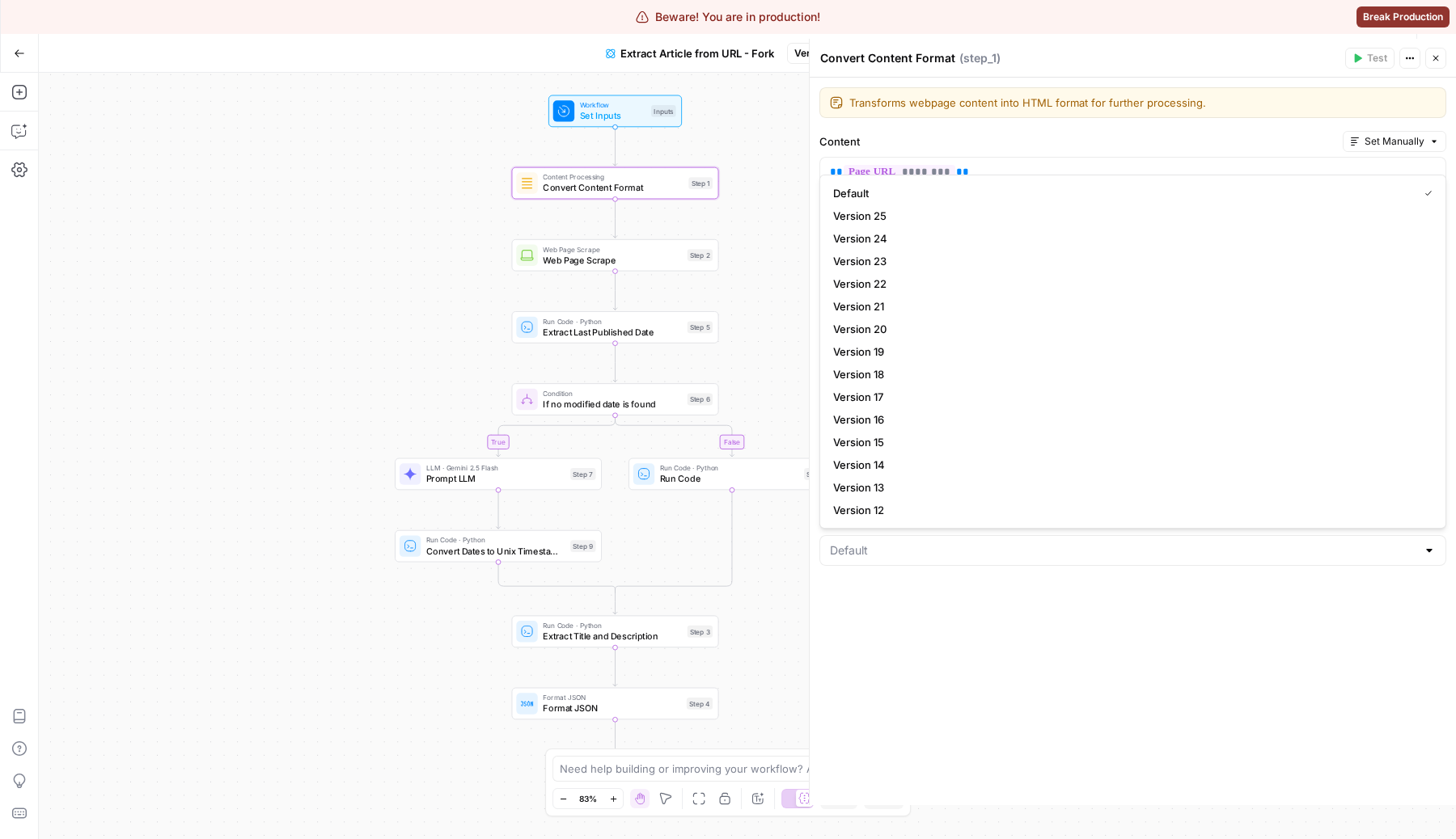
type input "Default"
click at [1075, 613] on div "Transforms webpage content into HTML format for further processing. Transforms …" at bounding box center [1133, 442] width 646 height 728
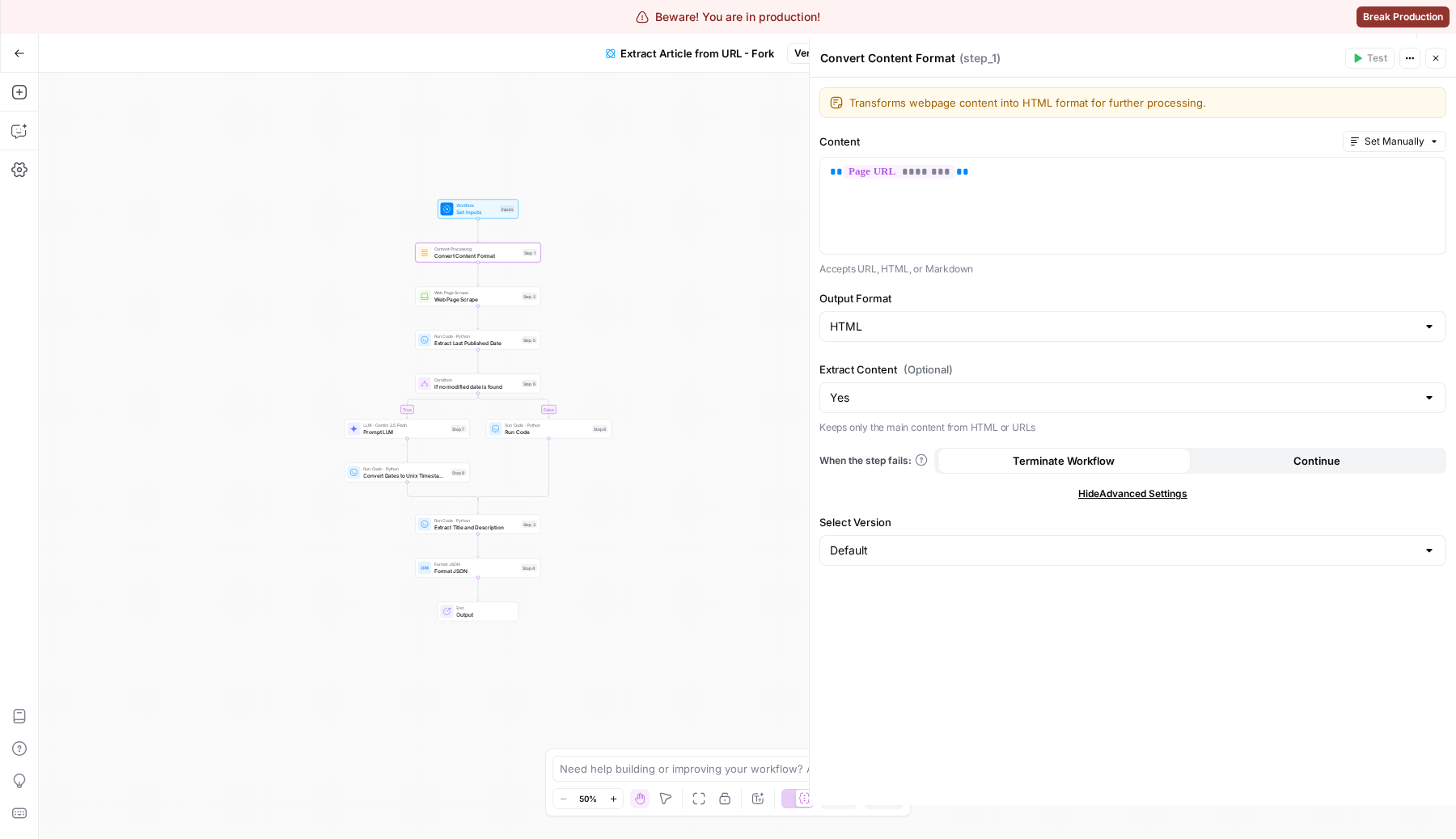
click at [176, 463] on div "true false Workflow Set Inputs Inputs Content Processing Convert Content Format…" at bounding box center [748, 456] width 1417 height 767
click at [930, 329] on input "Output Format" at bounding box center [1122, 326] width 586 height 16
click at [914, 385] on span "Markdown" at bounding box center [1129, 389] width 592 height 16
type input "Markdown"
click at [698, 303] on div "true false Workflow Set Inputs Inputs Content Processing Convert Content Format…" at bounding box center [748, 456] width 1417 height 767
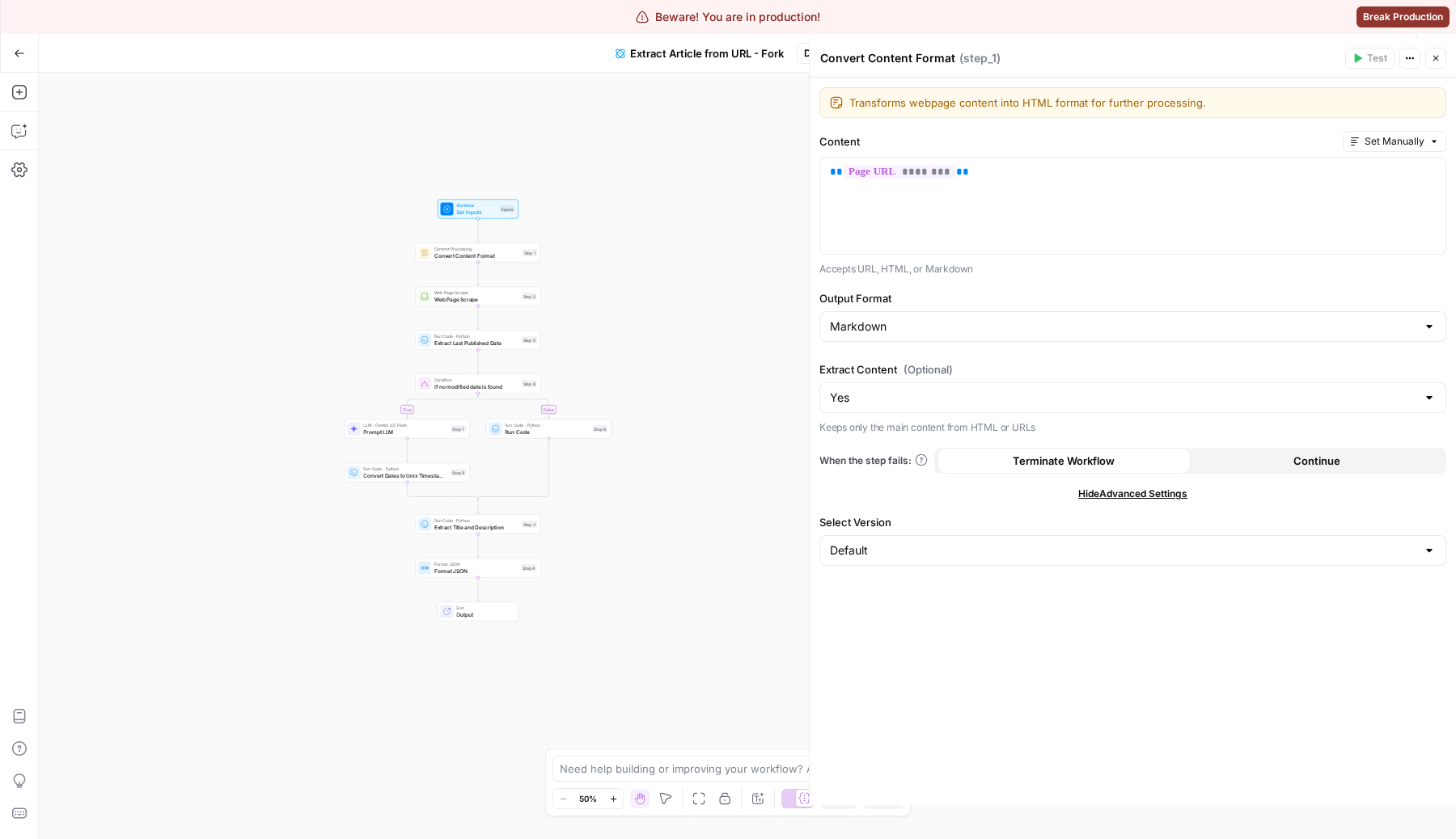
click at [968, 339] on div "Markdown" at bounding box center [1132, 326] width 627 height 31
type input "Markdown"
click at [775, 301] on div "true false Workflow Set Inputs Inputs Content Processing Convert Content Format…" at bounding box center [748, 456] width 1417 height 767
click at [1440, 65] on button "Close" at bounding box center [1435, 58] width 21 height 21
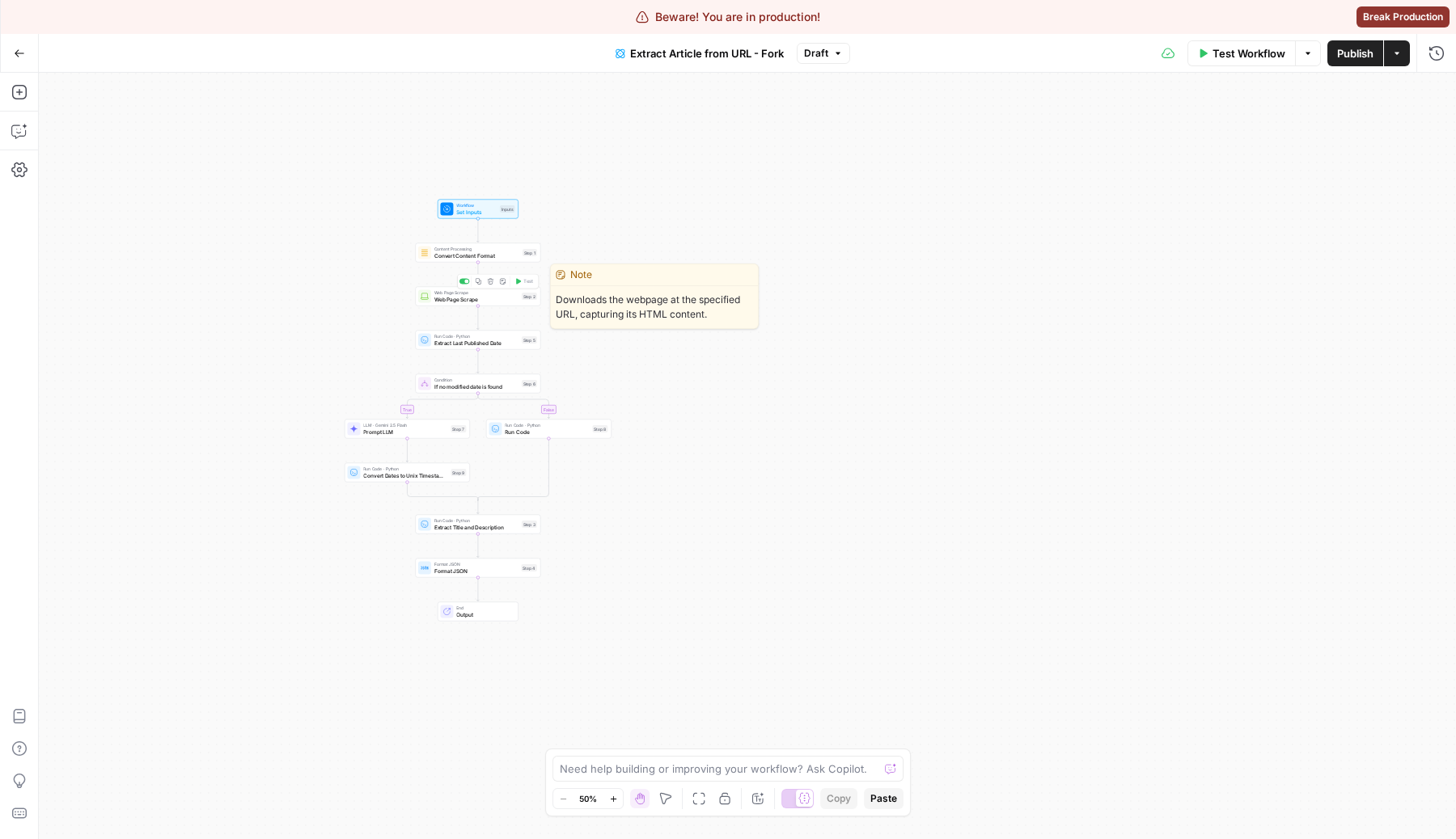
click at [464, 305] on div "Web Page Scrape Web Page Scrape Step 2 Copy step Delete step Edit Note Test" at bounding box center [477, 296] width 125 height 19
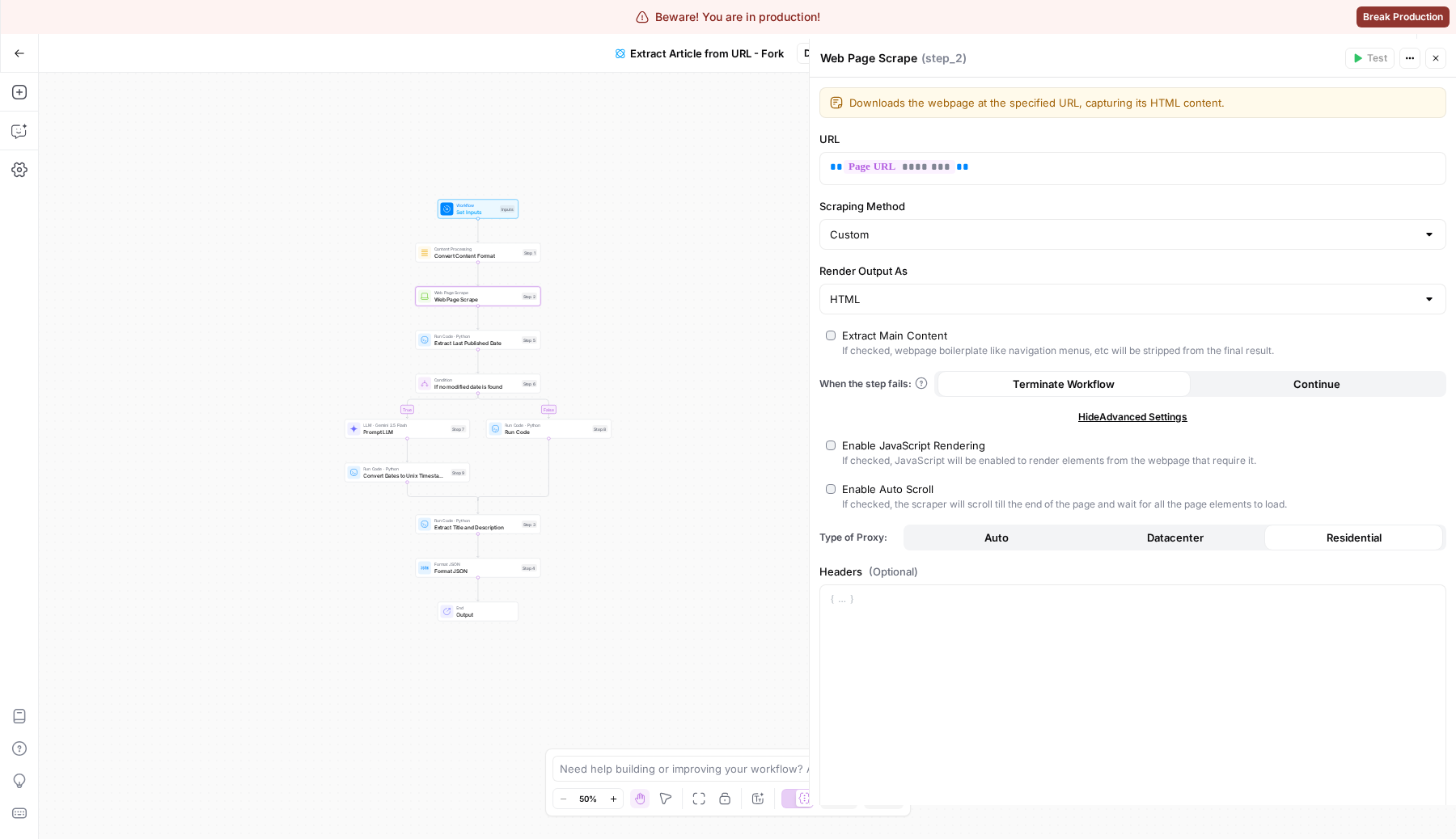
click at [434, 306] on div "true false Workflow Set Inputs Inputs Content Processing Convert Content Format…" at bounding box center [748, 456] width 1417 height 767
click at [432, 301] on div "Web Page Scrape Web Page Scrape Step 2 Copy step Delete step Edit Note Test" at bounding box center [477, 296] width 119 height 14
click at [930, 239] on input "Scraping Method" at bounding box center [1122, 234] width 586 height 16
type input "Custom"
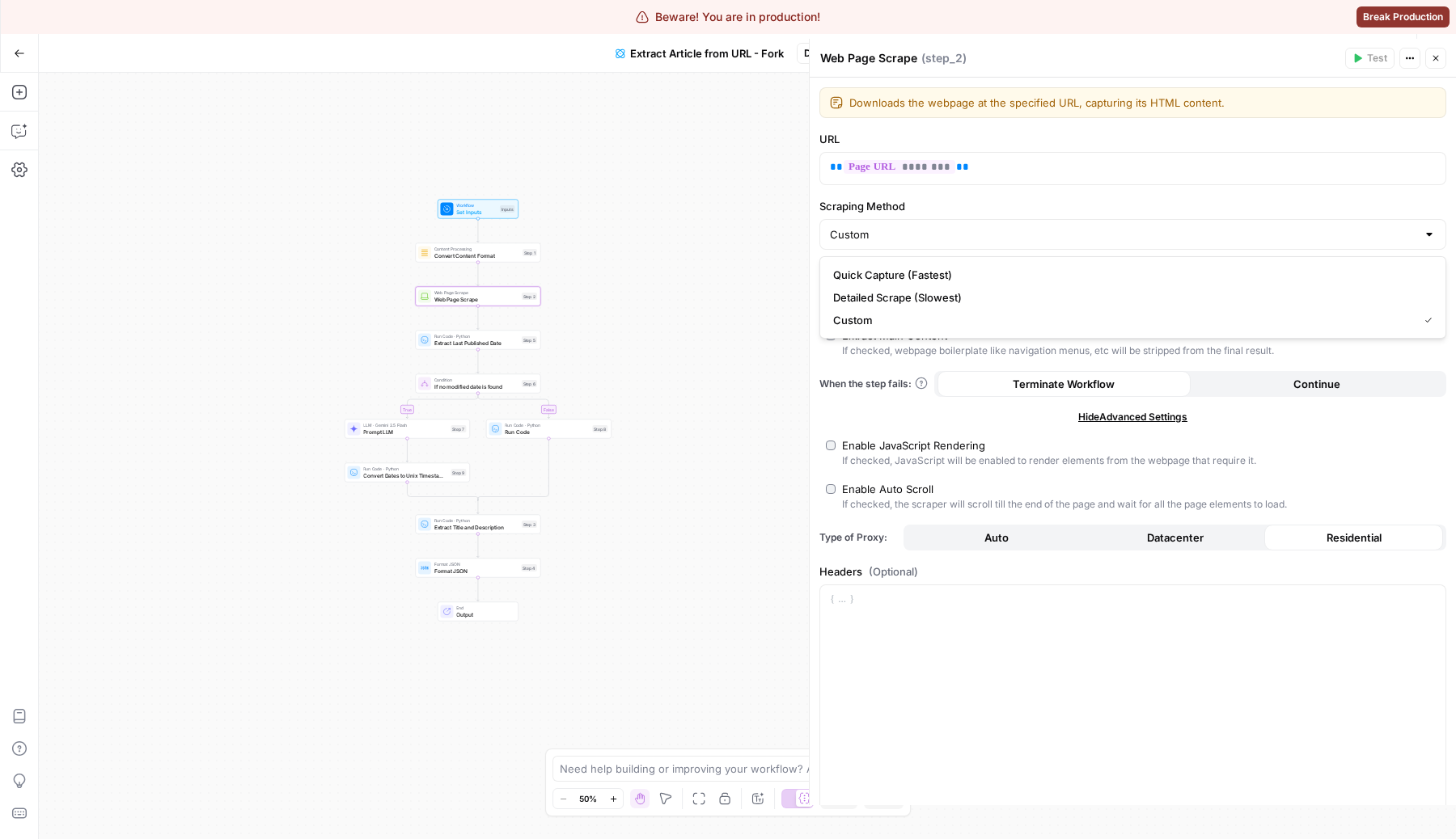
click at [982, 210] on label "Scraping Method" at bounding box center [1132, 205] width 627 height 16
click at [982, 226] on input "Custom" at bounding box center [1122, 234] width 586 height 16
type input "Custom"
drag, startPoint x: 936, startPoint y: 197, endPoint x: 805, endPoint y: 188, distance: 131.3
click at [809, 188] on div "Web Page Scrape Web Page Scrape ( step_2 ) Test Actions Close Downloads the web…" at bounding box center [1132, 422] width 647 height 767
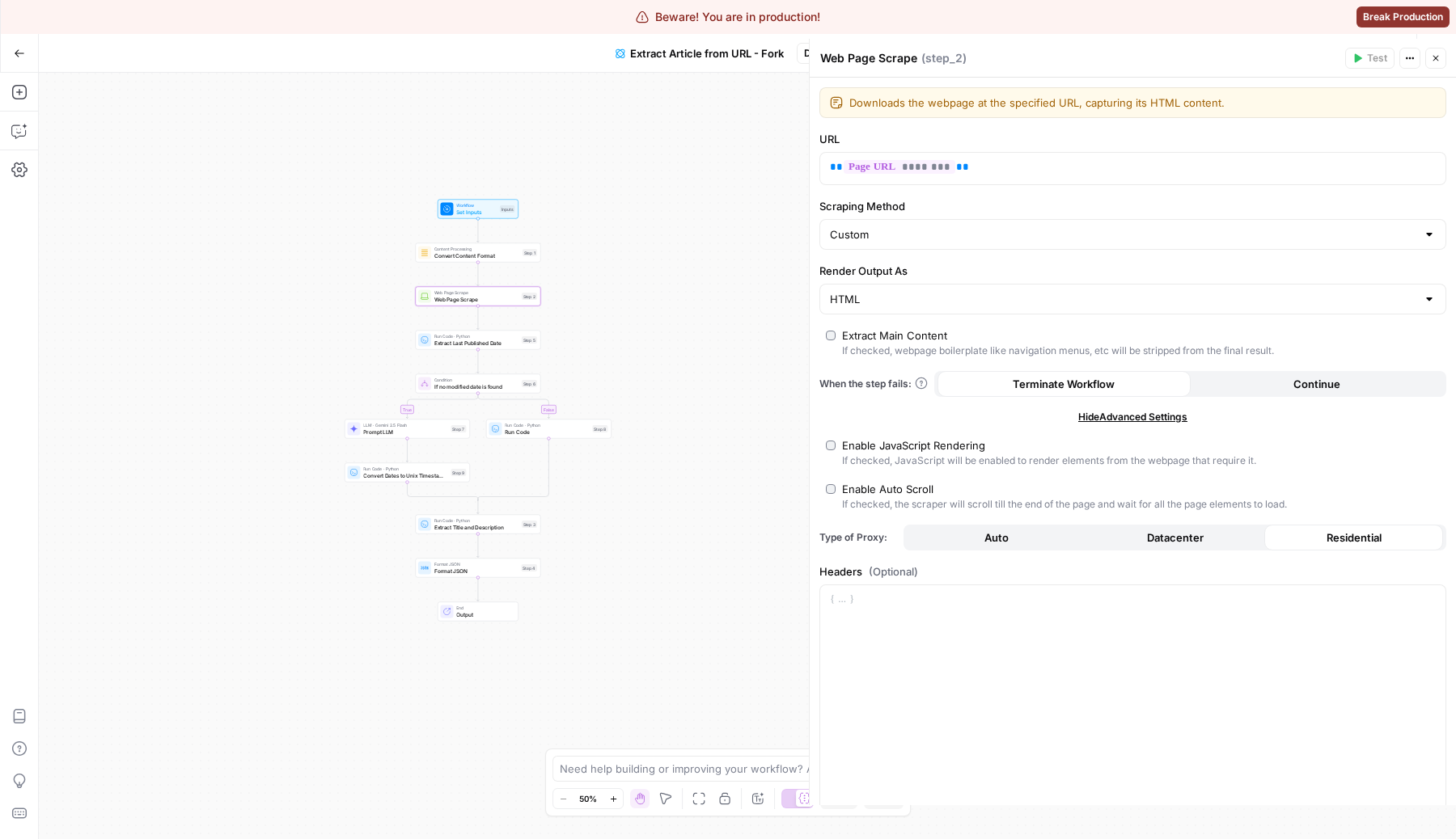
click at [889, 213] on label "Scraping Method" at bounding box center [1132, 205] width 627 height 16
click at [889, 226] on input "Custom" at bounding box center [1122, 234] width 586 height 16
type input "Custom"
click at [889, 213] on label "Scraping Method" at bounding box center [1132, 205] width 627 height 16
click at [889, 226] on input "Custom" at bounding box center [1122, 234] width 586 height 16
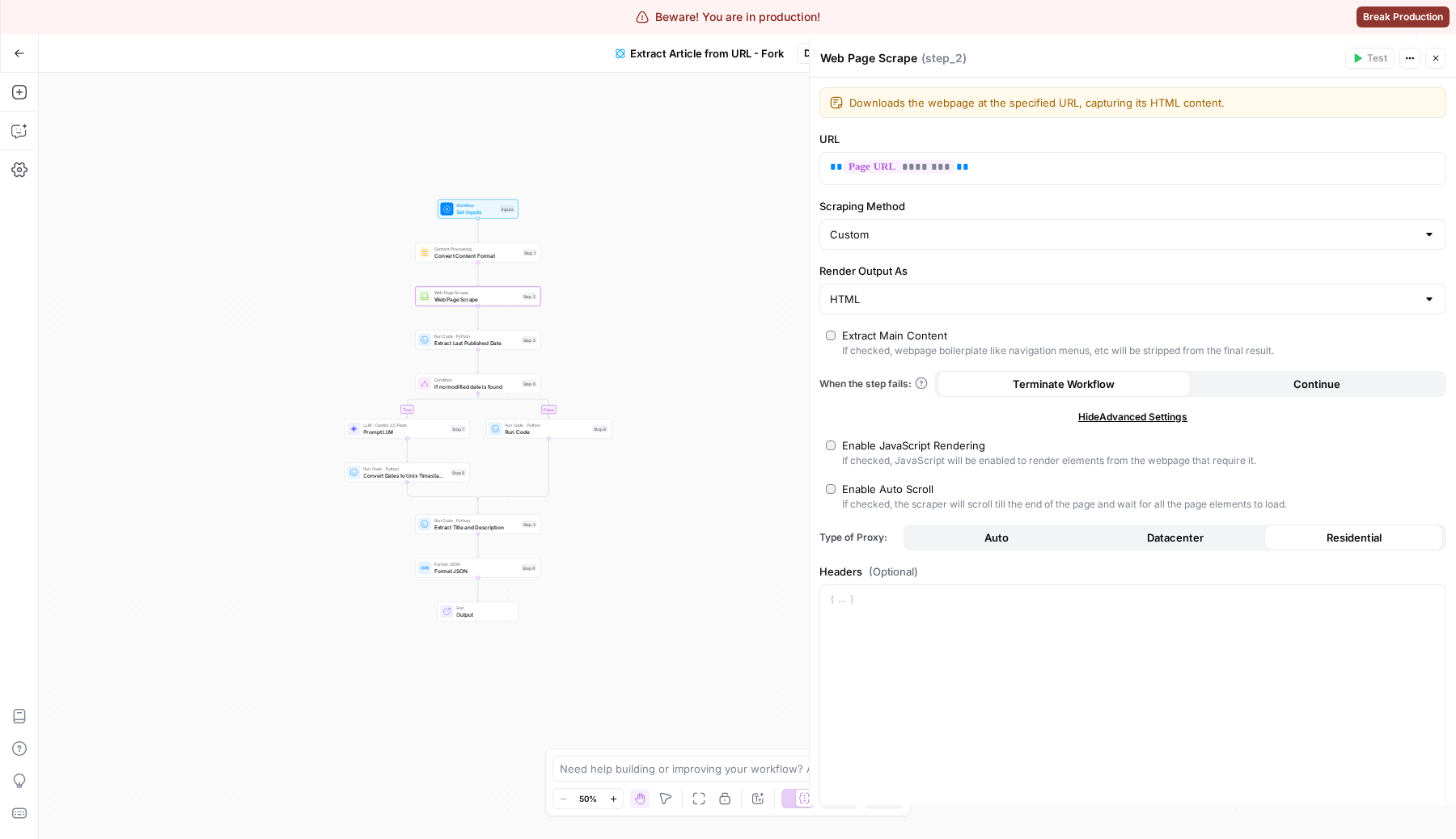
click at [889, 213] on label "Scraping Method" at bounding box center [1132, 205] width 627 height 16
click at [889, 226] on input "Custom" at bounding box center [1122, 234] width 586 height 16
click at [948, 444] on div "Enable JavaScript Rendering" at bounding box center [914, 445] width 143 height 16
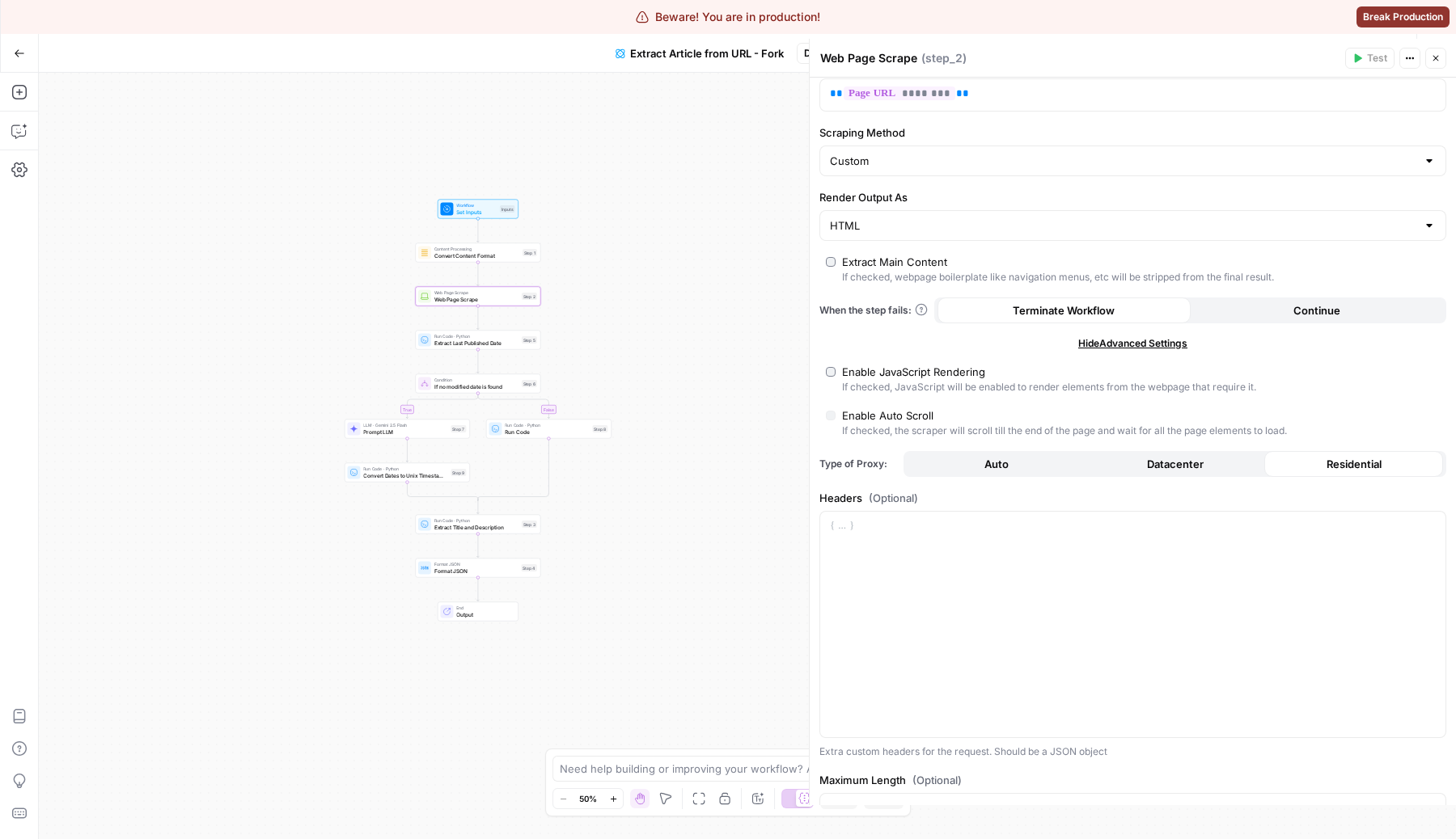
click at [894, 365] on div "Enable JavaScript Rendering" at bounding box center [914, 371] width 143 height 16
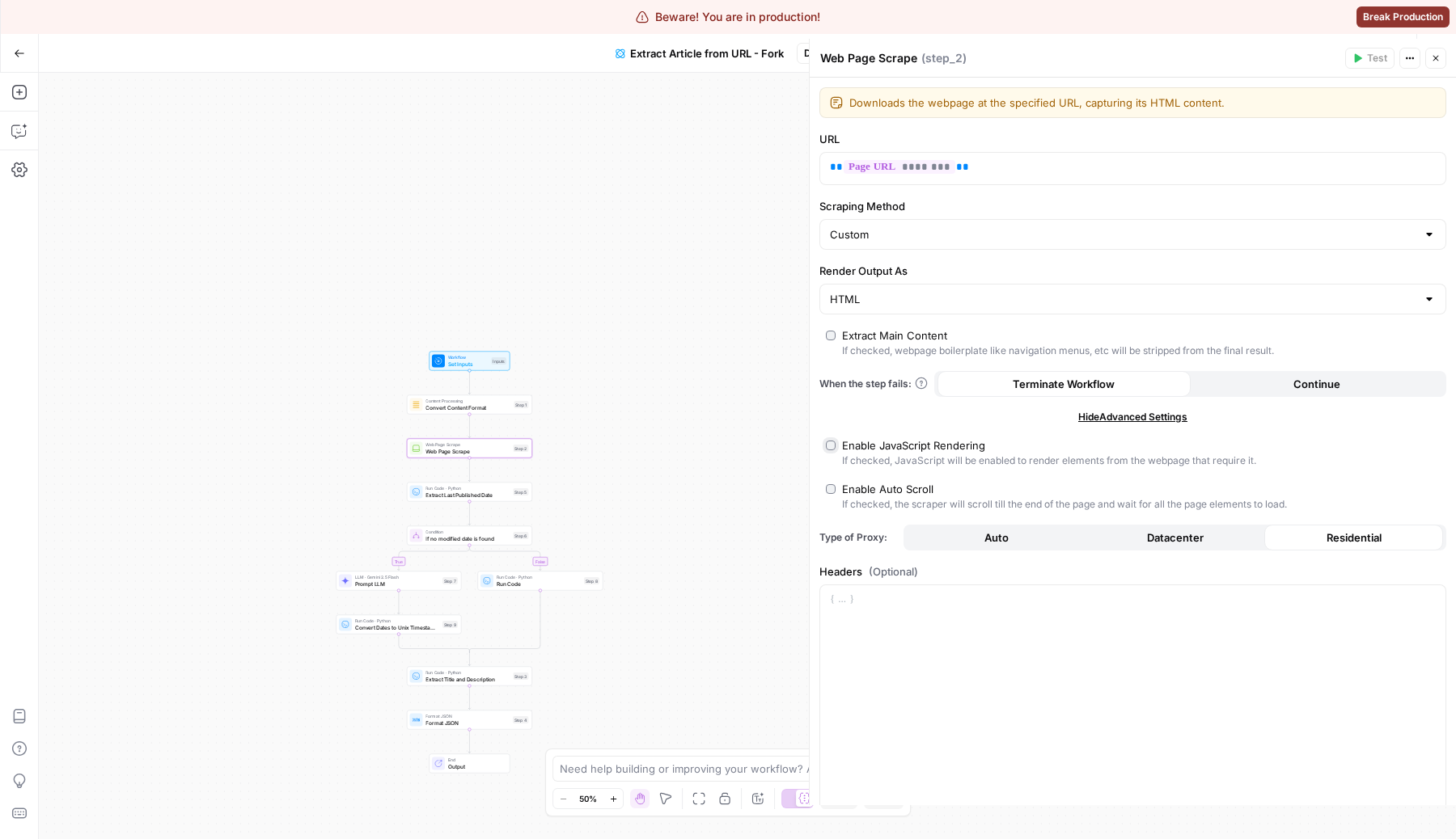
scroll to position [1, 0]
click at [1441, 58] on button "Close" at bounding box center [1435, 58] width 21 height 21
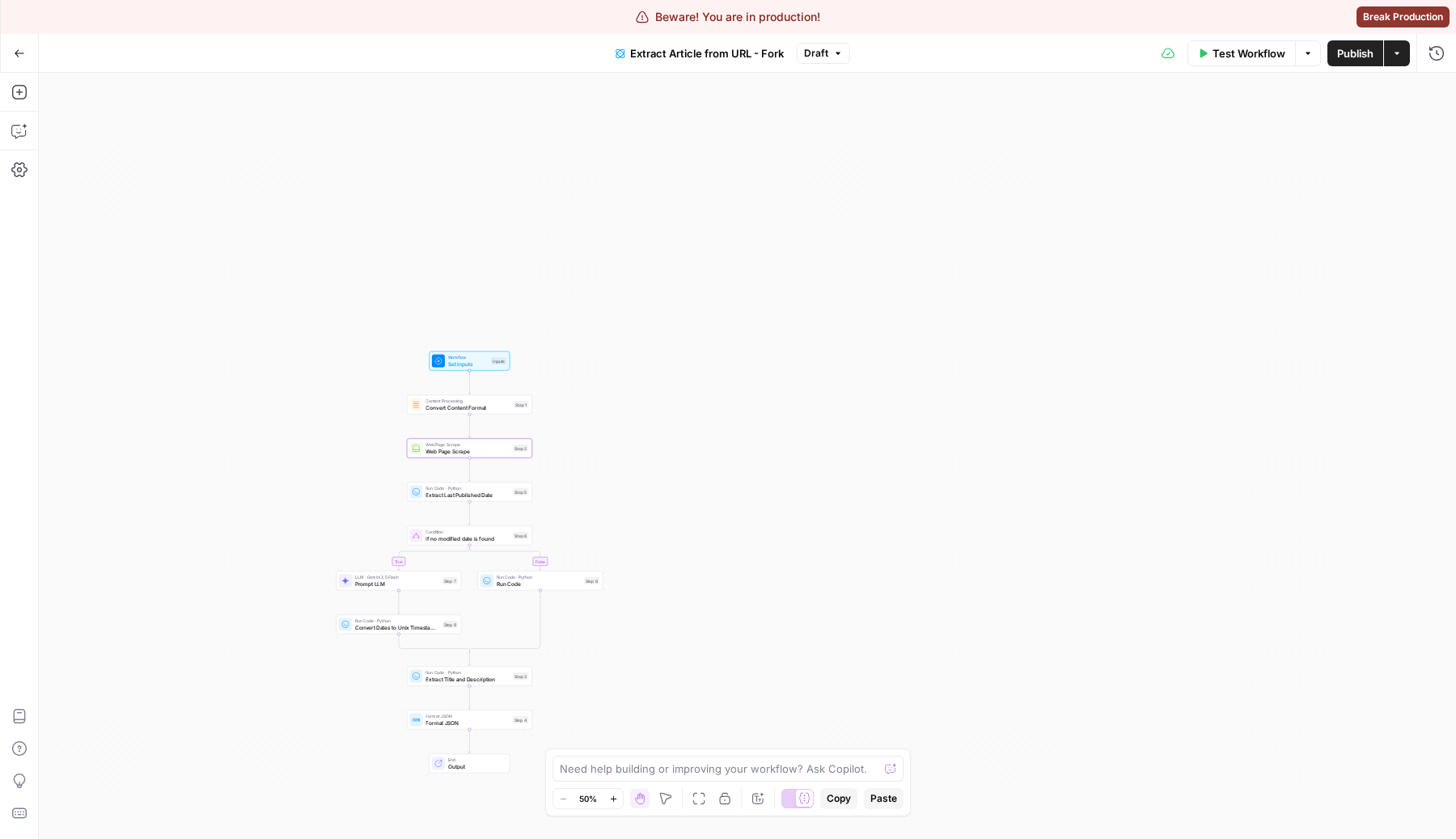
click at [1239, 38] on div "Test Workflow Options Publish Actions Run History" at bounding box center [1152, 53] width 605 height 38
click at [1238, 53] on span "Test Workflow" at bounding box center [1248, 53] width 72 height 16
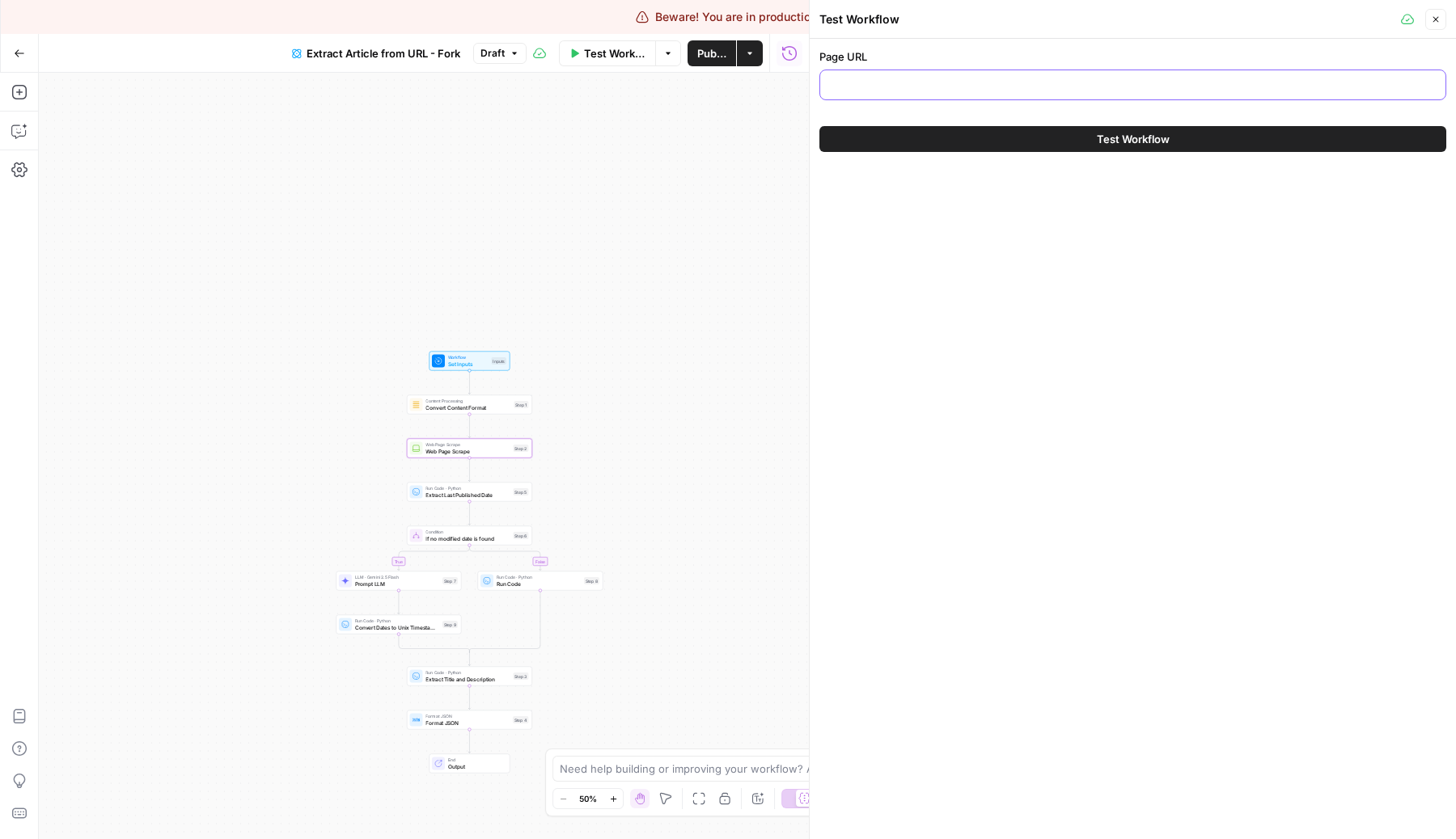
click at [1117, 80] on input "Page URL" at bounding box center [1132, 84] width 605 height 16
paste input "In this article, we’ll dive into the way artificial intelligence (AI) is revolu…"
type input "In this article, we’ll dive into the way artificial intelligence (AI) is revolu…"
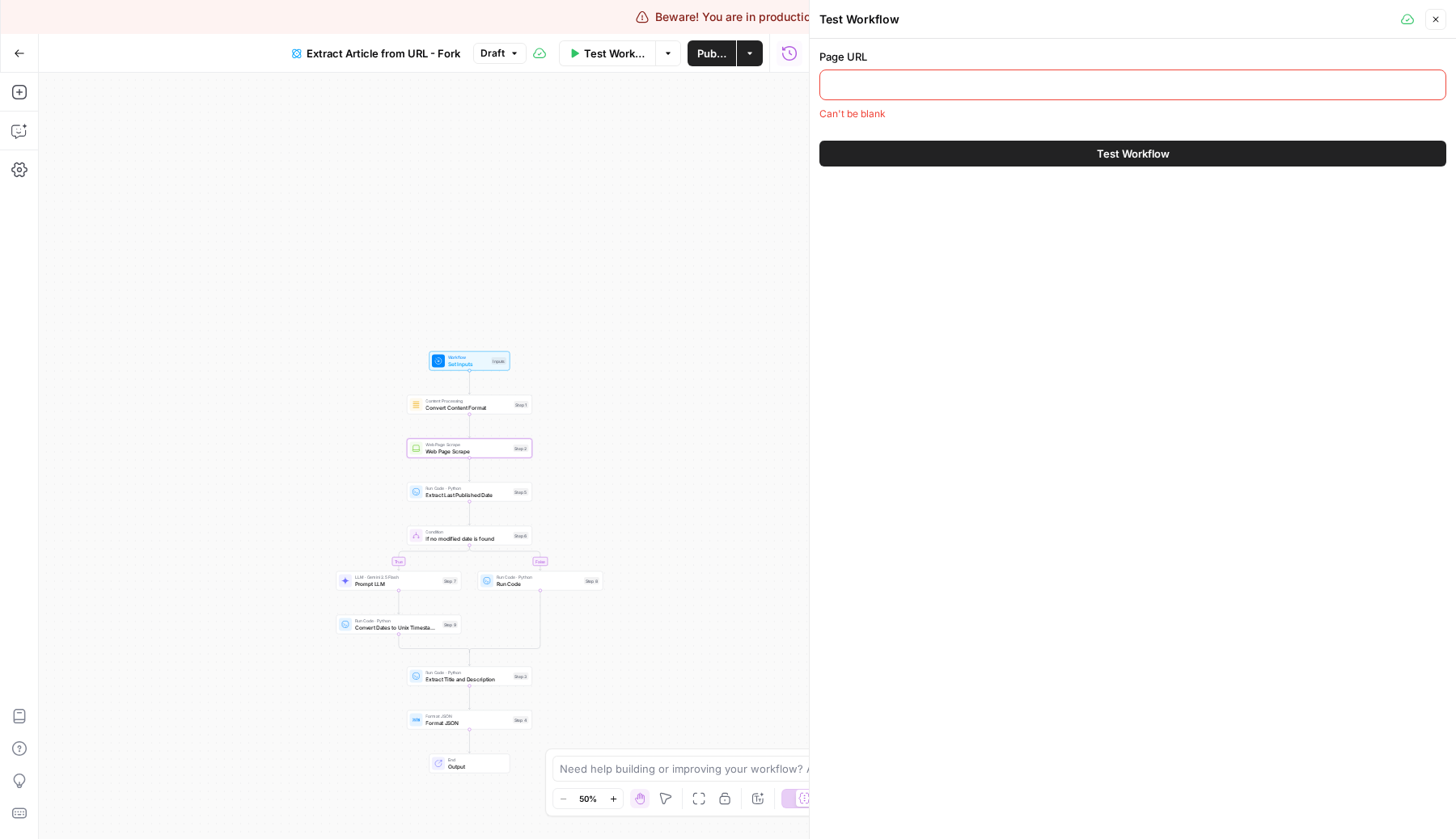
paste input "[URL][DOMAIN_NAME]"
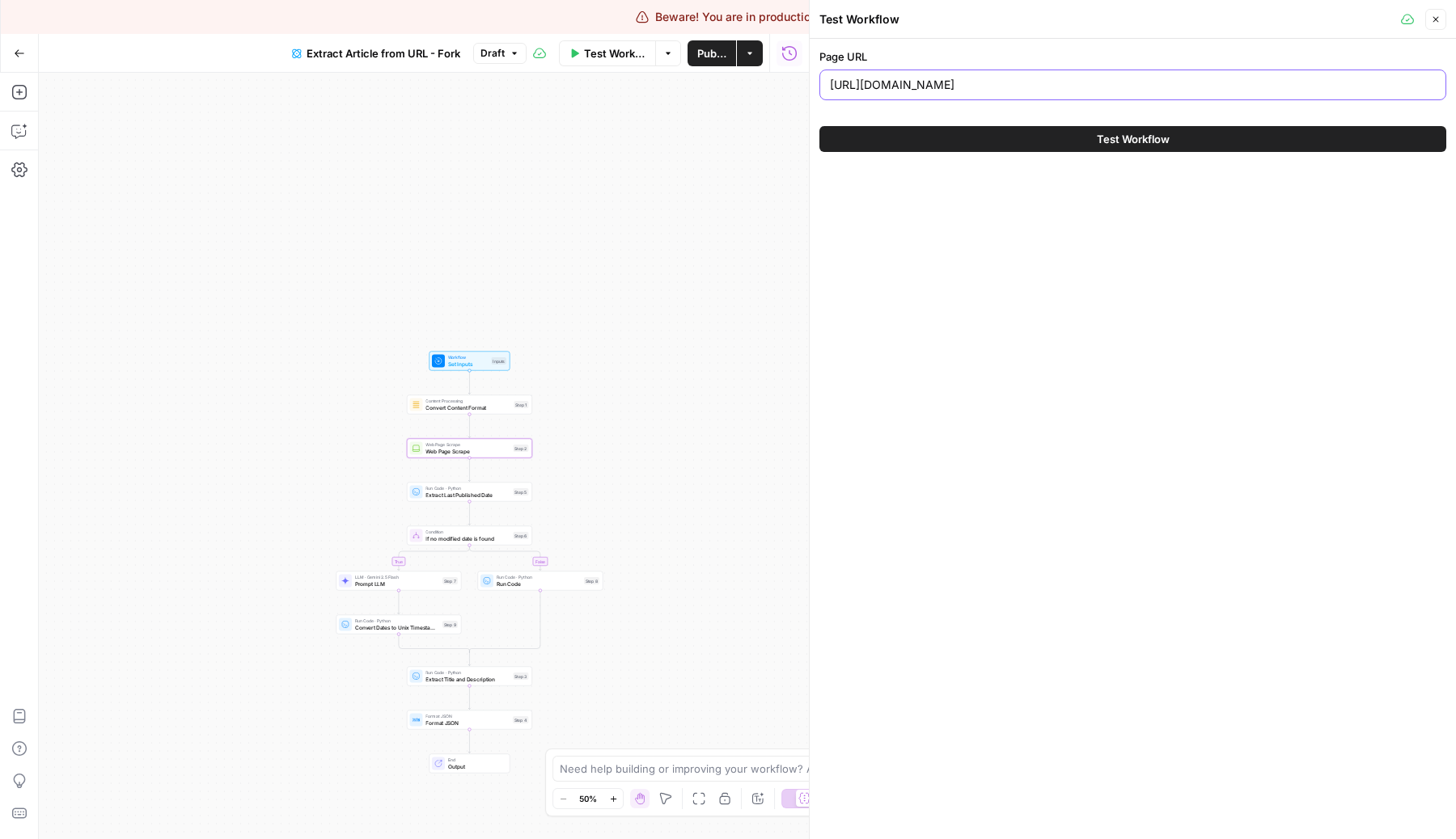
type input "[URL][DOMAIN_NAME]"
click at [1069, 141] on button "Test Workflow" at bounding box center [1132, 139] width 627 height 26
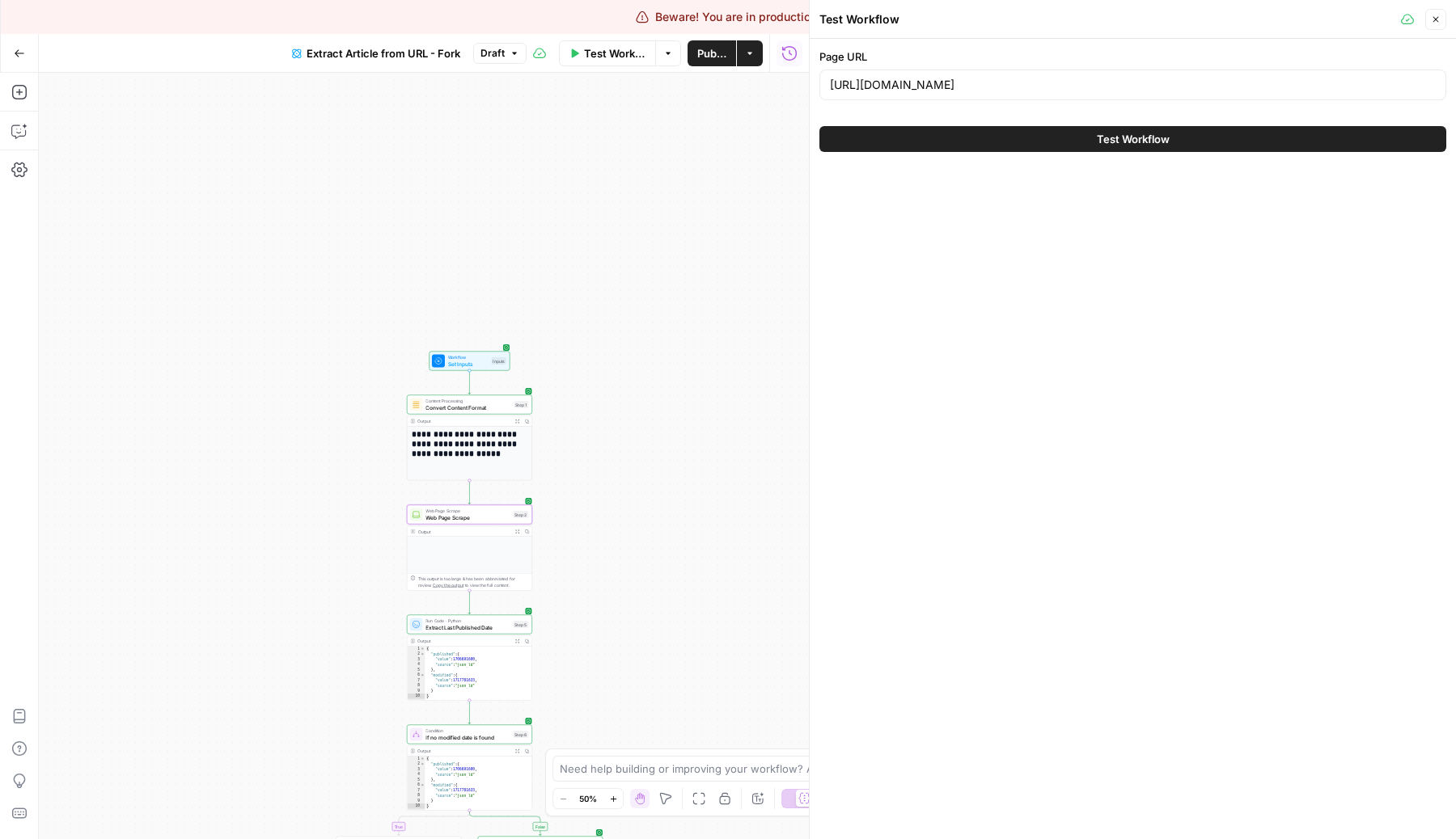
click at [507, 510] on span "Web Page Scrape" at bounding box center [467, 510] width 84 height 6
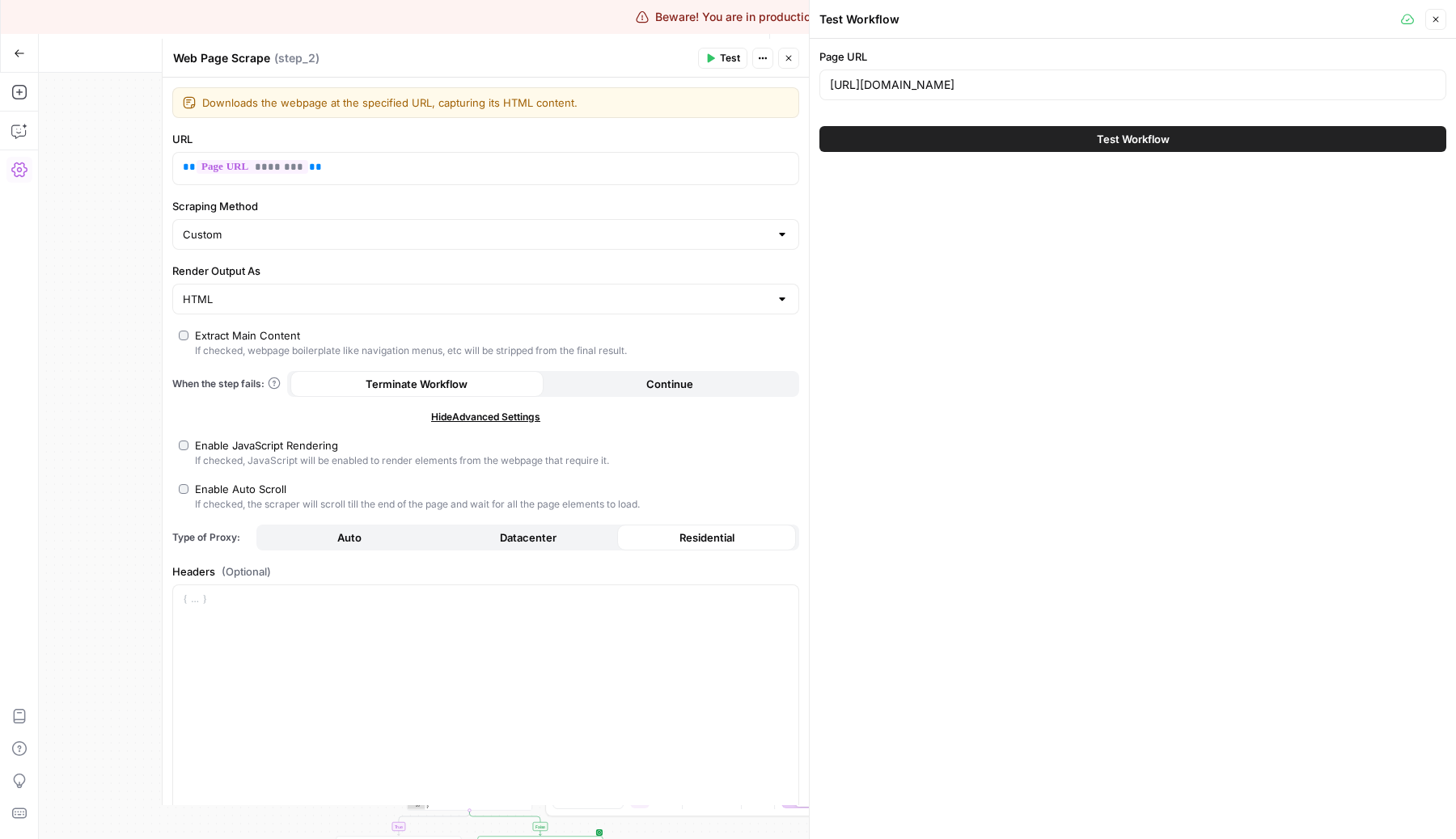
click at [787, 53] on icon "button" at bounding box center [788, 58] width 9 height 9
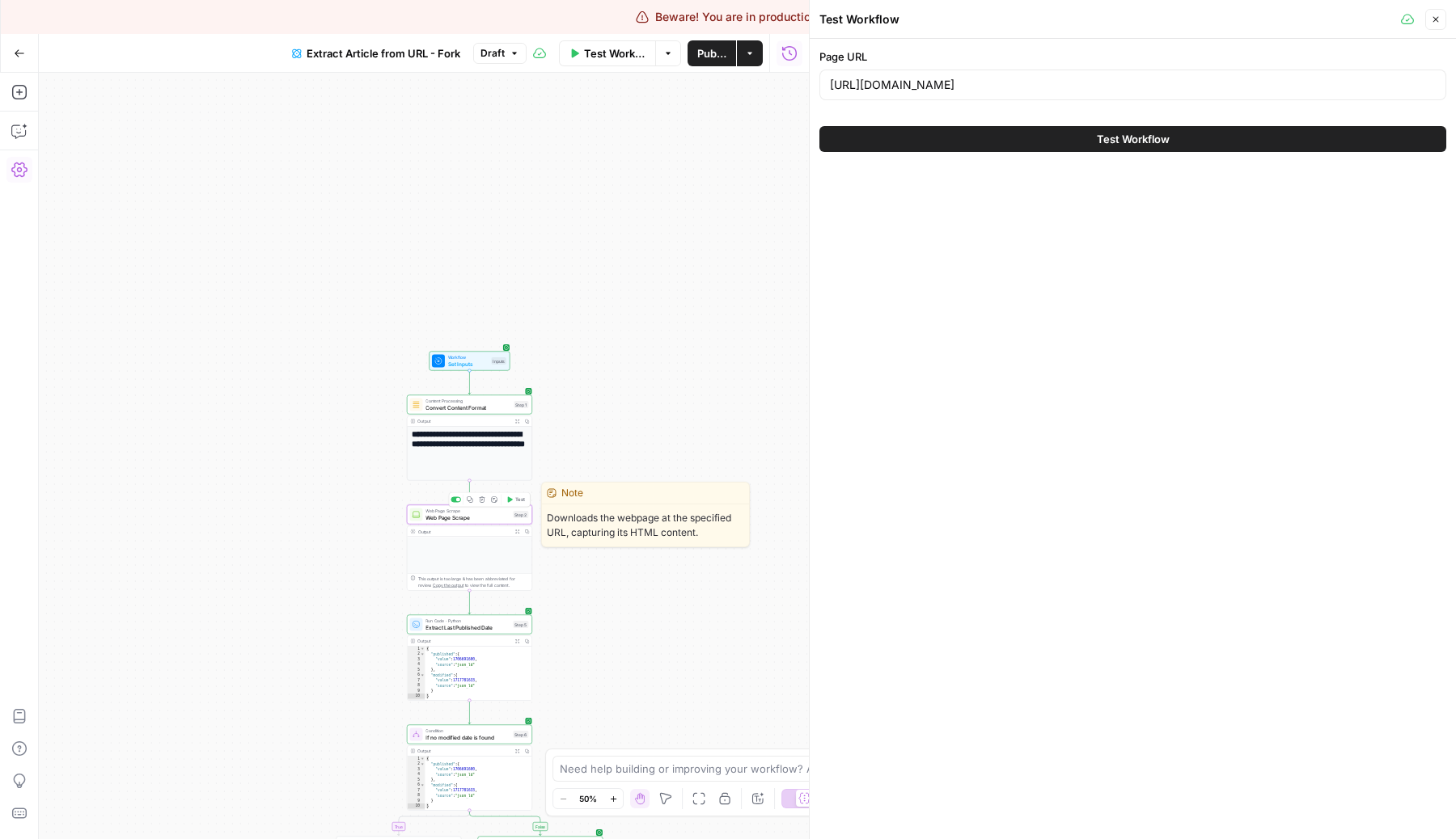
click at [484, 523] on div "Web Page Scrape Web Page Scrape Step 2 Copy step Delete step Edit Note Test" at bounding box center [469, 514] width 125 height 19
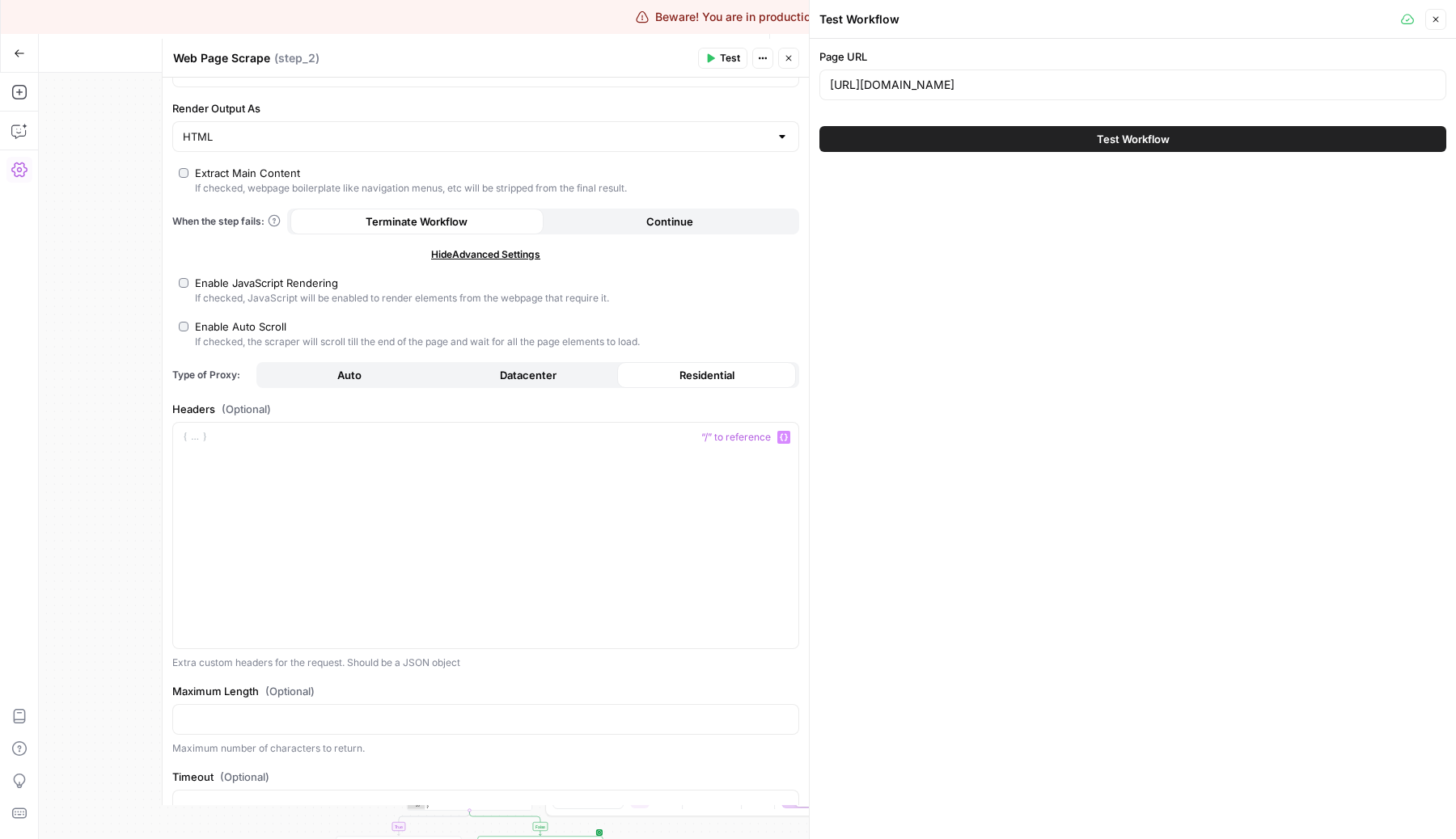
scroll to position [209, 0]
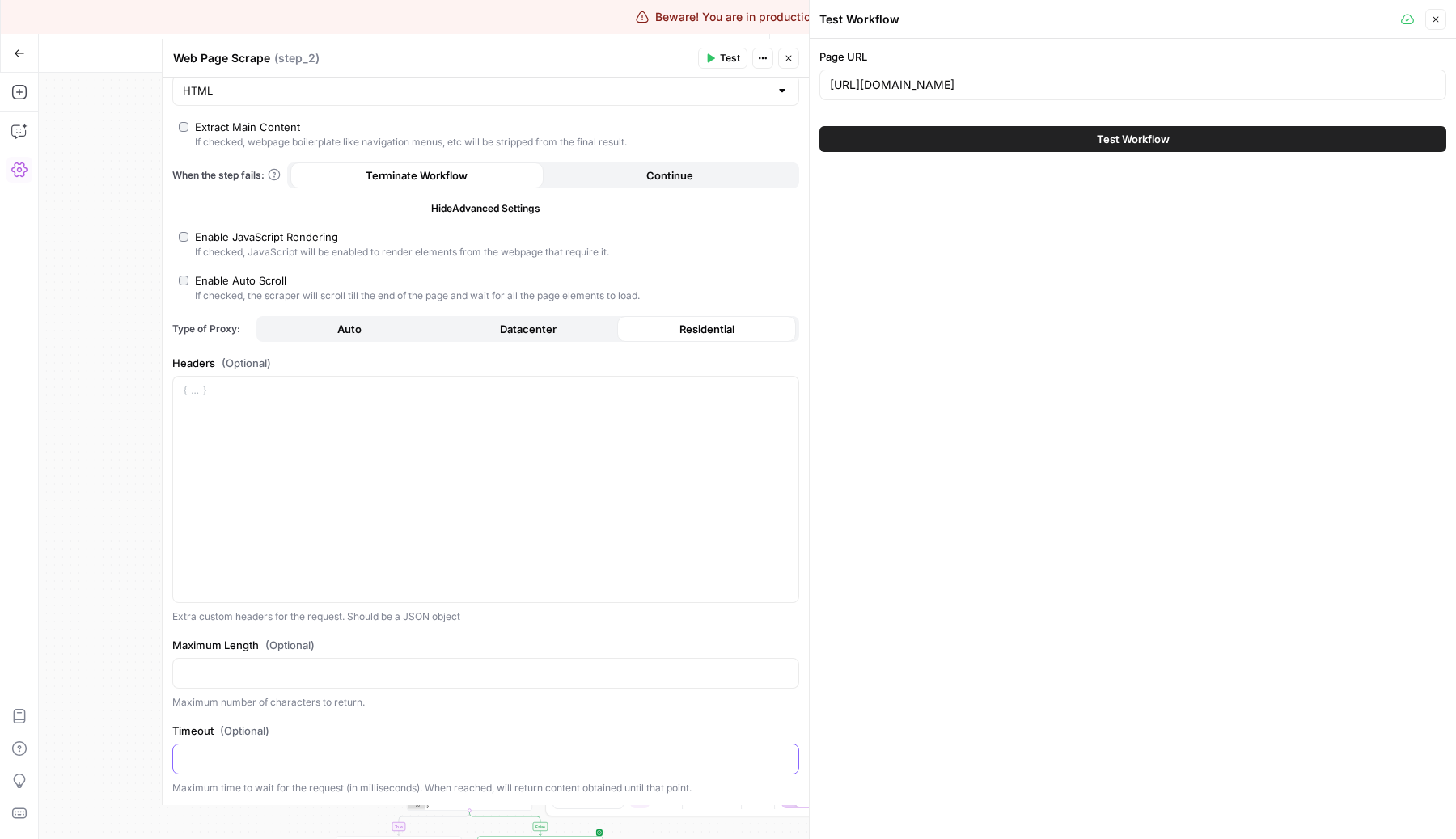
click at [411, 761] on input "Timeout (Optional)" at bounding box center [486, 758] width 605 height 16
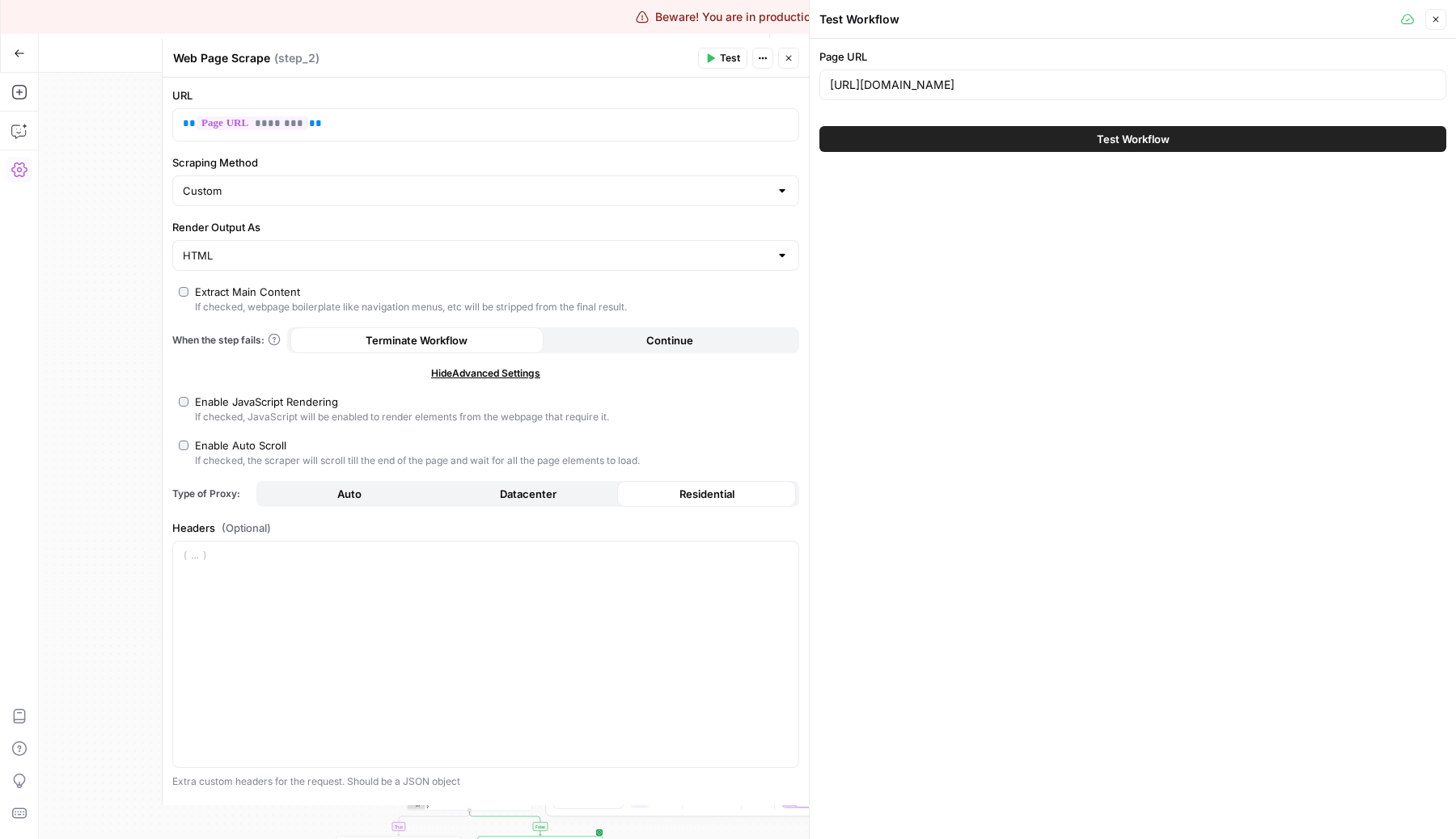
scroll to position [0, 0]
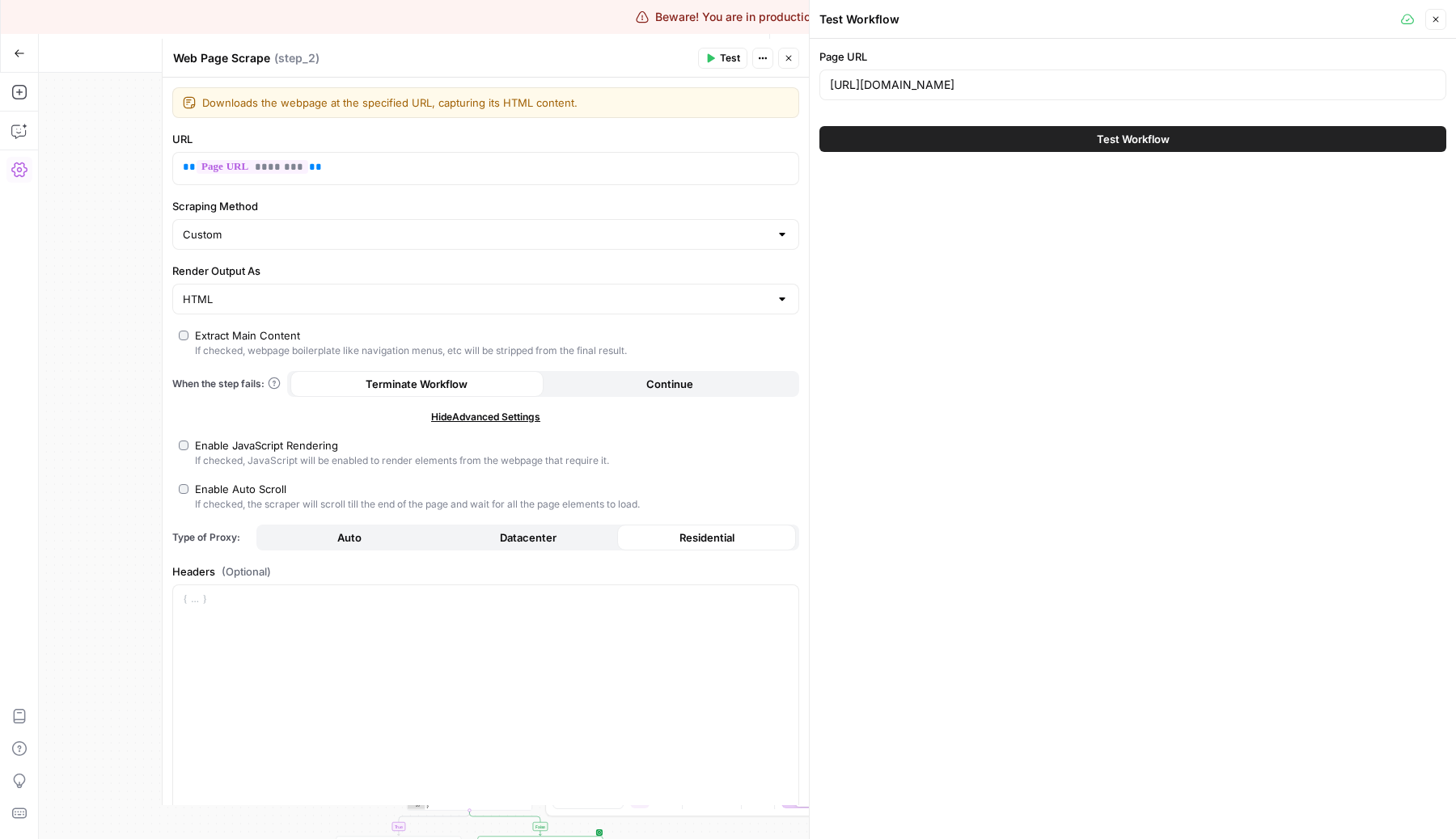
click at [279, 329] on div "Extract Main Content" at bounding box center [247, 335] width 105 height 16
click at [279, 338] on div "Extract Main Content" at bounding box center [247, 335] width 105 height 16
click at [198, 341] on div "Extract Main Content" at bounding box center [247, 335] width 105 height 16
click at [730, 58] on span "Test" at bounding box center [730, 58] width 20 height 15
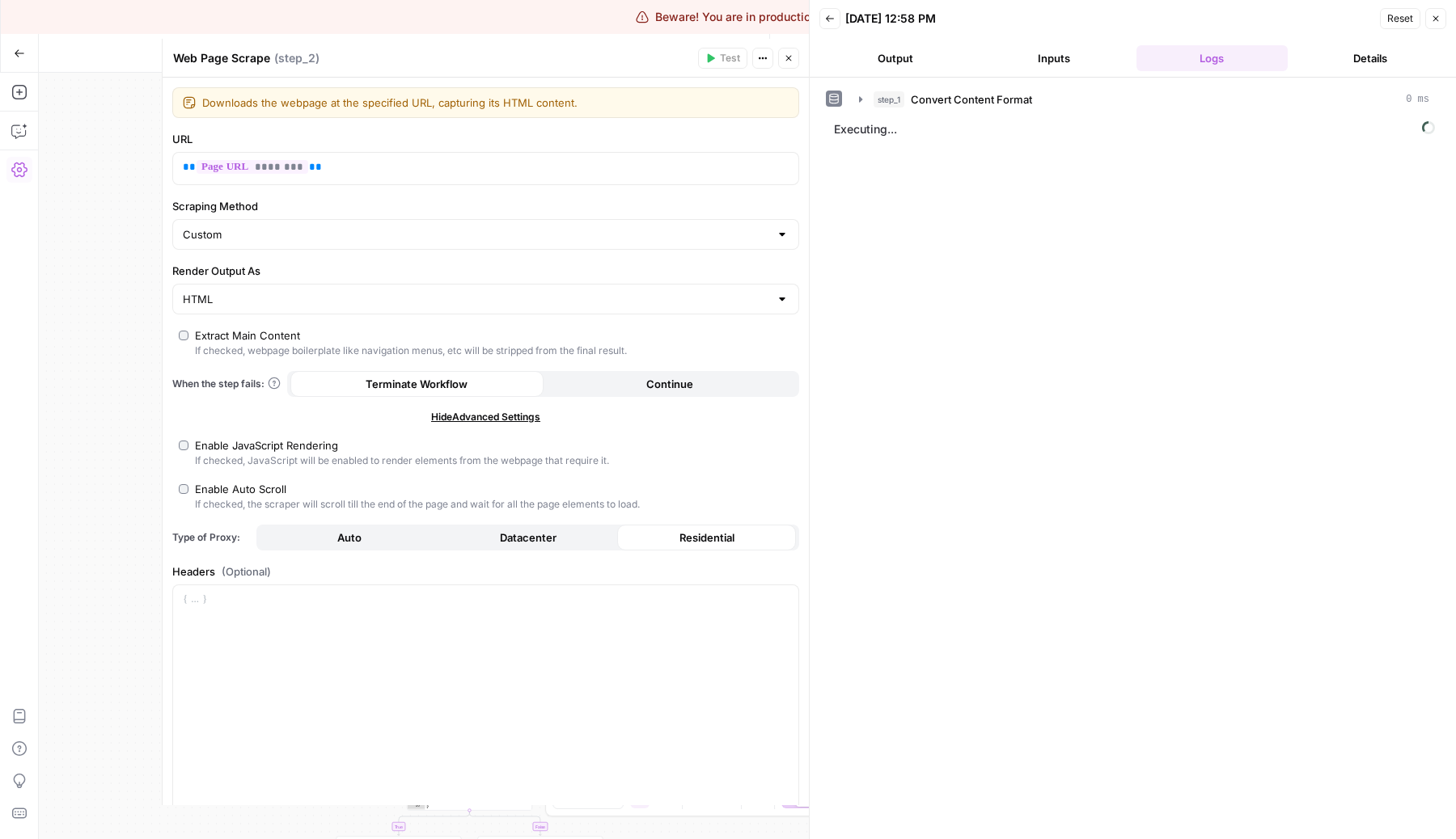
click at [384, 187] on div "Downloads the webpage at the specified URL, capturing its HTML content. Downloa…" at bounding box center [486, 546] width 646 height 936
click at [406, 290] on div "HTML" at bounding box center [485, 299] width 627 height 31
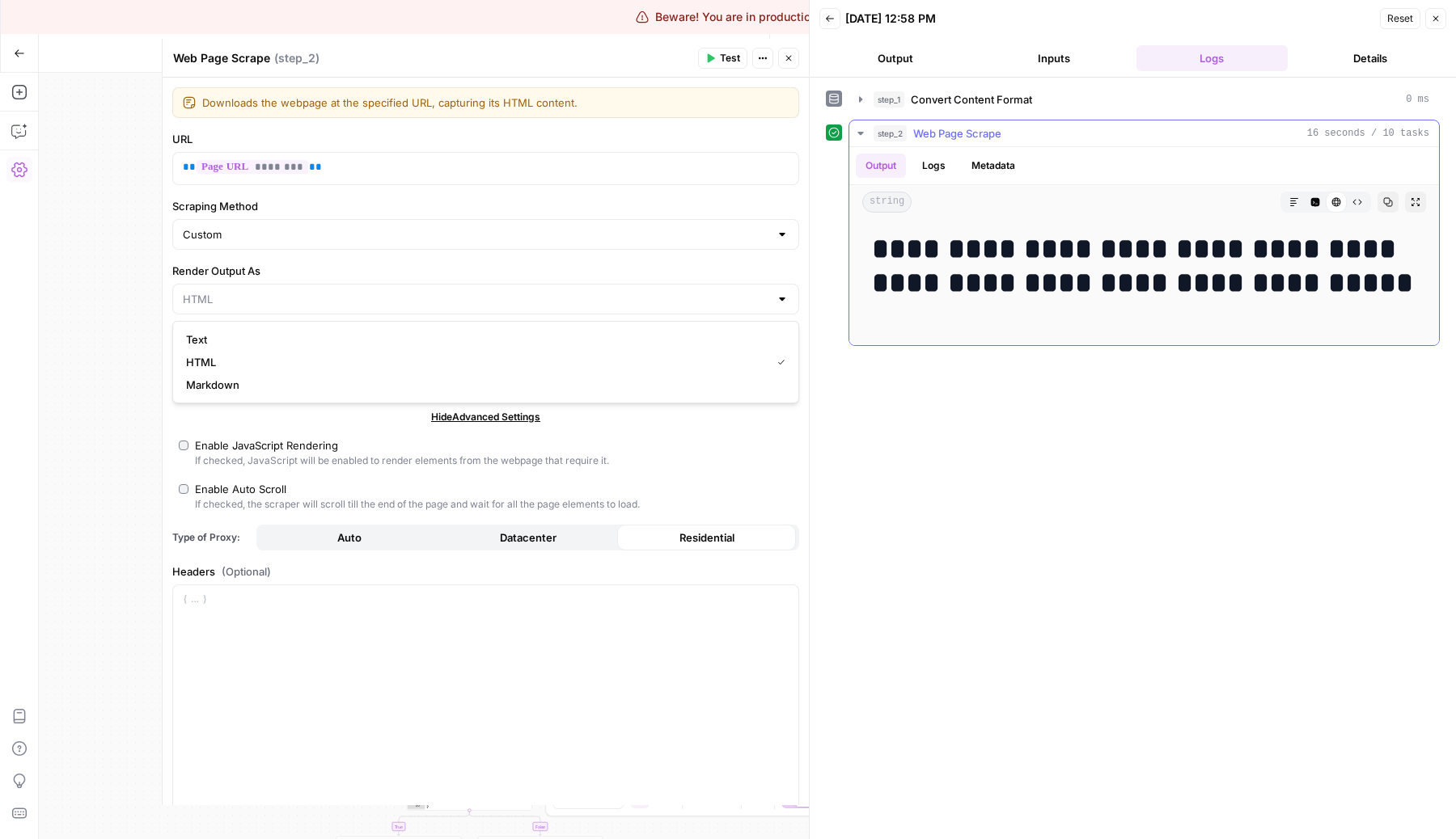
type input "HTML"
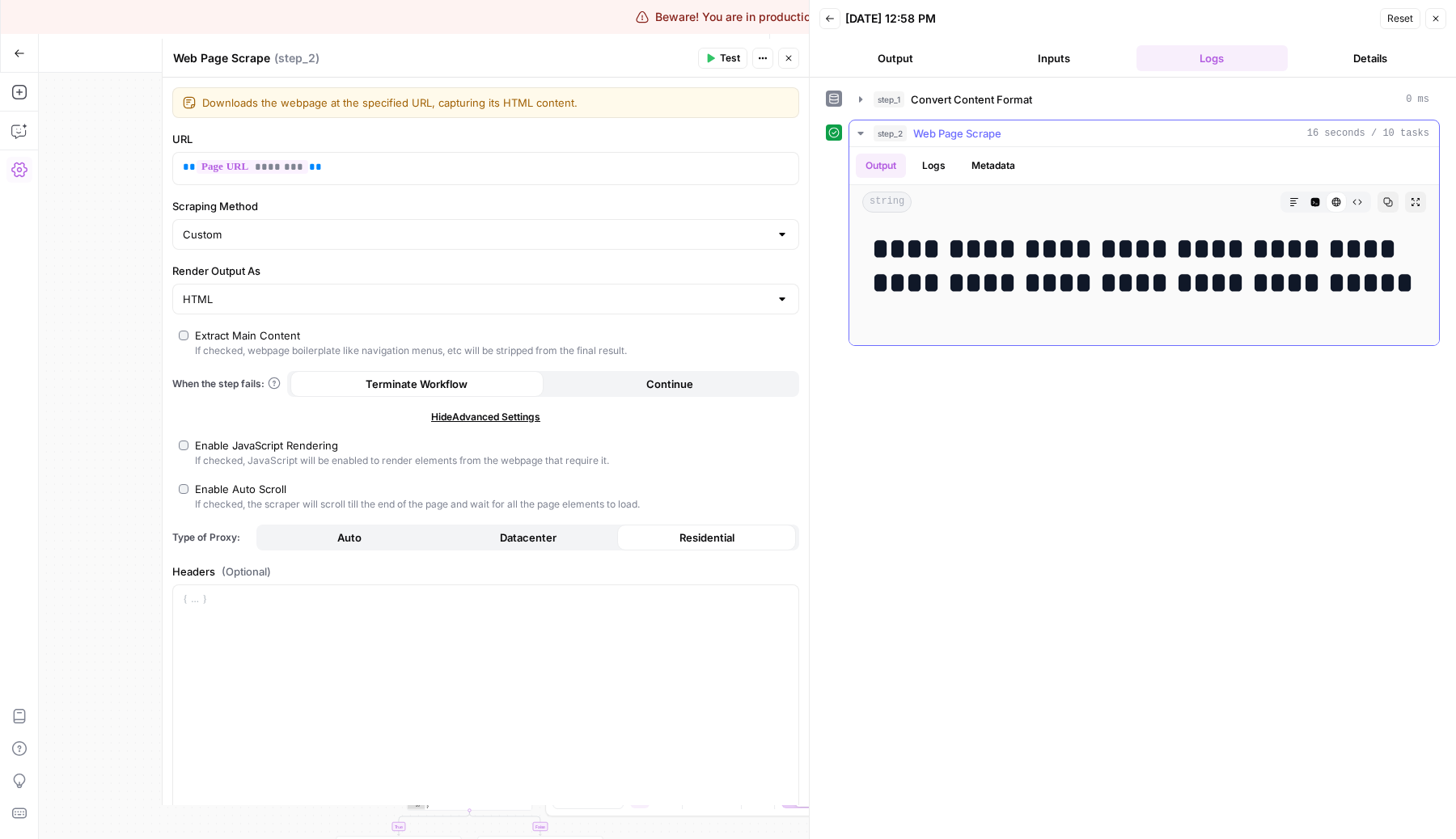
click at [943, 174] on button "Logs" at bounding box center [933, 165] width 43 height 24
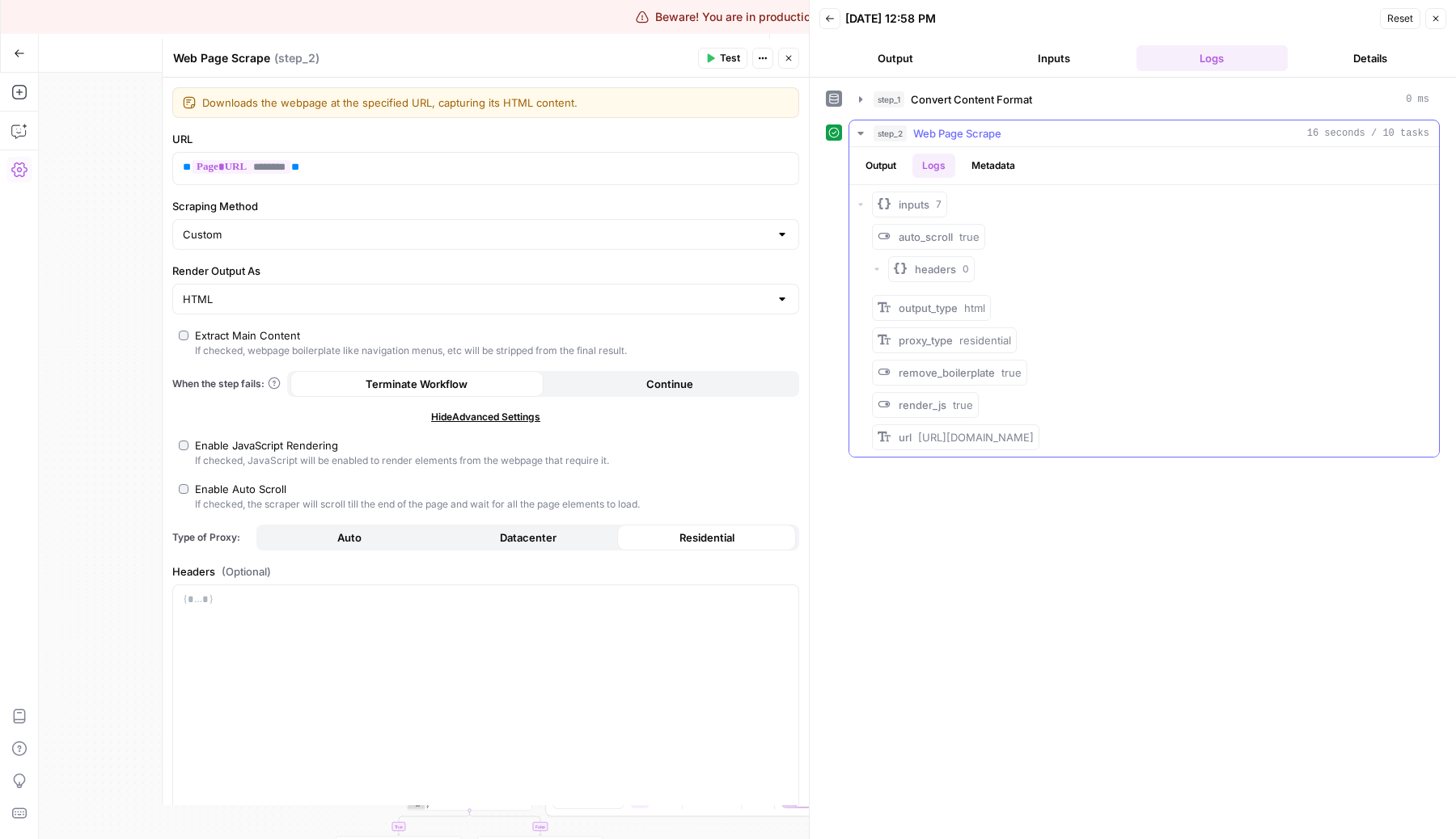
click at [881, 160] on button "Output" at bounding box center [880, 165] width 50 height 24
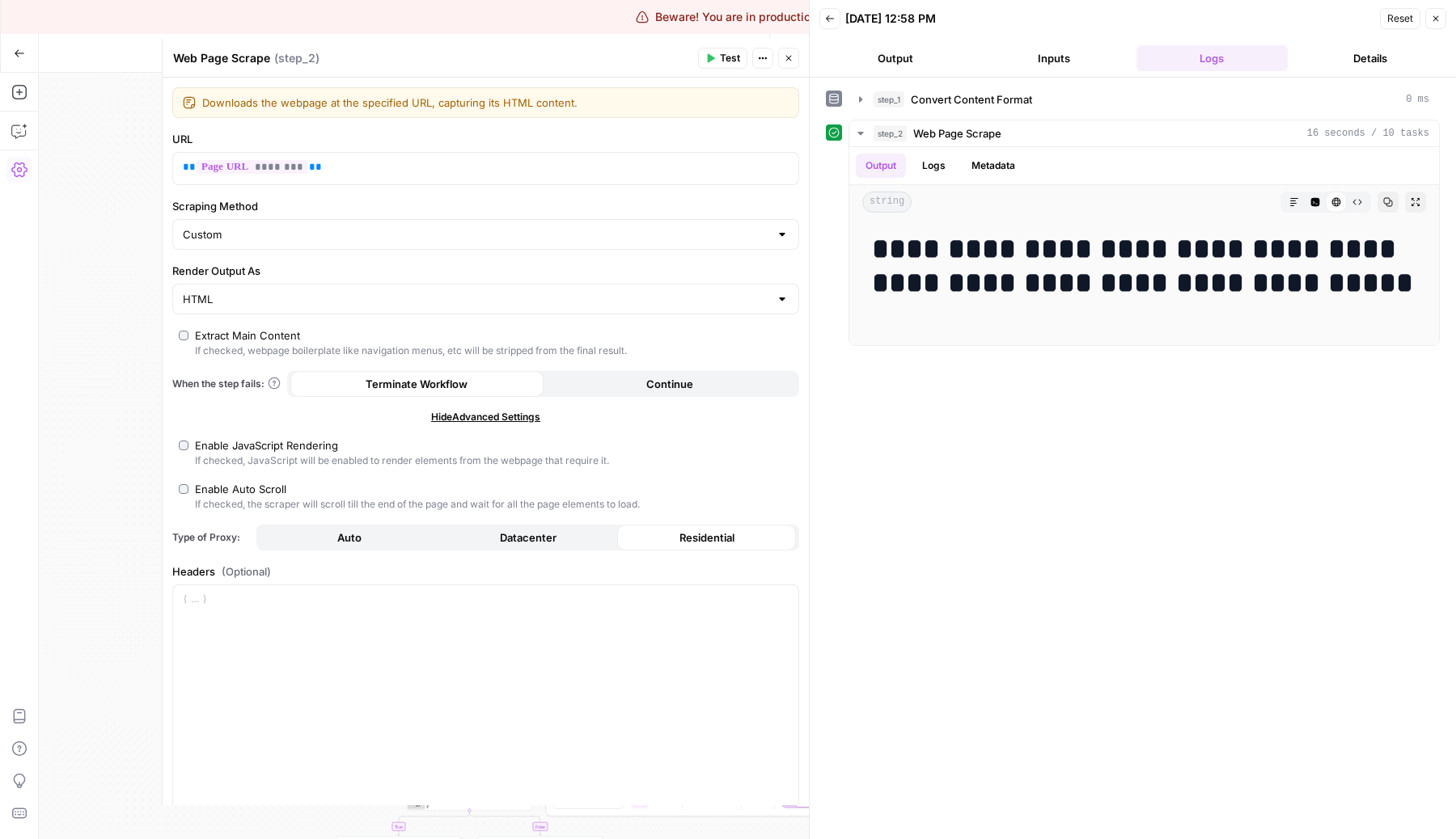
click at [233, 325] on div "Downloads the webpage at the specified URL, capturing its HTML content. Downloa…" at bounding box center [486, 546] width 646 height 936
click at [241, 332] on div "Extract Main Content" at bounding box center [247, 335] width 105 height 16
click at [290, 304] on input "Render Output As" at bounding box center [475, 299] width 586 height 16
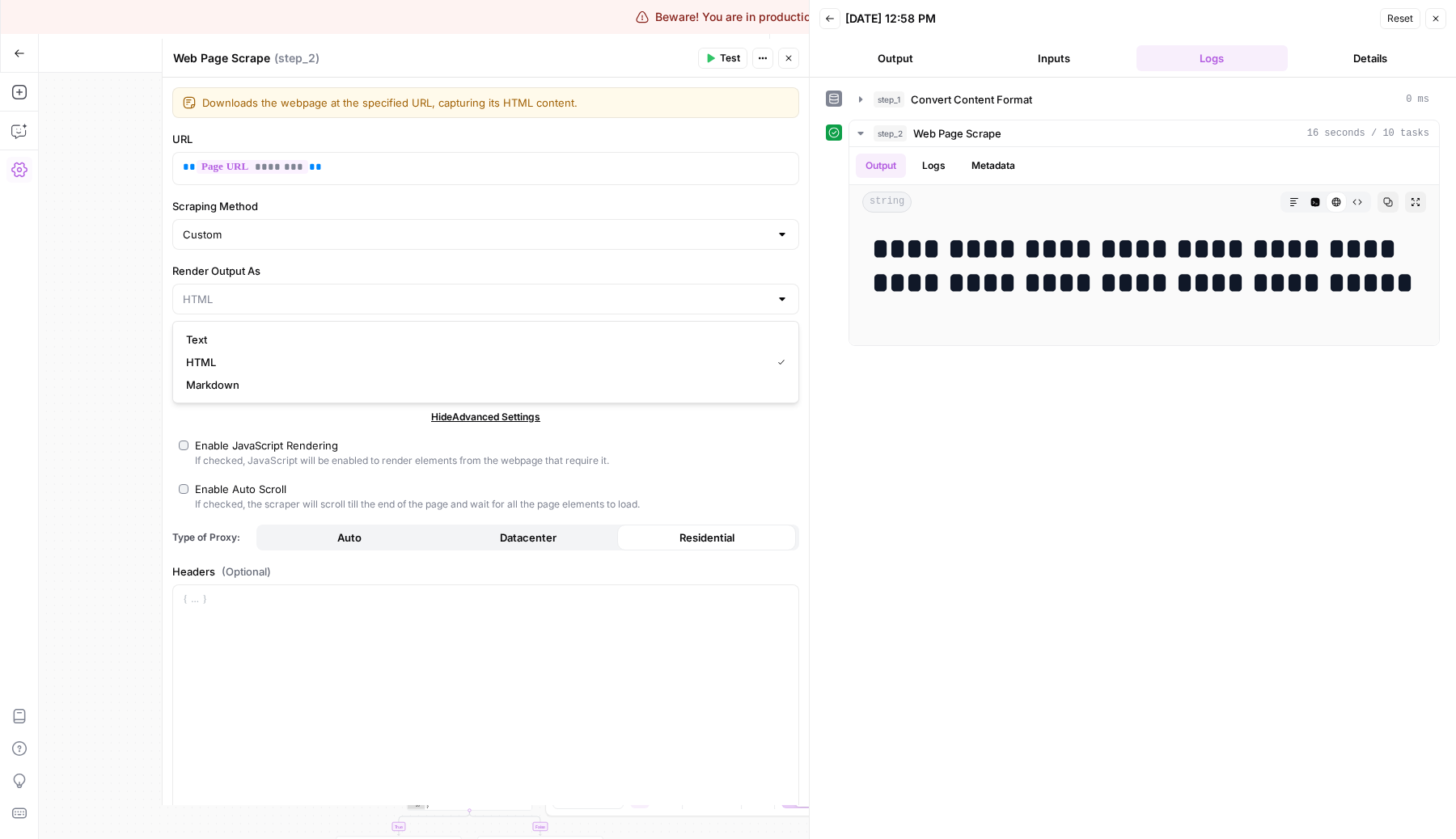
type input "HTML"
click at [732, 53] on span "Test" at bounding box center [730, 58] width 20 height 15
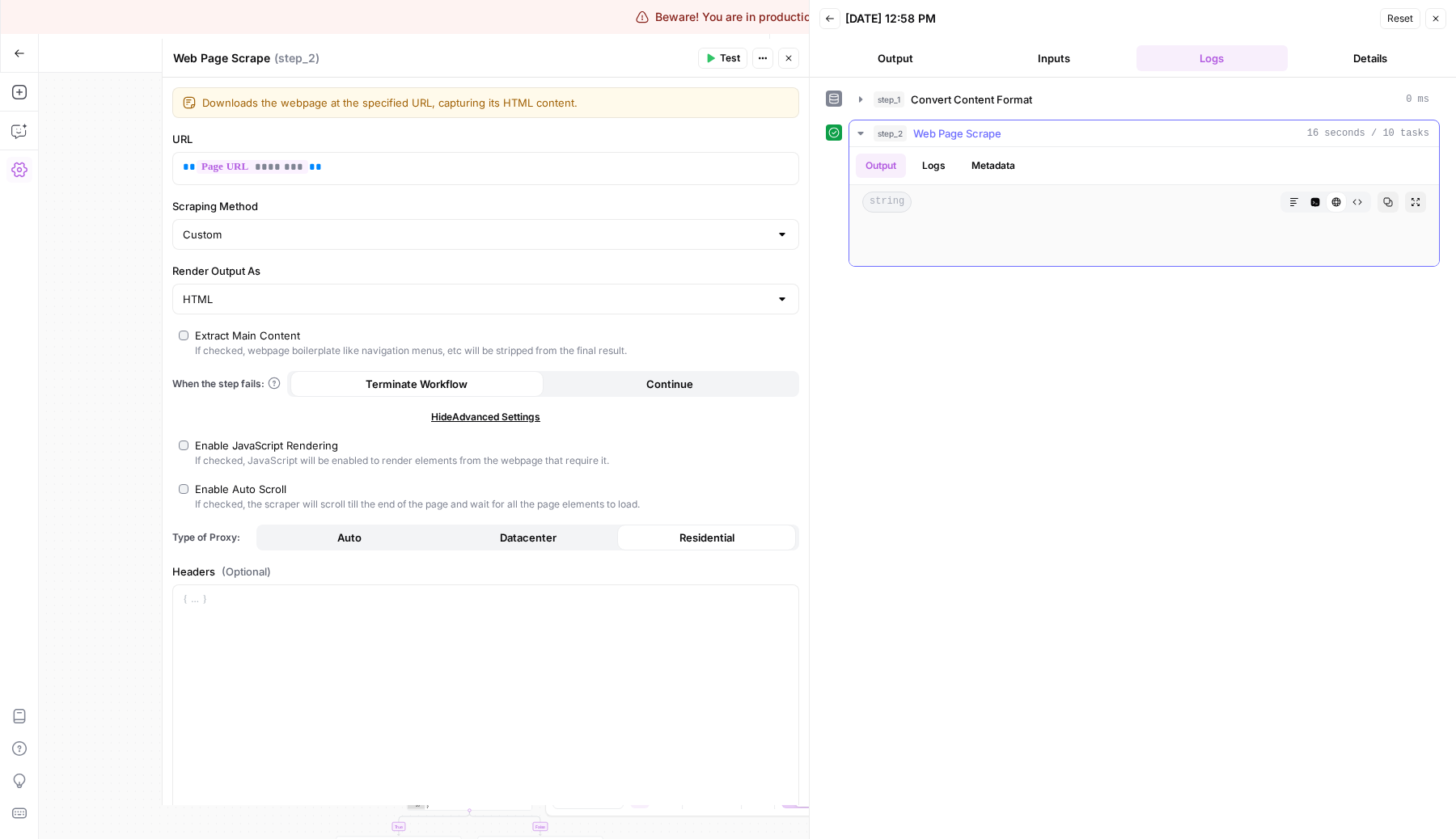
click at [933, 172] on button "Logs" at bounding box center [933, 165] width 43 height 24
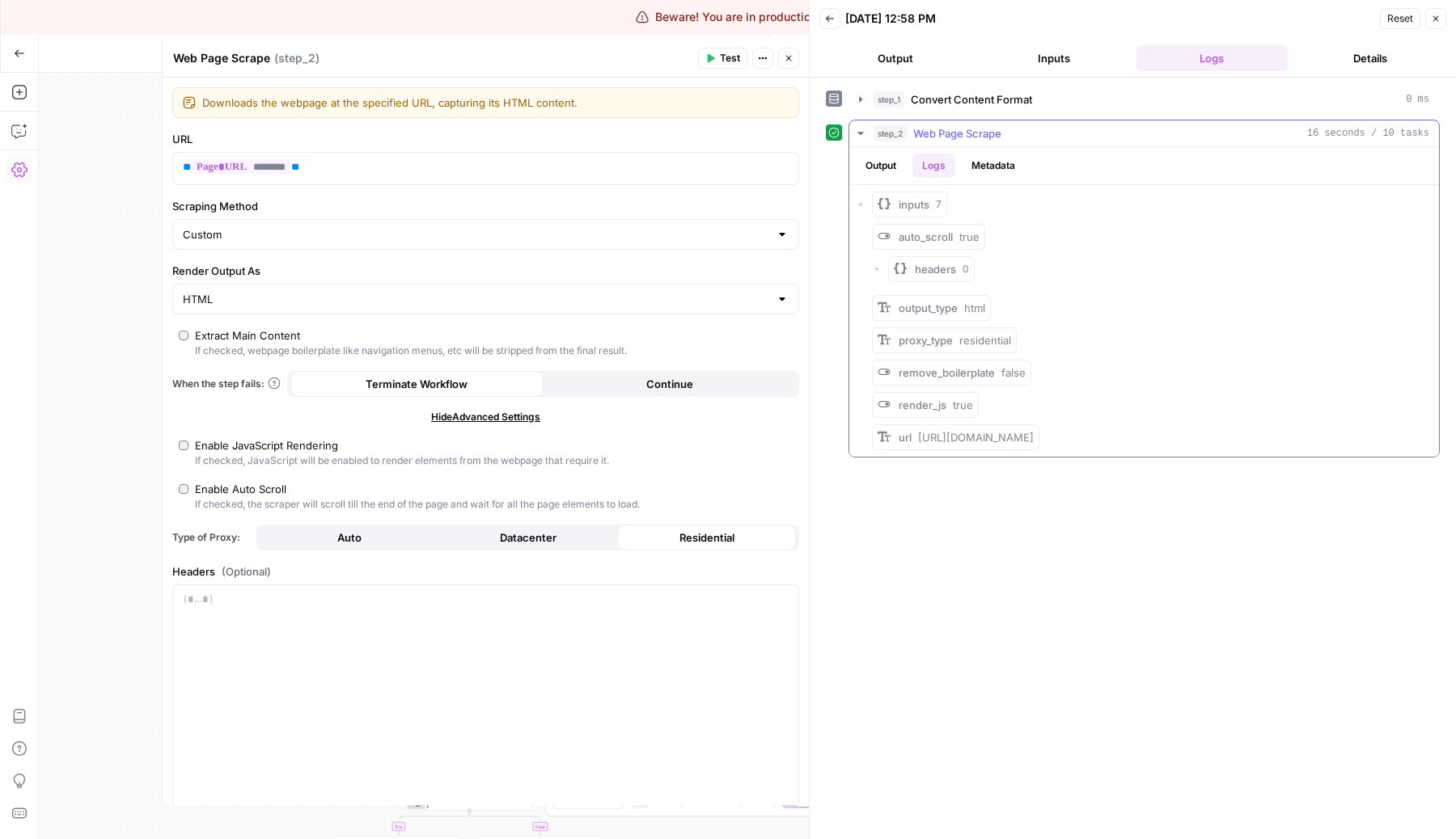
click at [1011, 165] on button "Metadata" at bounding box center [993, 165] width 63 height 24
click at [922, 153] on button "Logs" at bounding box center [933, 165] width 43 height 24
click at [878, 157] on button "Output" at bounding box center [880, 165] width 50 height 24
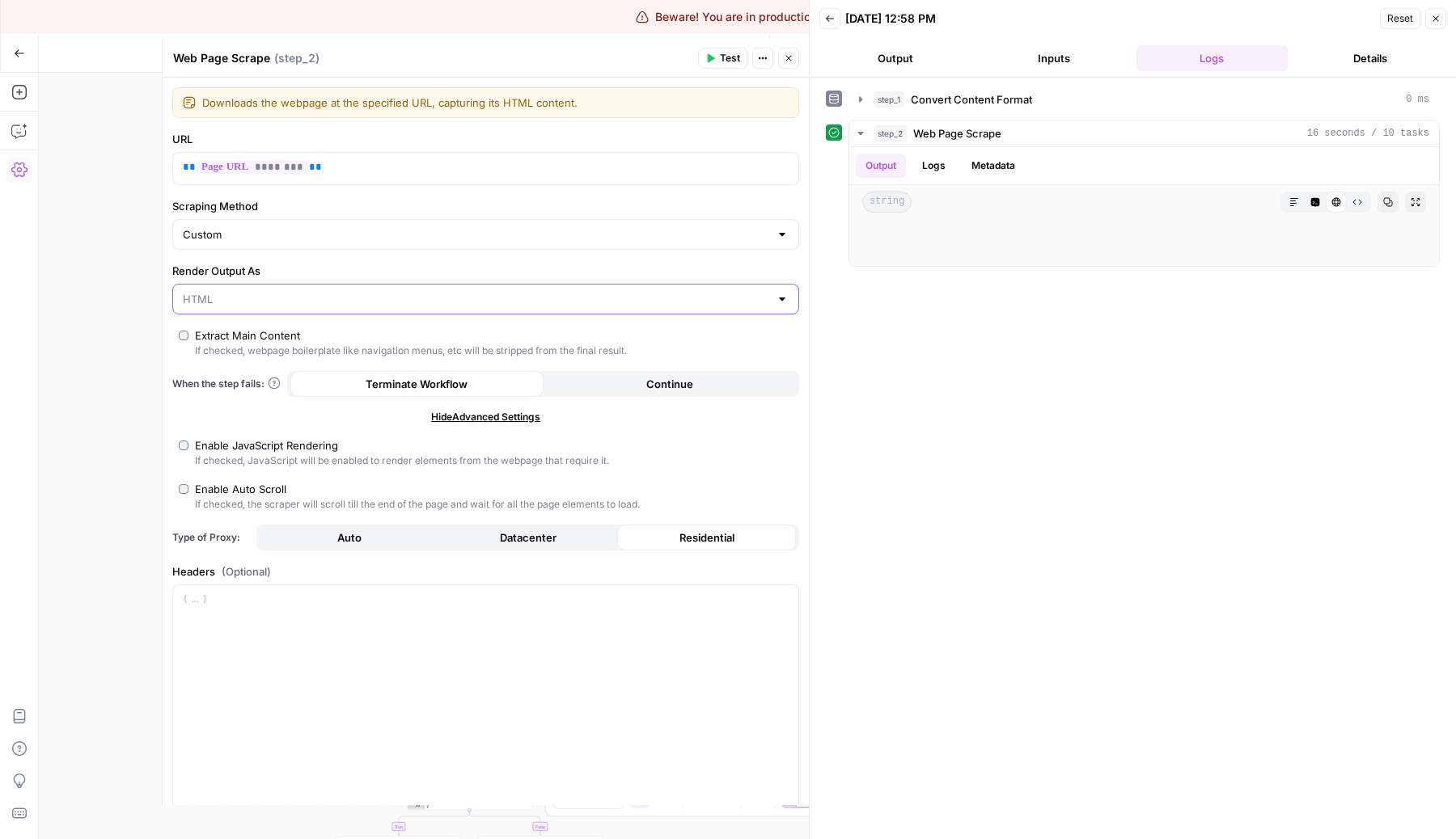
click at [224, 297] on input "Render Output As" at bounding box center [475, 299] width 586 height 16
click at [234, 385] on span "Markdown" at bounding box center [482, 384] width 592 height 16
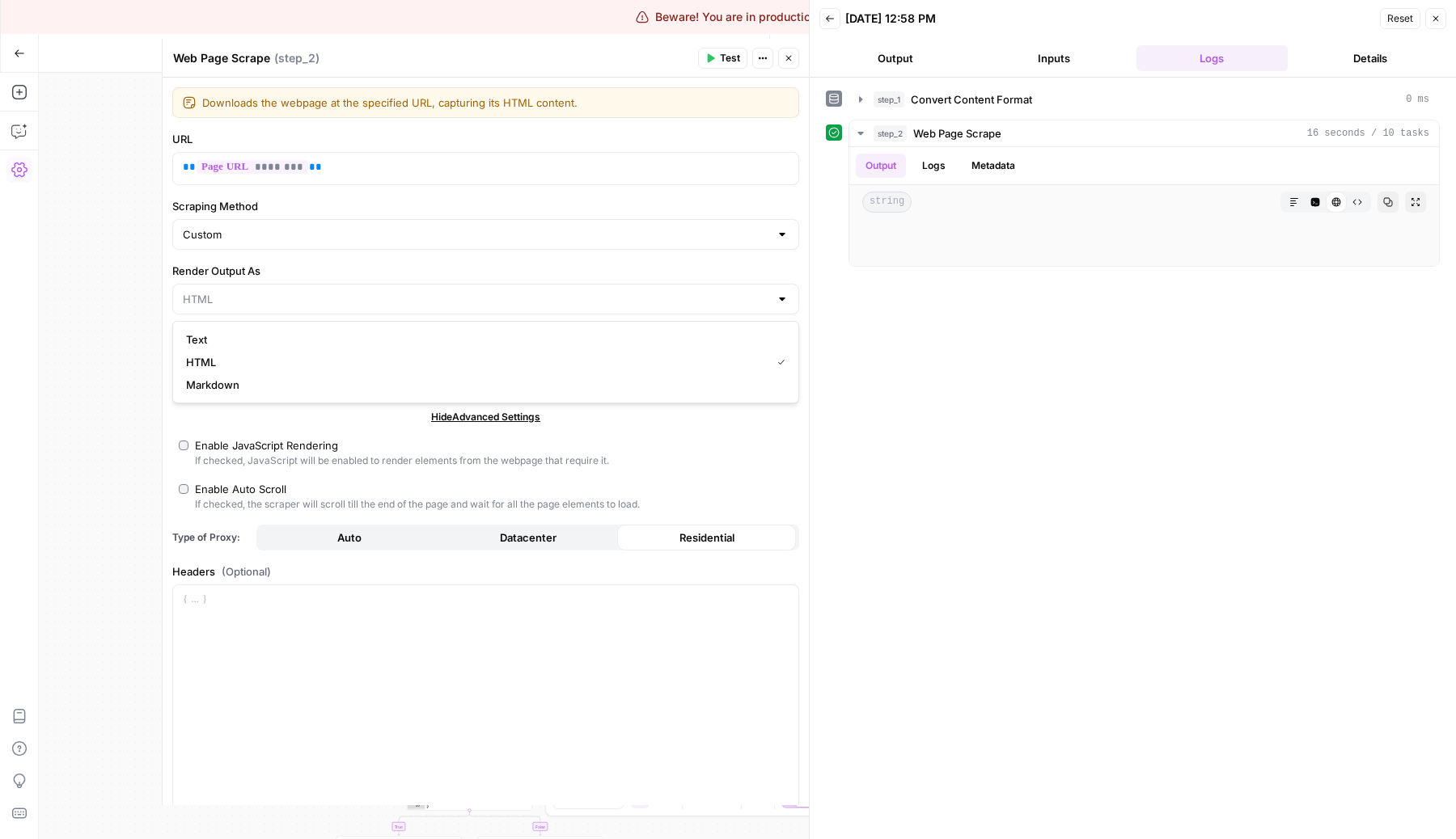
type input "Markdown"
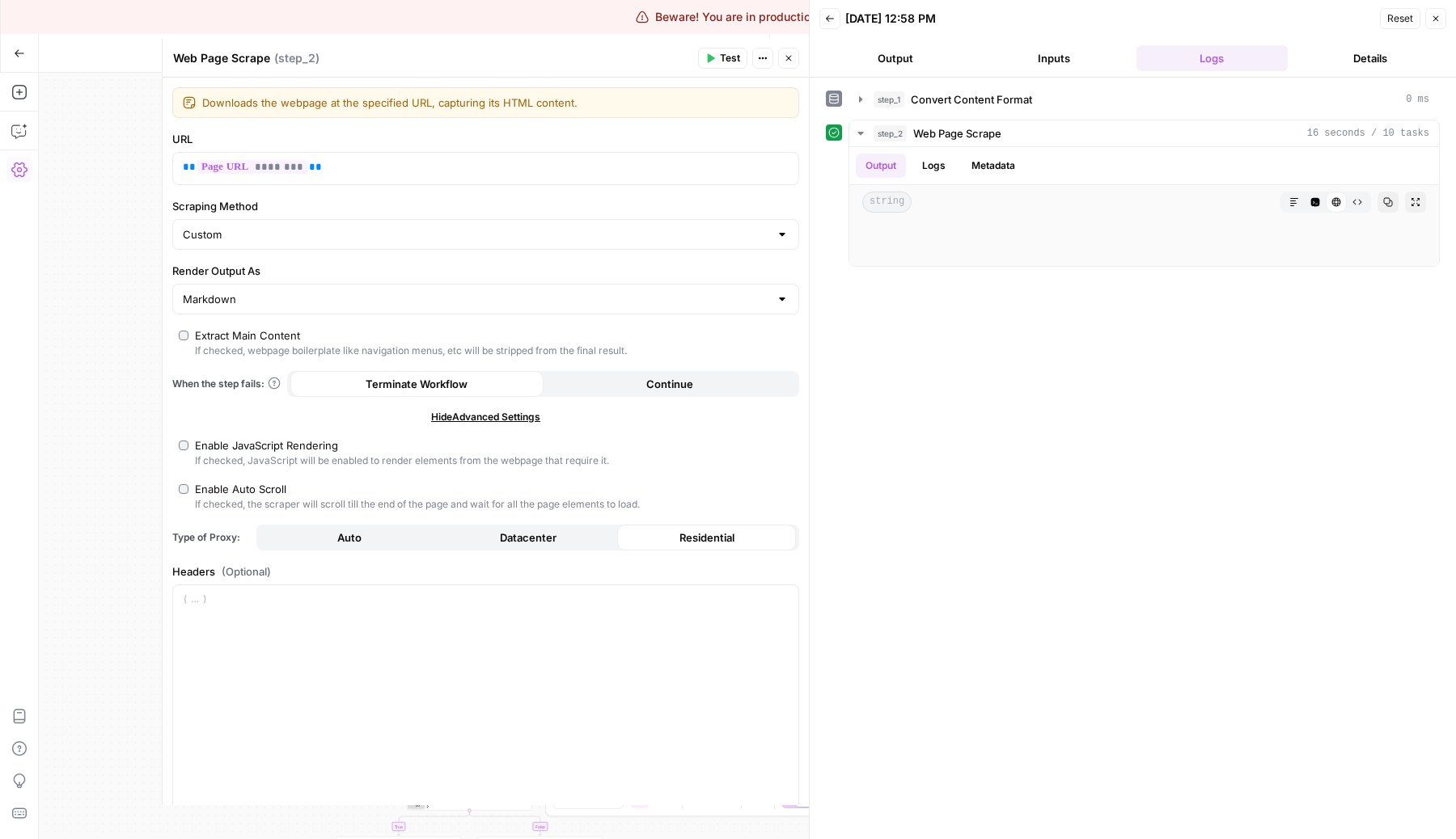
click at [723, 60] on span "Test" at bounding box center [730, 58] width 20 height 15
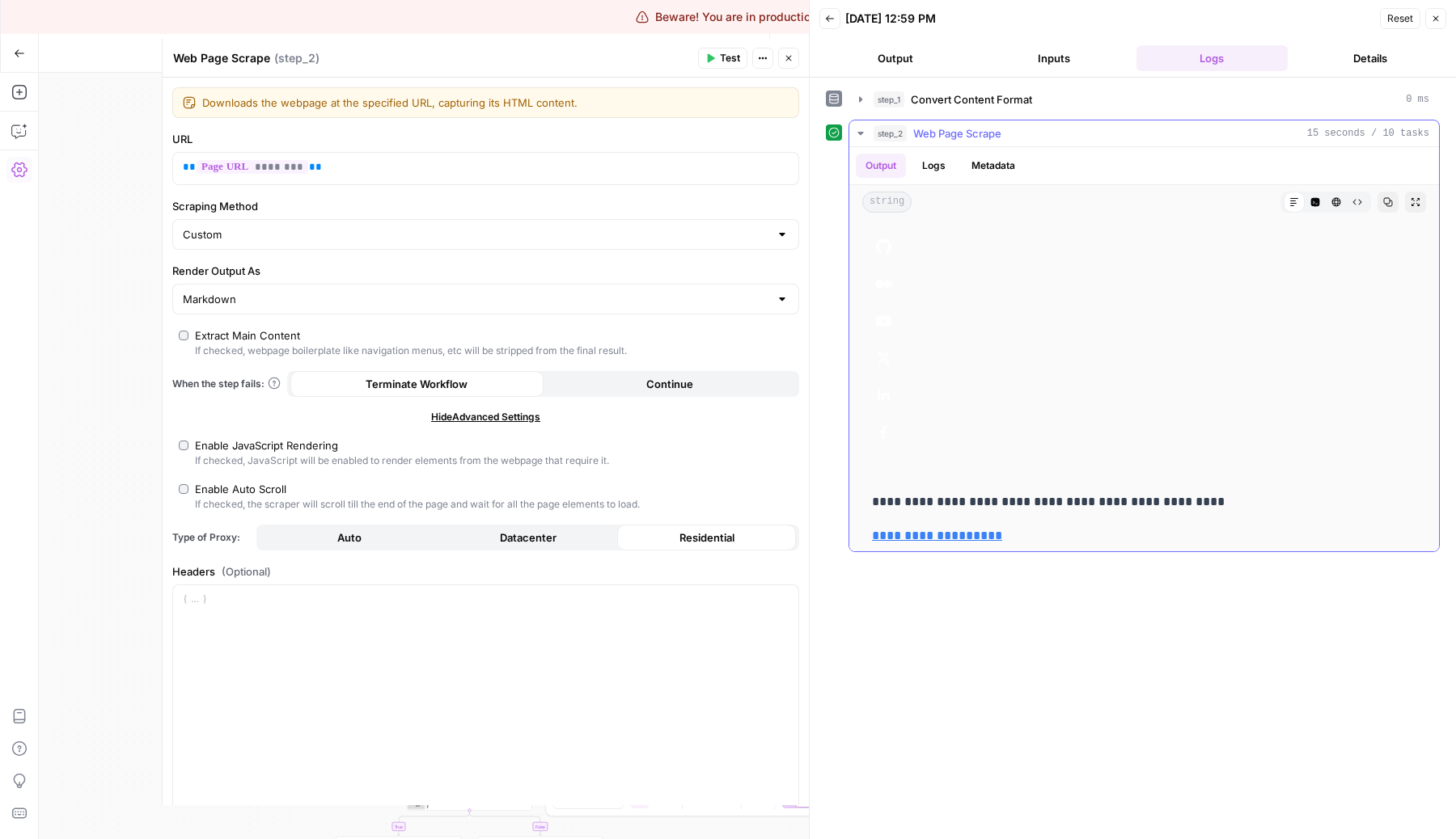
scroll to position [10031, 0]
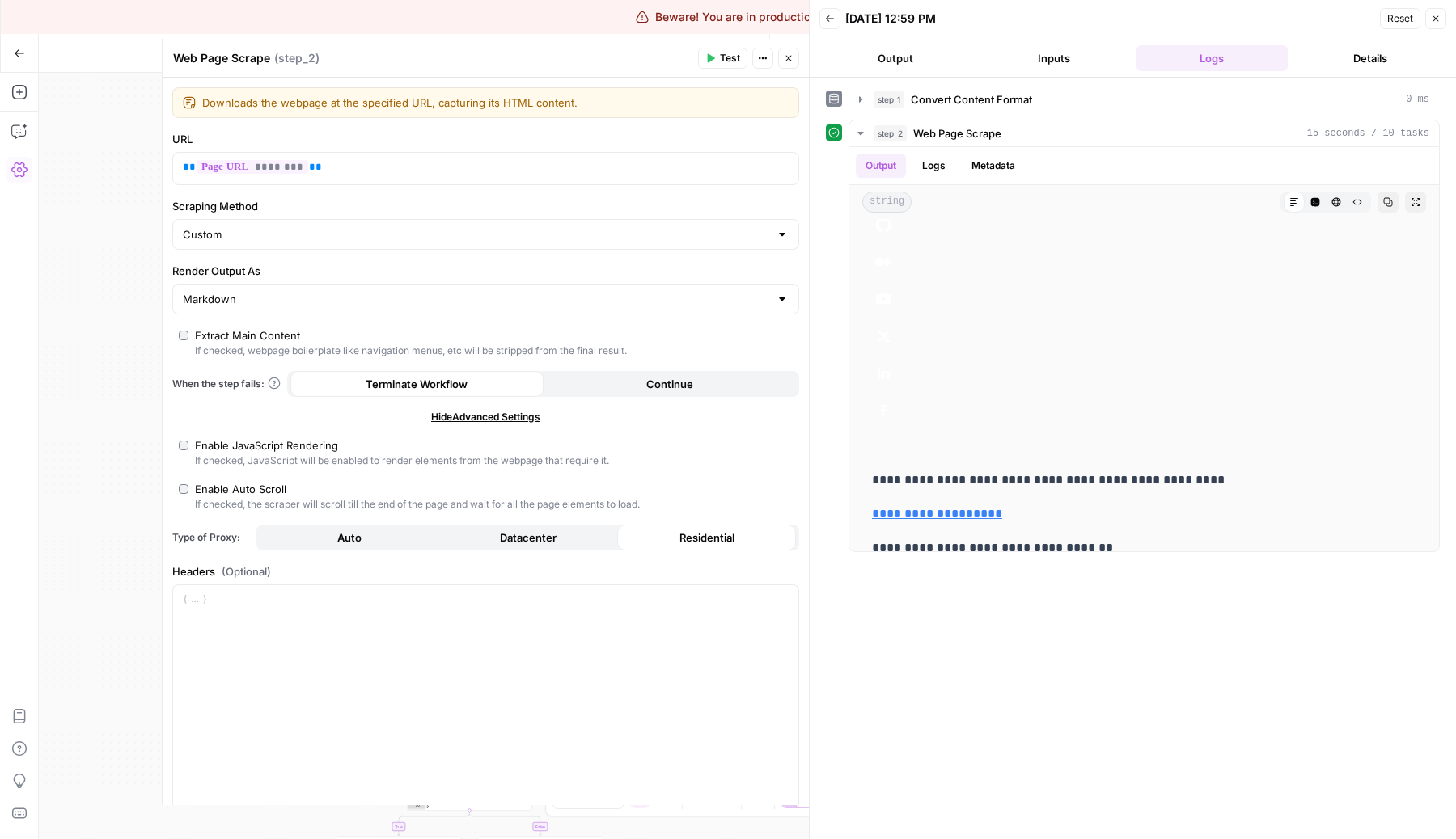
click at [787, 65] on button "Close" at bounding box center [788, 58] width 21 height 21
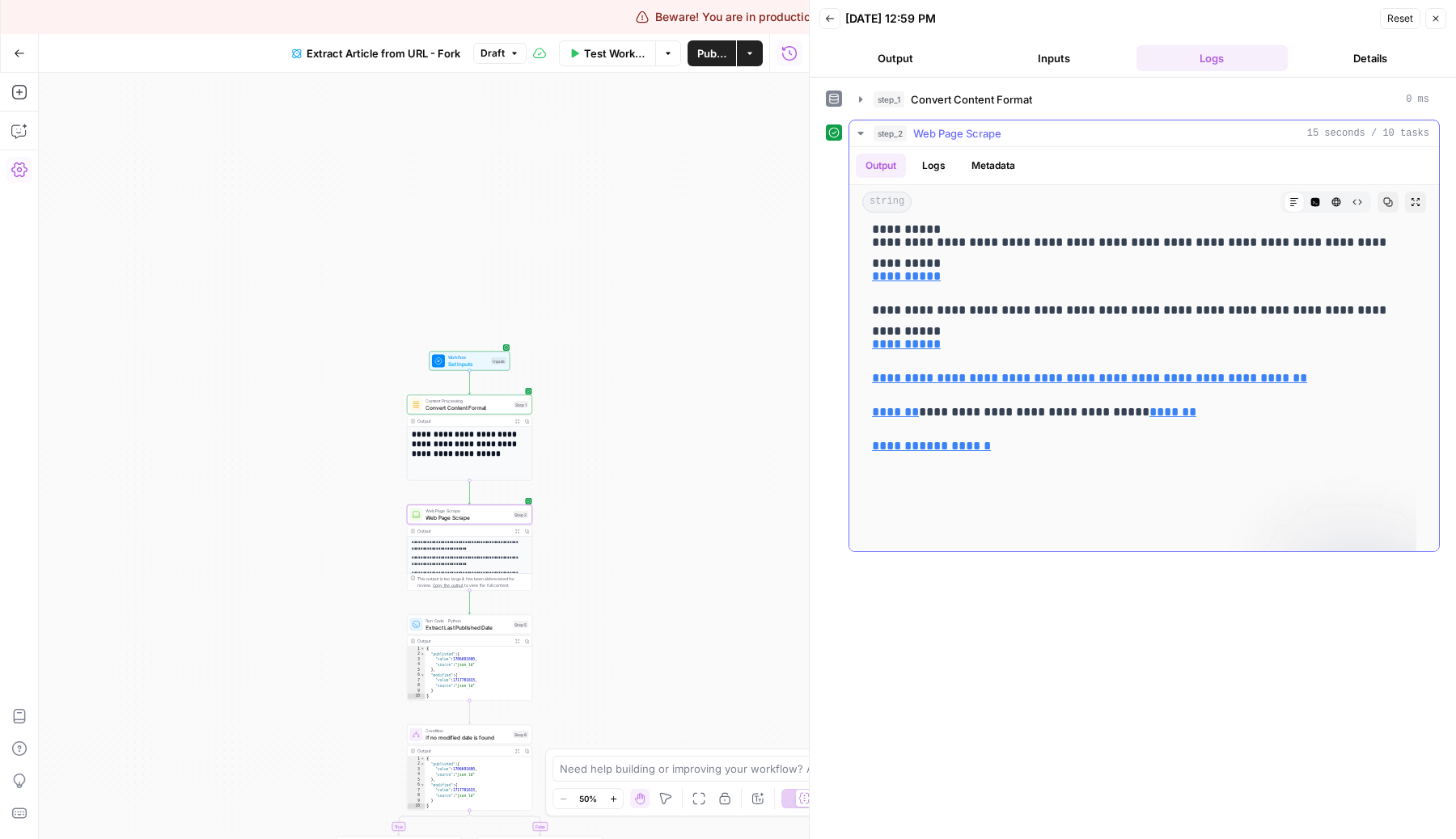
scroll to position [0, 0]
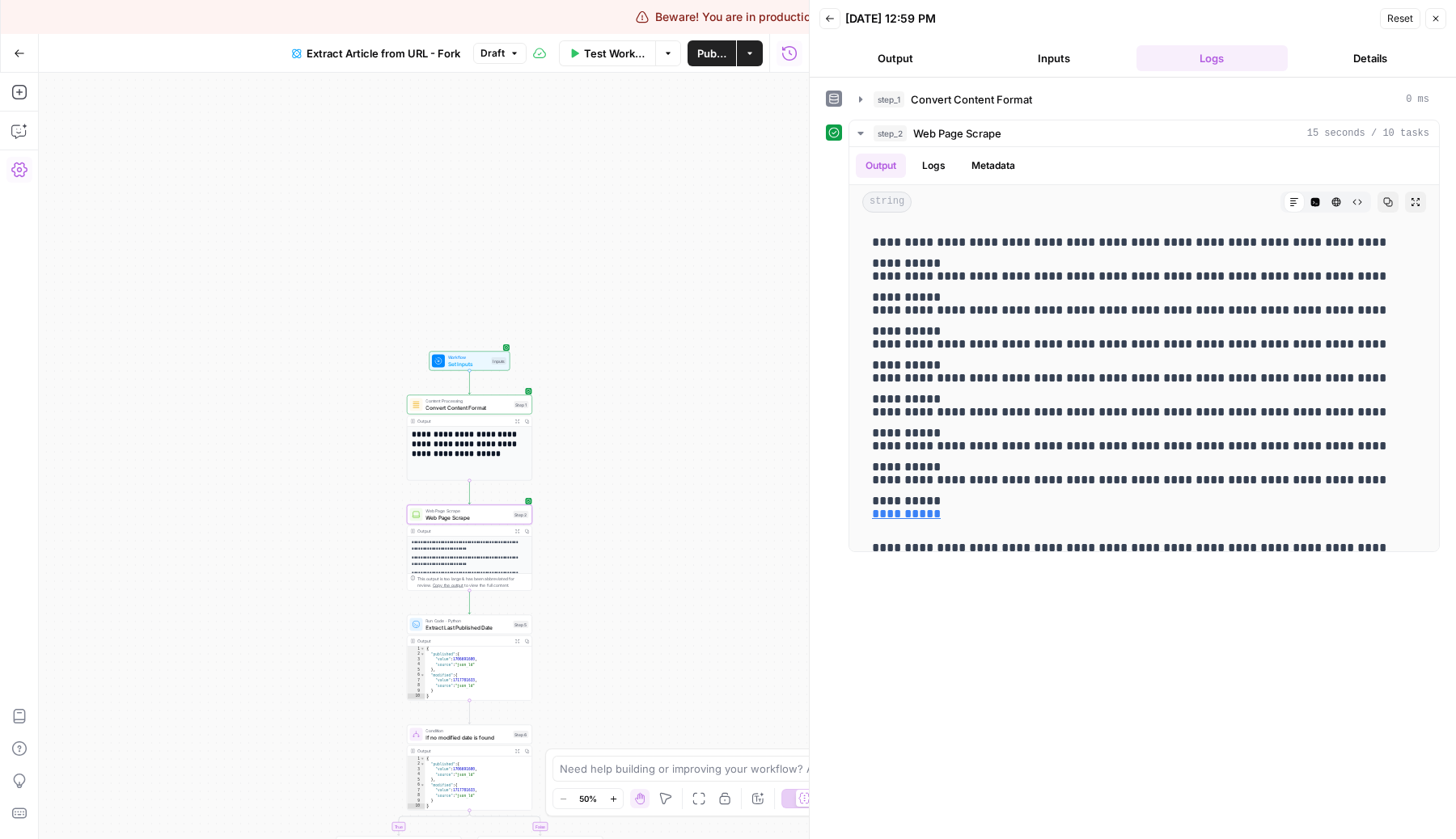
click at [461, 515] on span "Web Page Scrape" at bounding box center [467, 517] width 84 height 8
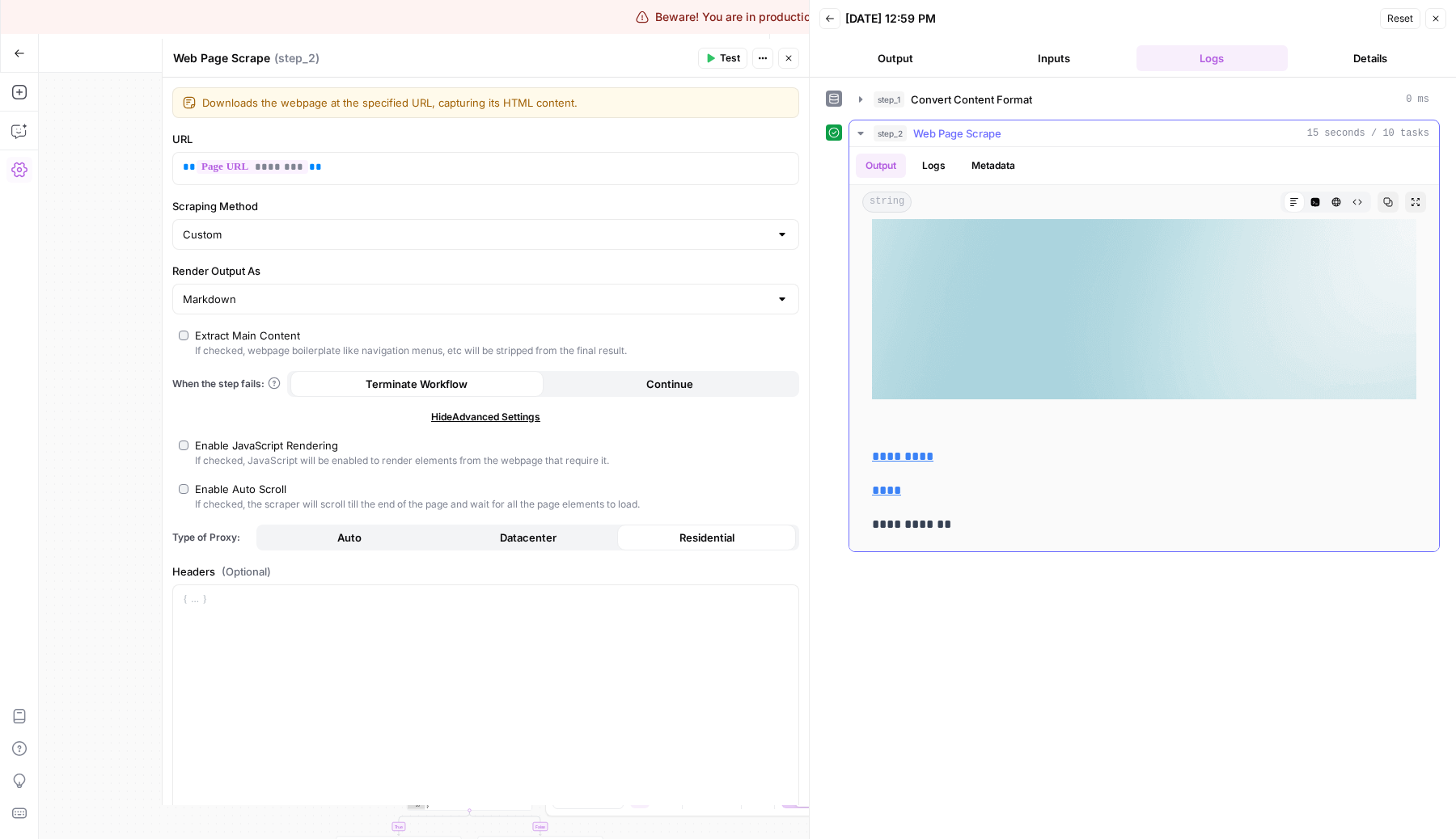
scroll to position [2949, 0]
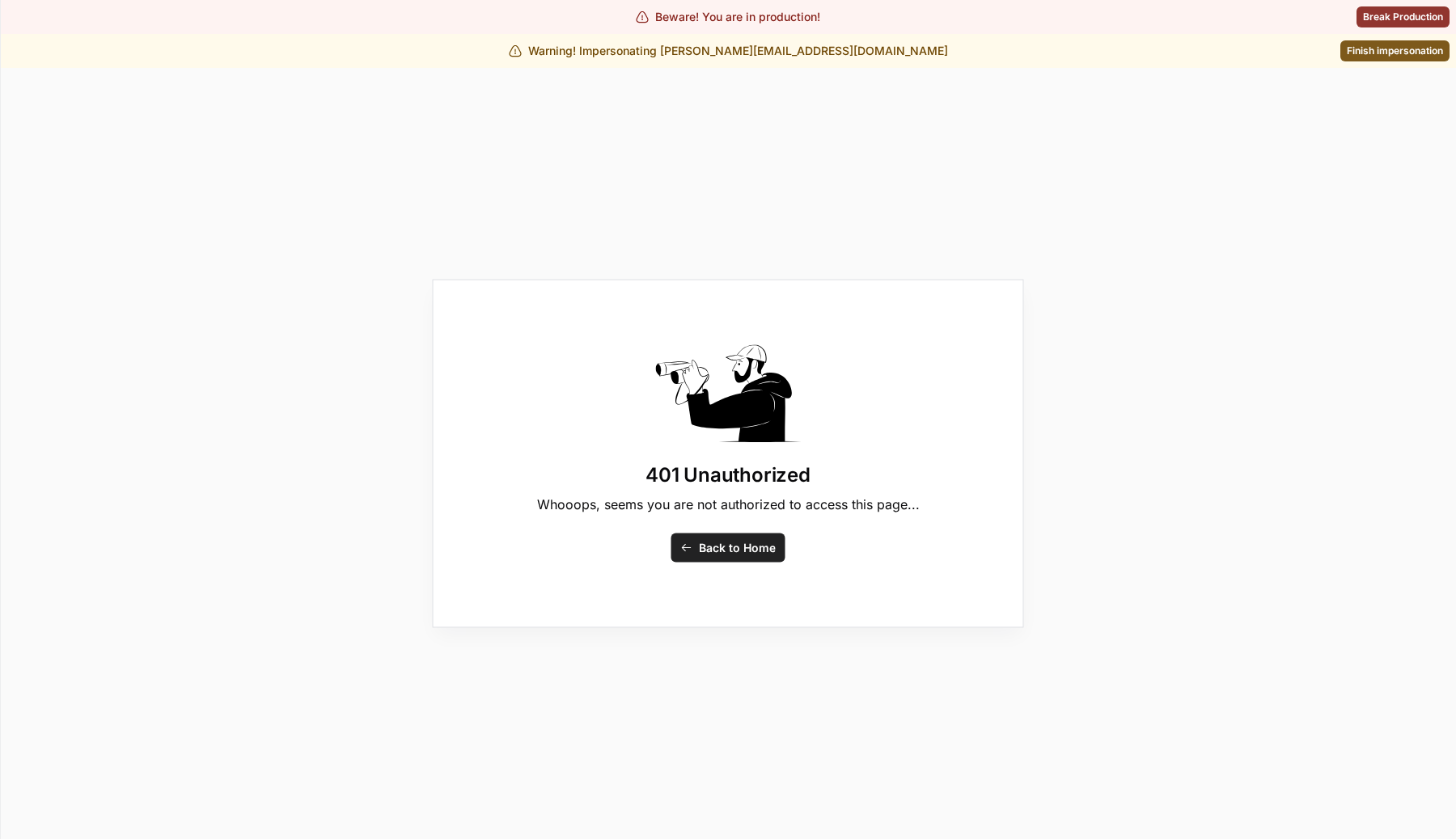
click at [500, 136] on div "401 Unauthorized Whooops, seems you are not authorized to access this page... B…" at bounding box center [728, 453] width 1456 height 771
